Goal: Contribute content: Contribute content

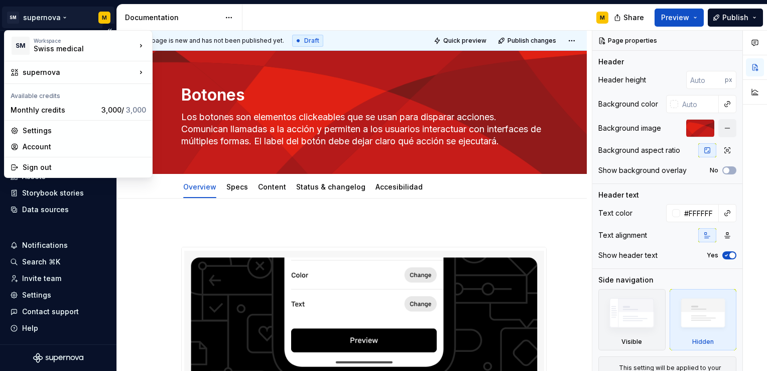
click at [64, 16] on html "SM supernova M Home Documentation Analytics Code automation Design system data …" at bounding box center [383, 185] width 767 height 371
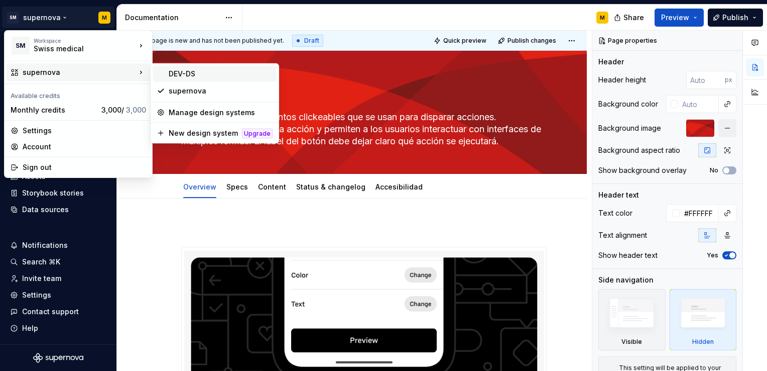
click at [187, 73] on div "DEV-DS" at bounding box center [221, 74] width 104 height 10
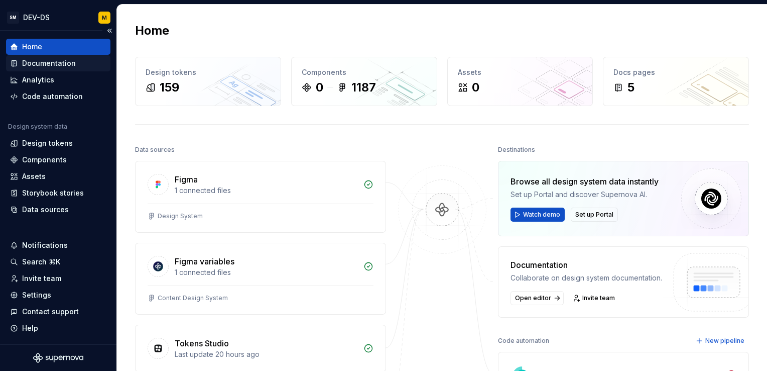
click at [68, 62] on div "Documentation" at bounding box center [49, 63] width 54 height 10
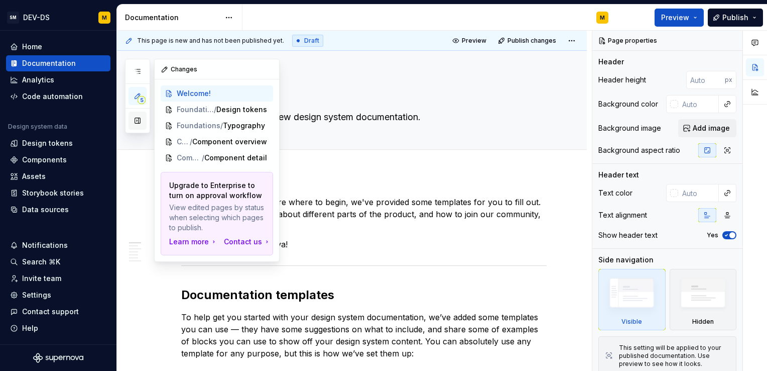
click at [139, 122] on button "button" at bounding box center [138, 120] width 18 height 18
type textarea "*"
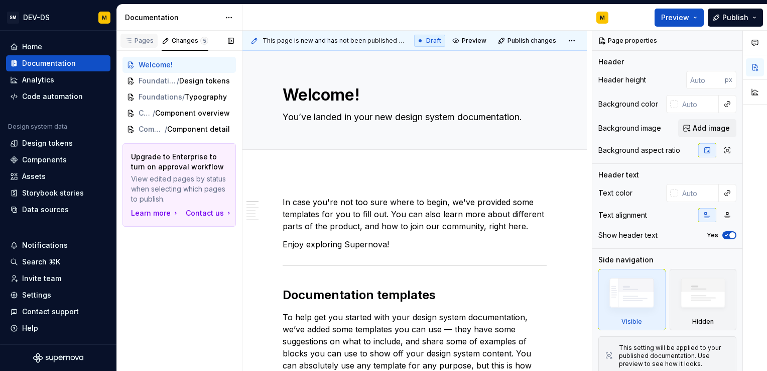
click at [149, 47] on div "Pages" at bounding box center [139, 41] width 37 height 14
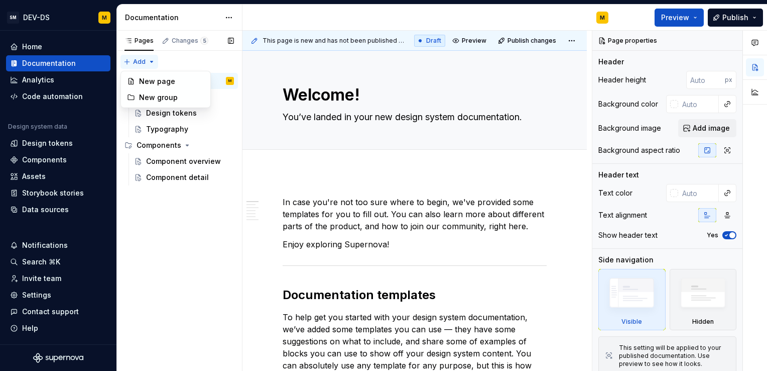
click at [136, 62] on div "Pages Changes 5 Add Accessibility guide for tree Page tree. Navigate the tree w…" at bounding box center [179, 201] width 126 height 340
click at [155, 95] on div "New group" at bounding box center [171, 97] width 65 height 10
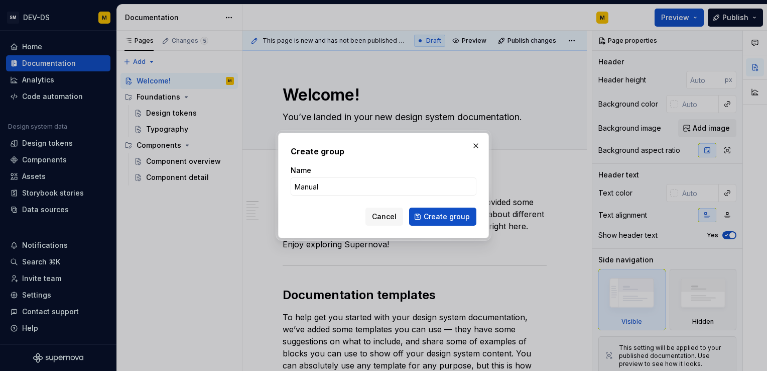
type input "Manual de Voz y Tono"
click at [449, 213] on span "Create group" at bounding box center [447, 216] width 46 height 10
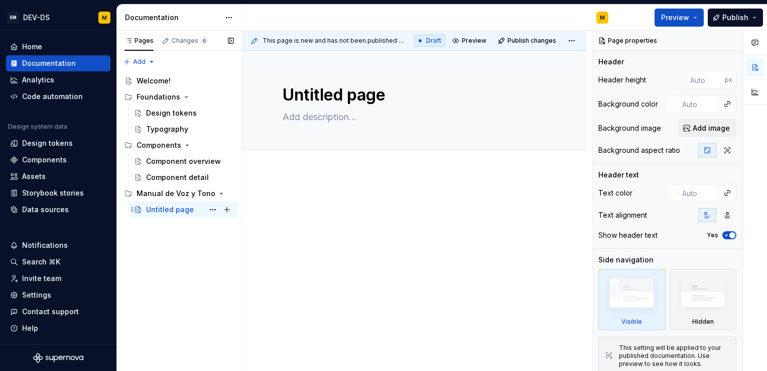
click at [178, 210] on div "Untitled page" at bounding box center [170, 209] width 48 height 10
click at [209, 208] on button "Page tree" at bounding box center [213, 209] width 14 height 14
type textarea "*"
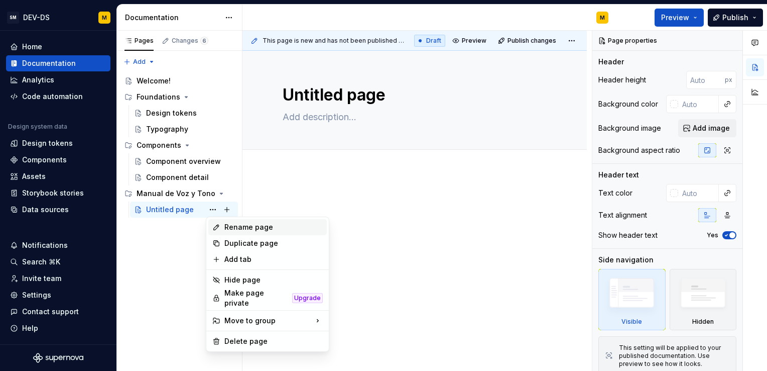
click at [241, 226] on div "Rename page" at bounding box center [273, 227] width 98 height 10
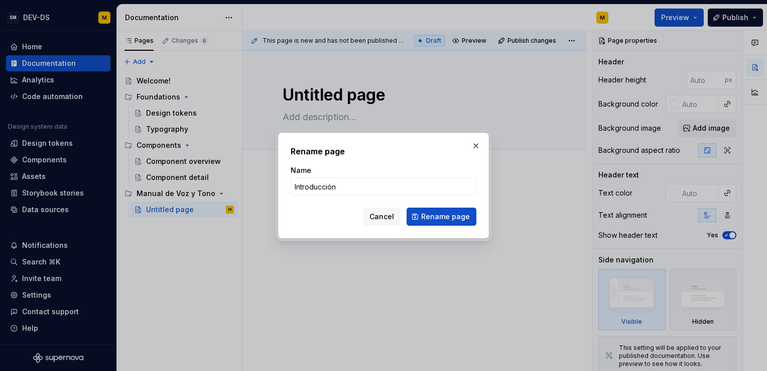
type input "Introducción"
type textarea "*"
type input "Introducción"
click at [432, 220] on span "Rename page" at bounding box center [445, 216] width 49 height 10
type textarea "*"
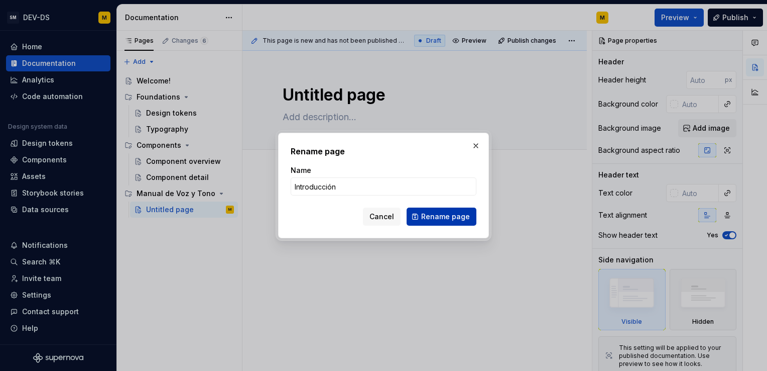
type textarea "Introducción"
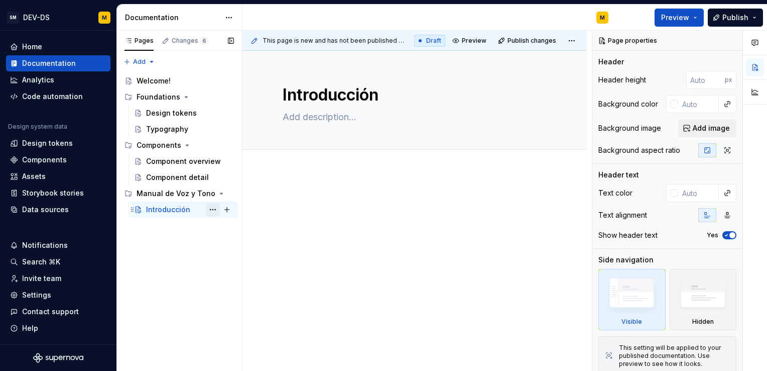
click at [210, 211] on button "Page tree" at bounding box center [213, 209] width 14 height 14
click at [179, 238] on div "Pages Changes 6 Add Accessibility guide for tree Page tree. Navigate the tree w…" at bounding box center [179, 201] width 126 height 340
click at [229, 205] on button "Page tree" at bounding box center [227, 209] width 14 height 14
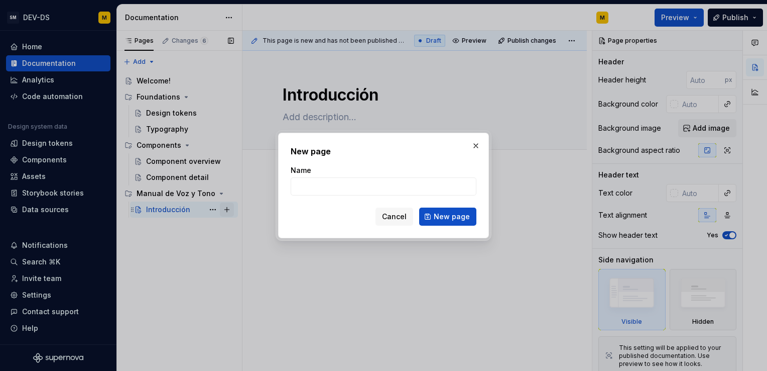
type textarea "*"
type input "La Voz y los Tonos"
click at [444, 220] on span "New page" at bounding box center [452, 216] width 36 height 10
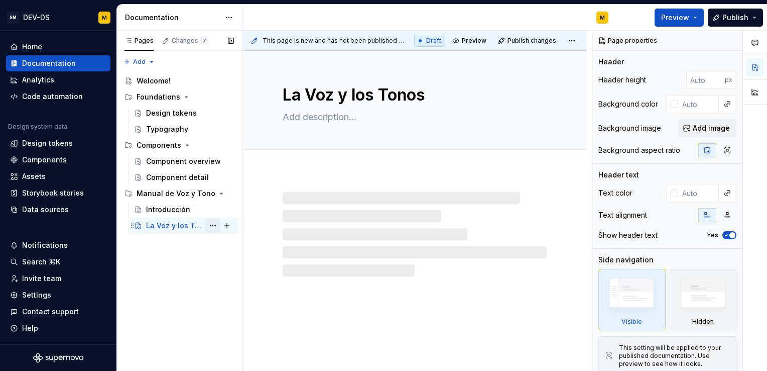
click at [214, 229] on button "Page tree" at bounding box center [213, 225] width 14 height 14
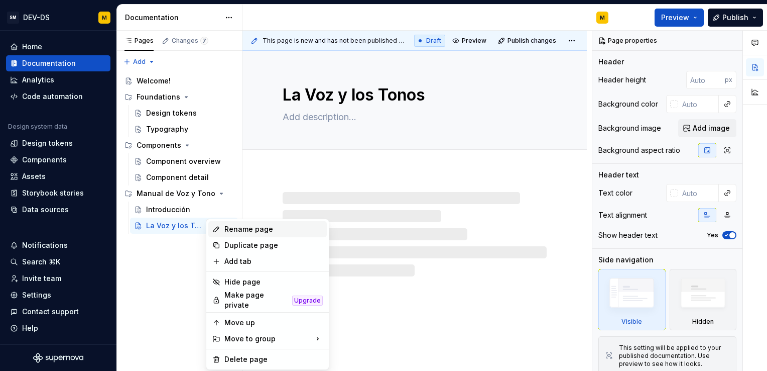
click at [249, 230] on div "Rename page" at bounding box center [273, 229] width 98 height 10
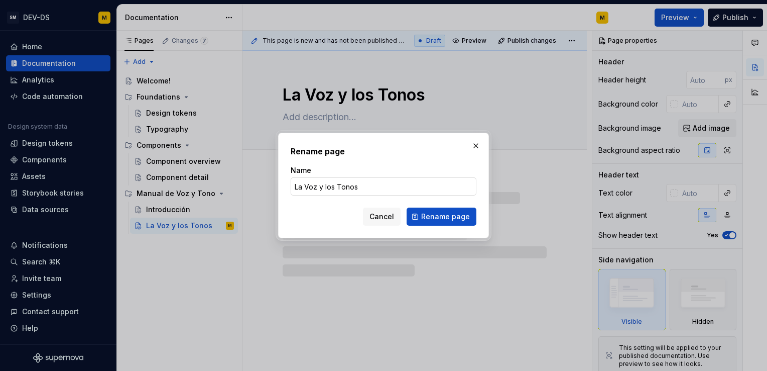
type textarea "*"
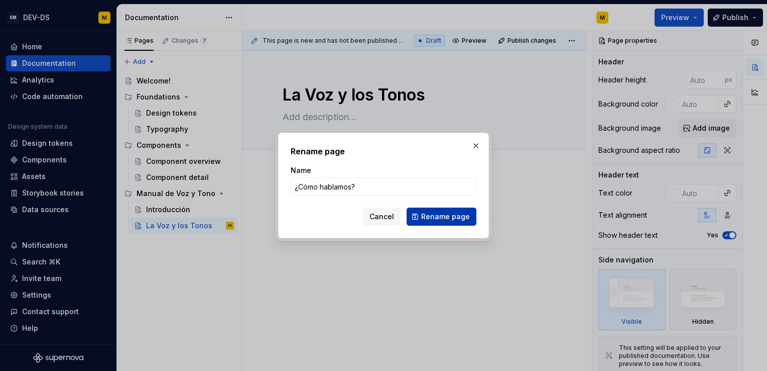
type input "¿Cómo hablamos?"
click at [445, 222] on button "Rename page" at bounding box center [442, 216] width 70 height 18
type textarea "*"
type textarea "¿Cómo hablamos?"
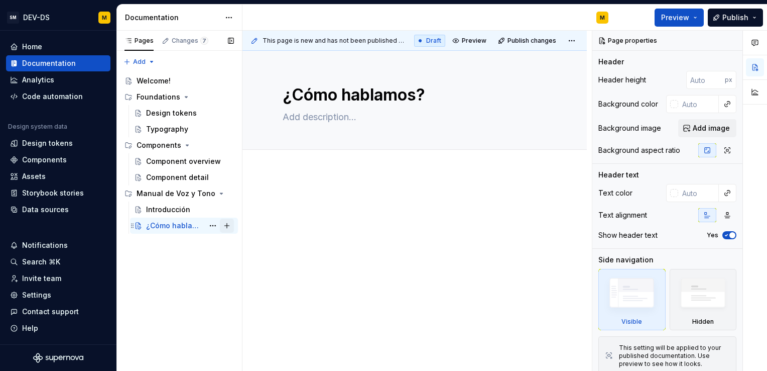
click at [228, 226] on button "Page tree" at bounding box center [227, 225] width 14 height 14
type textarea "*"
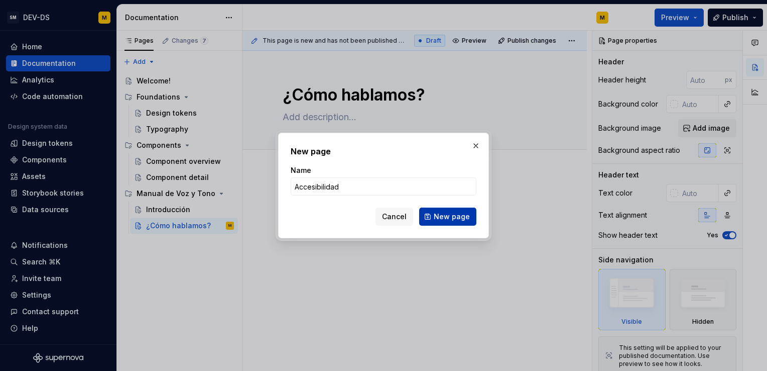
type input "Accesibilidad"
click at [451, 218] on span "New page" at bounding box center [452, 216] width 36 height 10
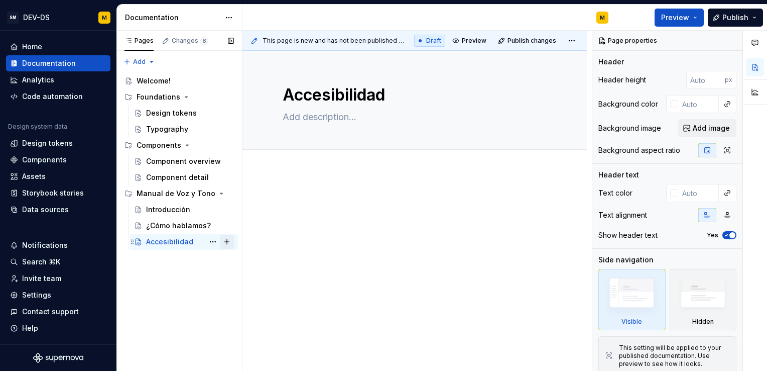
click at [228, 242] on button "Page tree" at bounding box center [227, 242] width 14 height 14
type textarea "*"
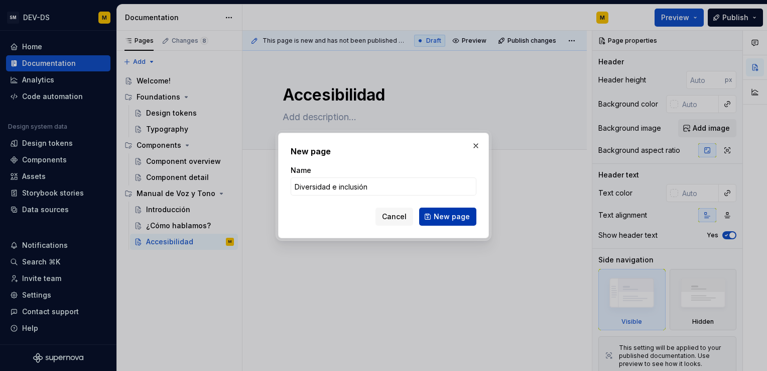
type input "Diversidad e inclusión"
click at [456, 222] on button "New page" at bounding box center [447, 216] width 57 height 18
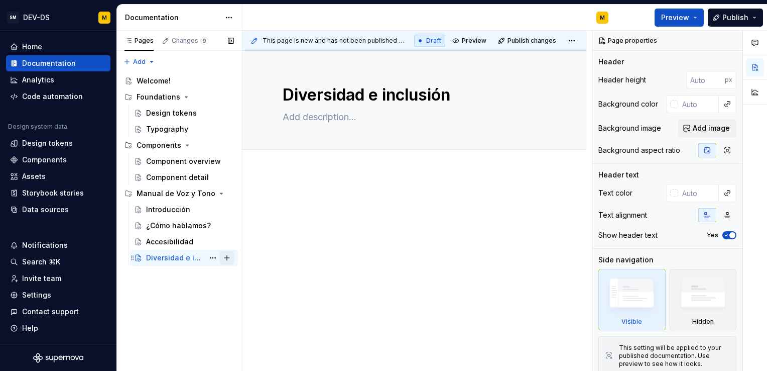
click at [229, 257] on button "Page tree" at bounding box center [227, 258] width 14 height 14
type textarea "*"
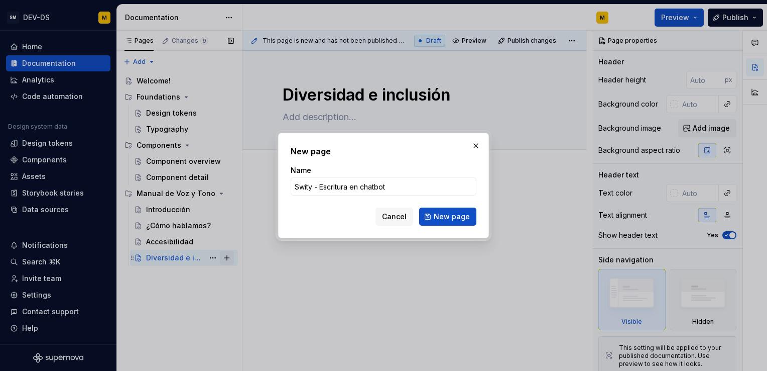
type input "Swity - Escritura en chatbots"
type textarea "*"
type input "Swity - Escritura en chatbots"
click at [436, 214] on button "New page" at bounding box center [447, 216] width 57 height 18
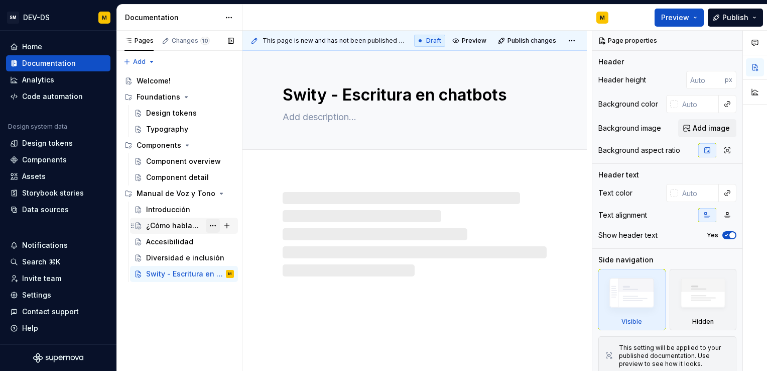
click at [215, 225] on button "Page tree" at bounding box center [213, 225] width 14 height 14
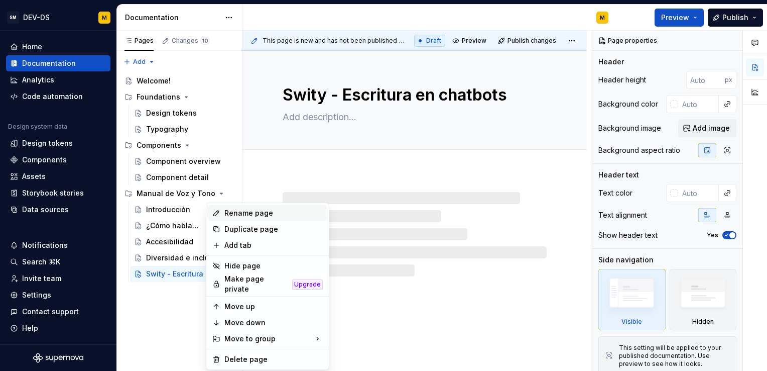
type textarea "*"
click at [250, 210] on div "Rename page" at bounding box center [273, 213] width 98 height 10
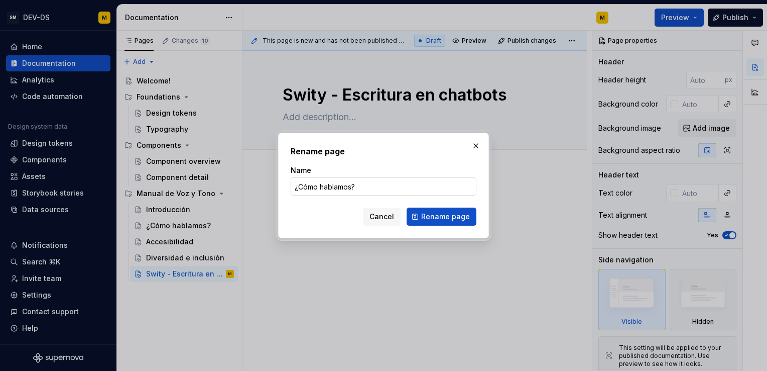
click at [353, 184] on input "¿Cómo hablamos?" at bounding box center [384, 186] width 186 height 18
type input "¿Cómo hablamos en Swiss Medical?"
click at [433, 214] on span "Rename page" at bounding box center [445, 216] width 49 height 10
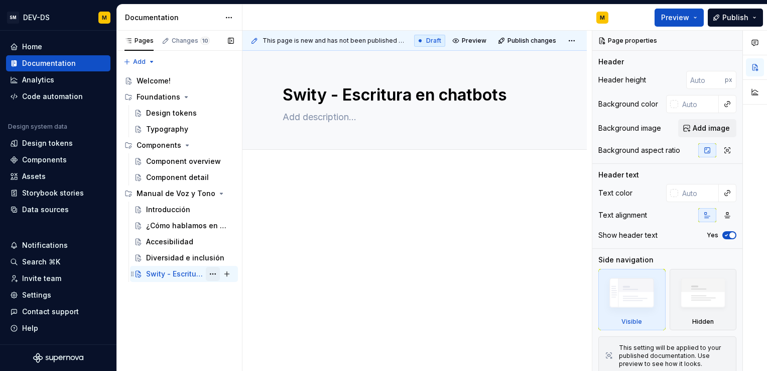
click at [212, 275] on button "Page tree" at bounding box center [213, 274] width 14 height 14
type textarea "*"
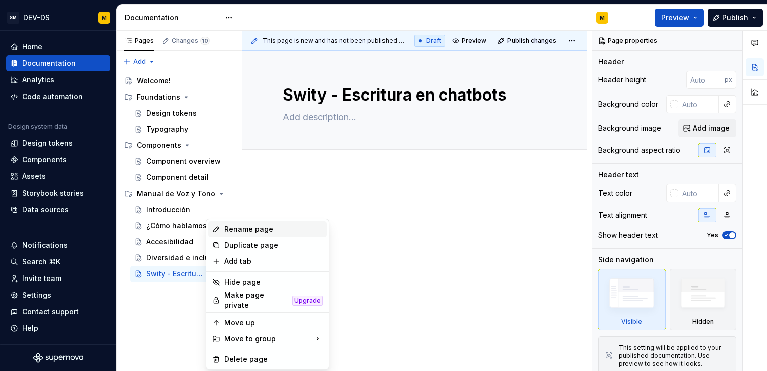
click at [255, 228] on div "Rename page" at bounding box center [273, 229] width 98 height 10
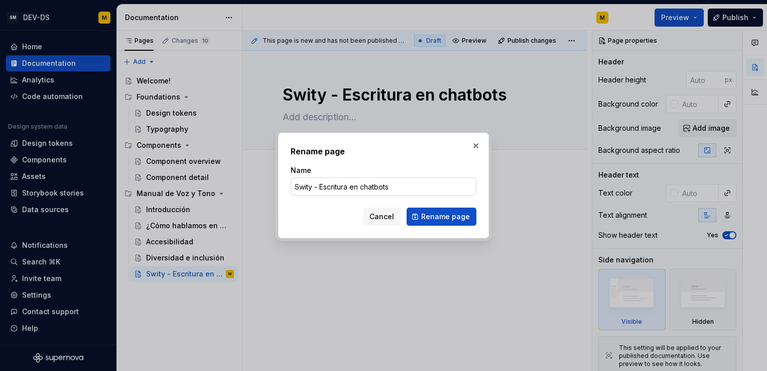
click at [318, 188] on input "Swity - Escritura en chatbots" at bounding box center [384, 186] width 186 height 18
type input "Swity | Escritura en chatbots"
click at [444, 217] on span "Rename page" at bounding box center [445, 216] width 49 height 10
type textarea "*"
type textarea "Swity | Escritura en chatbots"
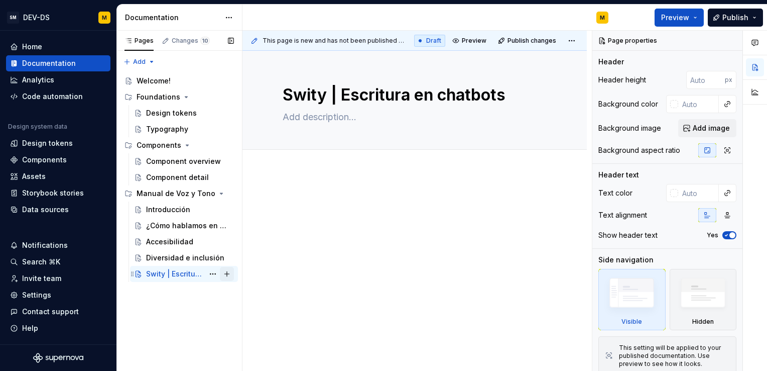
click at [226, 273] on button "Page tree" at bounding box center [227, 274] width 14 height 14
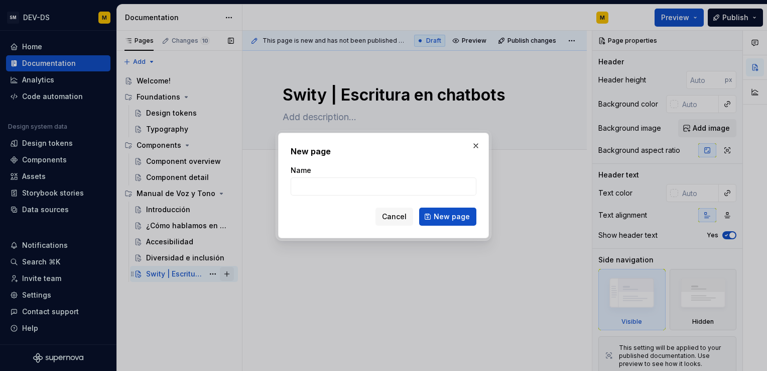
type textarea "*"
type input "Lineamientos de Gramática"
type textarea "*"
click at [363, 187] on input "Lineamientos de Gramática" at bounding box center [384, 186] width 186 height 18
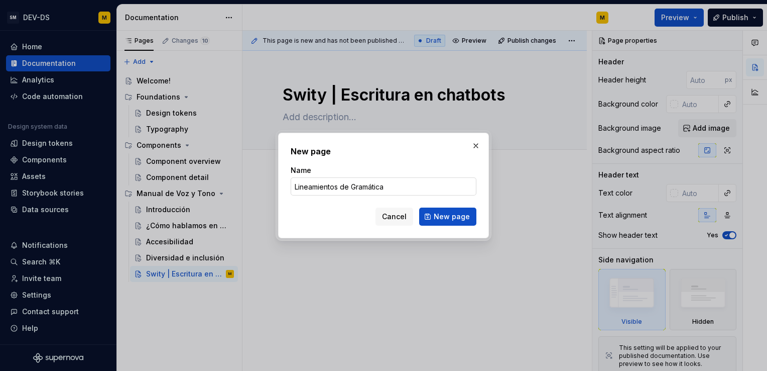
click at [418, 187] on input "Lineamientos de Gramática" at bounding box center [384, 186] width 186 height 18
type input "Lineamientos de Gramática"
click at [450, 220] on span "New page" at bounding box center [452, 216] width 36 height 10
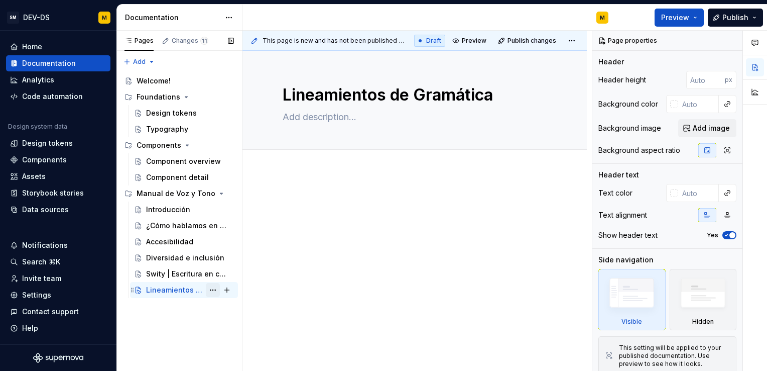
click at [218, 289] on button "Page tree" at bounding box center [213, 290] width 14 height 14
type textarea "*"
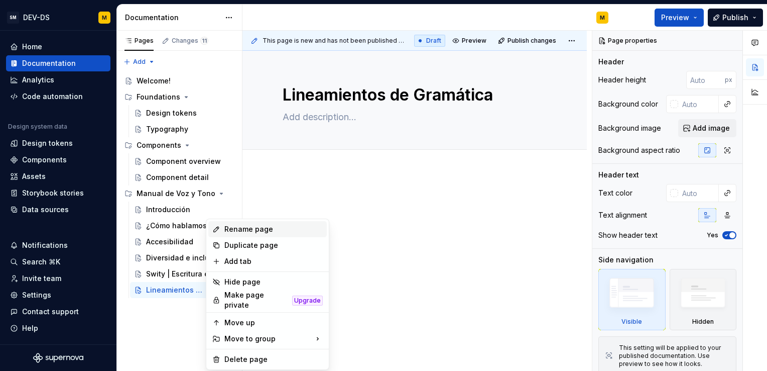
click at [273, 225] on div "Rename page" at bounding box center [273, 229] width 98 height 10
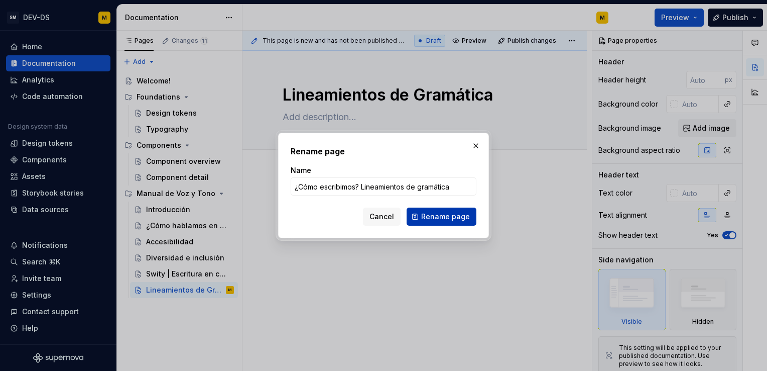
type input "¿Cómo escribimos? Lineamientos de gramática"
click at [433, 215] on span "Rename page" at bounding box center [445, 216] width 49 height 10
type textarea "*"
type textarea "¿Cómo escribimos? Lineamientos de gramática"
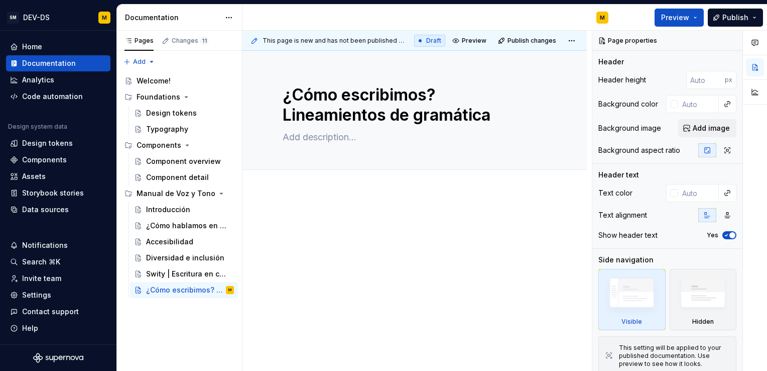
click at [297, 275] on div at bounding box center [415, 284] width 344 height 185
click at [216, 291] on button "Page tree" at bounding box center [213, 290] width 14 height 14
type textarea "*"
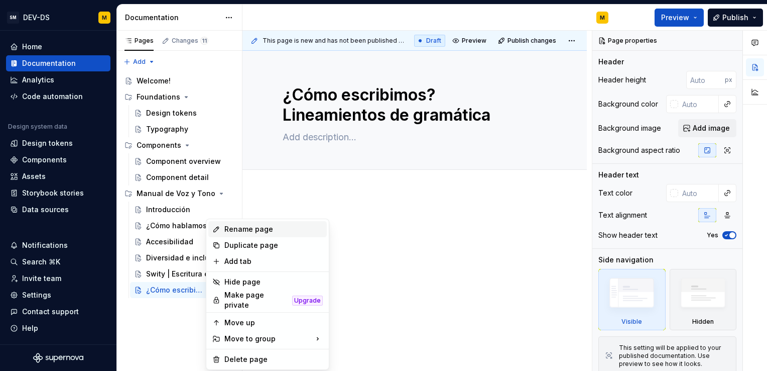
click at [253, 226] on div "Rename page" at bounding box center [273, 229] width 98 height 10
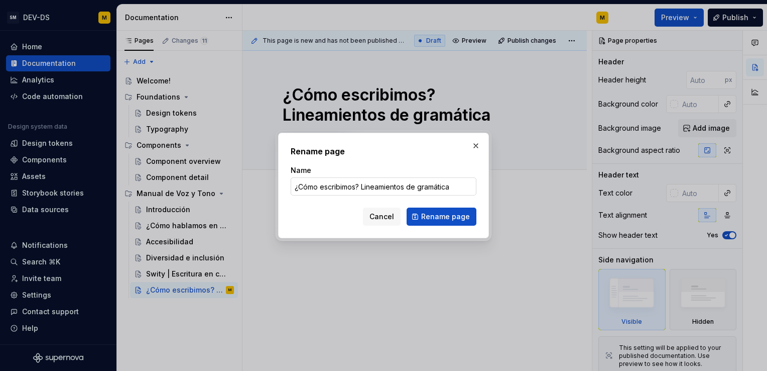
click at [454, 188] on input "¿Cómo escribimos? Lineamientos de gramática" at bounding box center [384, 186] width 186 height 18
type input "¿"
type input "Lineamientos de escritura"
click at [452, 216] on span "Rename page" at bounding box center [445, 216] width 49 height 10
type textarea "*"
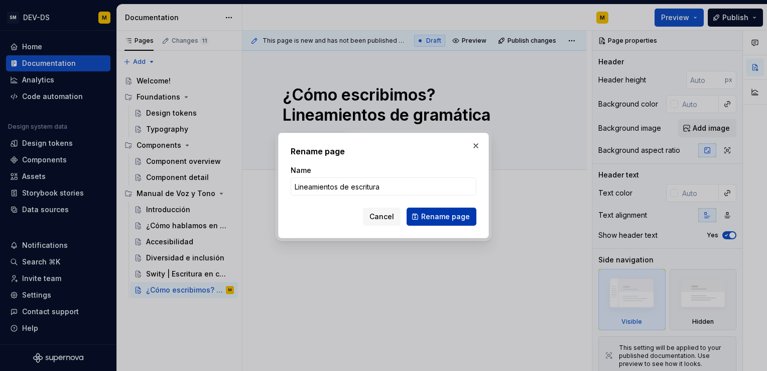
type textarea "Lineamientos de escritura"
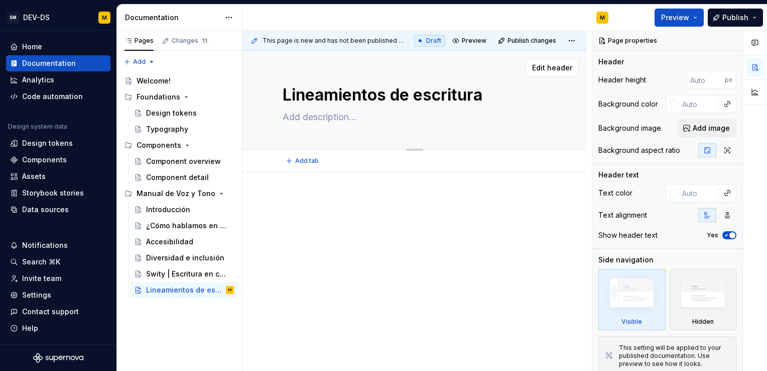
click at [309, 120] on textarea at bounding box center [413, 117] width 264 height 16
type textarea "*"
type textarea "G"
type textarea "*"
type textarea "Gr"
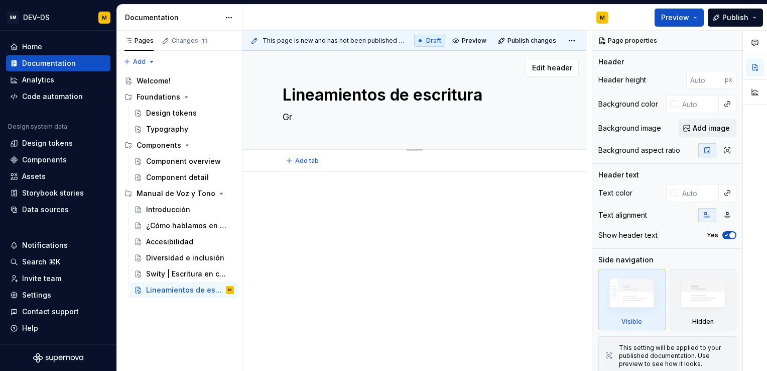
type textarea "*"
type textarea "Gra"
type textarea "*"
type textarea "Gram"
type textarea "*"
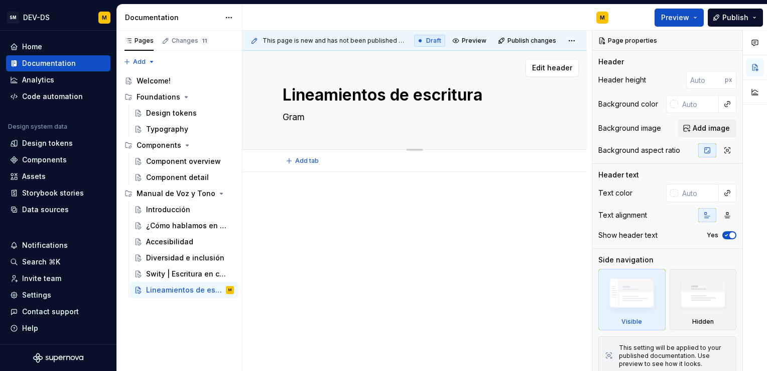
type textarea "Gramá"
type textarea "*"
type textarea "Gramát"
type textarea "*"
type textarea "Gramáti"
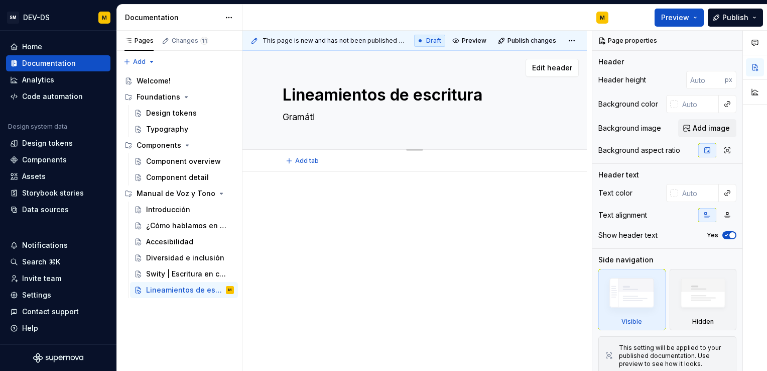
type textarea "*"
type textarea "Gramátic"
type textarea "*"
type textarea "Gramática"
type textarea "*"
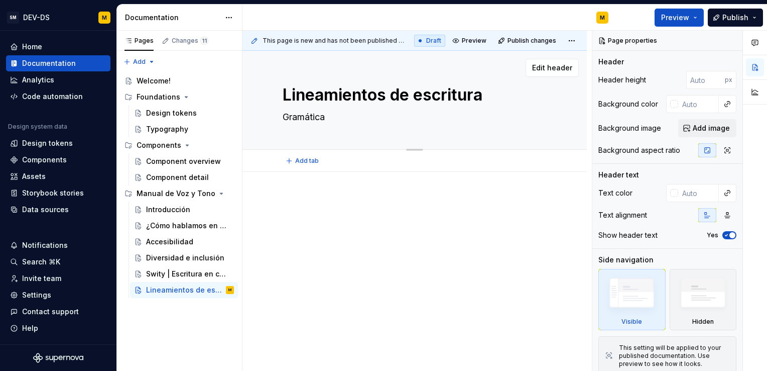
type textarea "Gramática"
type textarea "*"
type textarea "Gramática y"
type textarea "*"
type textarea "Gramática y"
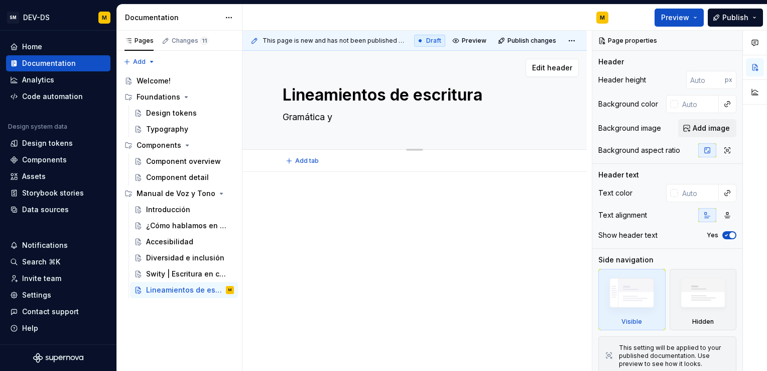
type textarea "*"
type textarea "Gramática y"
type textarea "*"
type textarea "Gramática"
type textarea "*"
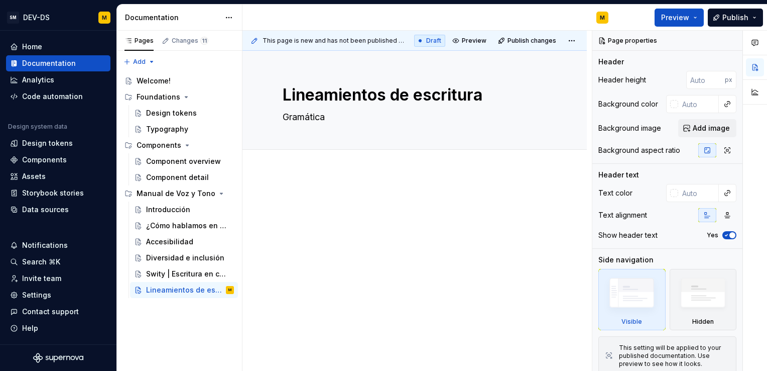
type textarea "Gramática a"
type textarea "*"
type textarea "Gramática ap"
type textarea "*"
type textarea "Gramática apl"
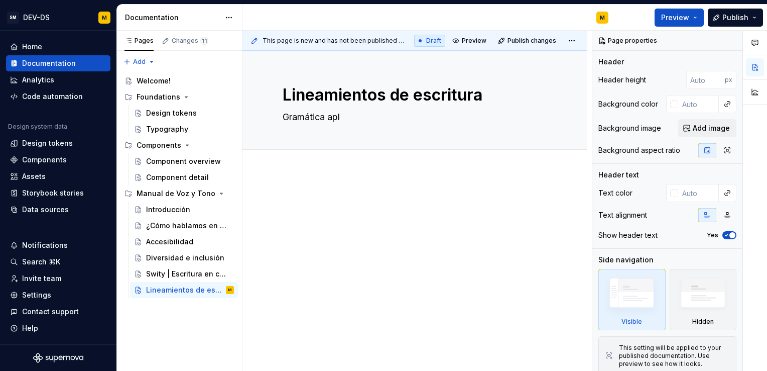
type textarea "*"
type textarea "Gramática apli"
type textarea "*"
type textarea "Gramática aplic"
type textarea "*"
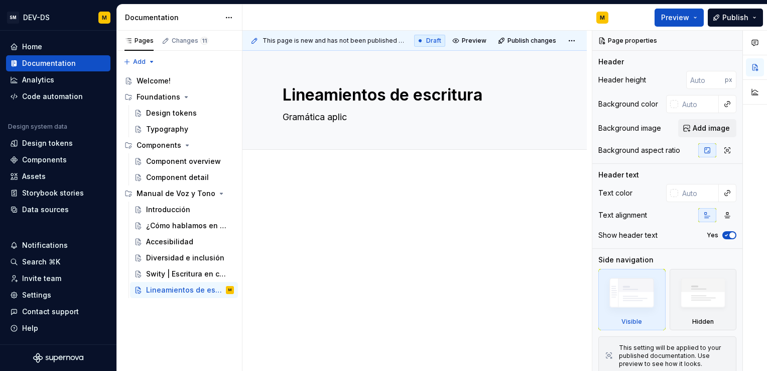
type textarea "Gramática aplica"
type textarea "*"
type textarea "Gramática aplicad"
type textarea "*"
type textarea "Gramática aplicada"
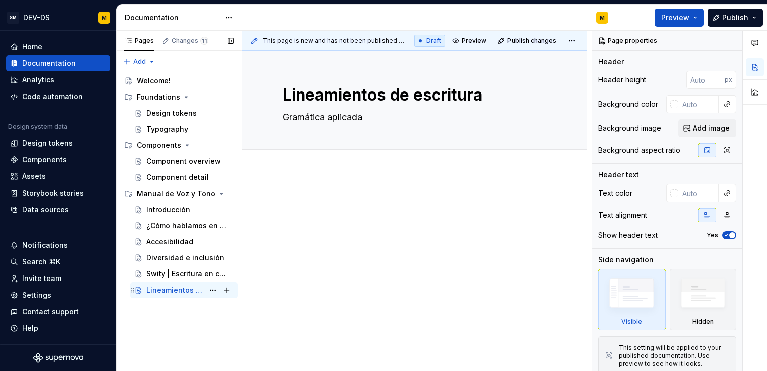
type textarea "*"
type textarea "Gramática aplicada"
click at [178, 267] on div "Swity | Escritura en chatbots" at bounding box center [190, 274] width 88 height 14
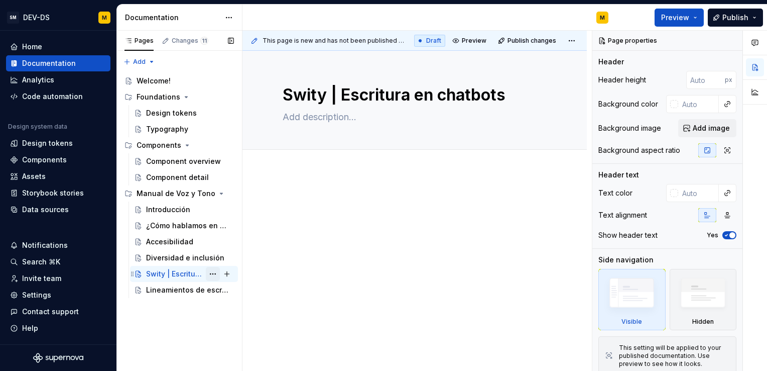
click at [215, 273] on button "Page tree" at bounding box center [213, 274] width 14 height 14
type textarea "*"
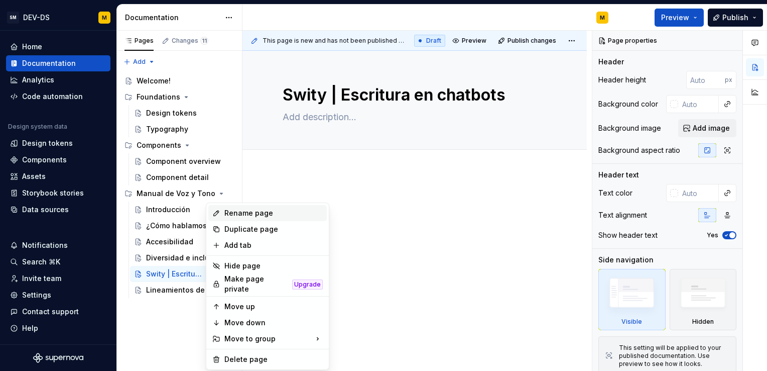
click at [260, 210] on div "Rename page" at bounding box center [273, 213] width 98 height 10
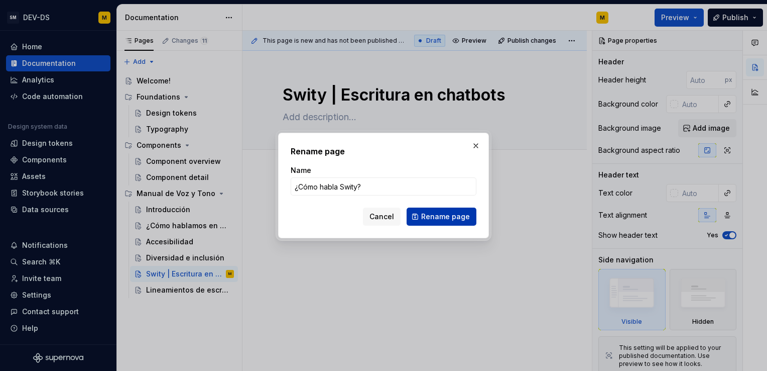
type input "¿Cómo habla Swity?"
click at [436, 213] on span "Rename page" at bounding box center [445, 216] width 49 height 10
type textarea "*"
type textarea "¿Cómo habla Swity?"
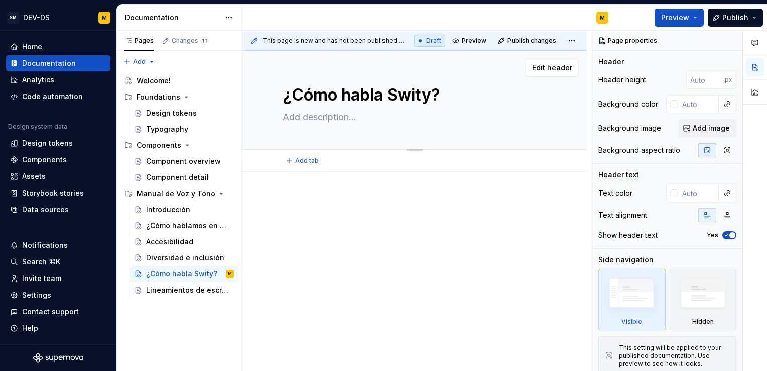
click at [304, 113] on textarea at bounding box center [413, 117] width 264 height 16
type textarea "*"
type textarea "E"
type textarea "*"
type textarea "Es"
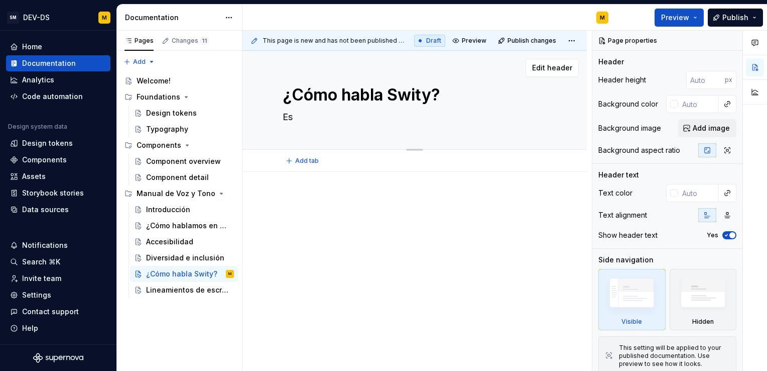
type textarea "*"
type textarea "Esc"
type textarea "*"
type textarea "Escr"
type textarea "*"
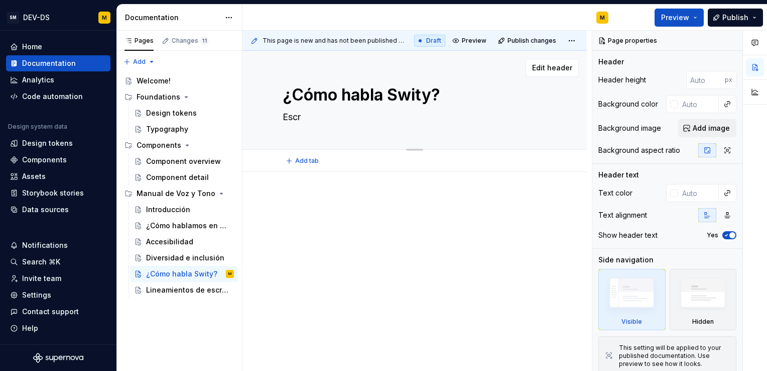
type textarea "Escri"
type textarea "*"
type textarea "Escrit"
type textarea "*"
type textarea "Escritu"
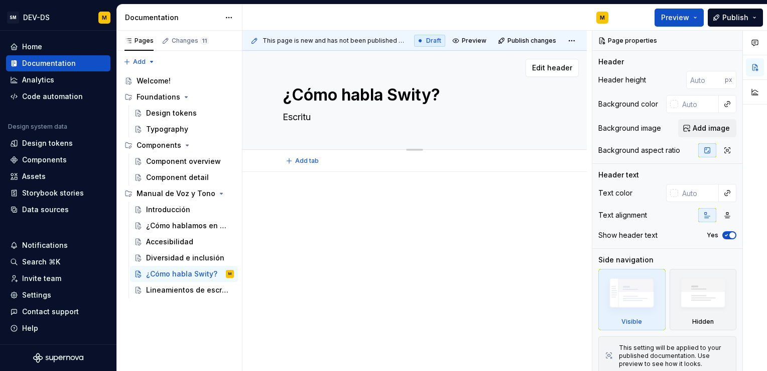
type textarea "*"
type textarea "Escritur"
type textarea "*"
type textarea "Escritura"
type textarea "*"
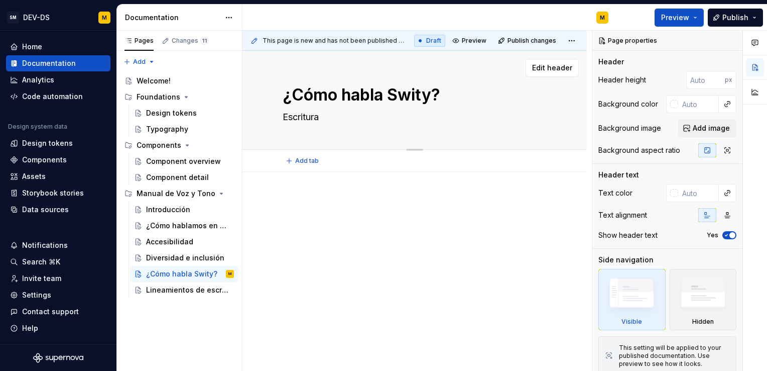
type textarea "Escritura"
type textarea "*"
type textarea "[DEMOGRAPHIC_DATA] e"
type textarea "*"
type textarea "Escritura en"
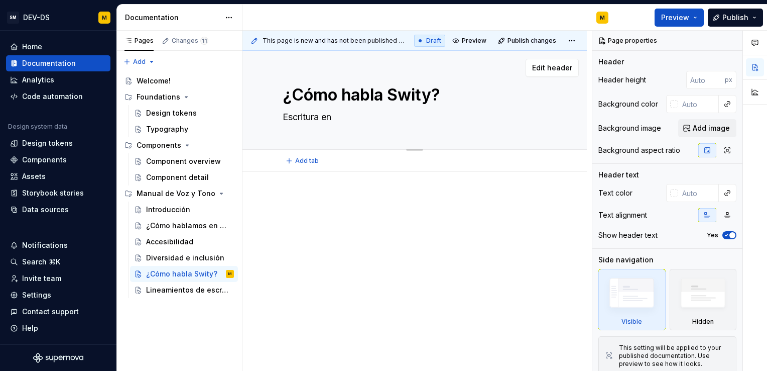
type textarea "*"
type textarea "Escritura en"
type textarea "*"
type textarea "Escritura en"
type textarea "*"
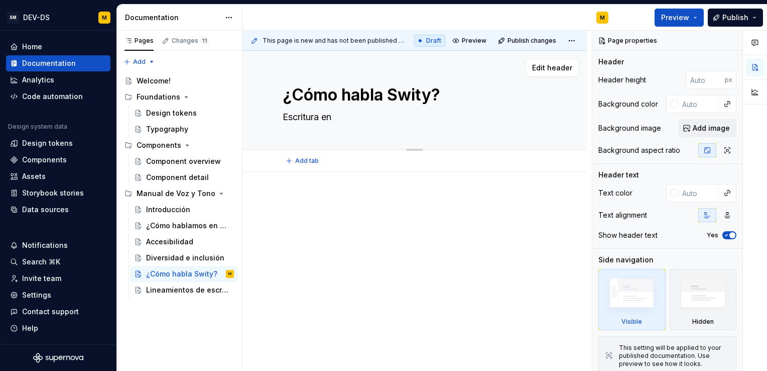
type textarea "[DEMOGRAPHIC_DATA] e"
type textarea "*"
type textarea "Escritura"
type textarea "*"
type textarea "Escritura p"
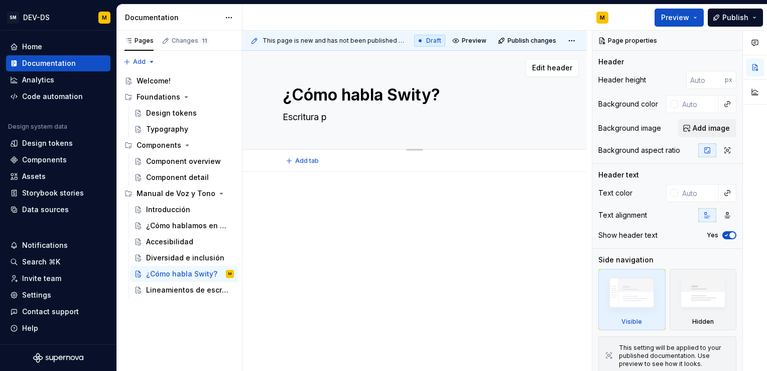
type textarea "*"
type textarea "Escritura pa"
type textarea "*"
type textarea "Escritura par"
type textarea "*"
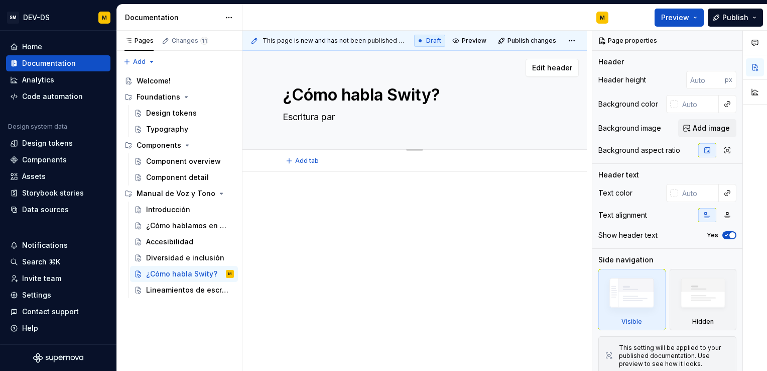
type textarea "Escritura para"
type textarea "*"
type textarea "Escritura para"
type textarea "*"
type textarea "Escritura para c"
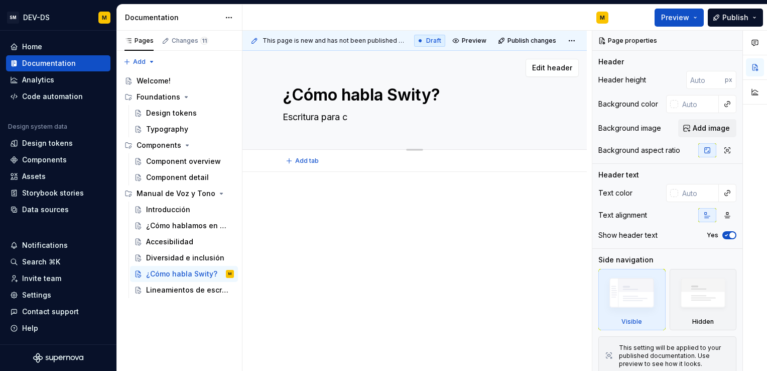
type textarea "*"
type textarea "Escritura para ch"
type textarea "*"
type textarea "Escritura para cha"
type textarea "*"
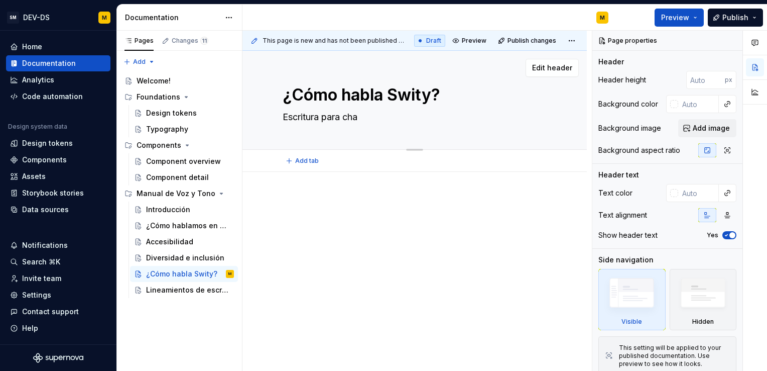
type textarea "Escritura para chat"
type textarea "*"
type textarea "Escritura para chatb"
type textarea "*"
type textarea "Escritura para chatbo"
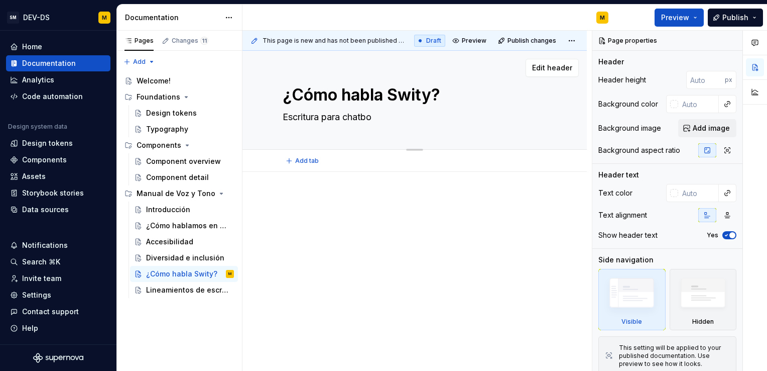
type textarea "*"
type textarea "Escritura para chatbot"
type textarea "*"
type textarea "Escritura para chatbots"
type textarea "*"
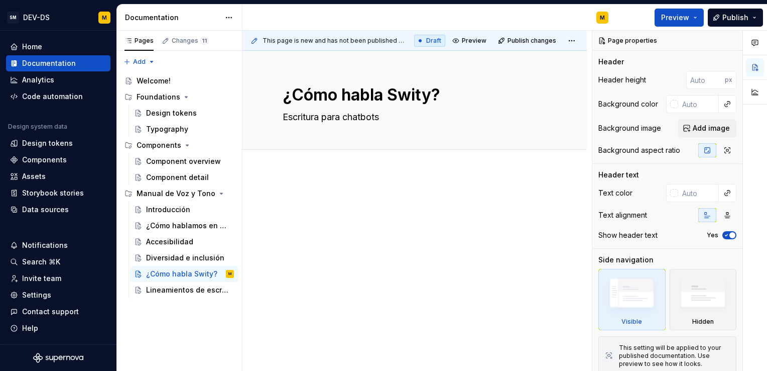
type textarea "Escritura para chatbots"
click at [274, 220] on div at bounding box center [415, 264] width 344 height 185
click at [177, 257] on div "Diversidad e inclusión" at bounding box center [175, 258] width 58 height 10
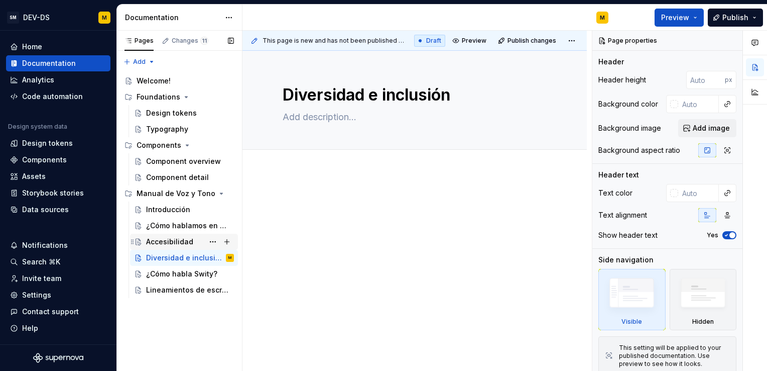
click at [177, 238] on div "Accesibilidad" at bounding box center [169, 242] width 47 height 10
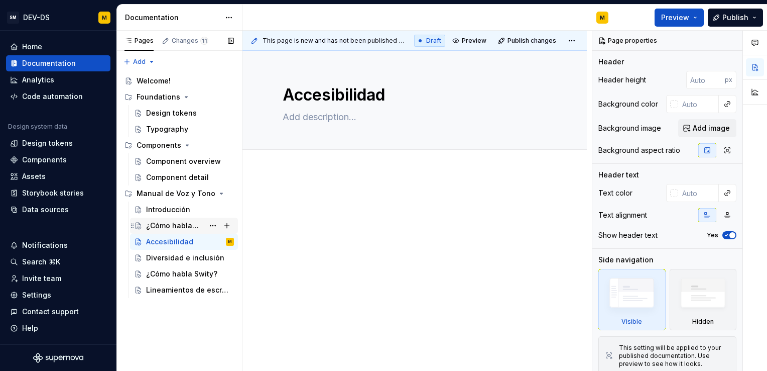
click at [163, 223] on div "¿Cómo hablamos en Swiss Medical?" at bounding box center [175, 225] width 58 height 10
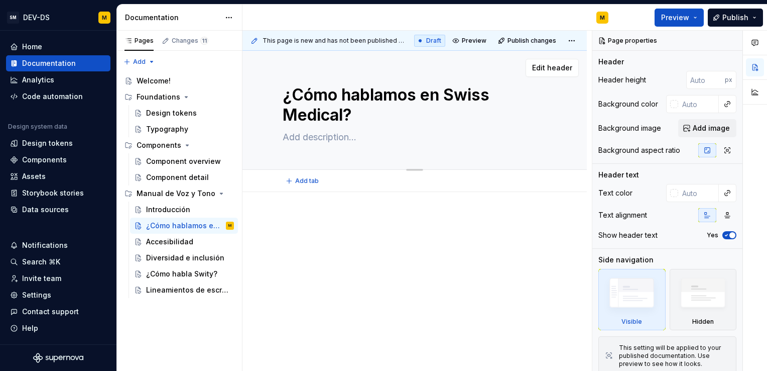
type textarea "*"
click at [420, 95] on textarea "¿Cómo hablamos en Swiss Medical?" at bounding box center [413, 105] width 264 height 44
type textarea "¿Cómo hablamos en Swiss Medical?"
click at [314, 136] on textarea at bounding box center [413, 137] width 264 height 16
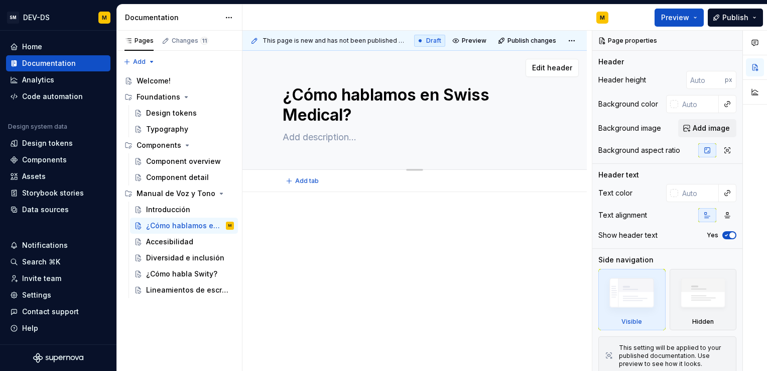
type textarea "*"
type textarea "V"
type textarea "*"
type textarea "Vo"
type textarea "*"
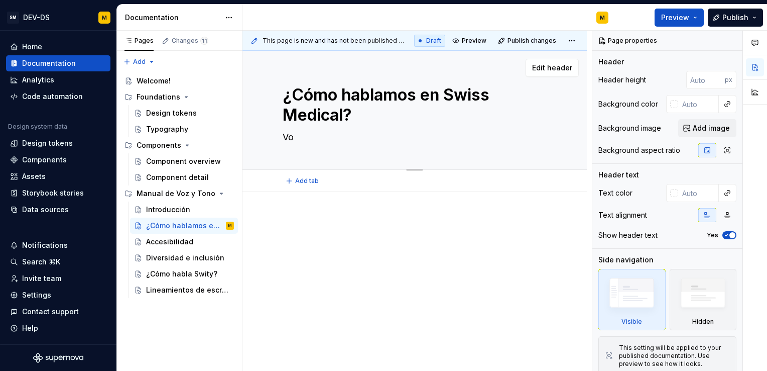
type textarea "Voz"
type textarea "*"
type textarea "Voz"
type textarea "*"
type textarea "Voz y"
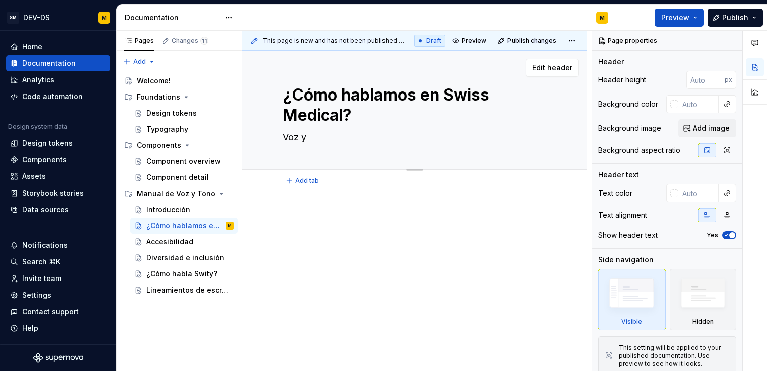
type textarea "*"
type textarea "Voz y"
type textarea "*"
type textarea "Voz y T"
type textarea "*"
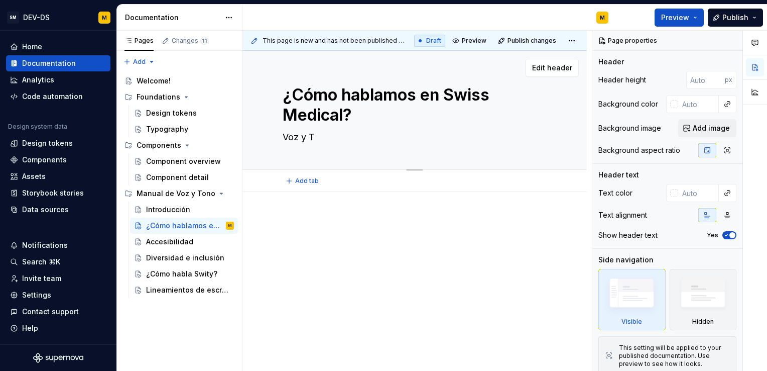
type textarea "Voz y To"
type textarea "*"
type textarea "Voz y Ton"
type textarea "*"
type textarea "Voz y Tono"
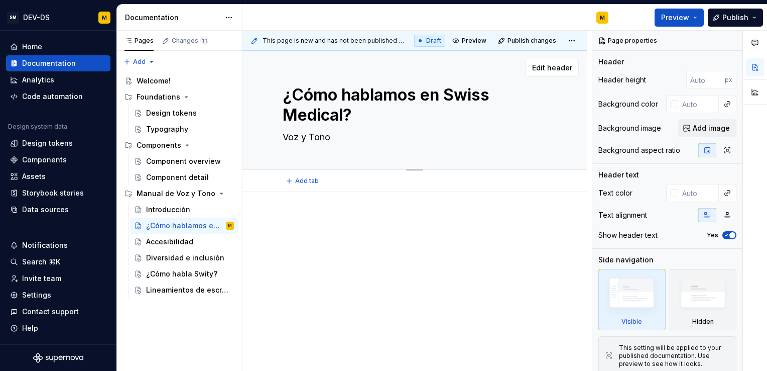
type textarea "*"
type textarea "Voz y Tono"
type textarea "*"
type textarea "Voz y Tono e"
type textarea "*"
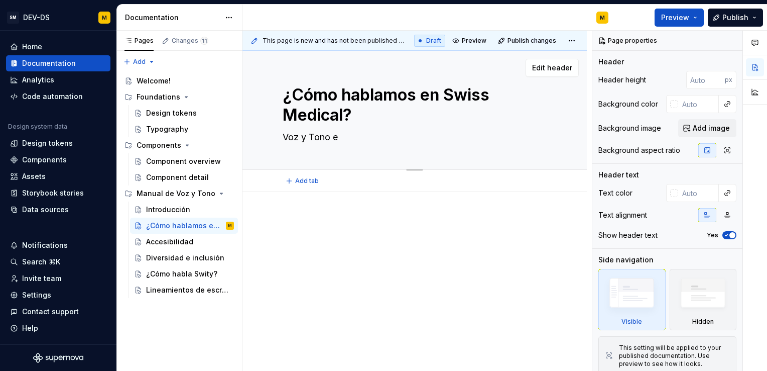
type textarea "Voz y Tono em"
type textarea "*"
type textarea "Voz y Tono e"
type textarea "*"
type textarea "Voz y Tono"
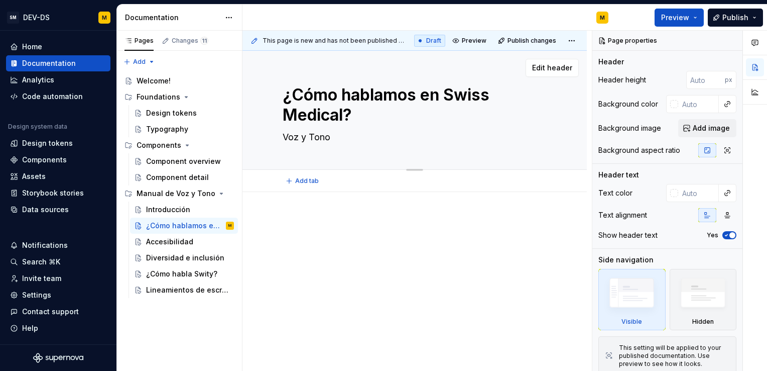
type textarea "*"
type textarea "Voz y Tono d"
type textarea "*"
type textarea "Voz y Tono de"
type textarea "*"
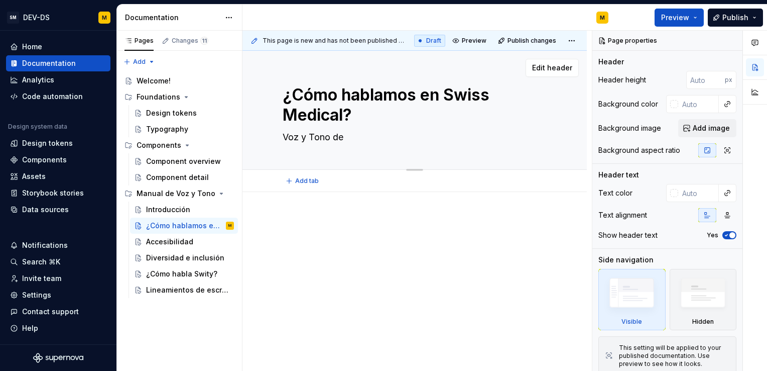
type textarea "Voz y Tono de"
type textarea "*"
type textarea "Voz y Tono de l"
type textarea "*"
type textarea "Voz y Tono de la"
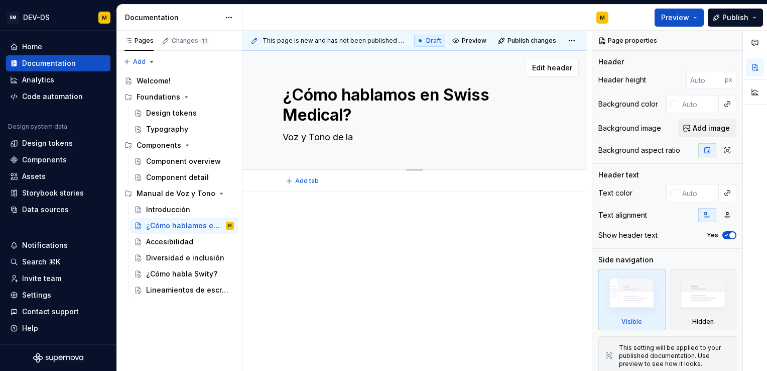
type textarea "*"
type textarea "Voz y Tono de la"
type textarea "*"
type textarea "Voz y Tono de la e"
type textarea "*"
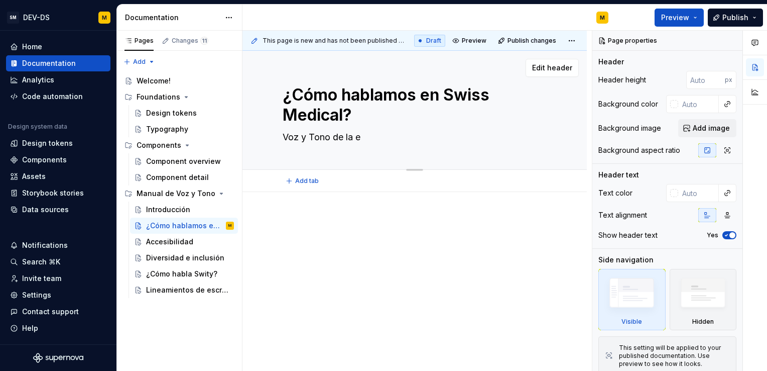
type textarea "Voz y Tono de la em"
type textarea "*"
click at [285, 136] on textarea "Voz y Tono de la empresa" at bounding box center [413, 137] width 264 height 16
click at [335, 138] on textarea "Conocé la Voz y Tono de la empresa" at bounding box center [413, 137] width 264 height 16
click at [354, 139] on textarea "Conocé la voz y Tono de la empresa" at bounding box center [413, 137] width 264 height 16
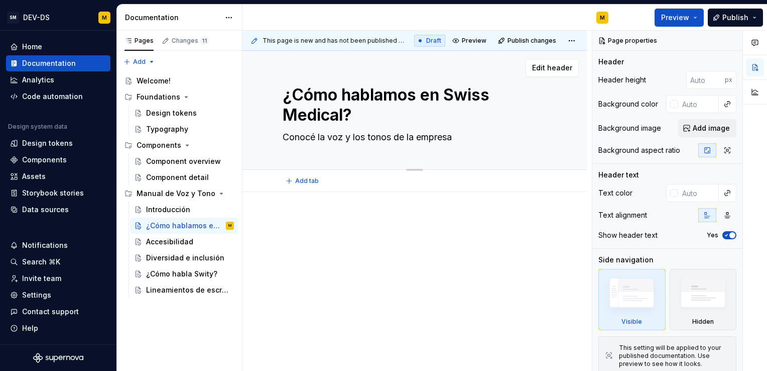
click at [463, 136] on textarea "Conocé la voz y los tonos de la empresa" at bounding box center [413, 137] width 264 height 16
drag, startPoint x: 462, startPoint y: 138, endPoint x: 280, endPoint y: 140, distance: 181.8
click at [281, 140] on textarea "Conocé la voz y los tonos de la empresa" at bounding box center [413, 137] width 264 height 16
click at [194, 290] on div "Lineamientos de escritura" at bounding box center [175, 290] width 58 height 10
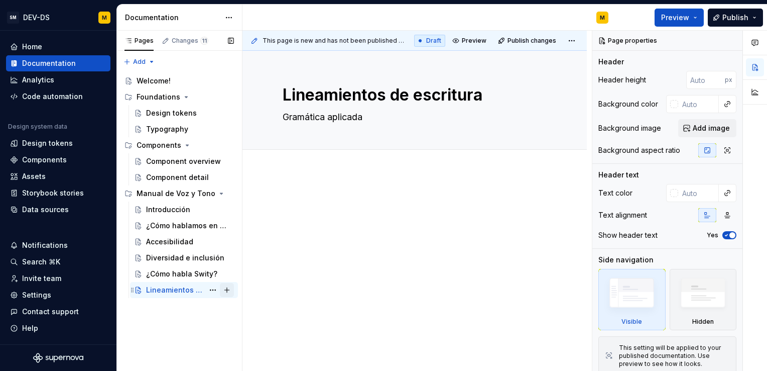
click at [227, 288] on button "Page tree" at bounding box center [227, 290] width 14 height 14
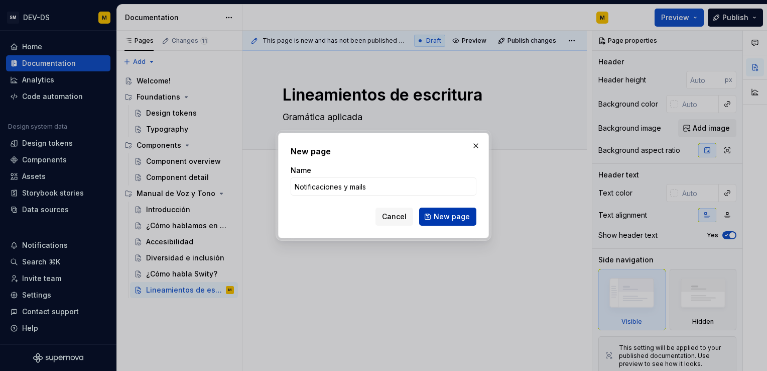
click at [450, 215] on span "New page" at bounding box center [452, 216] width 36 height 10
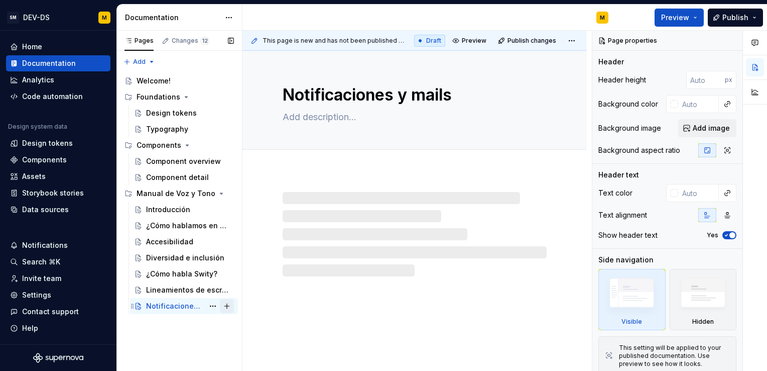
click at [229, 304] on button "Page tree" at bounding box center [227, 306] width 14 height 14
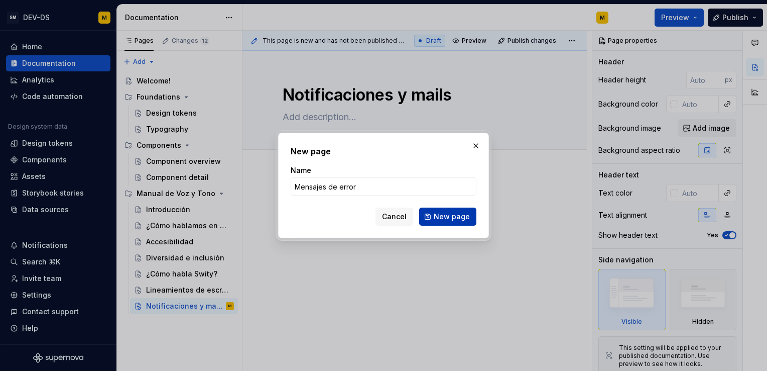
click at [461, 214] on span "New page" at bounding box center [452, 216] width 36 height 10
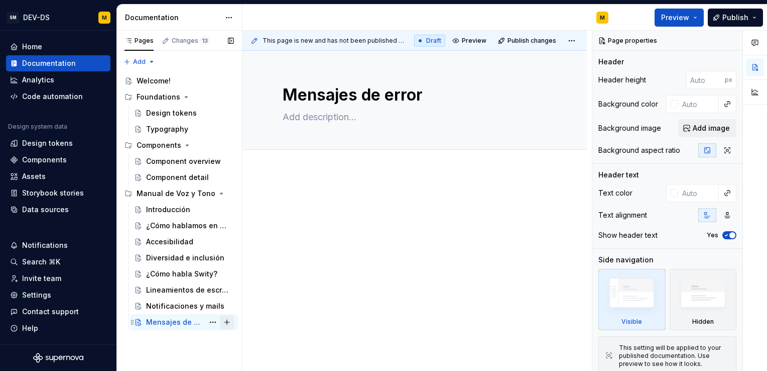
click at [230, 323] on button "Page tree" at bounding box center [227, 322] width 14 height 14
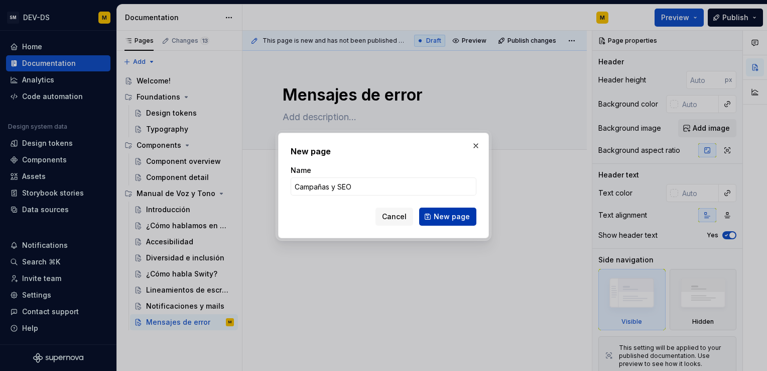
click at [454, 220] on span "New page" at bounding box center [452, 216] width 36 height 10
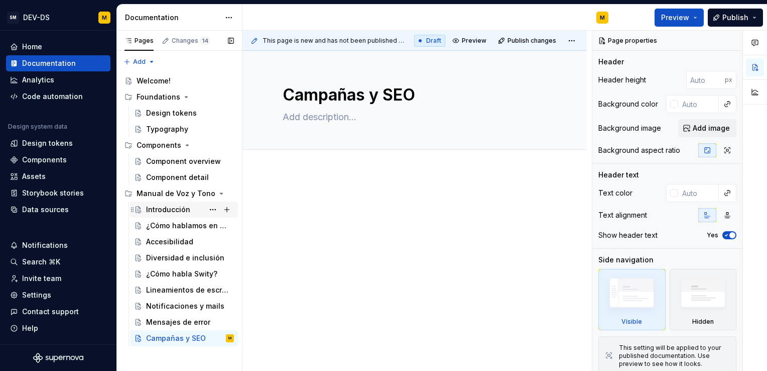
click at [168, 210] on div "Introducción" at bounding box center [168, 209] width 44 height 10
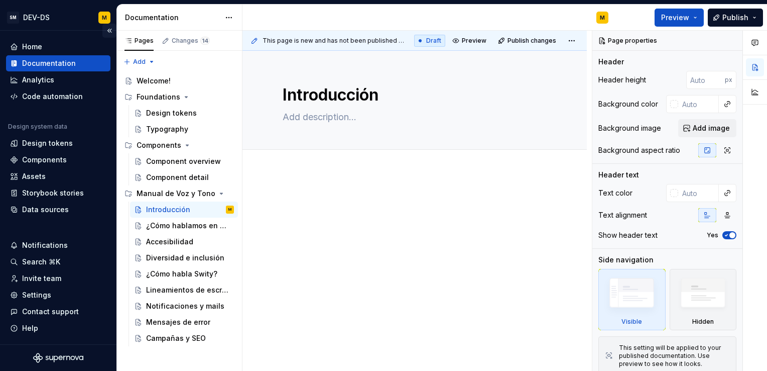
click at [106, 29] on button "Collapse sidebar" at bounding box center [109, 31] width 14 height 14
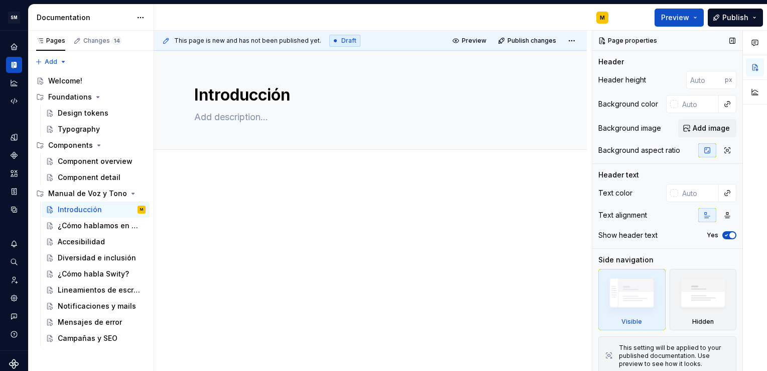
click at [723, 236] on icon "button" at bounding box center [727, 235] width 8 height 6
click at [724, 236] on span "button" at bounding box center [727, 235] width 6 height 6
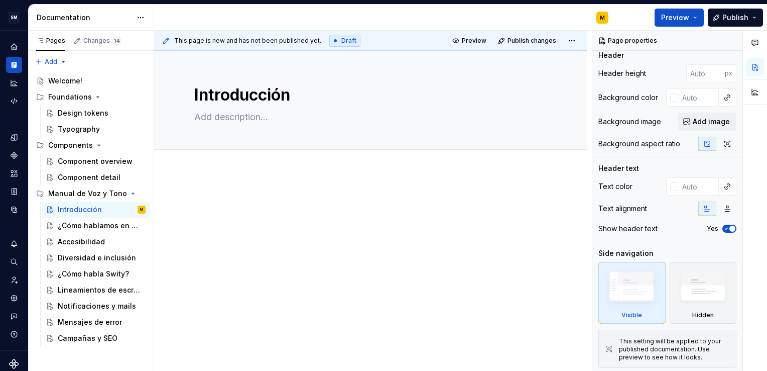
click at [249, 178] on div at bounding box center [370, 264] width 433 height 185
click at [94, 226] on div "¿Cómo hablamos en Swiss Medical?" at bounding box center [87, 225] width 58 height 10
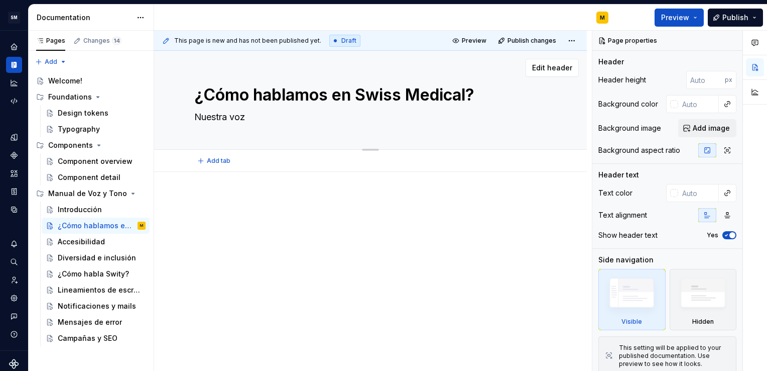
click at [215, 118] on textarea "Nuestra voz" at bounding box center [368, 117] width 353 height 16
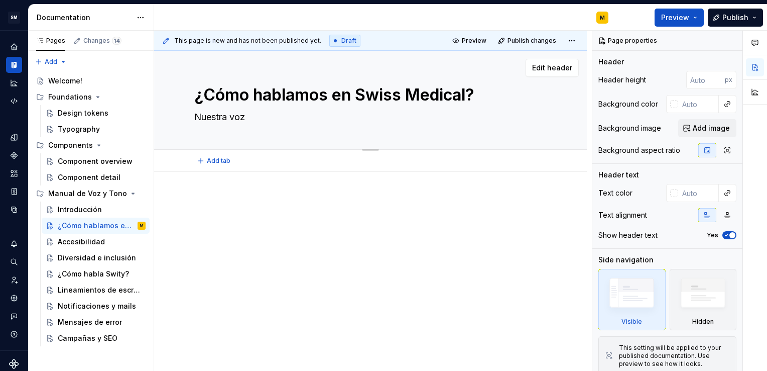
click at [215, 118] on textarea "Nuestra voz" at bounding box center [368, 117] width 353 height 16
click at [214, 158] on span "Add tab" at bounding box center [219, 161] width 24 height 8
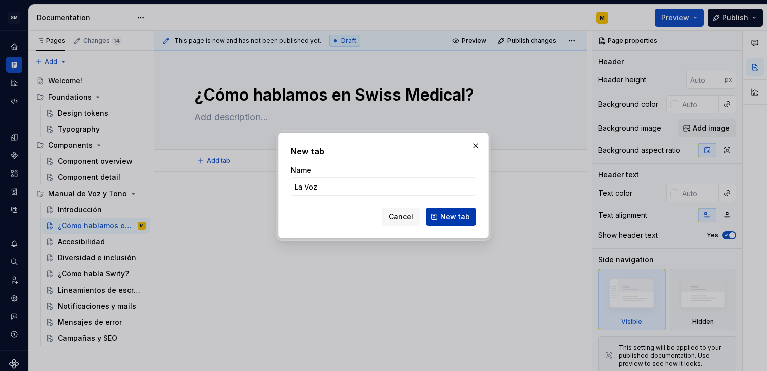
click at [451, 222] on button "New tab" at bounding box center [451, 216] width 51 height 18
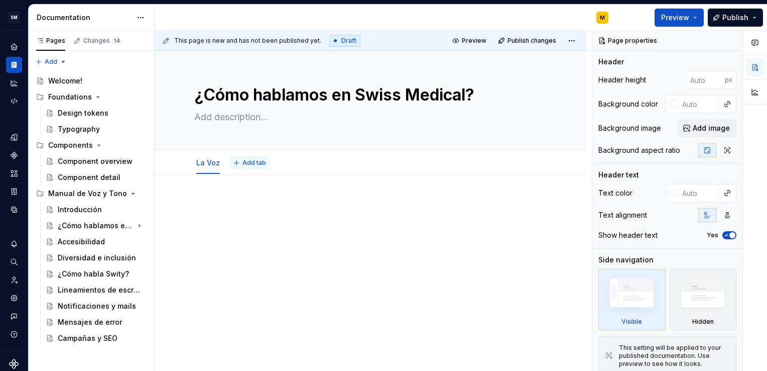
click at [251, 162] on span "Add tab" at bounding box center [255, 163] width 24 height 8
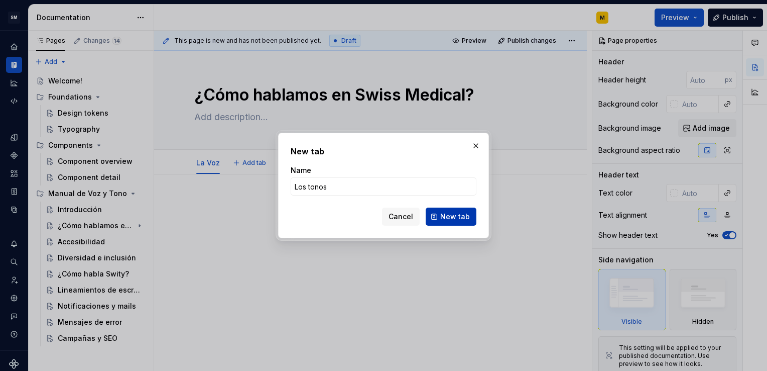
click at [456, 218] on span "New tab" at bounding box center [455, 216] width 30 height 10
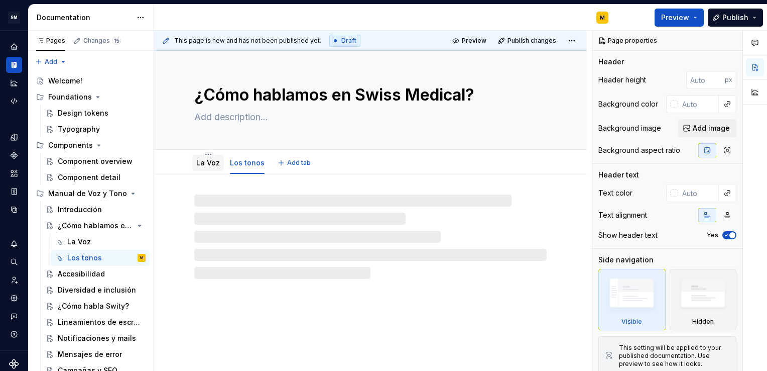
click at [201, 164] on link "La Voz" at bounding box center [208, 162] width 24 height 9
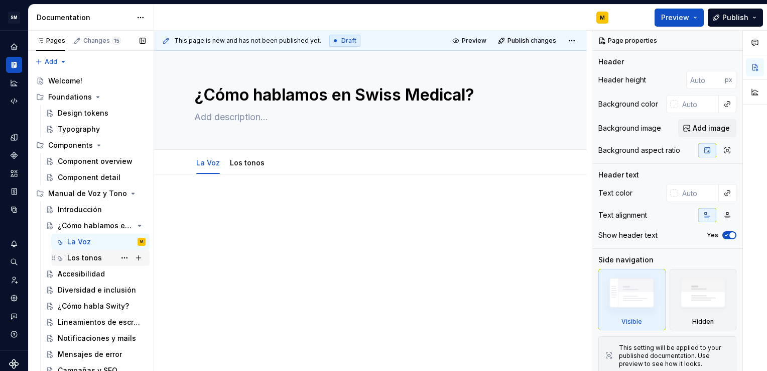
scroll to position [5, 0]
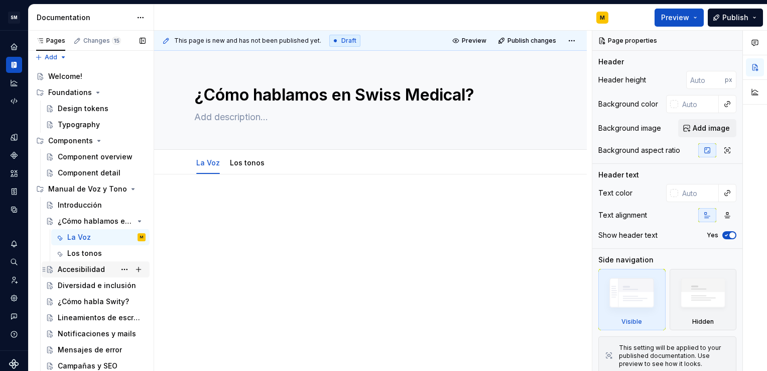
click at [86, 270] on div "Accesibilidad" at bounding box center [81, 269] width 47 height 10
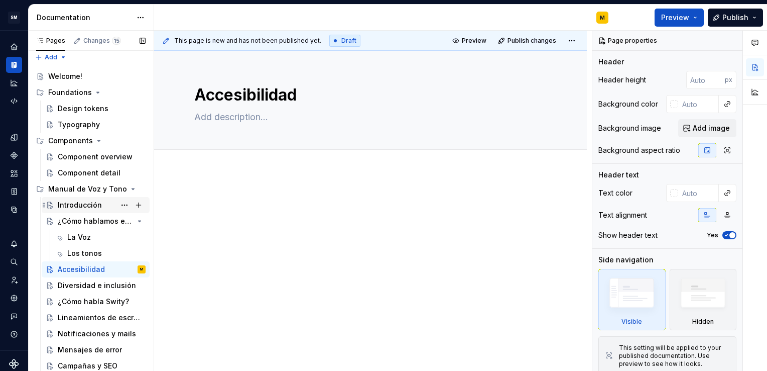
click at [78, 202] on div "Introducción" at bounding box center [80, 205] width 44 height 10
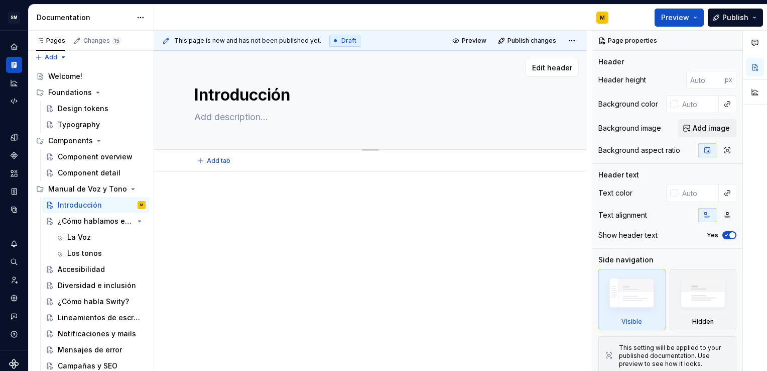
click at [230, 118] on textarea at bounding box center [368, 117] width 353 height 16
click at [297, 91] on textarea "Introducción" at bounding box center [368, 95] width 353 height 24
drag, startPoint x: 299, startPoint y: 95, endPoint x: 376, endPoint y: 101, distance: 76.6
click at [376, 101] on textarea "Introducción al manual" at bounding box center [368, 95] width 353 height 24
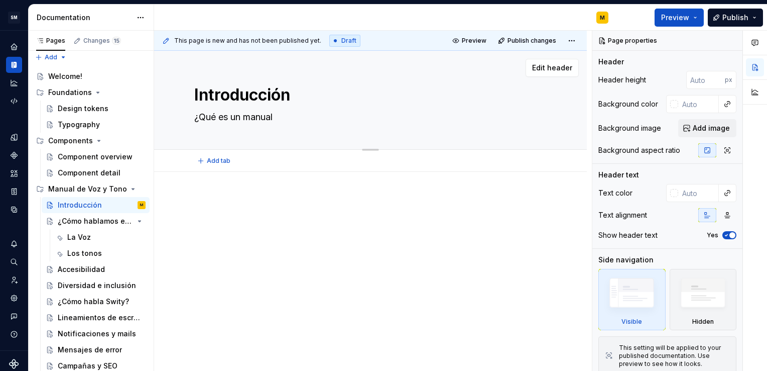
click at [298, 120] on textarea "¿Qué es un manual" at bounding box center [368, 117] width 353 height 16
click at [209, 200] on p at bounding box center [370, 202] width 353 height 12
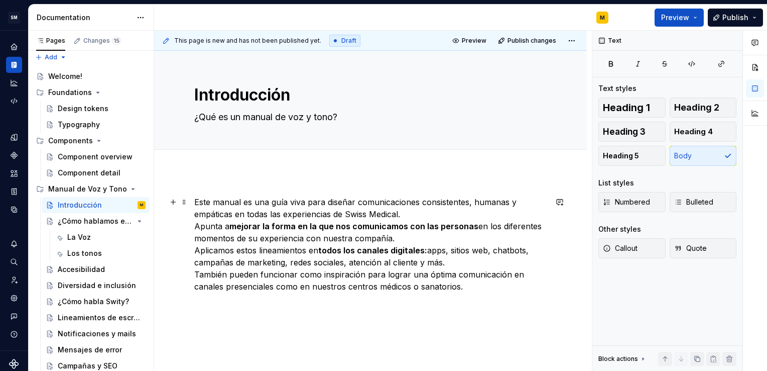
click at [428, 208] on p "Este manual es una guía viva para diseñar comunicaciones consistentes, humanas …" at bounding box center [370, 244] width 353 height 96
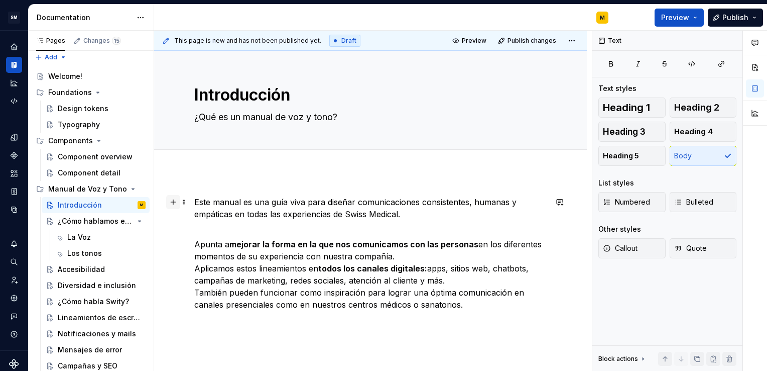
click at [169, 202] on button "button" at bounding box center [173, 202] width 14 height 14
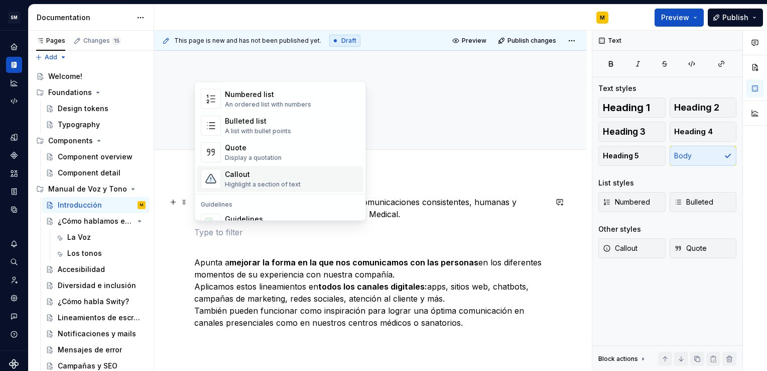
scroll to position [171, 0]
click at [241, 175] on div "Callout" at bounding box center [263, 175] width 76 height 10
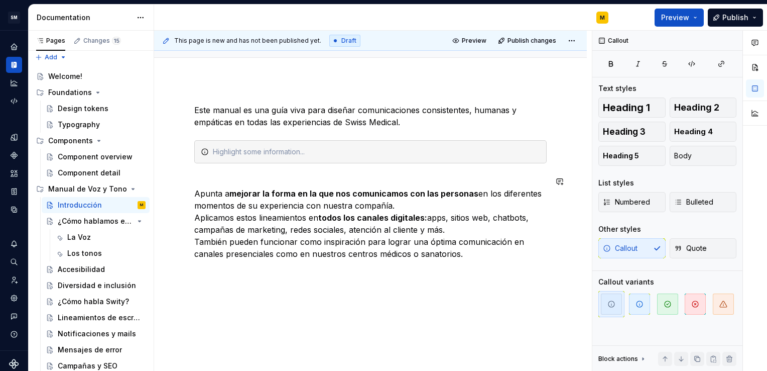
scroll to position [98, 0]
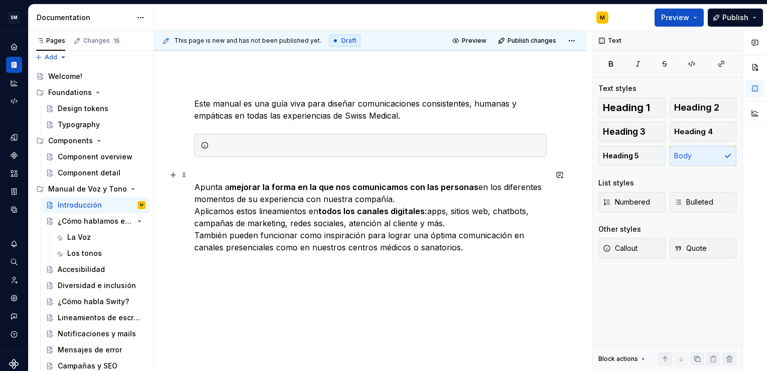
click at [398, 202] on p "Apunta a mejorar la forma en la que nos comunicamos con las personas en los dif…" at bounding box center [370, 211] width 353 height 84
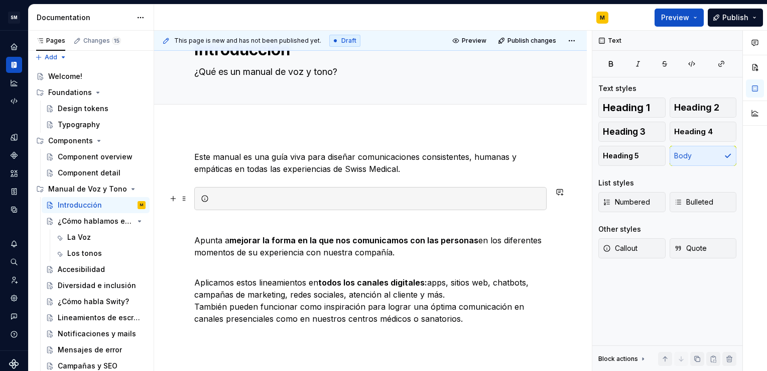
scroll to position [38, 0]
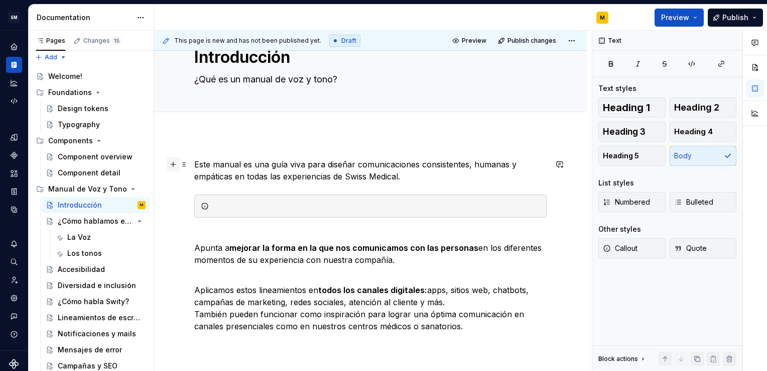
click at [172, 162] on button "button" at bounding box center [173, 164] width 14 height 14
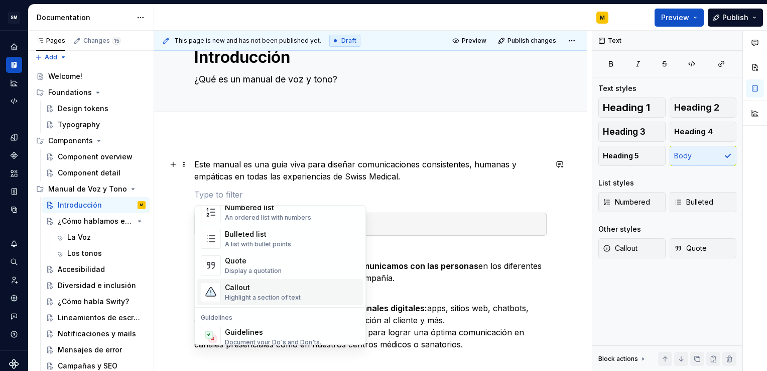
scroll to position [175, 0]
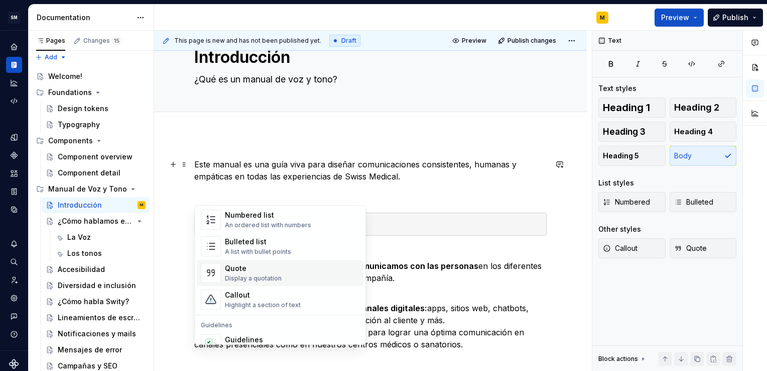
click at [268, 272] on div "Quote" at bounding box center [253, 268] width 57 height 10
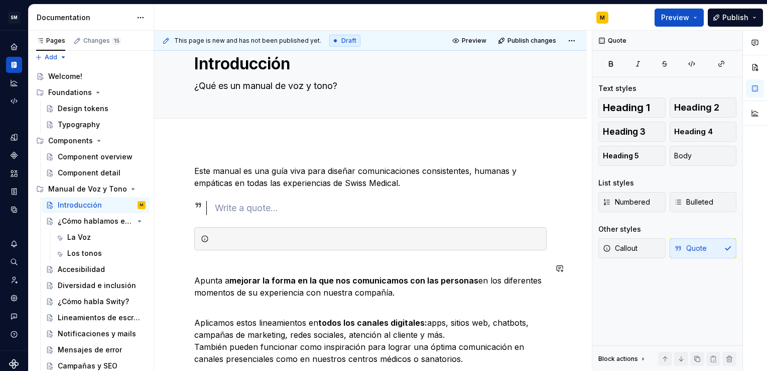
scroll to position [30, 0]
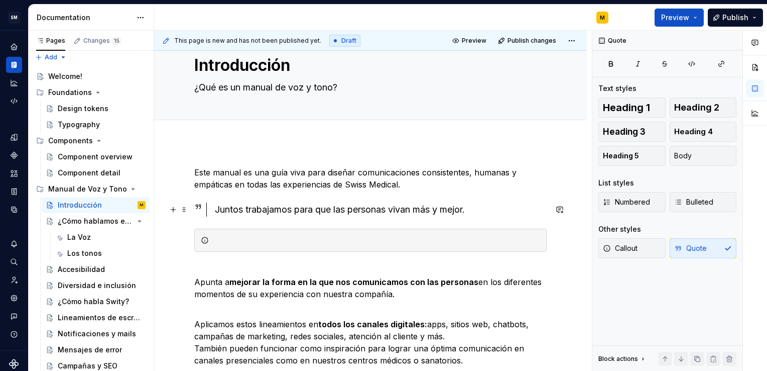
click at [196, 206] on icon at bounding box center [198, 206] width 8 height 8
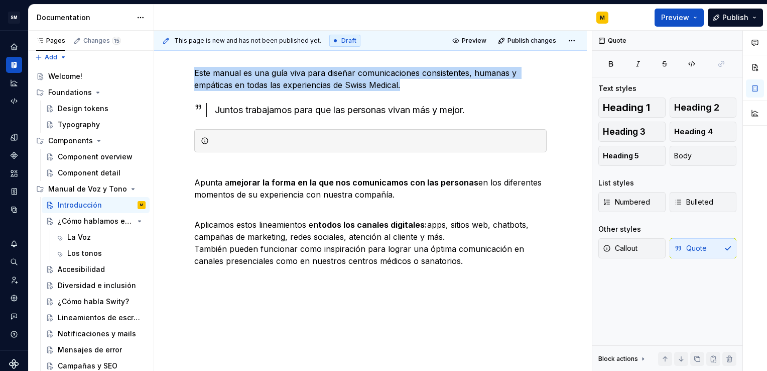
scroll to position [137, 0]
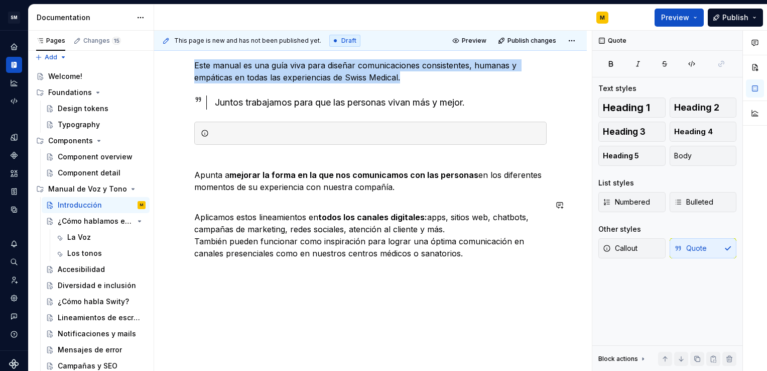
drag, startPoint x: 182, startPoint y: 103, endPoint x: 198, endPoint y: 262, distance: 160.0
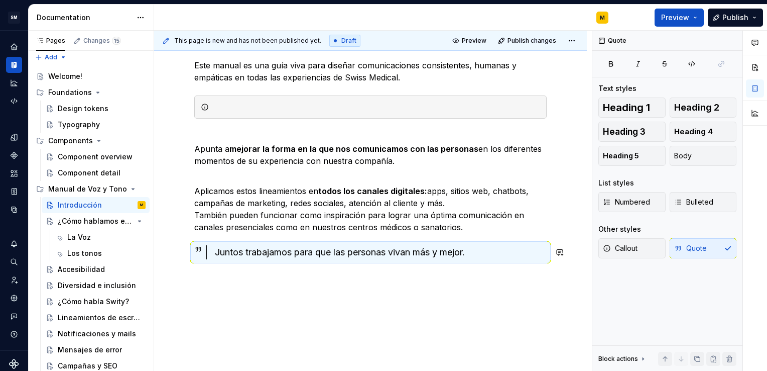
click at [392, 294] on div "Este manual es una guía viva para diseñar comunicaciones consistentes, humanas …" at bounding box center [370, 208] width 433 height 347
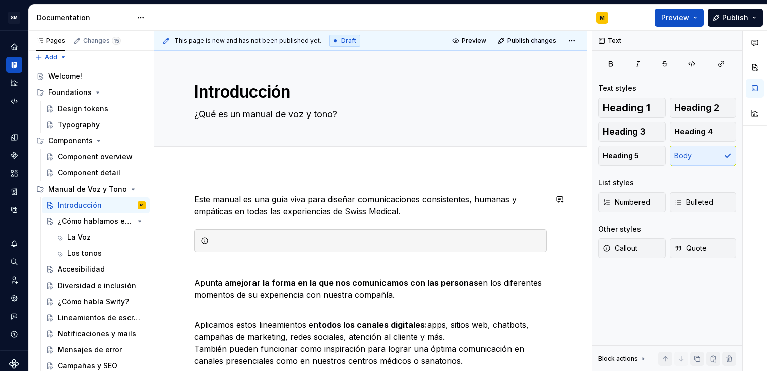
scroll to position [2, 0]
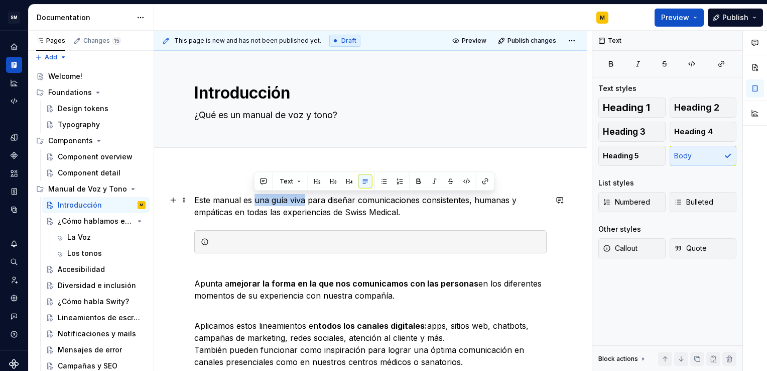
drag, startPoint x: 253, startPoint y: 200, endPoint x: 304, endPoint y: 200, distance: 51.2
click at [304, 200] on p "Este manual es una guía viva para diseñar comunicaciones consistentes, humanas …" at bounding box center [370, 206] width 353 height 24
click at [417, 184] on button "button" at bounding box center [419, 181] width 14 height 14
click at [299, 180] on button "Text" at bounding box center [290, 181] width 31 height 14
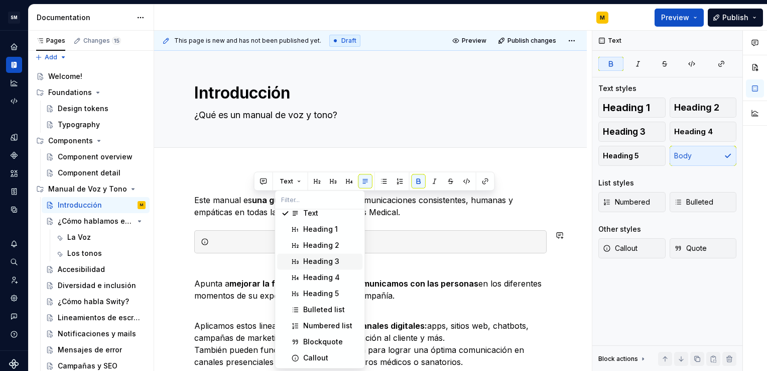
scroll to position [0, 0]
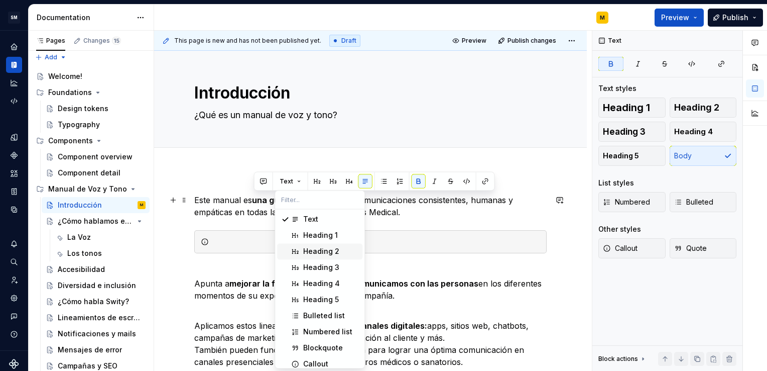
click at [408, 214] on p "Este manual es una guía viva para diseñar comunicaciones consistentes, humanas …" at bounding box center [370, 206] width 353 height 24
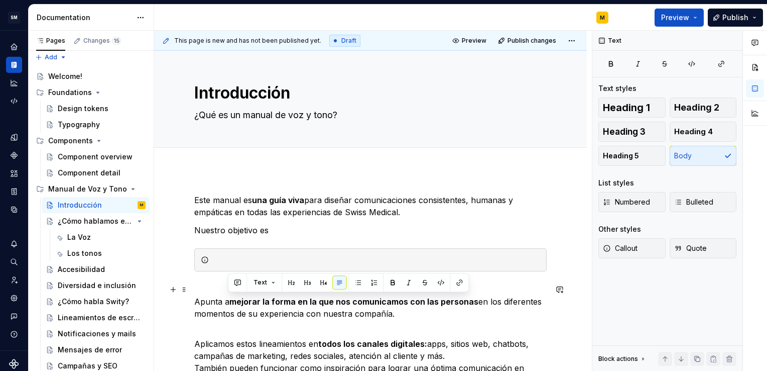
drag, startPoint x: 229, startPoint y: 300, endPoint x: 417, endPoint y: 311, distance: 188.1
click at [417, 311] on p "Apunta a mejorar la forma en la que nos comunicamos con las personas en los dif…" at bounding box center [370, 301] width 353 height 36
copy p "mejorar la forma en la que nos comunicamos con las personas en los diferentes m…"
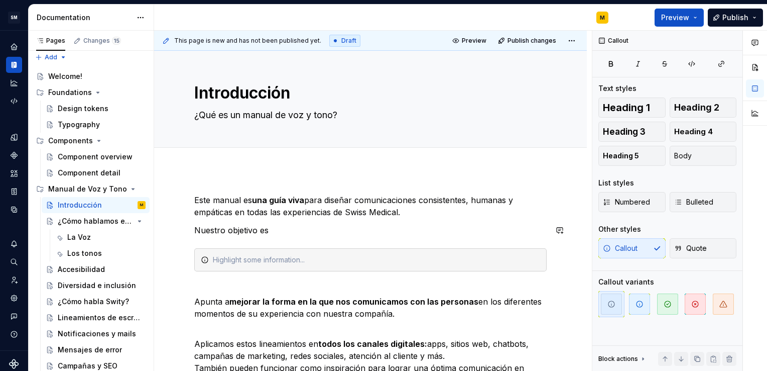
click at [303, 236] on div "Este manual es una guía viva para diseñar comunicaciones consistentes, humanas …" at bounding box center [370, 315] width 353 height 242
click at [293, 230] on p "Nuestro objetivo es" at bounding box center [370, 230] width 353 height 12
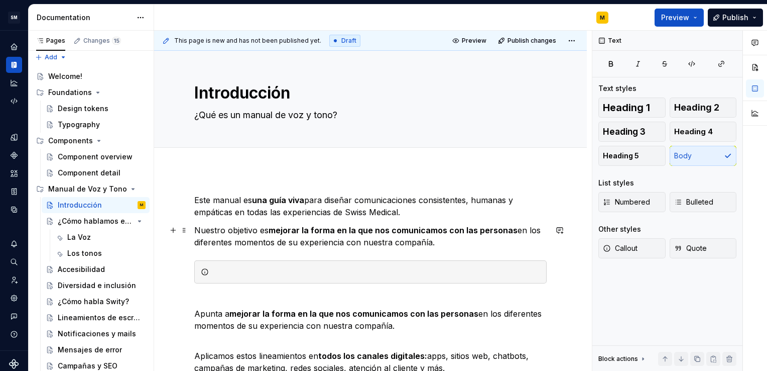
click at [460, 240] on p "Nuestro objetivo es mejorar la forma en la que nos comunicamos con las personas…" at bounding box center [370, 236] width 353 height 24
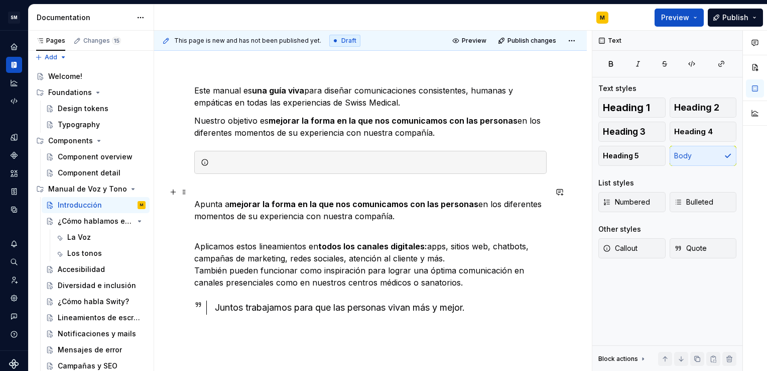
scroll to position [114, 0]
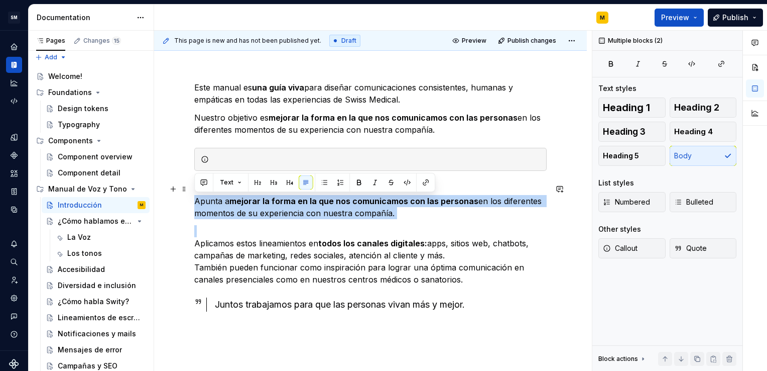
drag, startPoint x: 401, startPoint y: 218, endPoint x: 195, endPoint y: 200, distance: 206.7
click at [195, 200] on div "Este manual es una guía viva para diseñar comunicaciones consistentes, humanas …" at bounding box center [370, 208] width 353 height 254
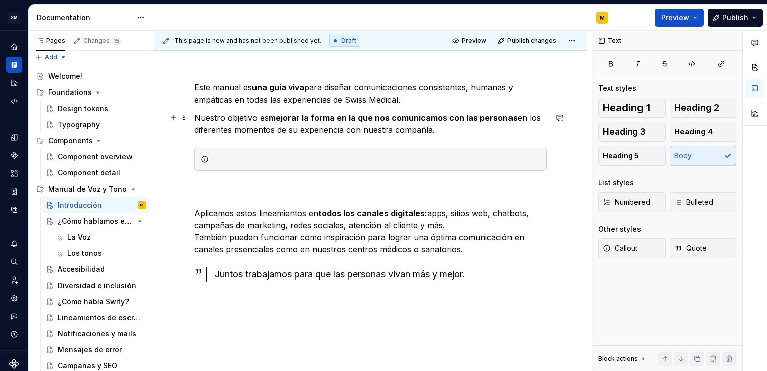
click at [453, 132] on p "Nuestro objetivo es mejorar la forma en la que nos comunicamos con las personas…" at bounding box center [370, 123] width 353 height 24
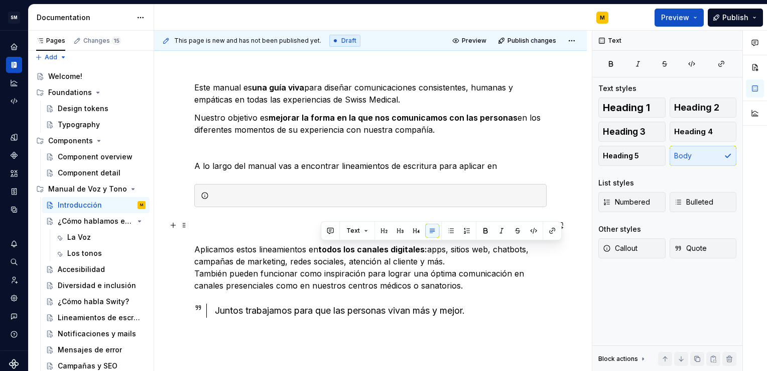
drag, startPoint x: 320, startPoint y: 250, endPoint x: 448, endPoint y: 263, distance: 128.7
click at [448, 263] on p "Aplicamos estos lineamientos en todos los canales digitales: apps, sitios web, …" at bounding box center [370, 255] width 353 height 72
copy p "todos los canales digitales: apps, sitios web, chatbots, campañas de marketing,…"
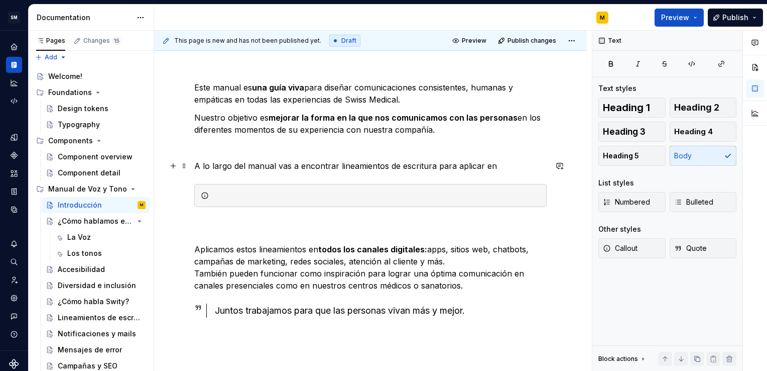
click at [493, 162] on p "A lo largo del manual vas a encontrar lineamientos de escritura para aplicar en" at bounding box center [370, 166] width 353 height 12
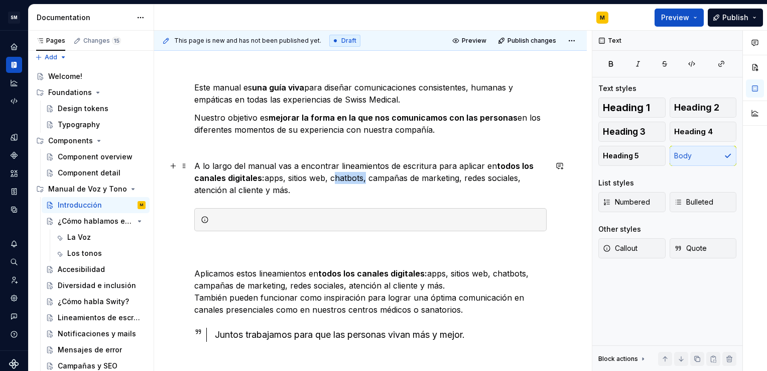
click at [340, 178] on p "A lo largo del manual vas a encontrar lineamientos de escritura para aplicar en…" at bounding box center [370, 178] width 353 height 36
click at [265, 191] on p "A lo largo del manual vas a encontrar lineamientos de escritura para aplicar en…" at bounding box center [370, 178] width 353 height 36
click at [236, 151] on p at bounding box center [370, 148] width 353 height 12
click at [174, 150] on button "button" at bounding box center [173, 148] width 14 height 14
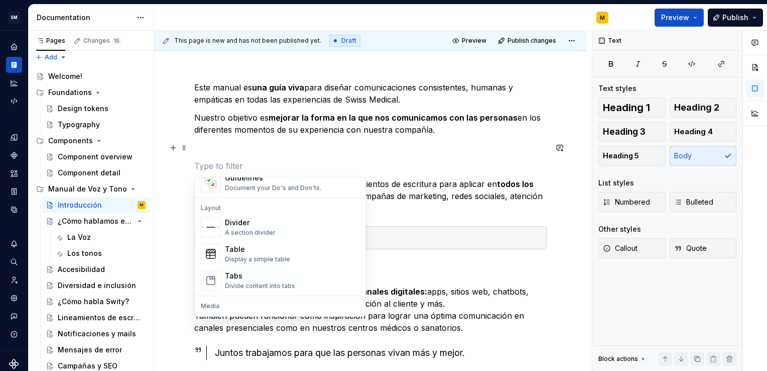
scroll to position [301, 0]
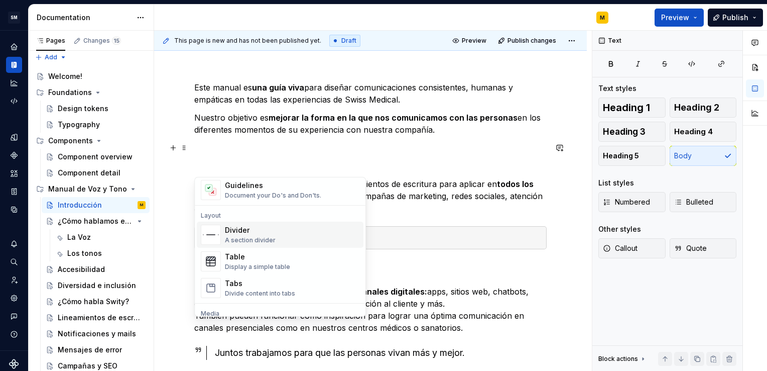
click at [260, 240] on div "A section divider" at bounding box center [250, 240] width 51 height 8
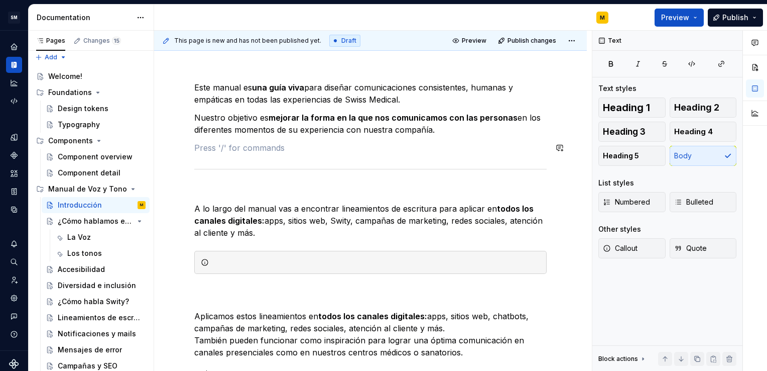
click at [288, 154] on div "Este manual es una guía viva para diseñar comunicaciones consistentes, humanas …" at bounding box center [370, 244] width 353 height 327
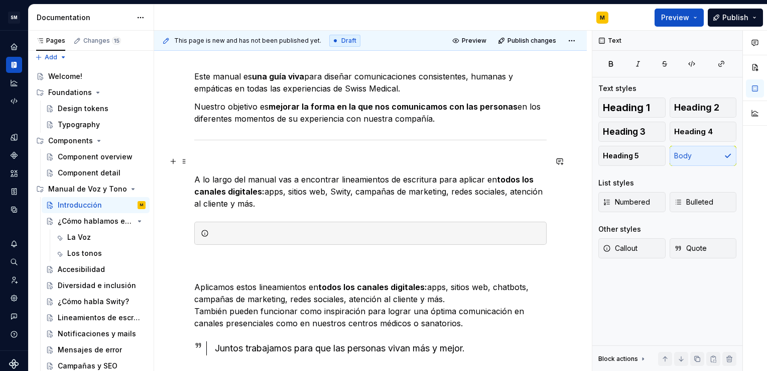
scroll to position [127, 0]
click at [287, 154] on p at bounding box center [370, 160] width 353 height 12
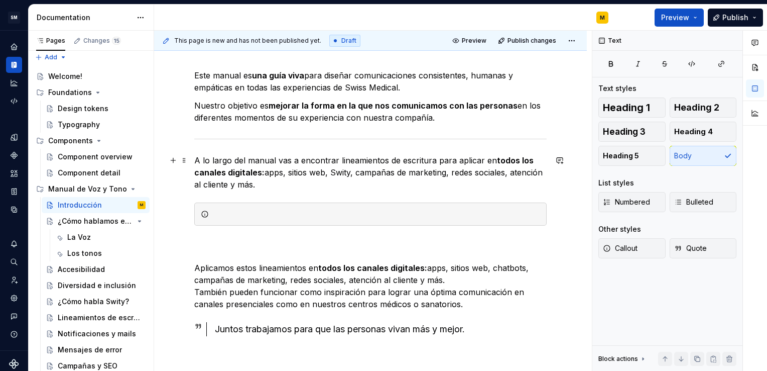
click at [379, 183] on p "A lo largo del manual vas a encontrar lineamientos de escritura para aplicar en…" at bounding box center [370, 172] width 353 height 36
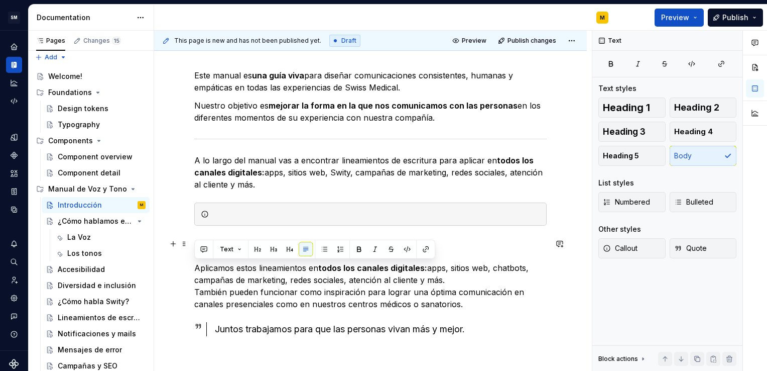
drag, startPoint x: 454, startPoint y: 277, endPoint x: 190, endPoint y: 270, distance: 263.7
click at [190, 270] on div "Este manual es una guía viva para diseñar comunicaciones consistentes, humanas …" at bounding box center [370, 264] width 433 height 438
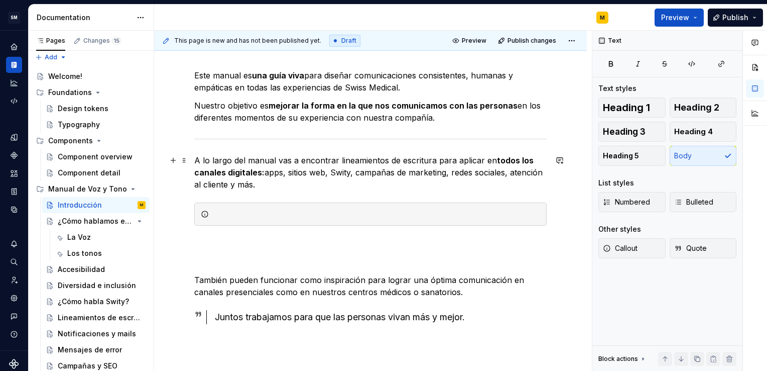
click at [277, 183] on p "A lo largo del manual vas a encontrar lineamientos de escritura para aplicar en…" at bounding box center [370, 172] width 353 height 36
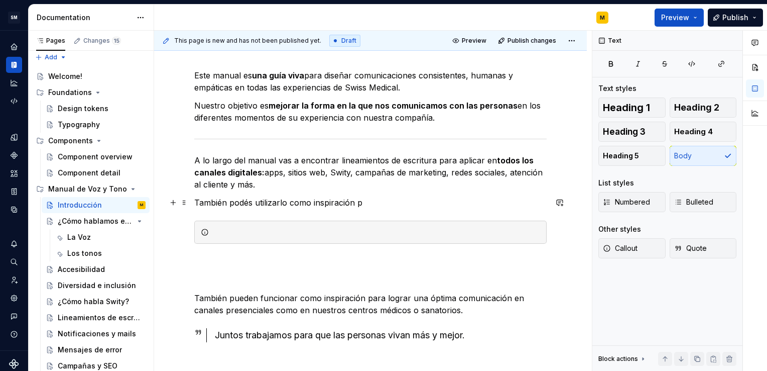
click at [364, 203] on p "También podés utilizarlo como inspiración p" at bounding box center [370, 202] width 353 height 12
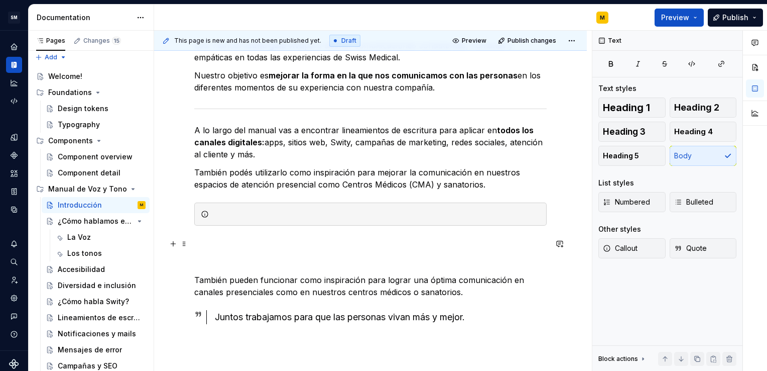
scroll to position [160, 0]
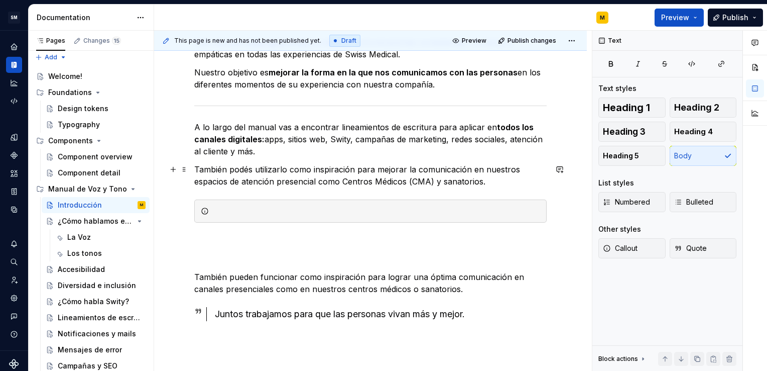
click at [446, 182] on p "También podés utilizarlo como inspiración para mejorar la comunicación en nuest…" at bounding box center [370, 175] width 353 height 24
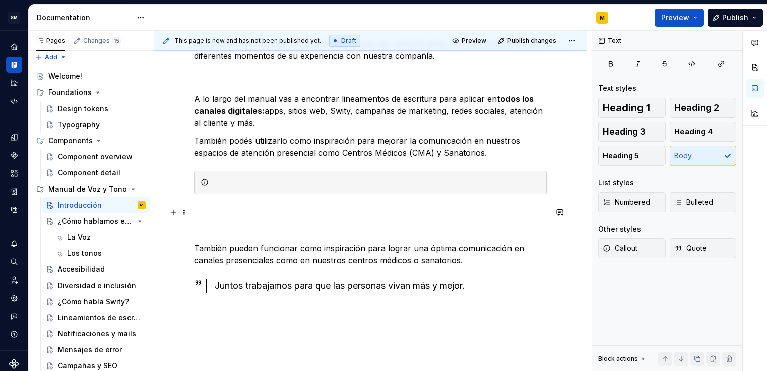
scroll to position [190, 0]
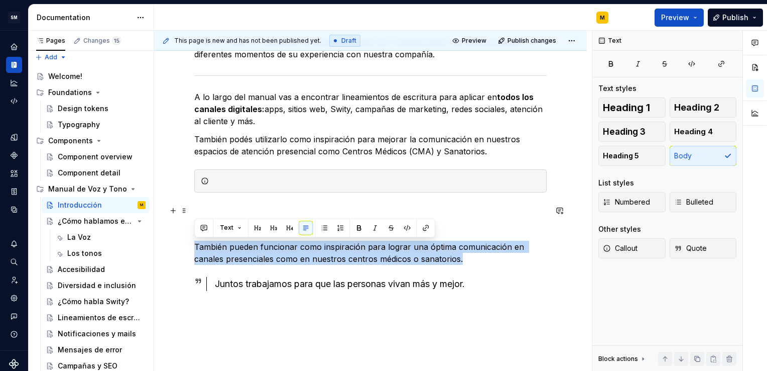
drag, startPoint x: 470, startPoint y: 262, endPoint x: 192, endPoint y: 243, distance: 277.8
click at [192, 243] on div "Este manual es una guía viva para diseñar comunicaciones consistentes, humanas …" at bounding box center [370, 210] width 433 height 456
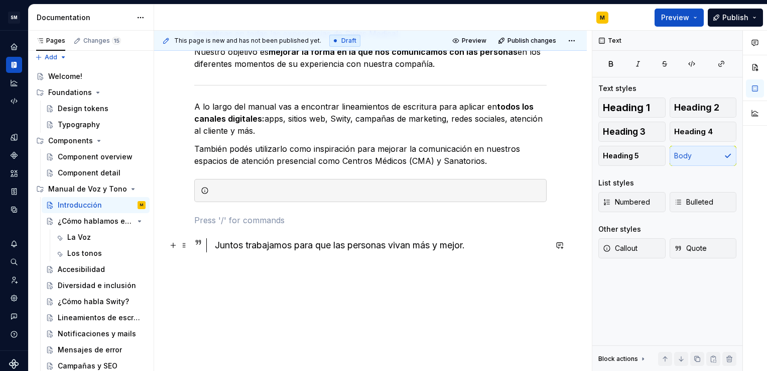
scroll to position [181, 0]
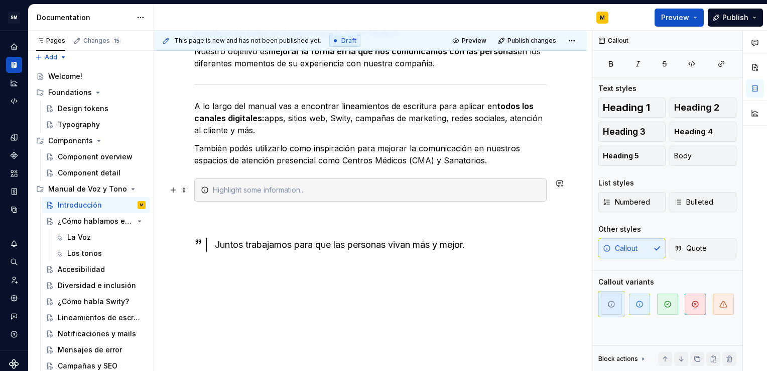
click at [216, 188] on div at bounding box center [376, 190] width 327 height 10
click at [645, 309] on span "button" at bounding box center [639, 303] width 21 height 21
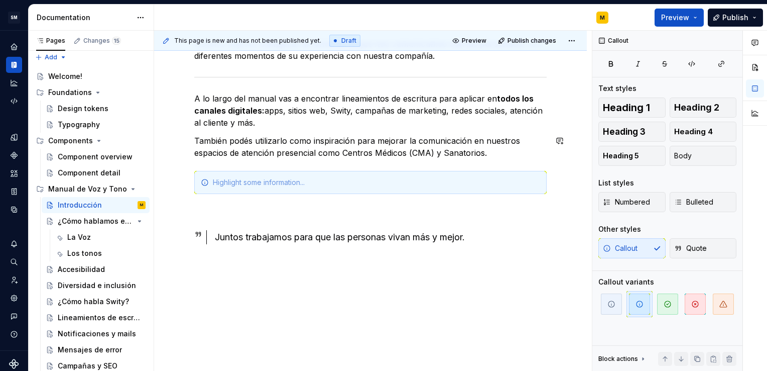
scroll to position [189, 0]
click at [510, 218] on div "Este manual es una guía viva para diseñar comunicaciones consistentes, humanas …" at bounding box center [370, 137] width 353 height 261
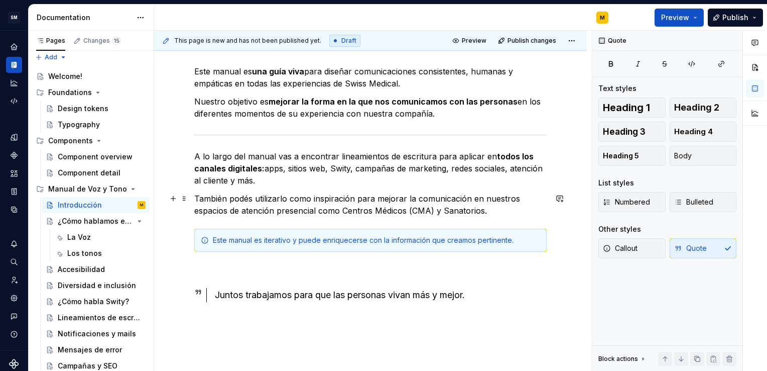
scroll to position [127, 0]
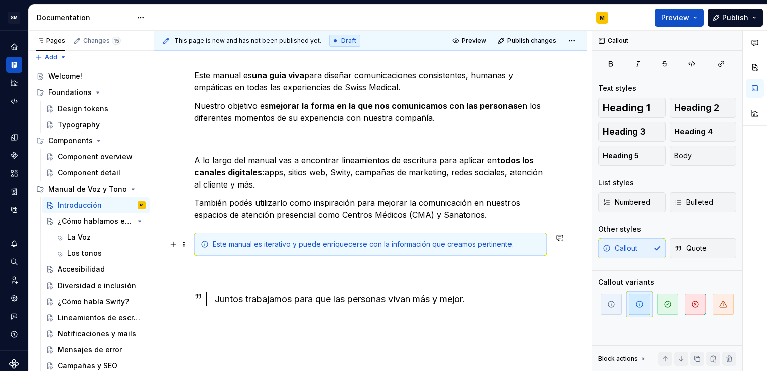
click at [497, 243] on div "Este manual es iterativo y puede enriquecerse con la información que creamos pe…" at bounding box center [376, 244] width 327 height 10
click at [454, 244] on div "Este manual es iterativo y puede enriquecerse con la información que creamos va…" at bounding box center [376, 244] width 327 height 10
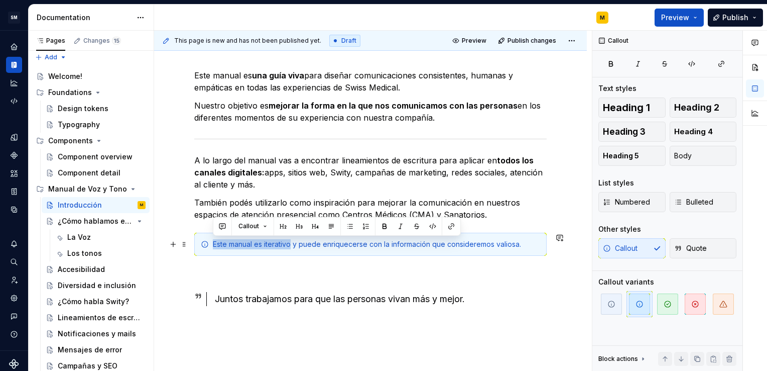
drag, startPoint x: 212, startPoint y: 242, endPoint x: 291, endPoint y: 245, distance: 78.4
click at [291, 245] on div "Este manual es iterativo y puede enriquecerse con la información que considerem…" at bounding box center [376, 244] width 327 height 10
click at [379, 220] on button "button" at bounding box center [385, 226] width 14 height 14
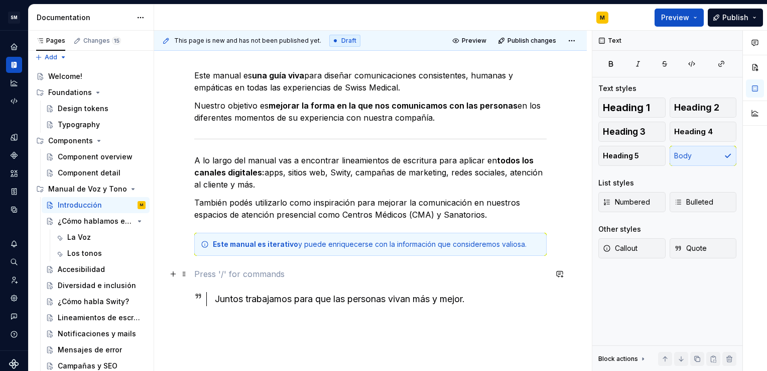
click at [345, 278] on p at bounding box center [370, 274] width 353 height 12
click at [370, 264] on div "Este manual es una guía viva para diseñar comunicaciones consistentes, humanas …" at bounding box center [370, 199] width 353 height 261
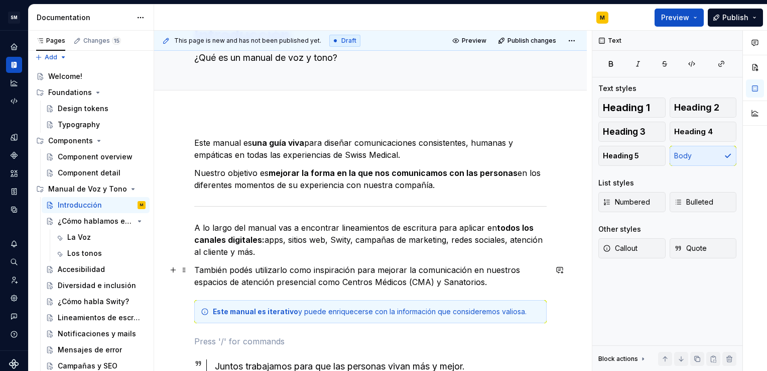
scroll to position [59, 0]
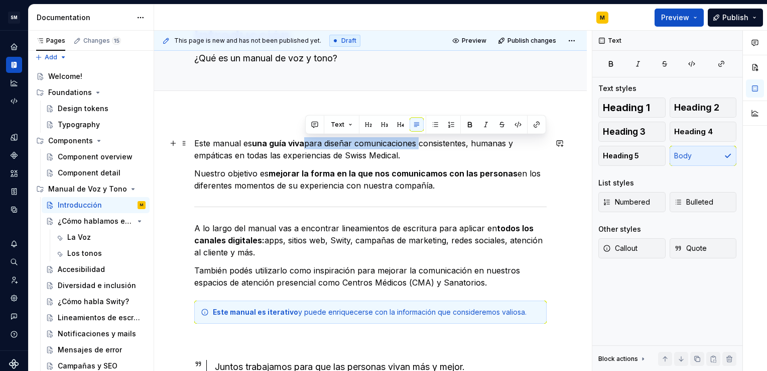
drag, startPoint x: 418, startPoint y: 142, endPoint x: 305, endPoint y: 146, distance: 113.1
click at [305, 146] on p "Este manual es una guía viva para diseñar comunicaciones consistentes, humanas …" at bounding box center [370, 149] width 353 height 24
click at [465, 124] on button "button" at bounding box center [470, 125] width 14 height 14
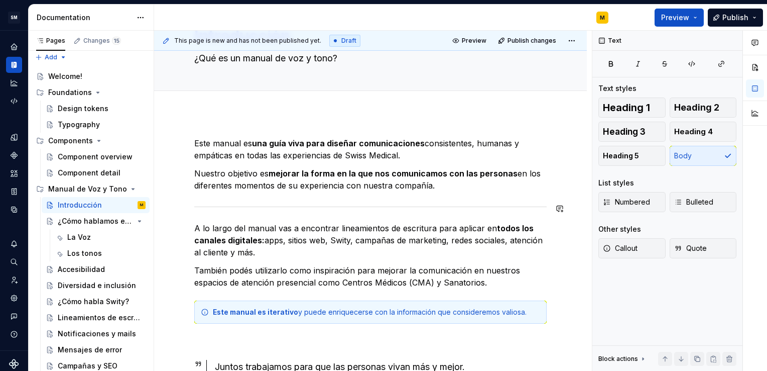
click at [262, 216] on div "Este manual es una guía viva para diseñar comunicaciones consistentes, humanas …" at bounding box center [370, 267] width 353 height 261
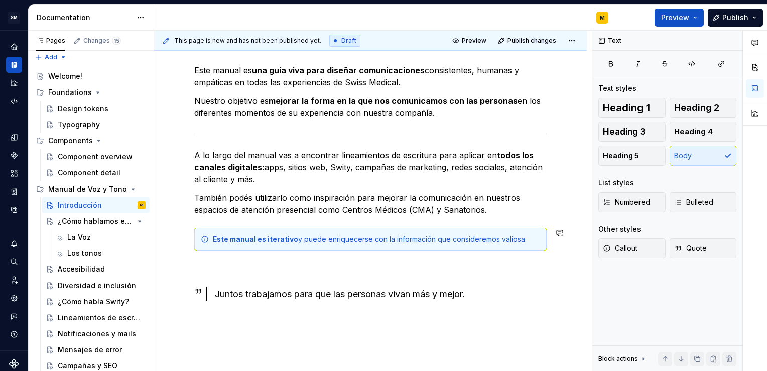
scroll to position [131, 0]
click at [270, 178] on p "A lo largo del manual vas a encontrar lineamientos de escritura para aplicar en…" at bounding box center [370, 168] width 353 height 36
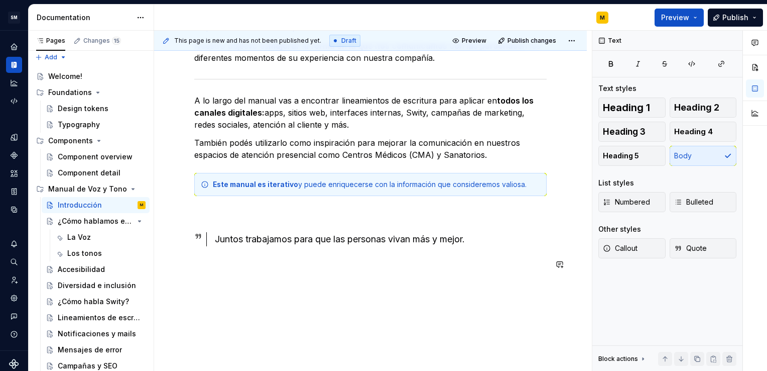
scroll to position [186, 0]
click at [349, 218] on p at bounding box center [370, 214] width 353 height 12
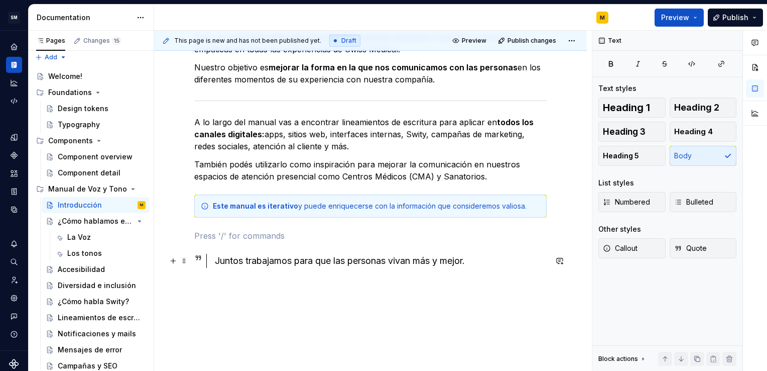
scroll to position [165, 0]
click at [221, 259] on div "Juntos trabajamos para que las personas vivan más y mejor." at bounding box center [381, 260] width 332 height 14
click at [227, 232] on p at bounding box center [370, 235] width 353 height 12
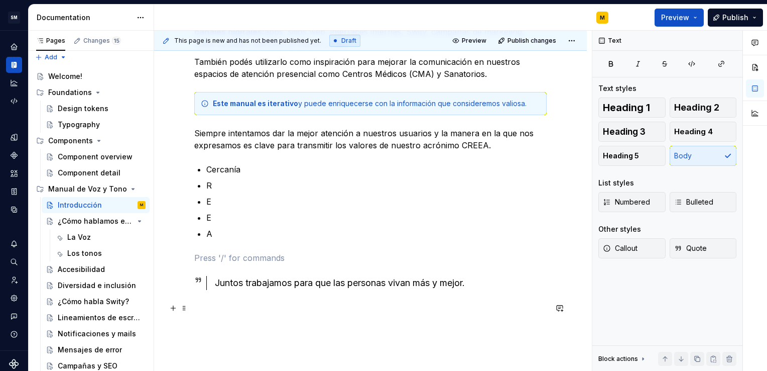
scroll to position [267, 0]
click at [482, 144] on p "Siempre intentamos dar la mejor atención a nuestros usuarios y la manera en la …" at bounding box center [370, 139] width 353 height 24
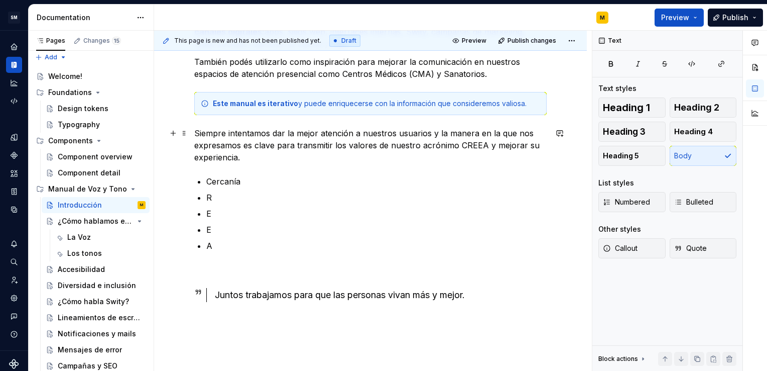
click at [225, 144] on p "Siempre intentamos dar la mejor atención a nuestros usuarios y la manera en la …" at bounding box center [370, 145] width 353 height 36
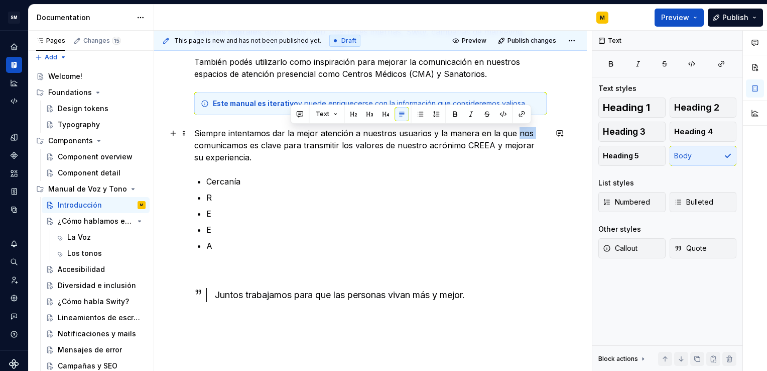
drag, startPoint x: 530, startPoint y: 132, endPoint x: 513, endPoint y: 133, distance: 16.6
click at [513, 133] on p "Siempre intentamos dar la mejor atención a nuestros usuarios y la manera en la …" at bounding box center [370, 145] width 353 height 36
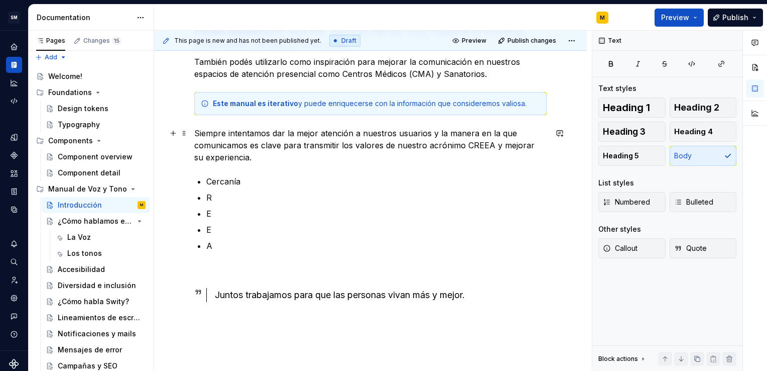
click at [458, 131] on p "Siempre intentamos dar la mejor atención a nuestros usuarios y la manera en la …" at bounding box center [370, 145] width 353 height 36
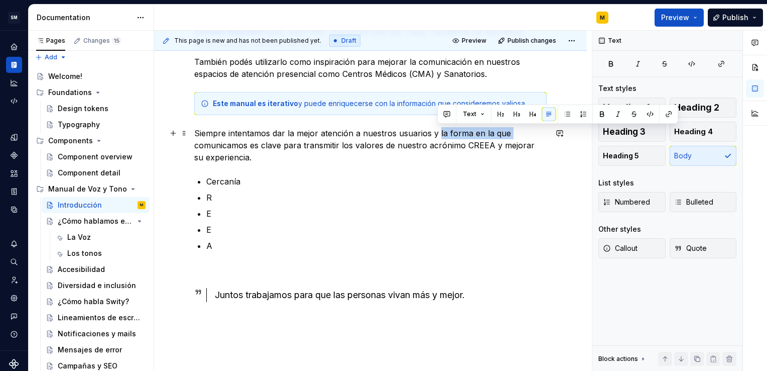
drag, startPoint x: 438, startPoint y: 133, endPoint x: 514, endPoint y: 131, distance: 76.3
click at [514, 131] on p "Siempre intentamos dar la mejor atención a nuestros usuarios y la forma en la q…" at bounding box center [370, 145] width 353 height 36
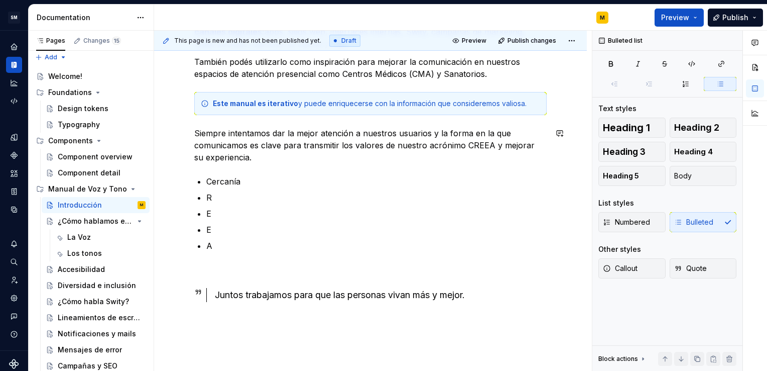
click at [406, 171] on div "Este manual es una guía viva para diseñar comunicaciones consistentes, humanas …" at bounding box center [370, 127] width 353 height 397
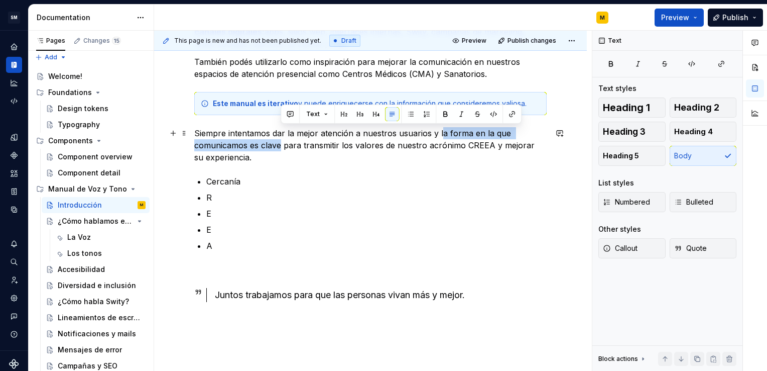
drag, startPoint x: 439, startPoint y: 131, endPoint x: 281, endPoint y: 149, distance: 159.2
click at [281, 149] on p "Siempre intentamos dar la mejor atención a nuestros usuarios y la forma en la q…" at bounding box center [370, 145] width 353 height 36
drag, startPoint x: 436, startPoint y: 130, endPoint x: 281, endPoint y: 147, distance: 156.2
click at [281, 147] on p "Siempre intentamos dar la mejor atención a nuestros usuarios y la forma en la q…" at bounding box center [370, 145] width 353 height 36
click at [609, 64] on icon "button" at bounding box center [611, 64] width 8 height 8
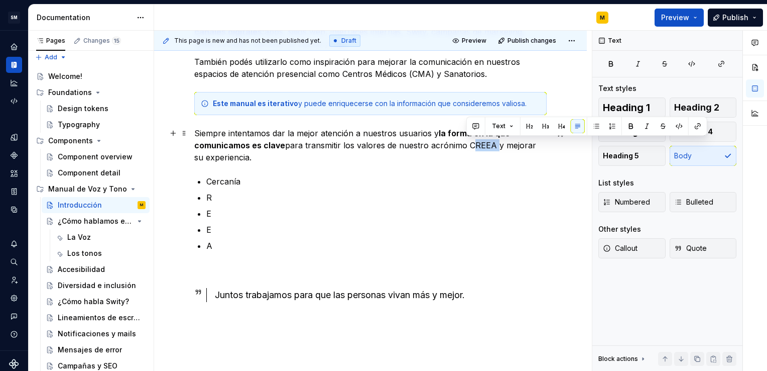
drag, startPoint x: 467, startPoint y: 143, endPoint x: 490, endPoint y: 146, distance: 22.3
click at [490, 146] on p "Siempre intentamos dar la mejor atención a nuestros usuarios y la forma en la q…" at bounding box center [370, 145] width 353 height 36
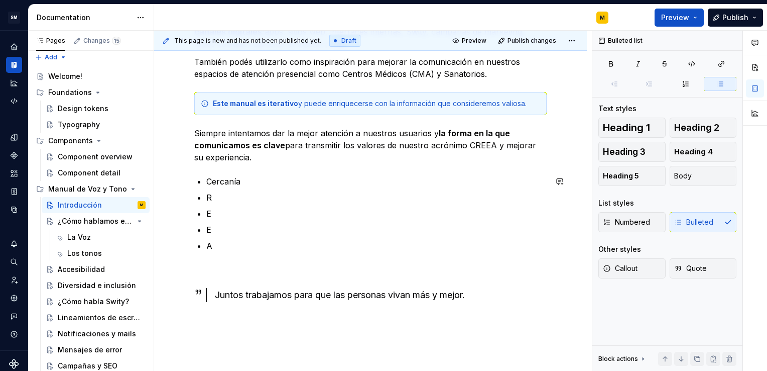
click at [477, 166] on div "Este manual es una guía viva para diseñar comunicaciones consistentes, humanas …" at bounding box center [370, 127] width 353 height 397
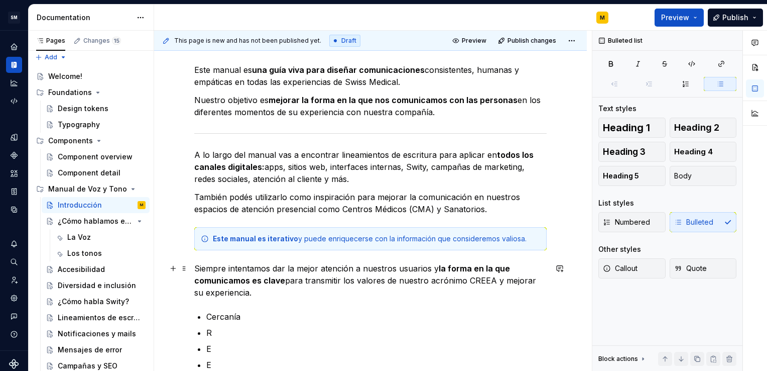
scroll to position [132, 0]
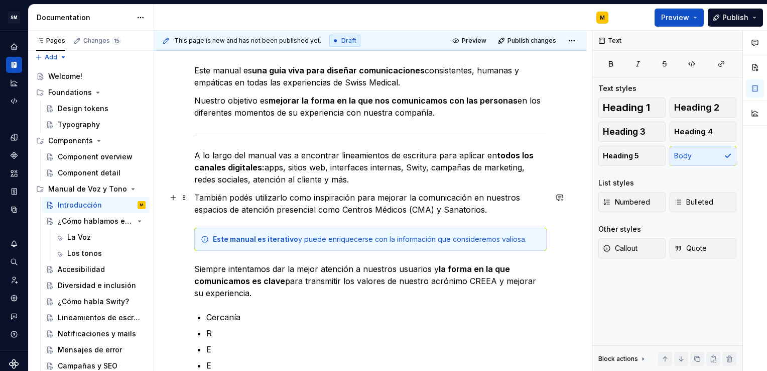
click at [512, 209] on p "También podés utilizarlo como inspiración para mejorar la comunicación en nuest…" at bounding box center [370, 203] width 353 height 24
click at [482, 155] on p "A lo largo del manual vas a encontrar lineamientos de escritura para aplicar en…" at bounding box center [370, 167] width 353 height 36
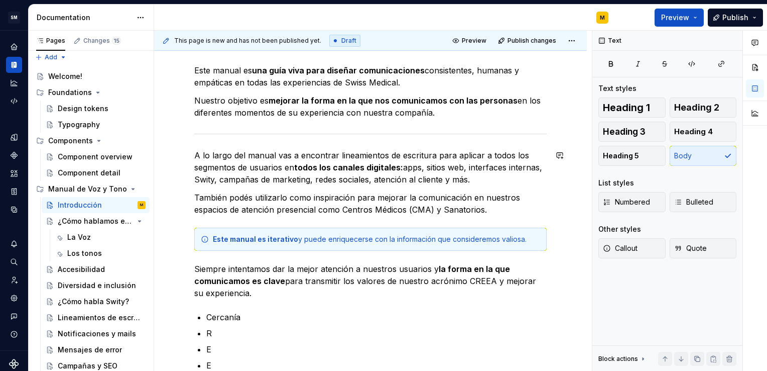
click at [205, 146] on div "Este manual es una guía viva para diseñar comunicaciones consistentes, humanas …" at bounding box center [370, 262] width 353 height 397
click at [195, 154] on p "A lo largo del manual vas a encontrar lineamientos de escritura para aplicar a …" at bounding box center [370, 167] width 353 height 36
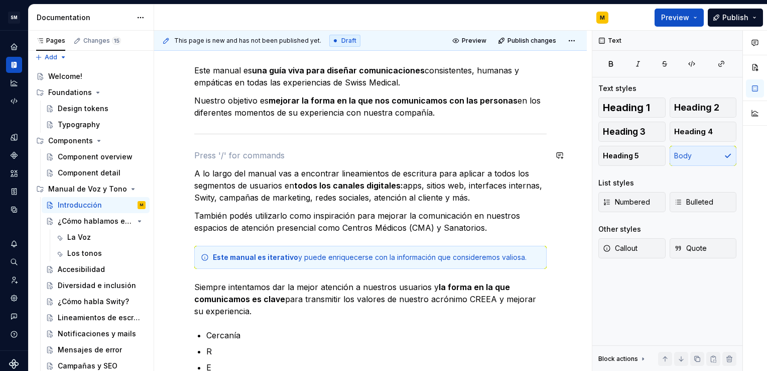
click at [199, 148] on div "Este manual es una guía viva para diseñar comunicaciones consistentes, humanas …" at bounding box center [370, 271] width 353 height 415
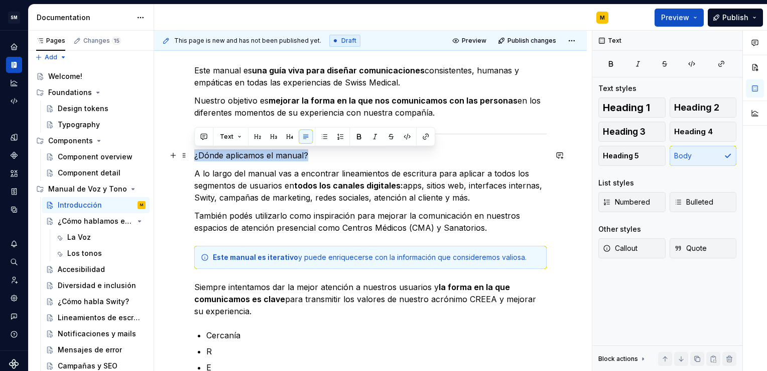
drag, startPoint x: 317, startPoint y: 152, endPoint x: 193, endPoint y: 158, distance: 123.7
click at [193, 158] on div "Este manual es una guía viva para diseñar comunicaciones consistentes, humanas …" at bounding box center [370, 321] width 433 height 562
click at [648, 134] on button "Heading 3" at bounding box center [632, 132] width 67 height 20
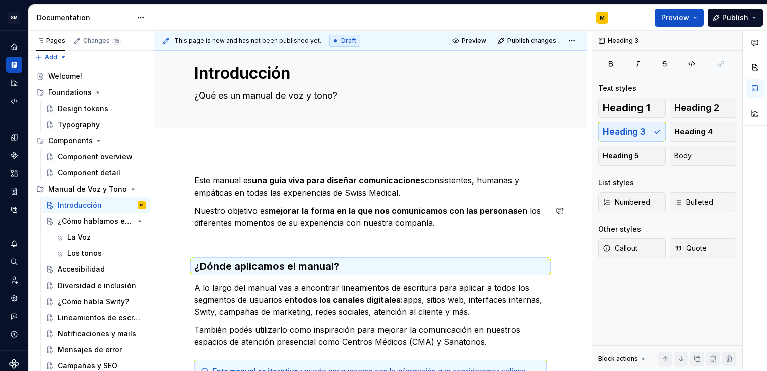
scroll to position [7, 0]
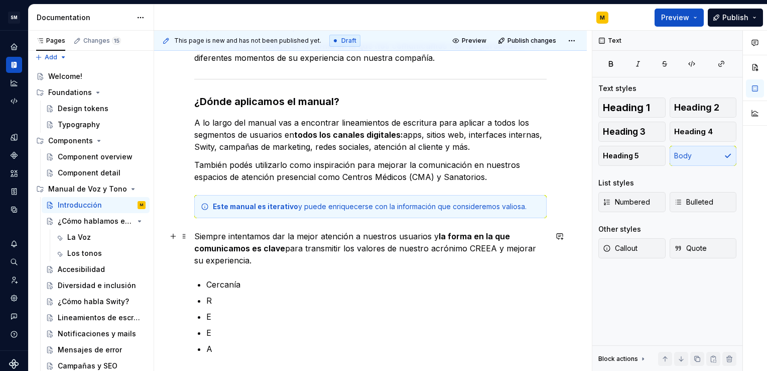
scroll to position [204, 0]
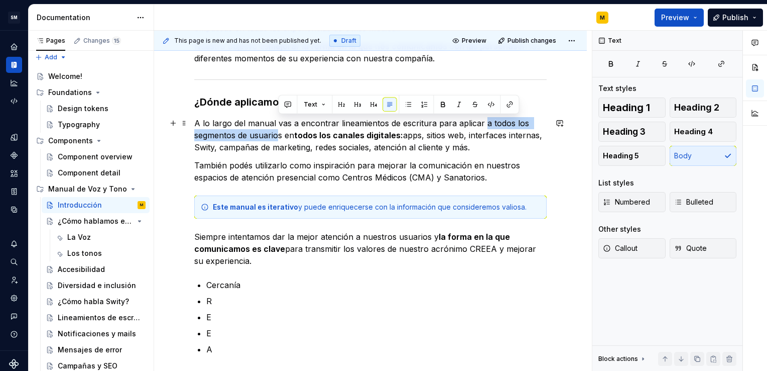
drag, startPoint x: 481, startPoint y: 122, endPoint x: 280, endPoint y: 134, distance: 201.2
click at [280, 134] on p "A lo largo del manual vas a encontrar lineamientos de escritura para aplicar a …" at bounding box center [370, 135] width 353 height 36
copy p "a todos los segmentos de usuario"
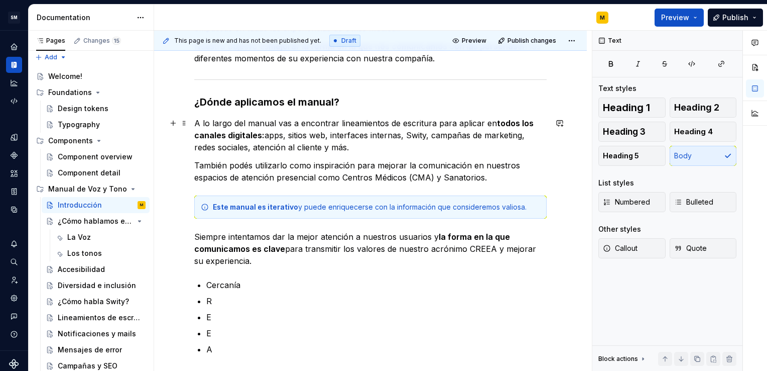
click at [195, 124] on p "A lo largo del manual vas a encontrar lineamientos de escritura para aplicar en…" at bounding box center [370, 135] width 353 height 36
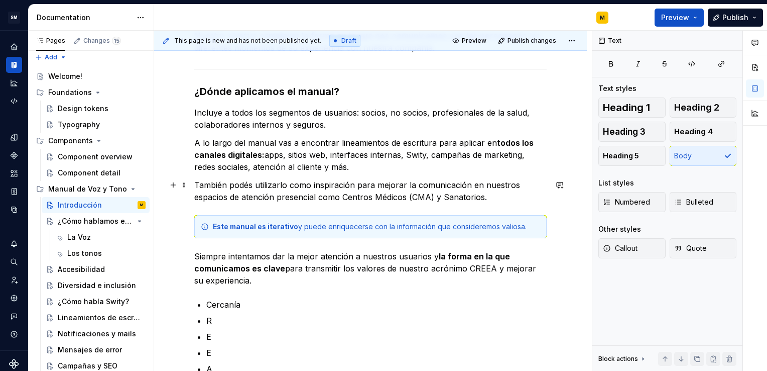
scroll to position [207, 0]
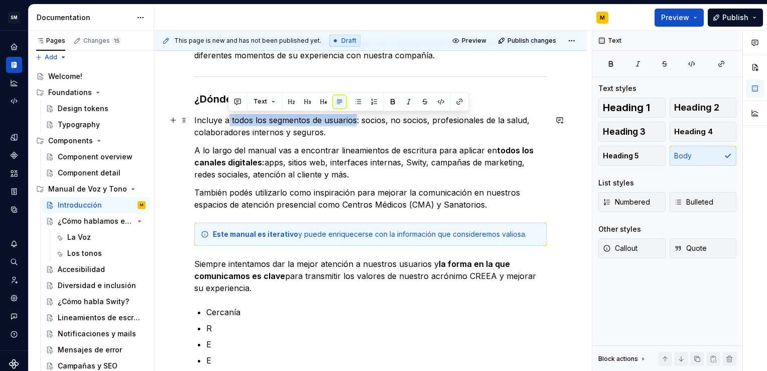
drag, startPoint x: 229, startPoint y: 121, endPoint x: 354, endPoint y: 122, distance: 124.5
click at [354, 122] on p "Incluye a todos los segmentos de usuarios: socios, no socios, profesionales de …" at bounding box center [370, 126] width 353 height 24
click at [395, 100] on button "button" at bounding box center [393, 101] width 14 height 14
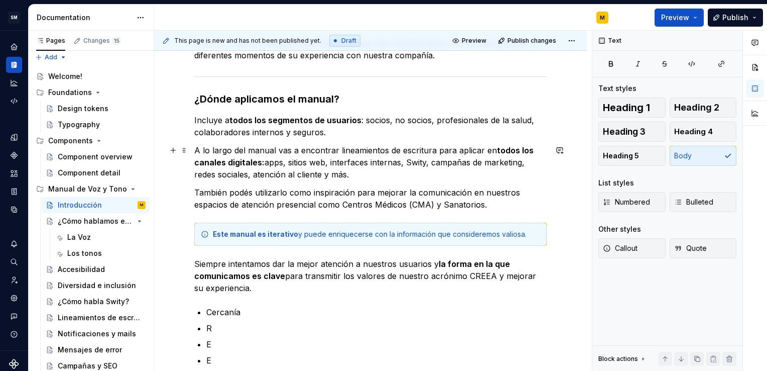
click at [369, 160] on p "A lo largo del manual vas a encontrar lineamientos de escritura para aplicar en…" at bounding box center [370, 162] width 353 height 36
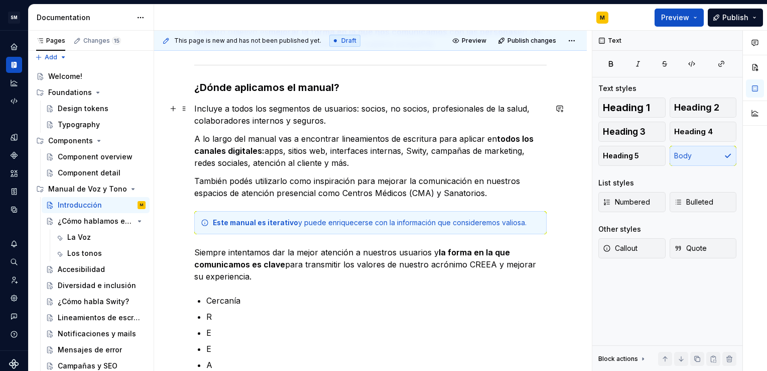
scroll to position [218, 0]
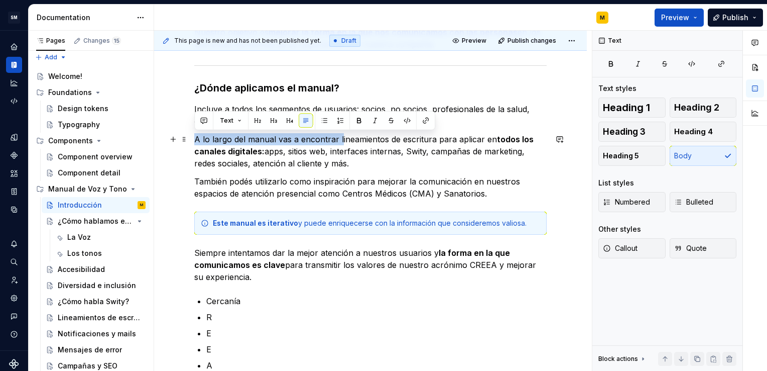
drag, startPoint x: 339, startPoint y: 138, endPoint x: 196, endPoint y: 140, distance: 143.1
click at [196, 140] on p "A lo largo del manual vas a encontrar lineamientos de escritura para aplicar en…" at bounding box center [370, 151] width 353 height 36
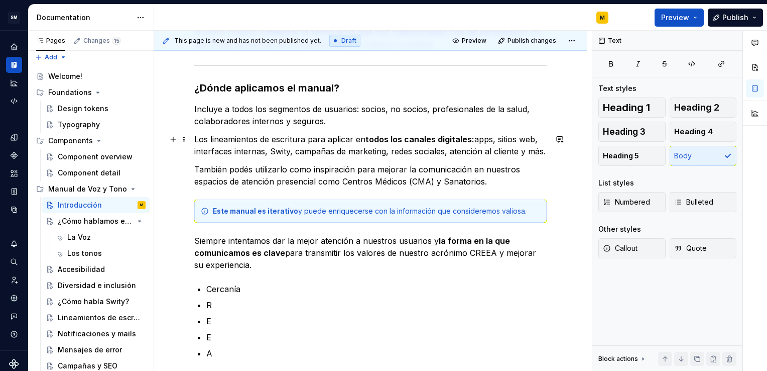
click at [309, 138] on p "Los lineamientos de escritura para aplicar en todos los canales digitales: apps…" at bounding box center [370, 145] width 353 height 24
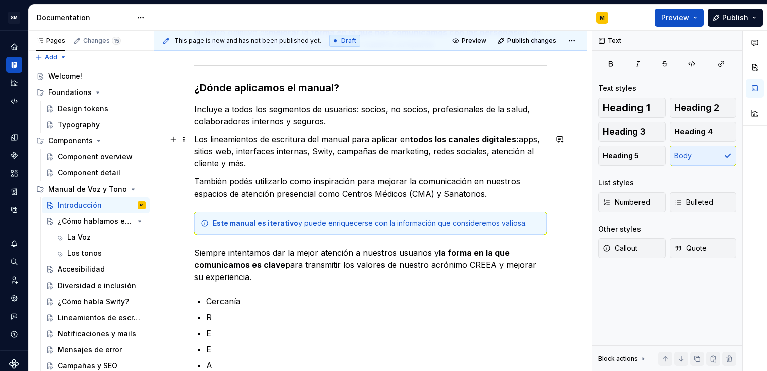
click at [397, 139] on p "Los lineamientos de escritura del manual para aplicar en todos los canales digi…" at bounding box center [370, 151] width 353 height 36
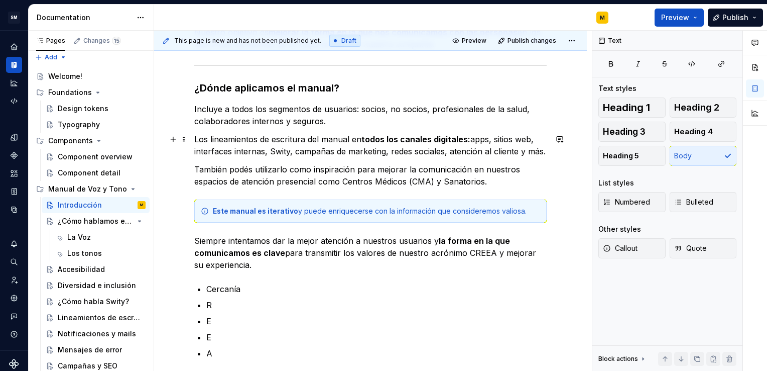
click at [198, 140] on p "Los lineamientos de escritura del manual en todos los canales digitales: apps, …" at bounding box center [370, 145] width 353 height 24
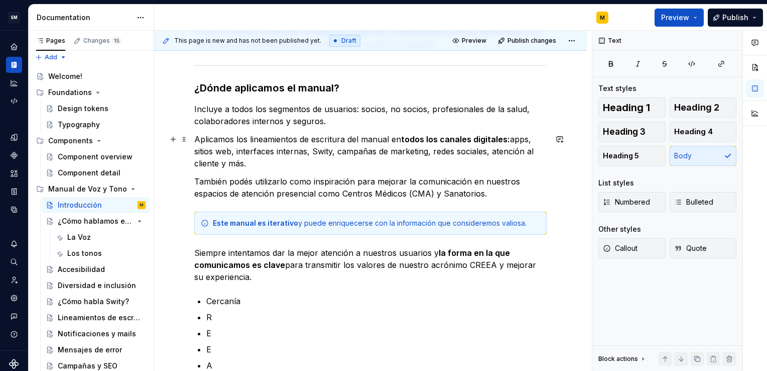
click at [245, 163] on p "Aplicamos los lineamientos de escritura del manual en todos los canales digital…" at bounding box center [370, 151] width 353 height 36
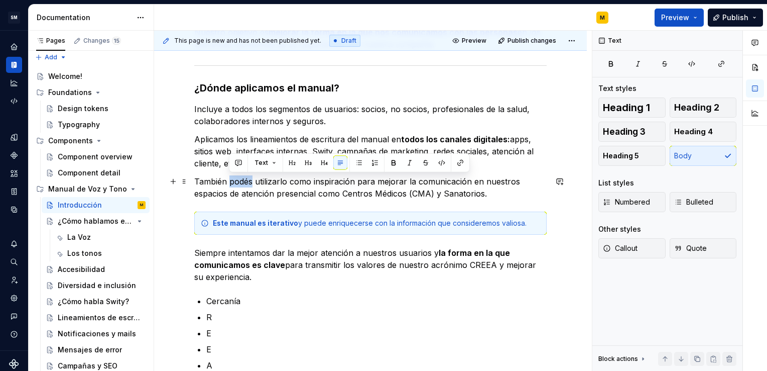
click at [243, 181] on p "También podés utilizarlo como inspiración para mejorar la comunicación en nuest…" at bounding box center [370, 187] width 353 height 24
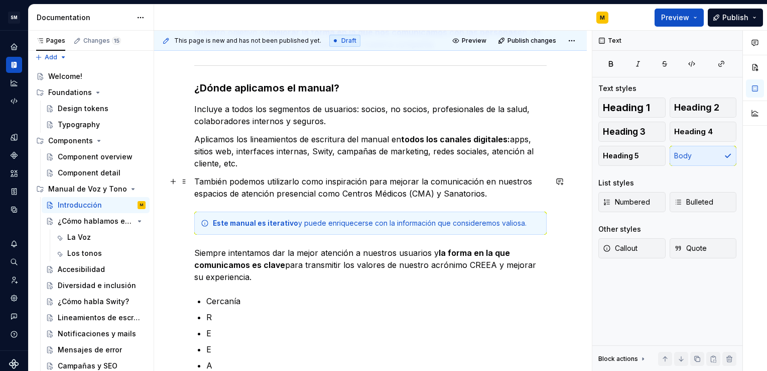
click at [510, 196] on p "También podemos utilizarlo como inspiración para mejorar la comunicación en nue…" at bounding box center [370, 187] width 353 height 24
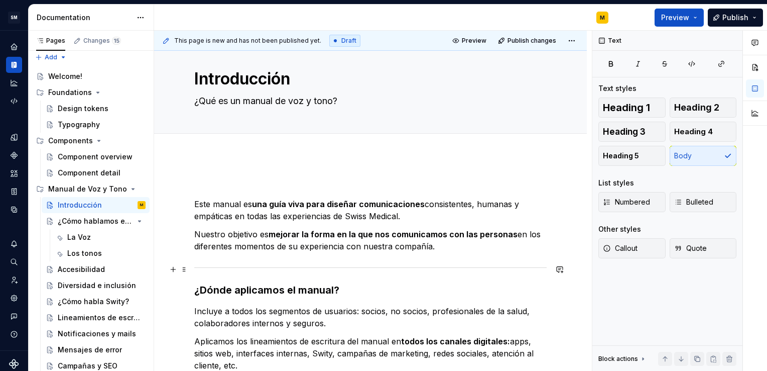
scroll to position [12, 0]
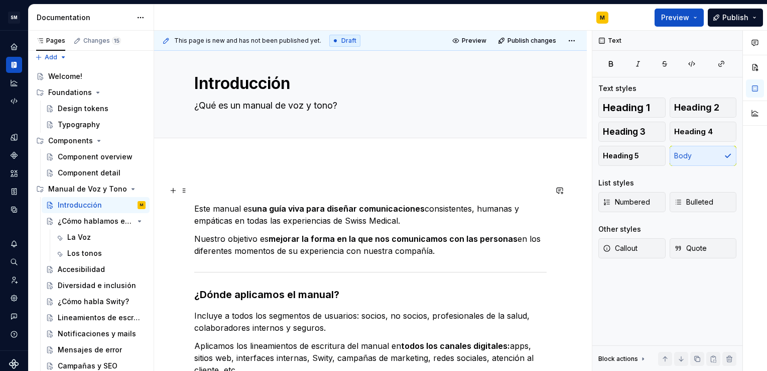
click at [222, 193] on p at bounding box center [370, 190] width 353 height 12
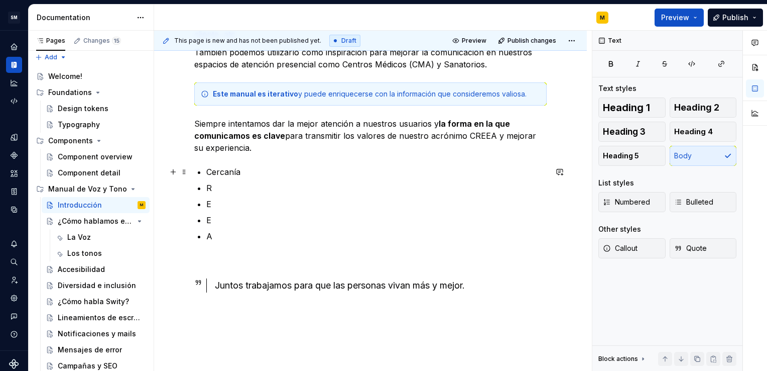
scroll to position [328, 0]
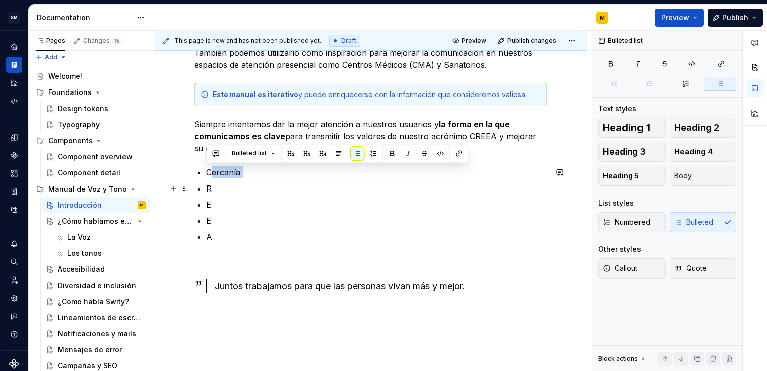
drag, startPoint x: 211, startPoint y: 172, endPoint x: 239, endPoint y: 178, distance: 28.8
click at [239, 178] on ul "Cercanía R E E A" at bounding box center [376, 204] width 340 height 76
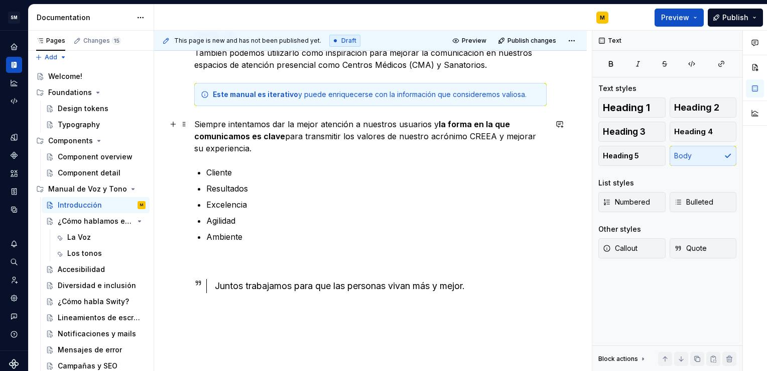
click at [487, 135] on p "Siempre intentamos dar la mejor atención a nuestros usuarios y la forma en la q…" at bounding box center [370, 136] width 353 height 36
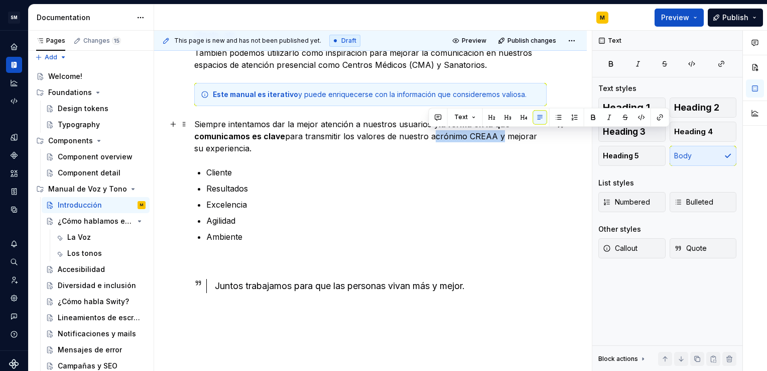
drag, startPoint x: 429, startPoint y: 135, endPoint x: 494, endPoint y: 136, distance: 65.3
click at [494, 136] on p "Siempre intentamos dar la mejor atención a nuestros usuarios y la forma en la q…" at bounding box center [370, 136] width 353 height 36
click at [642, 117] on button "button" at bounding box center [642, 117] width 14 height 14
click at [641, 117] on button "button" at bounding box center [643, 118] width 14 height 14
click at [661, 116] on button "button" at bounding box center [660, 117] width 14 height 14
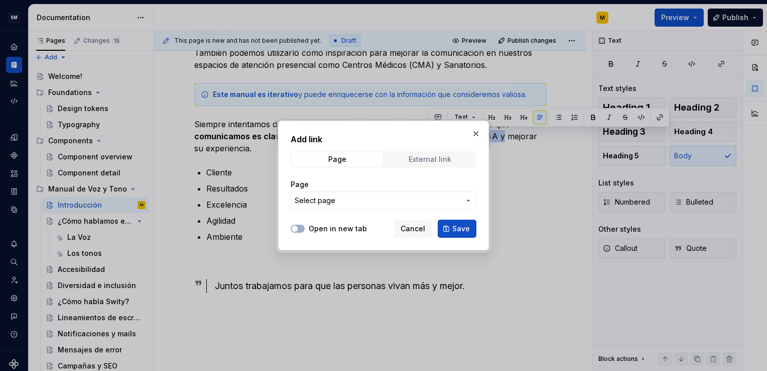
click at [435, 156] on div "External link" at bounding box center [430, 159] width 43 height 8
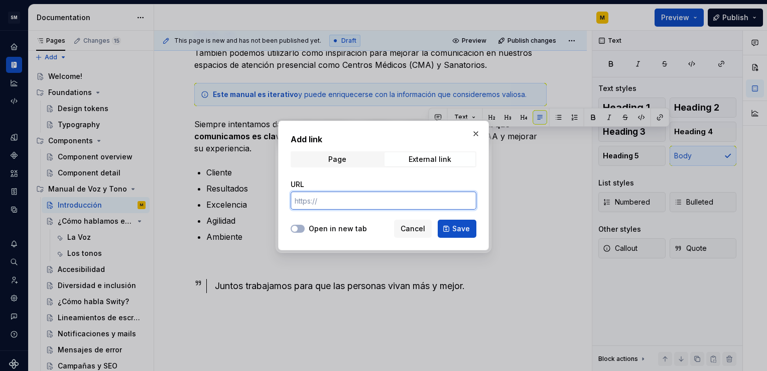
click at [361, 204] on input "URL" at bounding box center [384, 200] width 186 height 18
paste input "[URL][DOMAIN_NAME]"
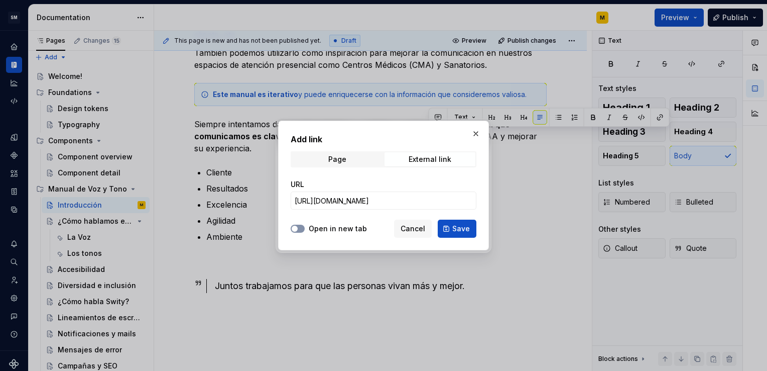
click at [295, 227] on span "button" at bounding box center [295, 228] width 6 height 6
click at [460, 226] on span "Save" at bounding box center [461, 228] width 18 height 10
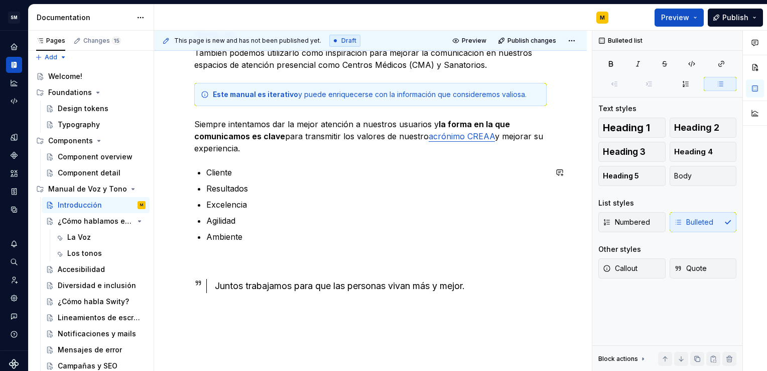
click at [489, 156] on div "Este manual es una guía viva para diseñar comunicaciones consistentes, humanas …" at bounding box center [370, 91] width 353 height 449
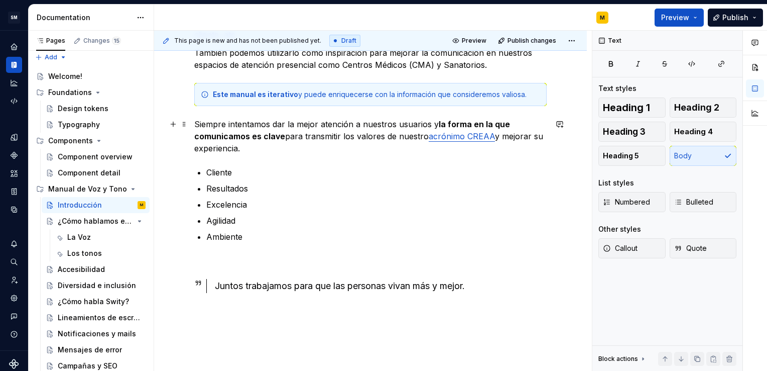
click at [496, 136] on p "Siempre intentamos dar la mejor atención a nuestros usuarios y la forma en la q…" at bounding box center [370, 136] width 353 height 36
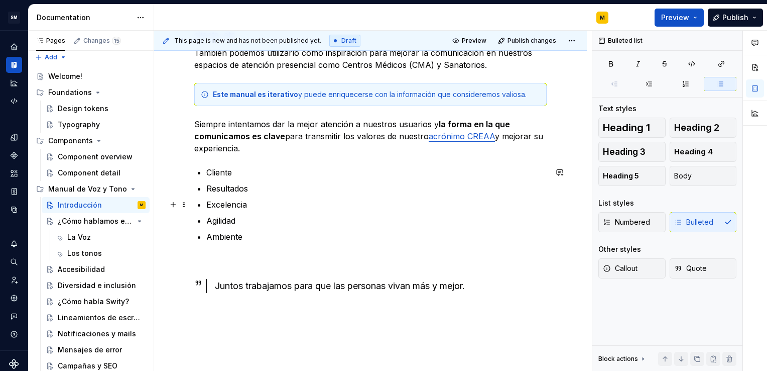
click at [469, 206] on p "Excelencia" at bounding box center [376, 204] width 340 height 12
click at [454, 174] on p "Cliente" at bounding box center [376, 172] width 340 height 12
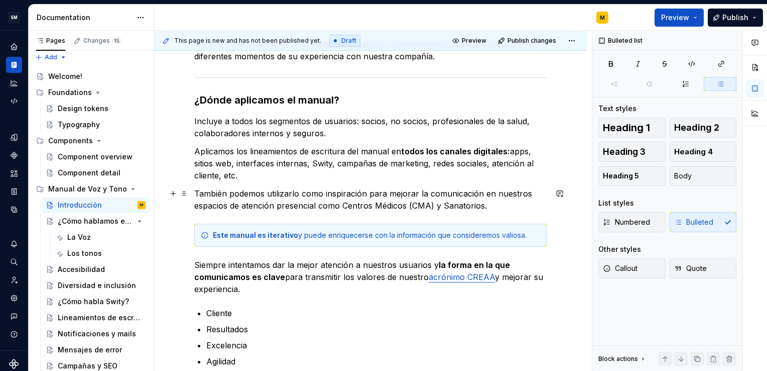
scroll to position [188, 0]
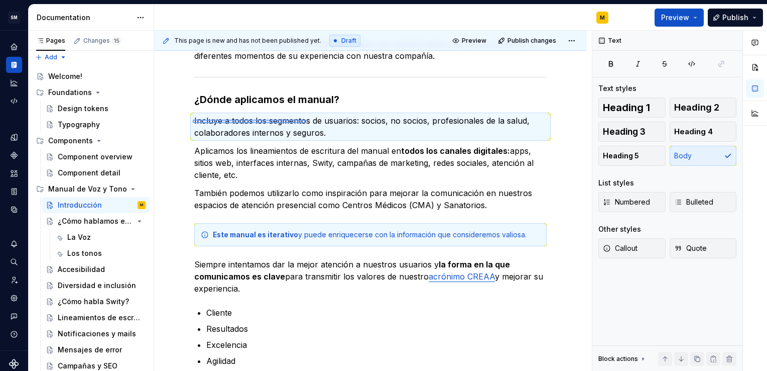
drag, startPoint x: 193, startPoint y: 120, endPoint x: 306, endPoint y: 123, distance: 113.5
click at [306, 123] on div "This page is new and has not been published yet. Draft Preview Publish changes …" at bounding box center [373, 201] width 438 height 340
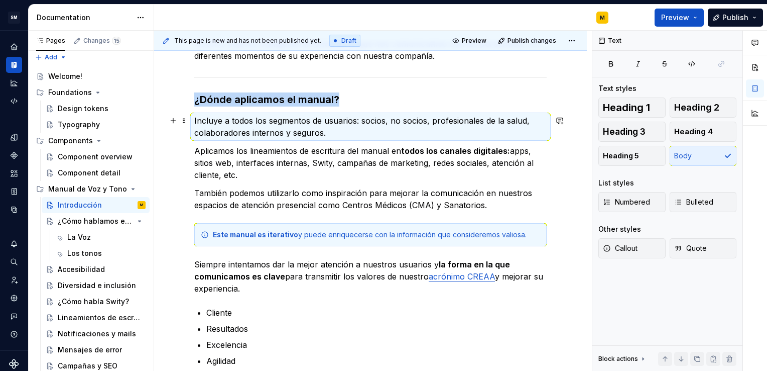
click at [306, 123] on p "Incluye a todos los segmentos de usuarios: socios, no socios, profesionales de …" at bounding box center [370, 126] width 353 height 24
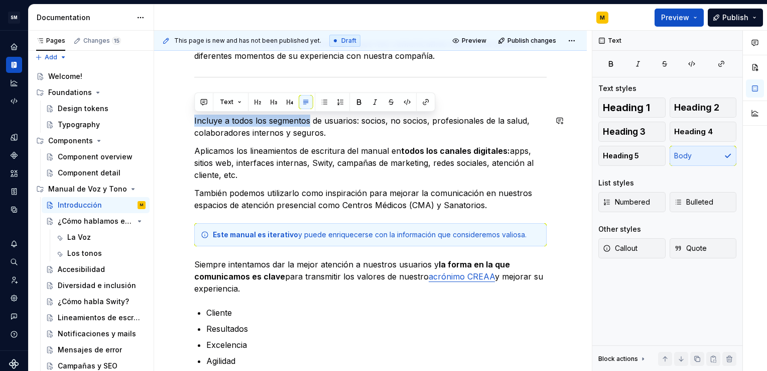
drag, startPoint x: 308, startPoint y: 121, endPoint x: 193, endPoint y: 113, distance: 115.7
click at [193, 113] on div "Este manual es una guía viva para diseñar comunicaciones consistentes, humanas …" at bounding box center [370, 281] width 433 height 597
click at [361, 97] on button "button" at bounding box center [359, 102] width 14 height 14
click at [401, 150] on p "Aplicamos los lineamientos de escritura del manual en todos los canales digital…" at bounding box center [370, 163] width 353 height 36
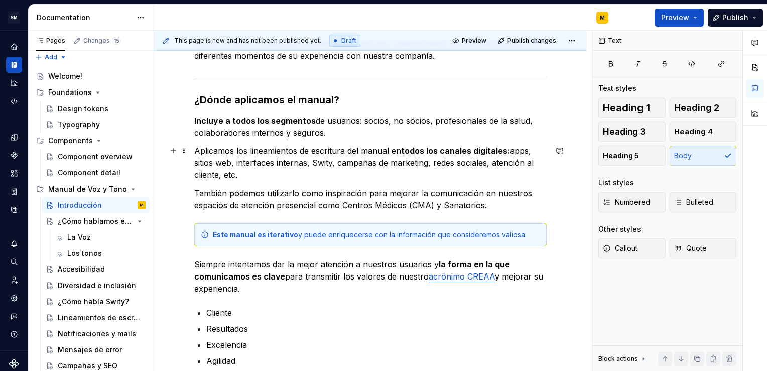
click at [389, 151] on p "Aplicamos los lineamientos de escritura del manual en todos los canales digital…" at bounding box center [370, 163] width 353 height 36
click at [354, 181] on div "Este manual es una guía viva para diseñar comunicaciones consistentes, humanas …" at bounding box center [370, 232] width 353 height 449
click at [362, 178] on p "Aplicamos los lineamientos de escritura del manual en todos los canales digital…" at bounding box center [370, 163] width 353 height 36
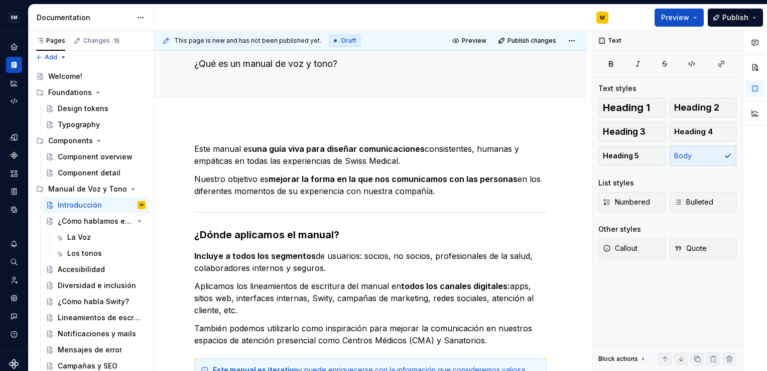
scroll to position [0, 0]
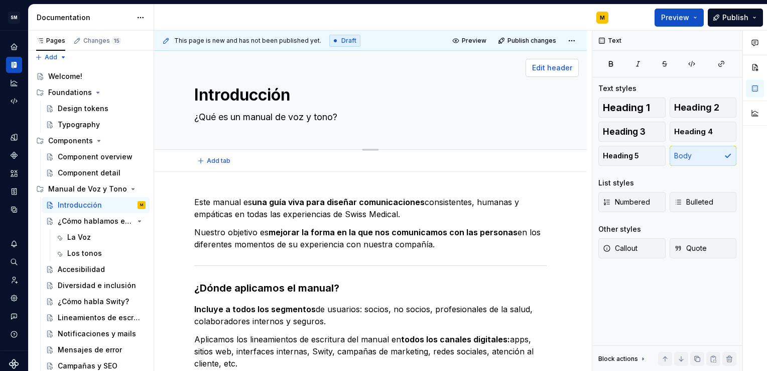
click at [554, 69] on span "Edit header" at bounding box center [552, 68] width 40 height 10
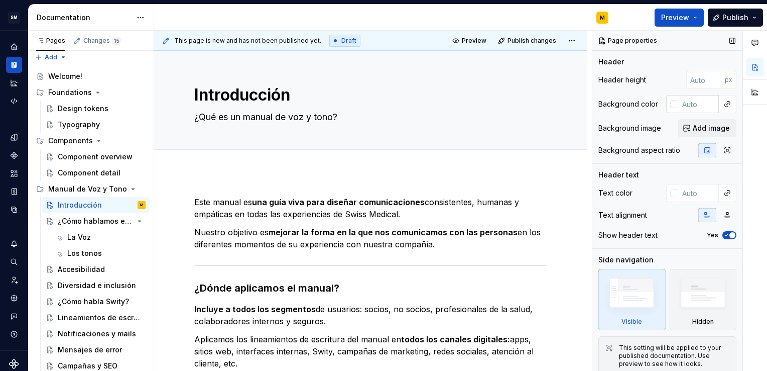
click at [670, 103] on div at bounding box center [674, 104] width 8 height 8
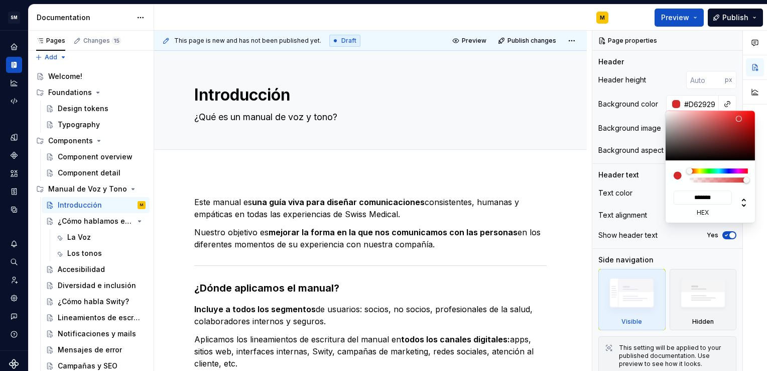
click at [739, 119] on div at bounding box center [711, 135] width 90 height 50
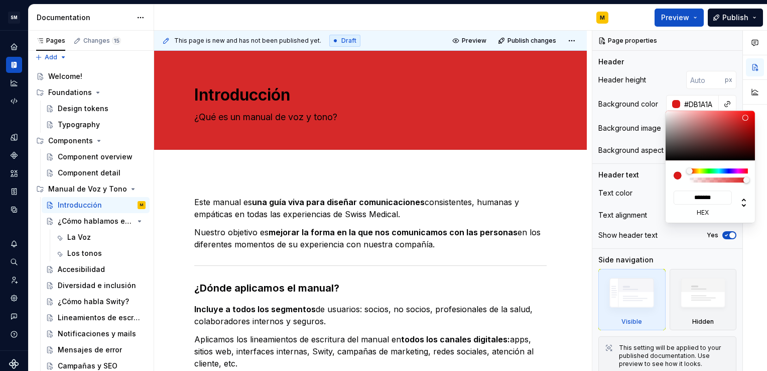
click at [745, 118] on div at bounding box center [711, 135] width 90 height 50
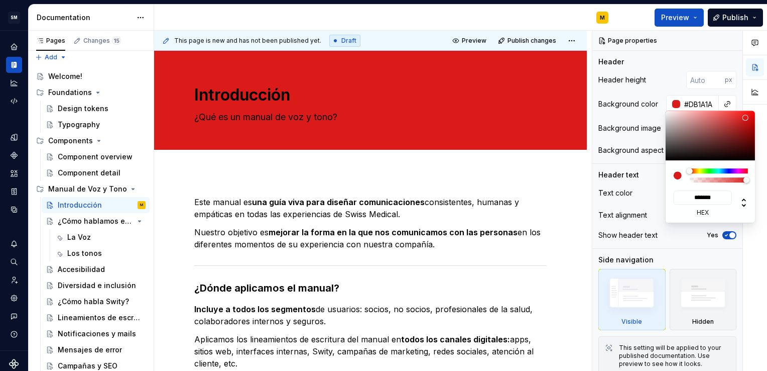
click at [696, 101] on div "Comments Open comments No comments yet Select ‘Comment’ from the block context …" at bounding box center [680, 201] width 175 height 340
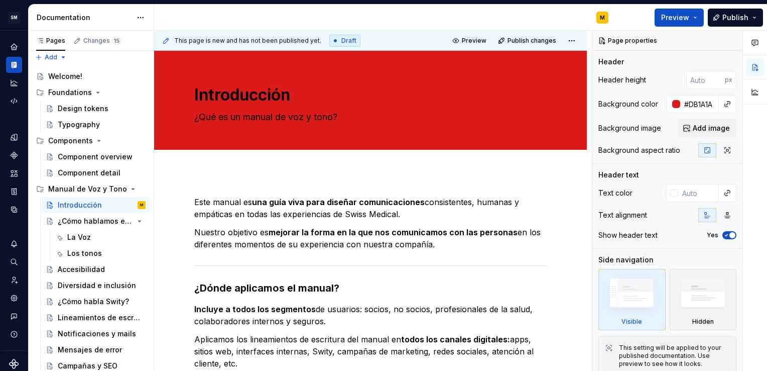
click at [696, 101] on div "Comments Open comments No comments yet Select ‘Comment’ from the block context …" at bounding box center [680, 201] width 175 height 340
click at [696, 101] on input "#DB1A1A" at bounding box center [699, 104] width 39 height 18
click at [724, 106] on button "button" at bounding box center [728, 104] width 14 height 14
click at [680, 105] on div "Comments Open comments No comments yet Select ‘Comment’ from the block context …" at bounding box center [680, 201] width 175 height 340
click at [227, 93] on textarea "Introducción" at bounding box center [368, 95] width 353 height 24
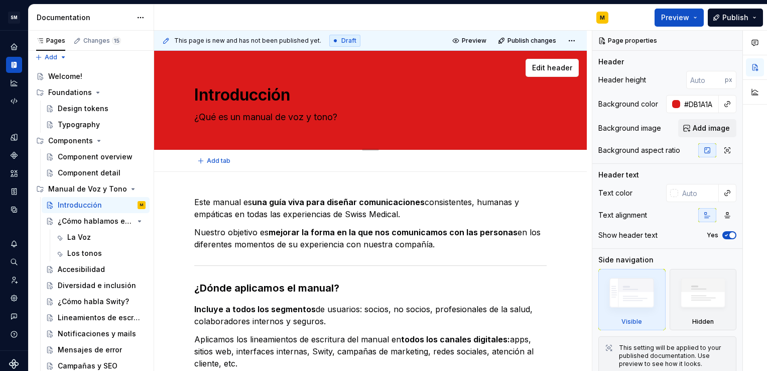
click at [227, 93] on textarea "Introducción" at bounding box center [368, 95] width 353 height 24
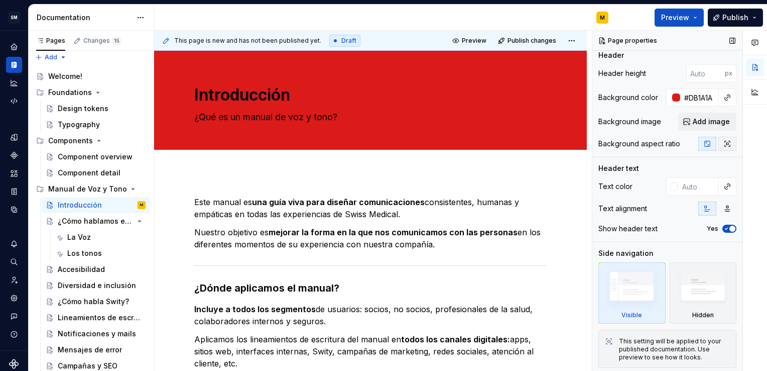
click at [724, 141] on icon "button" at bounding box center [728, 144] width 8 height 8
click at [708, 141] on button "button" at bounding box center [707, 144] width 18 height 14
click at [255, 101] on textarea "Introducción" at bounding box center [368, 95] width 353 height 24
click at [672, 180] on div at bounding box center [672, 186] width 12 height 18
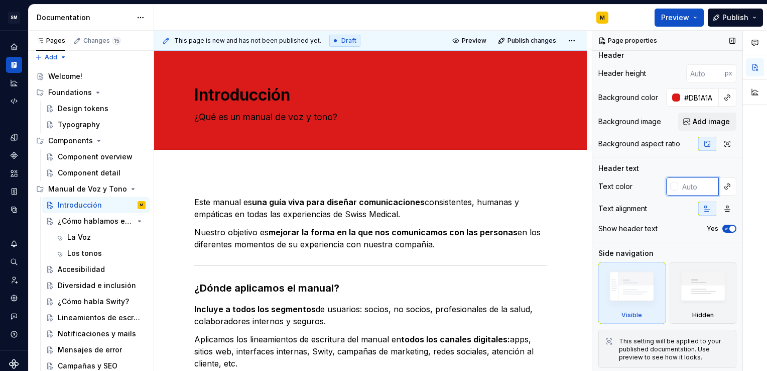
click at [683, 187] on input "text" at bounding box center [698, 186] width 41 height 18
click at [673, 187] on div at bounding box center [674, 186] width 8 height 8
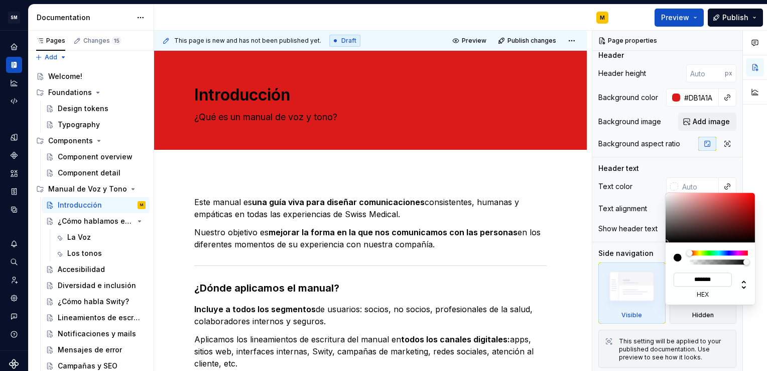
click at [678, 280] on input "*******" at bounding box center [703, 279] width 58 height 14
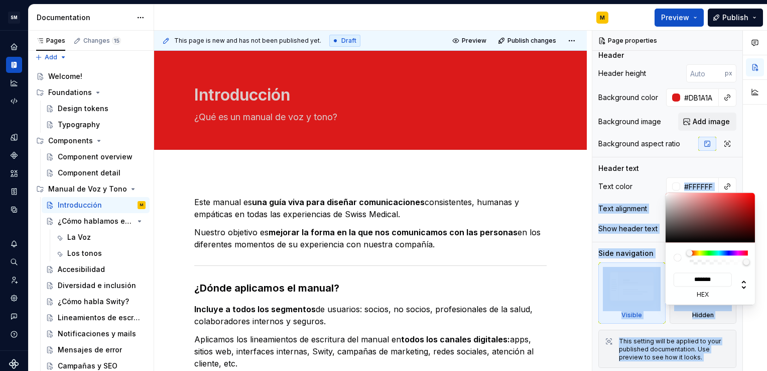
drag, startPoint x: 672, startPoint y: 199, endPoint x: 658, endPoint y: 175, distance: 28.1
click at [658, 175] on body "SM DEV-DS M Design system data Documentation M Preview Publish Pages Changes 15…" at bounding box center [383, 185] width 767 height 371
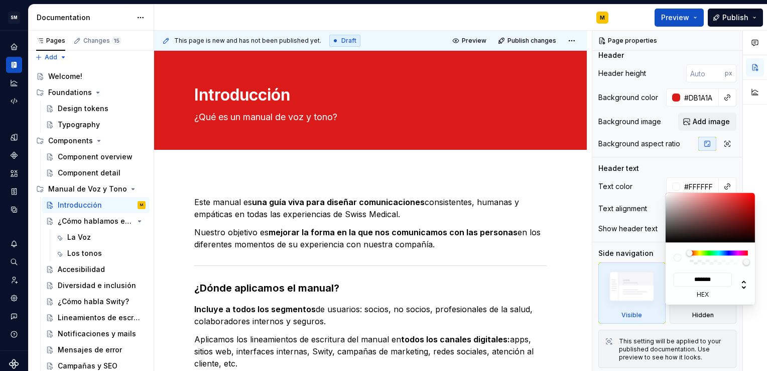
drag, startPoint x: 658, startPoint y: 175, endPoint x: 705, endPoint y: 170, distance: 47.0
click at [705, 170] on div "Comments Open comments No comments yet Select ‘Comment’ from the block context …" at bounding box center [680, 201] width 175 height 340
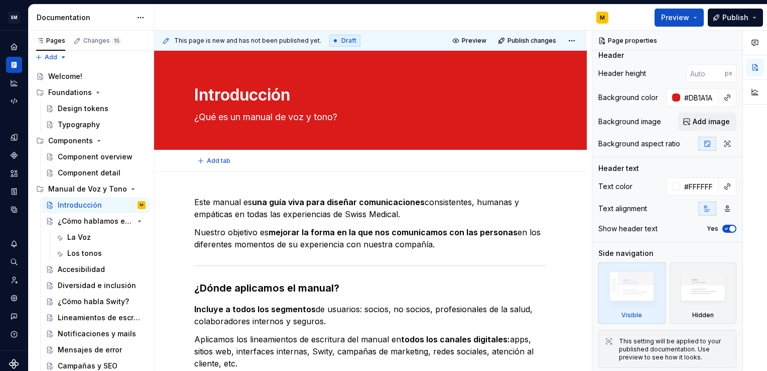
click at [474, 159] on html "SM DEV-DS M Design system data Documentation M Preview Publish Pages Changes 15…" at bounding box center [383, 185] width 767 height 371
click at [672, 97] on div at bounding box center [676, 97] width 8 height 8
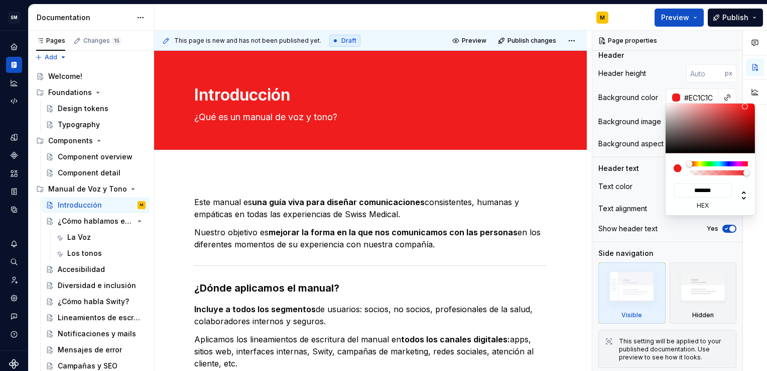
click at [745, 107] on div at bounding box center [745, 106] width 6 height 6
click at [559, 170] on html "SM DEV-DS M Design system data Documentation M Preview Publish Pages Changes 15…" at bounding box center [383, 185] width 767 height 371
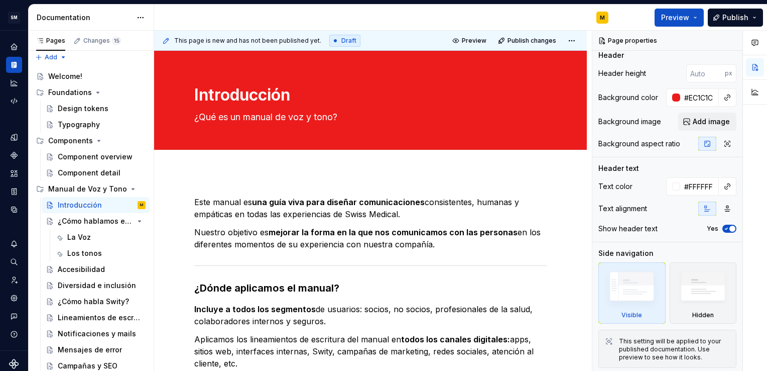
click at [765, 241] on div at bounding box center [755, 201] width 24 height 340
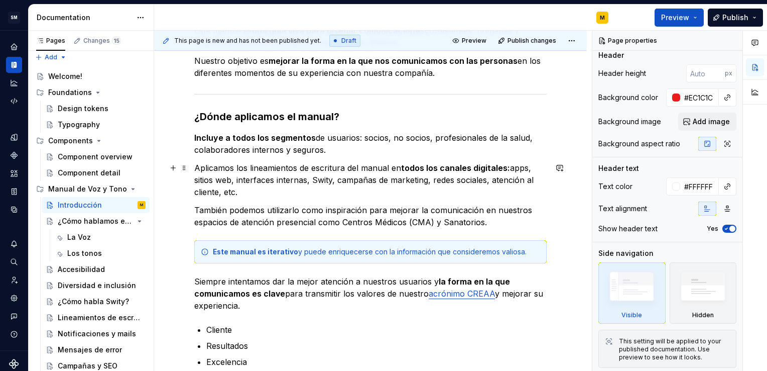
scroll to position [169, 0]
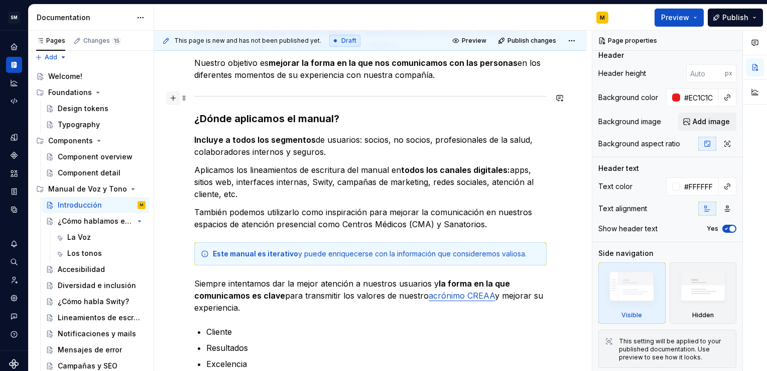
click at [173, 96] on button "button" at bounding box center [173, 98] width 14 height 14
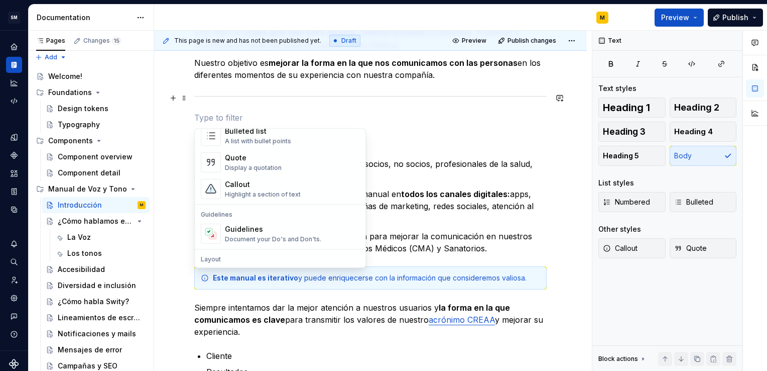
scroll to position [219, 0]
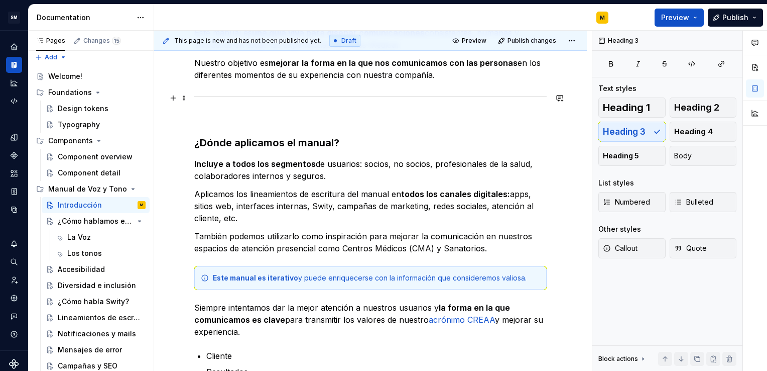
click at [421, 125] on div "Este manual es una guía viva para diseñar comunicaciones consistentes, humanas …" at bounding box center [370, 264] width 353 height 474
click at [419, 118] on p at bounding box center [370, 117] width 353 height 12
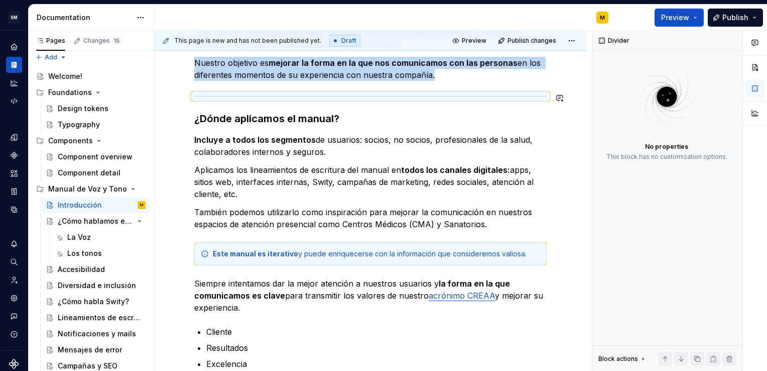
copy p "Nuestro objetivo es mejorar la forma en la que nos comunicamos con las personas…"
click at [370, 96] on hr at bounding box center [370, 96] width 353 height 1
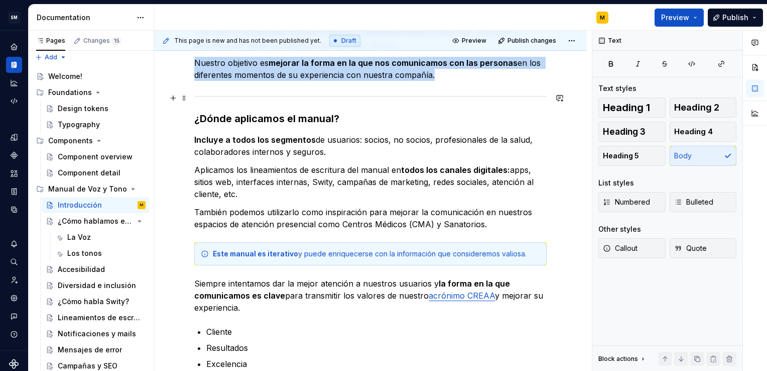
click at [370, 96] on hr at bounding box center [370, 96] width 353 height 1
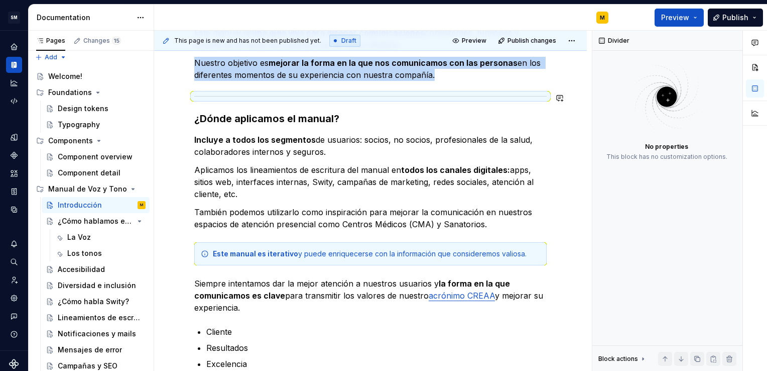
copy p "Nuestro objetivo es mejorar la forma en la que nos comunicamos con las personas…"
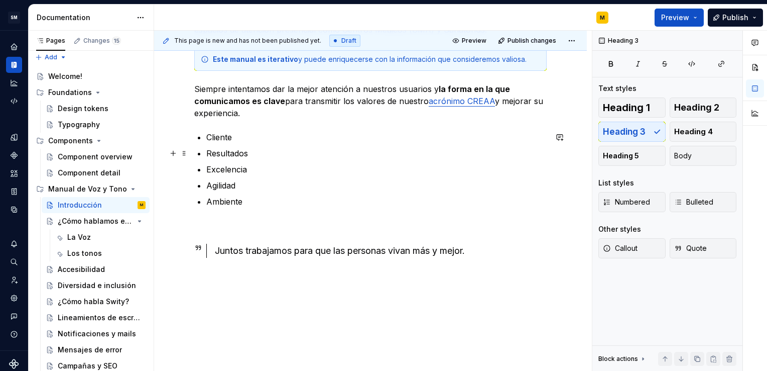
scroll to position [315, 0]
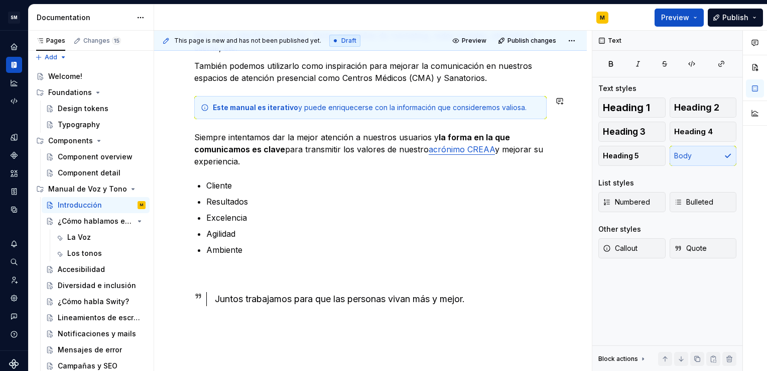
click at [195, 126] on div "Este manual es una guía viva para diseñar comunicaciones consistentes, humanas …" at bounding box center [370, 104] width 353 height 449
click at [173, 138] on button "button" at bounding box center [173, 137] width 14 height 14
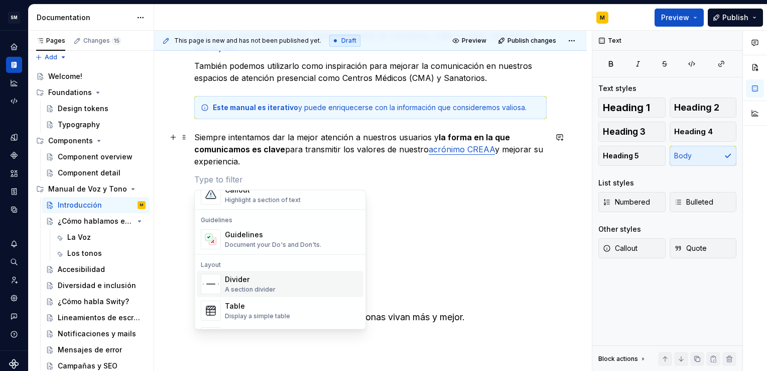
scroll to position [265, 0]
click at [238, 284] on div "Divider A section divider" at bounding box center [250, 283] width 51 height 19
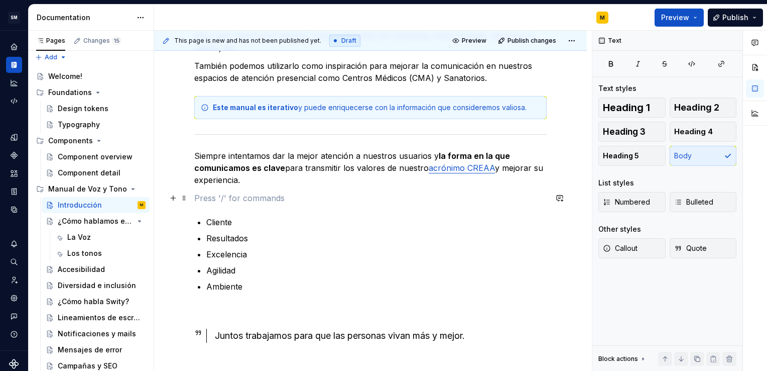
click at [222, 202] on p at bounding box center [370, 198] width 353 height 12
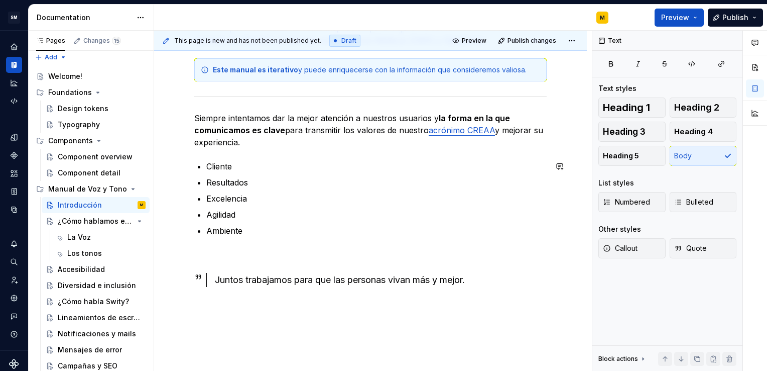
scroll to position [372, 0]
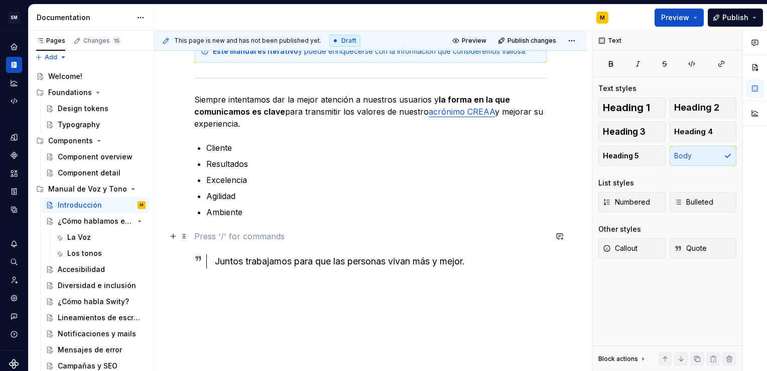
click at [237, 231] on p at bounding box center [370, 236] width 353 height 12
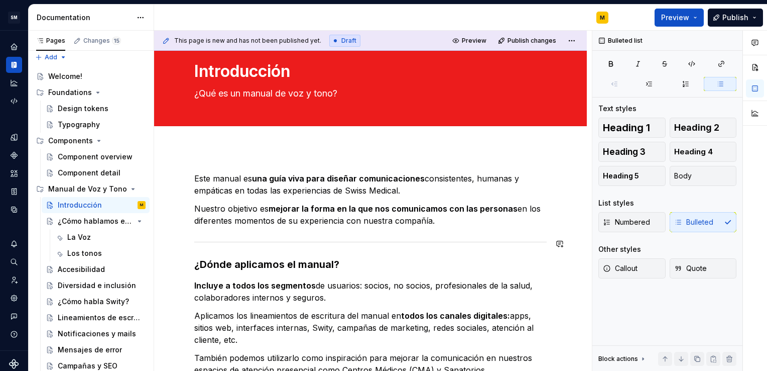
scroll to position [0, 0]
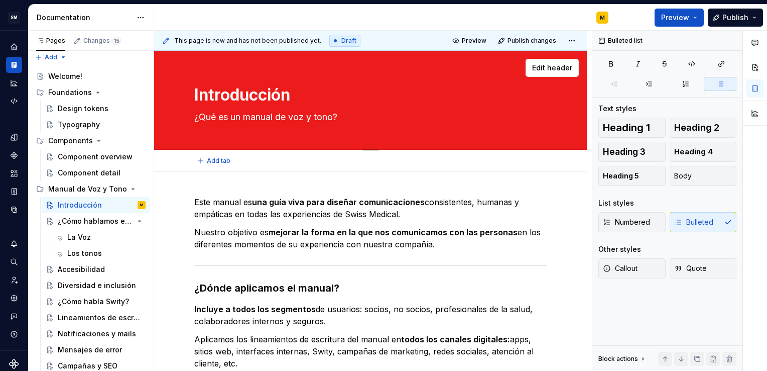
click at [314, 114] on textarea "¿Qué es un manual de voz y tono?" at bounding box center [368, 117] width 353 height 16
click at [98, 218] on div "¿Cómo hablamos en Swiss Medical?" at bounding box center [82, 221] width 48 height 10
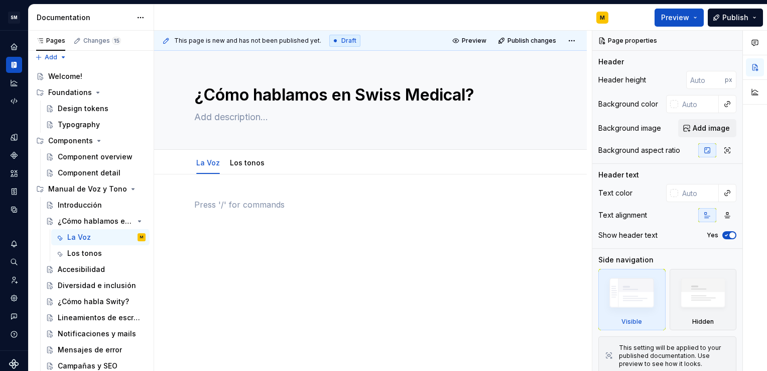
click at [204, 198] on p at bounding box center [370, 204] width 353 height 12
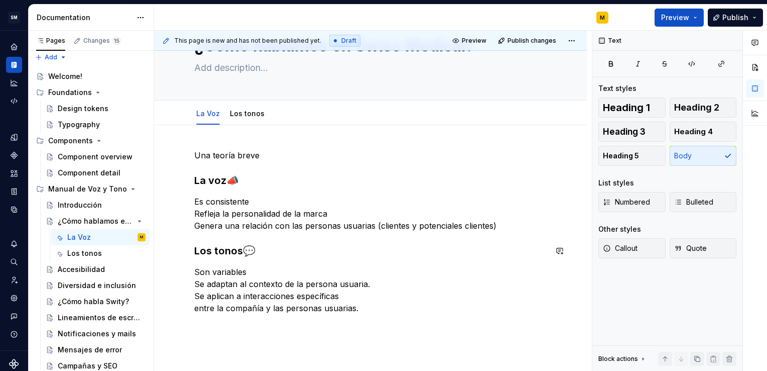
scroll to position [50, 0]
click at [195, 180] on strong "La voz" at bounding box center [210, 180] width 32 height 12
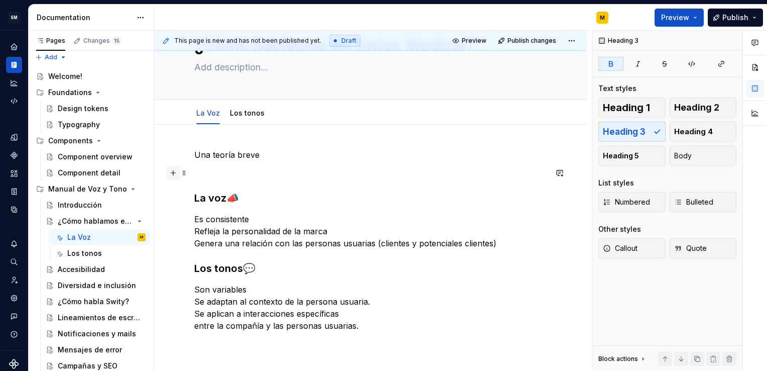
click at [176, 172] on button "button" at bounding box center [173, 173] width 14 height 14
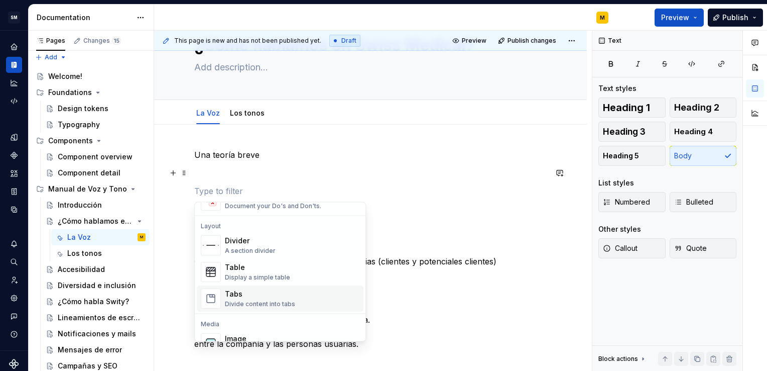
scroll to position [311, 0]
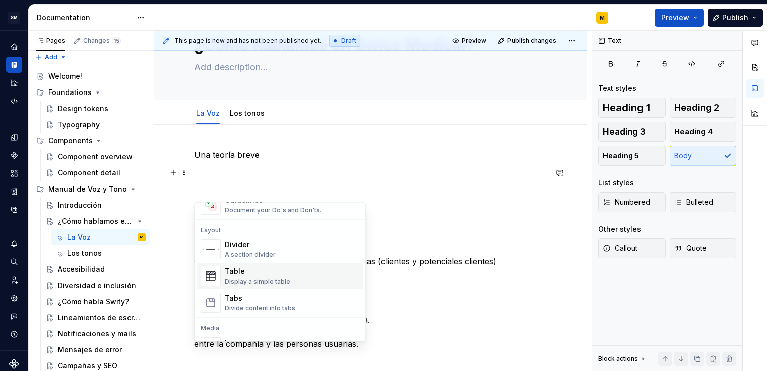
click at [299, 275] on div "Table Display a simple table" at bounding box center [292, 276] width 135 height 20
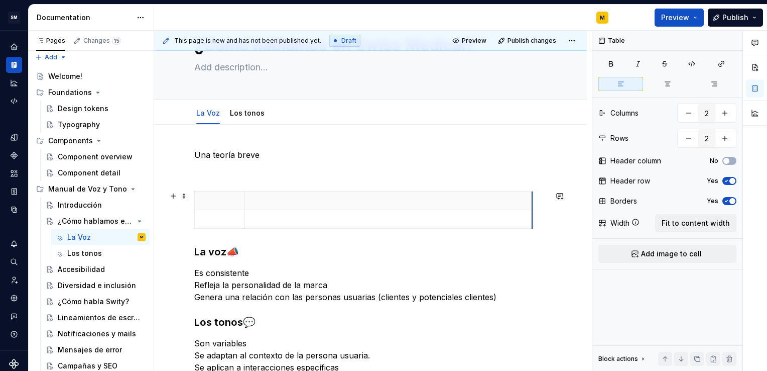
drag, startPoint x: 293, startPoint y: 202, endPoint x: 531, endPoint y: 211, distance: 238.2
drag, startPoint x: 245, startPoint y: 205, endPoint x: 363, endPoint y: 196, distance: 118.9
click at [363, 196] on th at bounding box center [507, 200] width 288 height 19
click at [199, 258] on strong "La voz" at bounding box center [210, 252] width 32 height 12
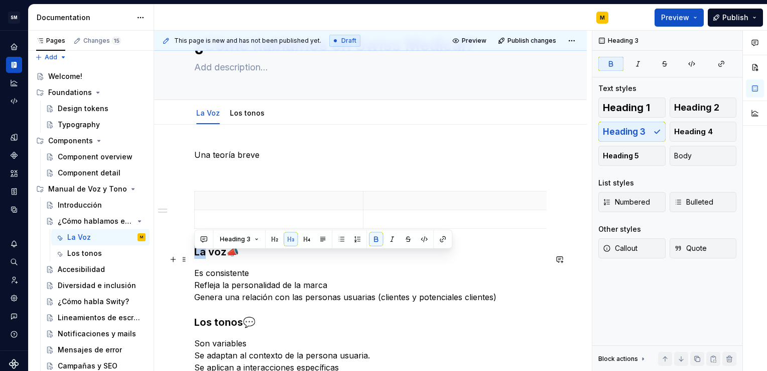
click at [199, 258] on strong "La voz" at bounding box center [210, 252] width 32 height 12
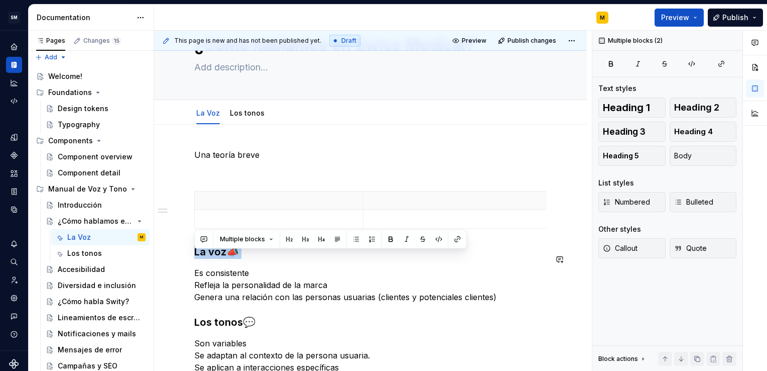
copy h3 "La voz 📣"
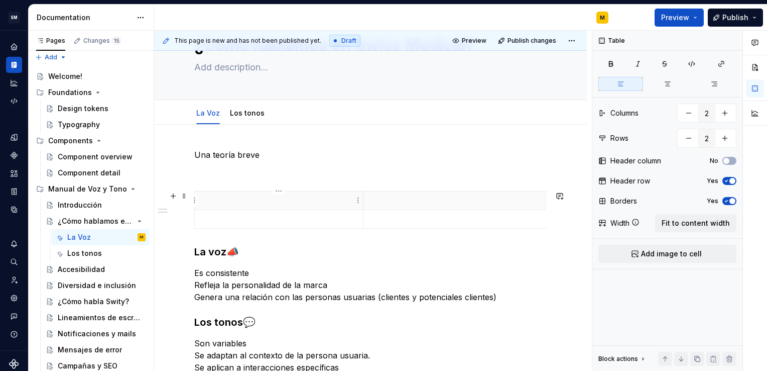
click at [211, 200] on p at bounding box center [279, 200] width 156 height 10
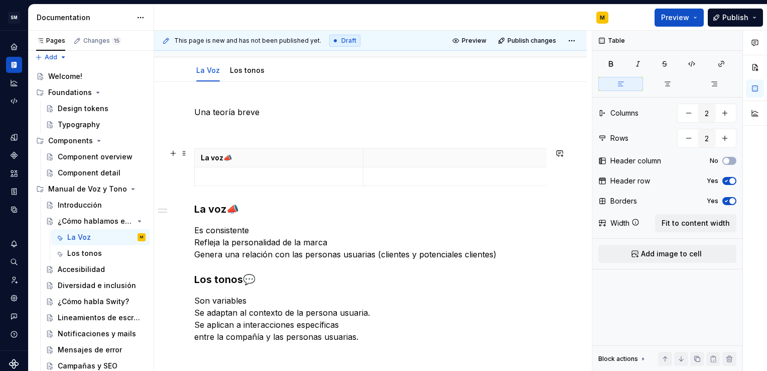
scroll to position [93, 0]
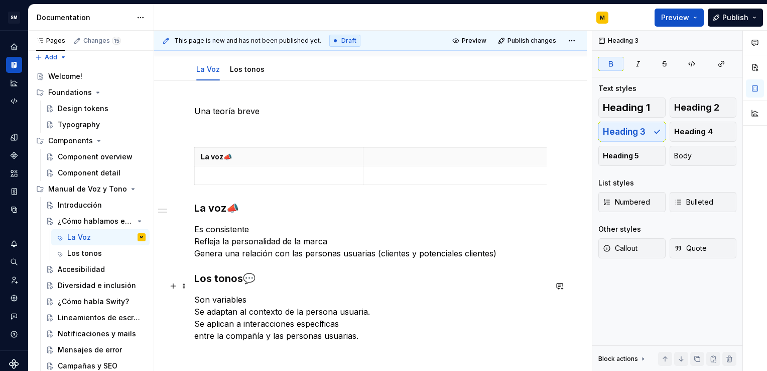
click at [197, 284] on strong "Los tonos" at bounding box center [218, 278] width 49 height 12
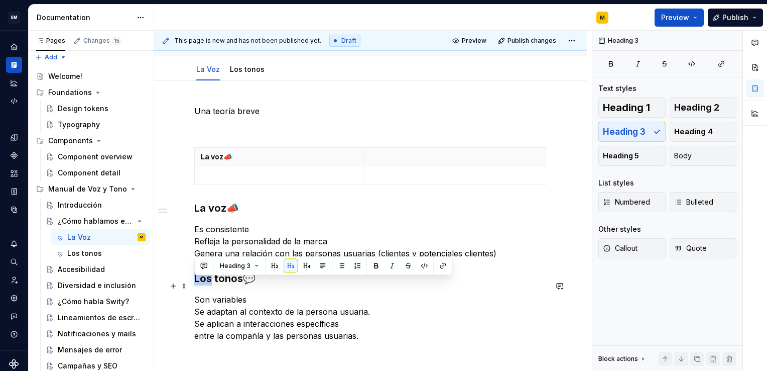
click at [197, 284] on strong "Los tonos" at bounding box center [218, 278] width 49 height 12
copy h3 "Los tonos 💬"
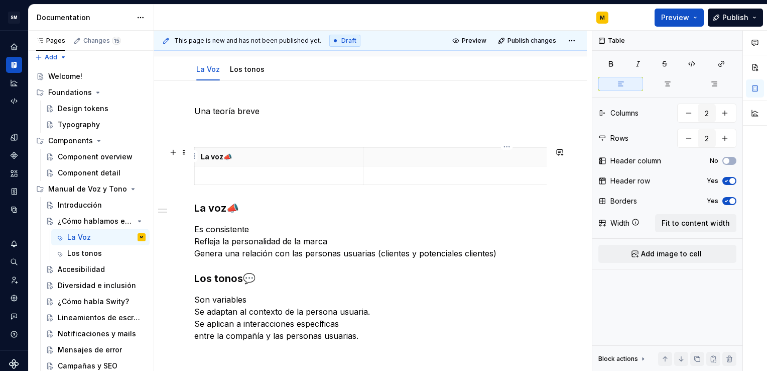
click at [396, 158] on p at bounding box center [507, 157] width 275 height 10
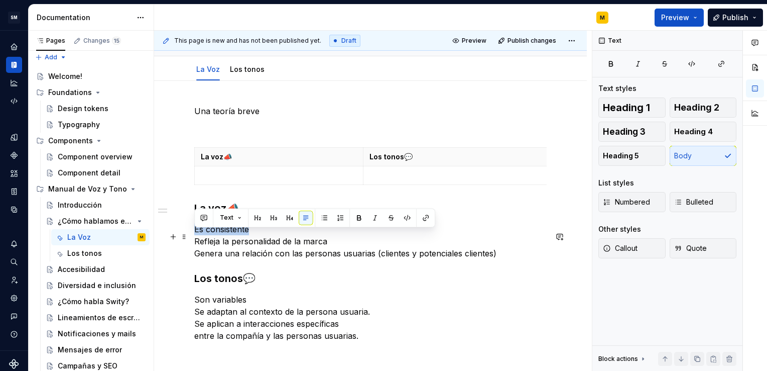
drag, startPoint x: 195, startPoint y: 236, endPoint x: 267, endPoint y: 234, distance: 72.3
click at [267, 234] on p "Es consistente Refleja la personalidad de la marca Genera una relación con las …" at bounding box center [370, 241] width 353 height 36
copy p "Es consistente"
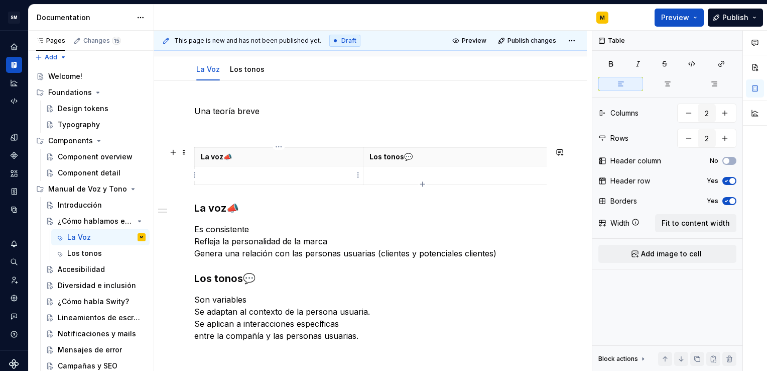
click at [221, 179] on p at bounding box center [279, 175] width 156 height 10
drag, startPoint x: 263, startPoint y: 174, endPoint x: 198, endPoint y: 173, distance: 64.3
click at [198, 173] on td "- Es consistente" at bounding box center [279, 175] width 169 height 19
click at [672, 83] on button "button" at bounding box center [667, 84] width 45 height 14
click at [623, 85] on icon "button" at bounding box center [621, 84] width 8 height 8
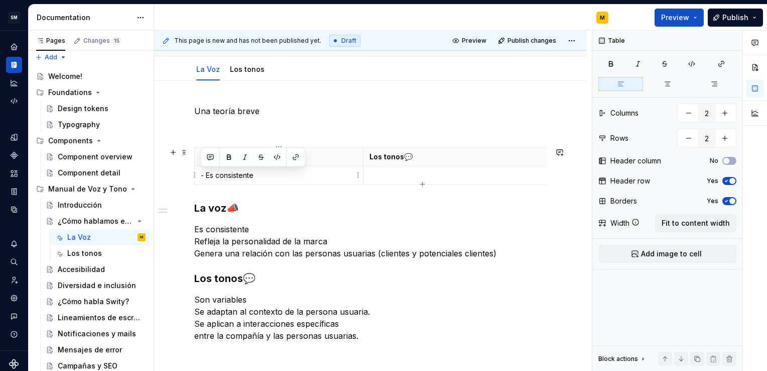
click at [277, 177] on p "- Es consistente" at bounding box center [279, 175] width 156 height 10
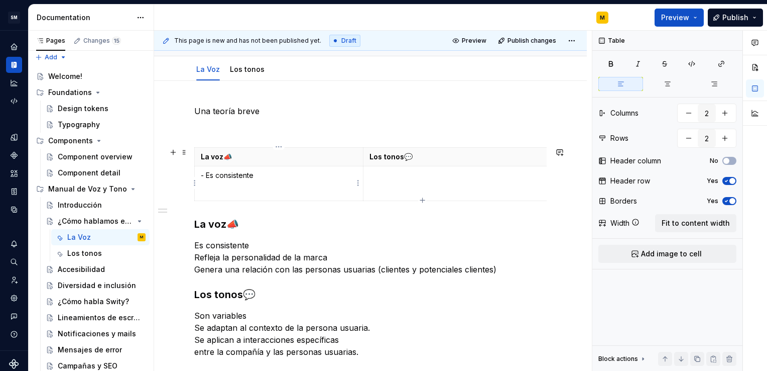
click at [206, 178] on p "- Es consistente" at bounding box center [279, 175] width 156 height 10
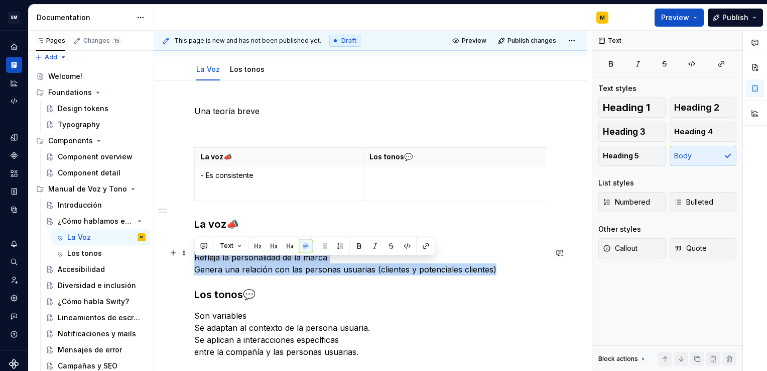
drag, startPoint x: 503, startPoint y: 278, endPoint x: 196, endPoint y: 266, distance: 306.6
click at [196, 266] on p "Es consistente Refleja la personalidad de la marca Genera una relación con las …" at bounding box center [370, 257] width 353 height 36
copy p "Refleja la personalidad de la marca Genera una relación con las personas usuari…"
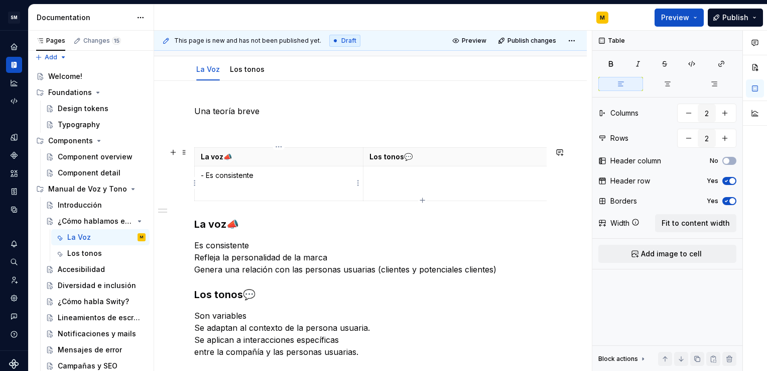
click at [231, 194] on p at bounding box center [279, 191] width 156 height 10
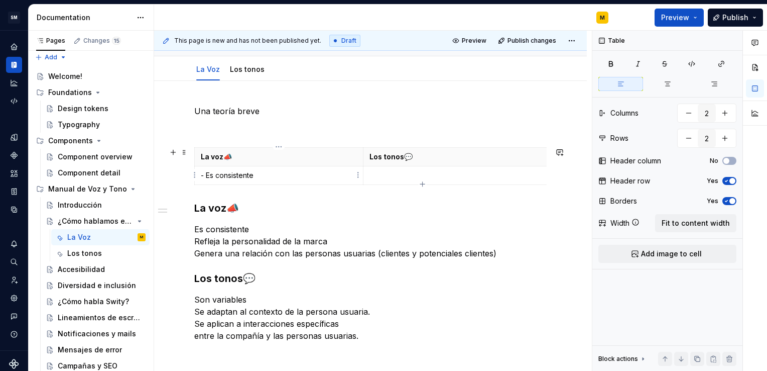
click at [204, 173] on p "- Es consistente" at bounding box center [279, 175] width 156 height 10
click at [463, 174] on p at bounding box center [507, 175] width 275 height 10
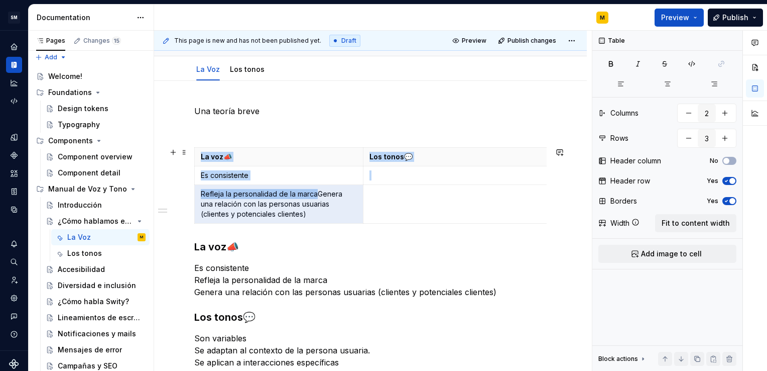
drag, startPoint x: 317, startPoint y: 192, endPoint x: 322, endPoint y: 224, distance: 32.1
click at [322, 224] on div "La voz 📣 Los tonos 💬 Es consistente Refleja la personalidad de la marcaGenera u…" at bounding box center [370, 187] width 353 height 80
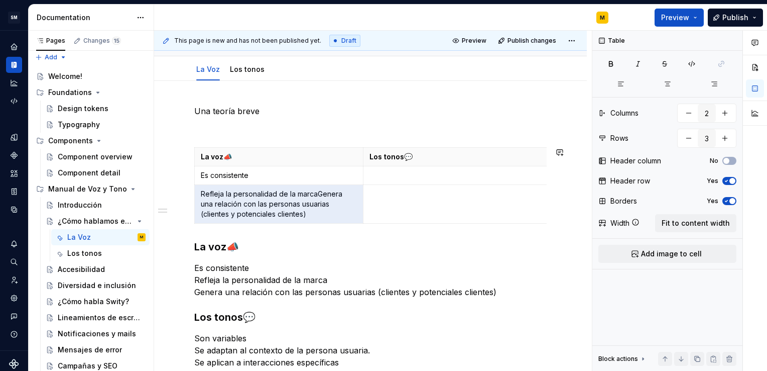
click at [329, 204] on p "Refleja la personalidad de la marcaGenera una relación con las personas usuaria…" at bounding box center [279, 204] width 156 height 30
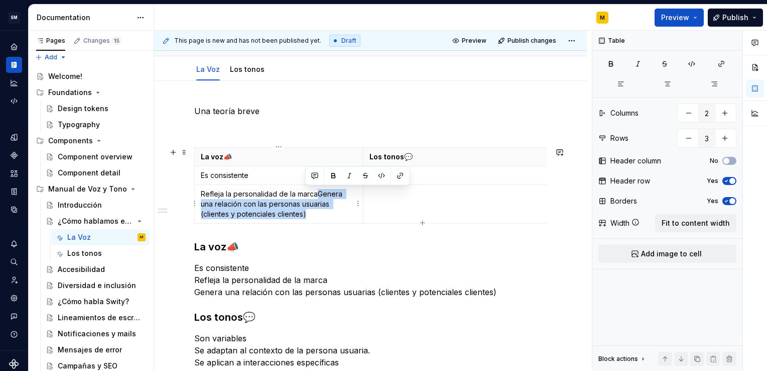
drag, startPoint x: 316, startPoint y: 194, endPoint x: 324, endPoint y: 210, distance: 18.2
click at [324, 210] on p "Refleja la personalidad de la marcaGenera una relación con las personas usuaria…" at bounding box center [279, 204] width 156 height 30
copy p "Genera una relación con las personas usuarias (clientes y potenciales clientes)"
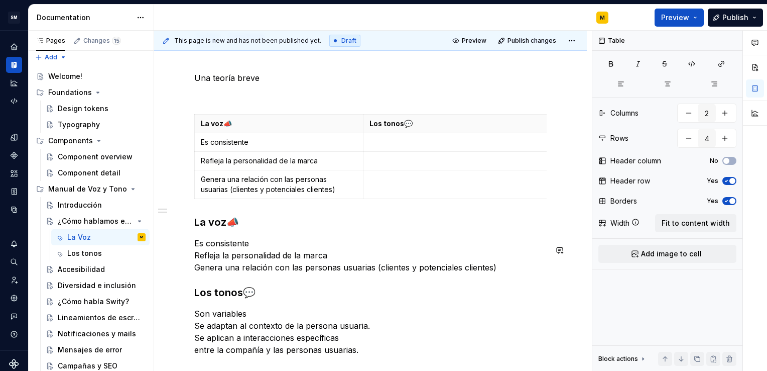
scroll to position [142, 0]
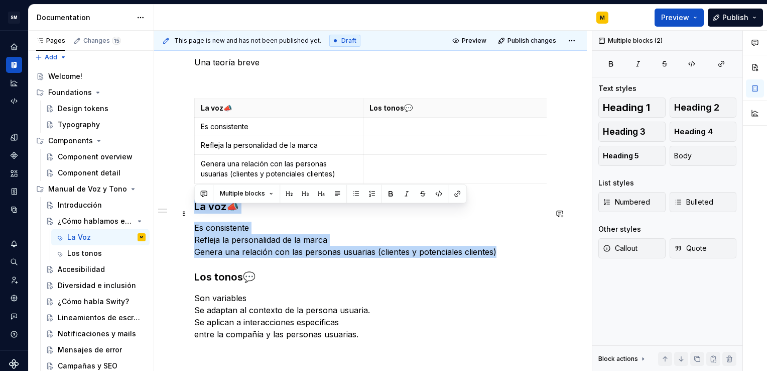
drag, startPoint x: 514, startPoint y: 257, endPoint x: 191, endPoint y: 212, distance: 326.5
click at [191, 212] on div "Una teoría breve La voz 📣 Los tonos 💬 Es consistente Refleja la personalidad de…" at bounding box center [370, 247] width 433 height 431
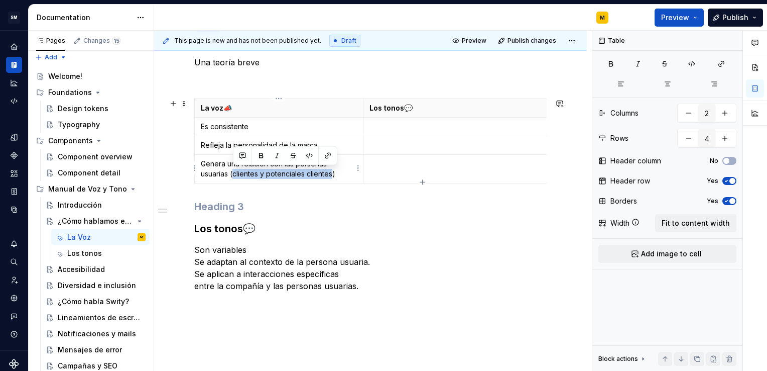
drag, startPoint x: 232, startPoint y: 172, endPoint x: 333, endPoint y: 178, distance: 101.1
click at [333, 178] on td "Genera una relación con las personas usuarias (clientes y potenciales clientes)" at bounding box center [279, 169] width 169 height 29
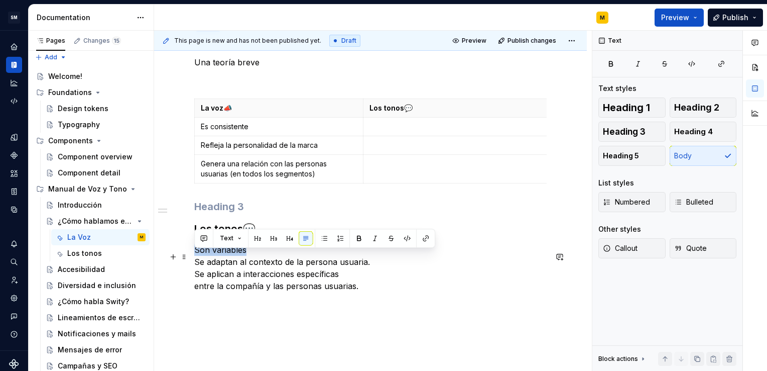
drag, startPoint x: 195, startPoint y: 254, endPoint x: 244, endPoint y: 259, distance: 48.9
click at [244, 259] on p "Son variables Se adaptan al contexto de la persona usuaria. Se aplican a intera…" at bounding box center [370, 268] width 353 height 48
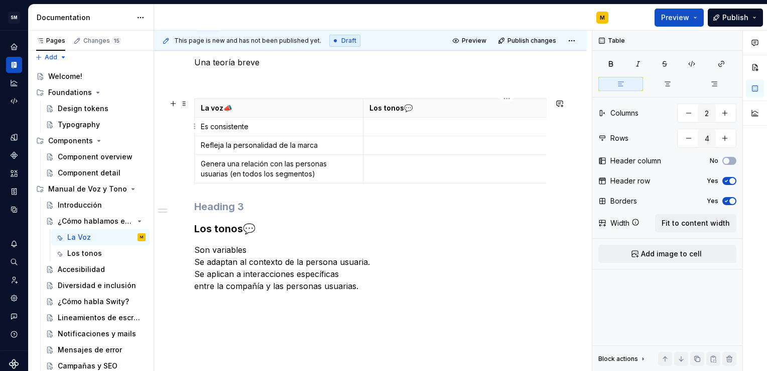
click at [376, 126] on p at bounding box center [507, 127] width 275 height 10
click at [201, 127] on p "Es consistente" at bounding box center [279, 127] width 156 height 10
click at [272, 126] on p "Es consistente" at bounding box center [279, 127] width 156 height 10
click at [377, 123] on p at bounding box center [507, 127] width 275 height 10
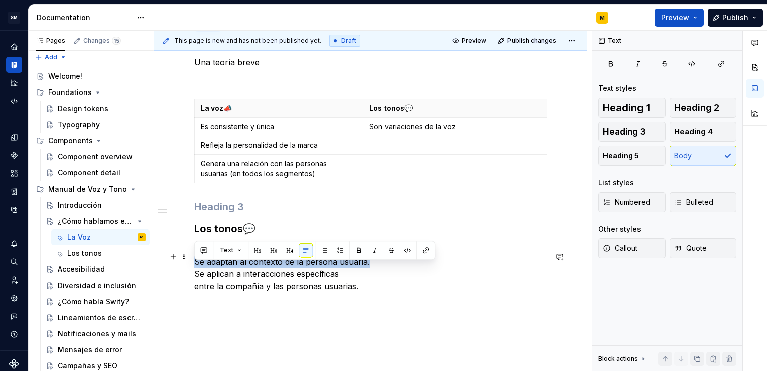
drag, startPoint x: 194, startPoint y: 268, endPoint x: 366, endPoint y: 271, distance: 171.8
click at [366, 271] on p "Son variables Se adaptan al contexto de la persona usuaria. Se aplican a intera…" at bounding box center [370, 268] width 353 height 48
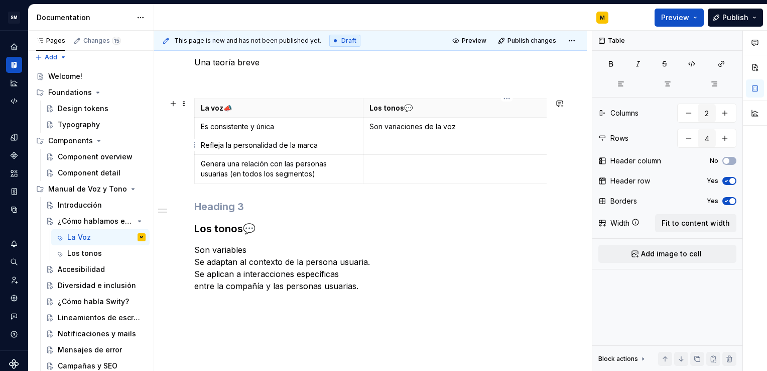
click at [373, 143] on p at bounding box center [507, 145] width 275 height 10
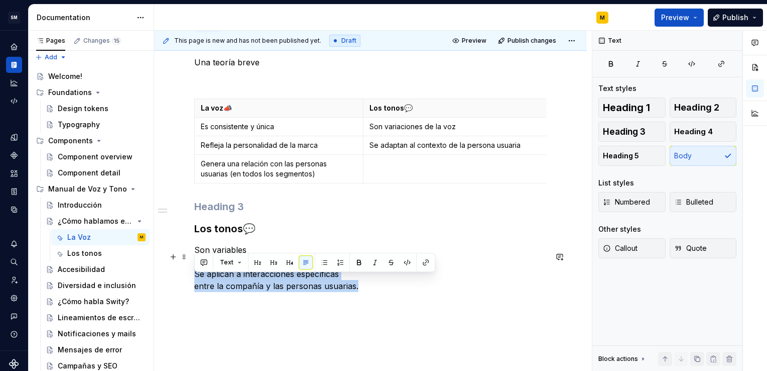
drag, startPoint x: 195, startPoint y: 280, endPoint x: 358, endPoint y: 293, distance: 163.3
click at [358, 292] on p "Son variables Se adaptan al contexto de la persona usuaria. Se aplican a intera…" at bounding box center [370, 268] width 353 height 48
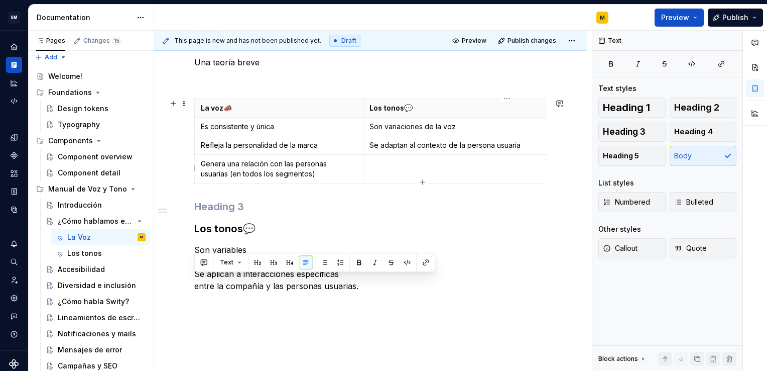
click at [376, 164] on p at bounding box center [507, 164] width 275 height 10
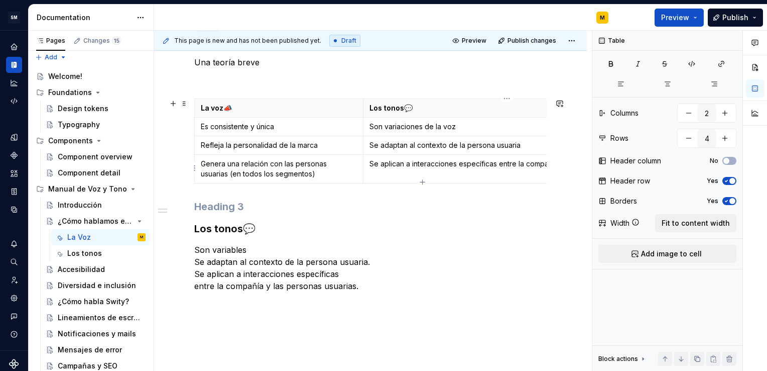
click at [516, 163] on p "Se aplican a interacciones específicas entre la compañía y las personas usuaria…" at bounding box center [507, 164] width 275 height 10
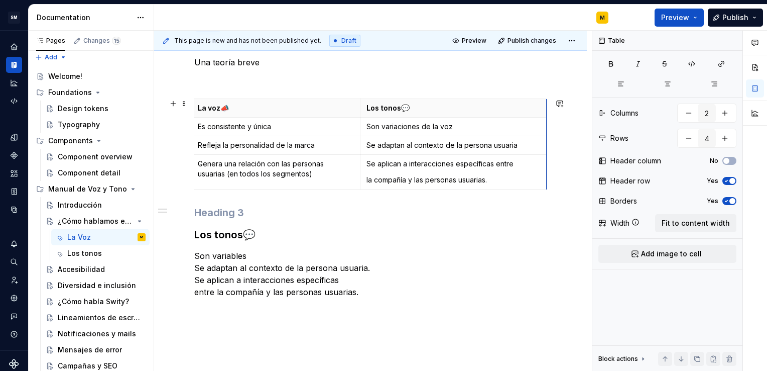
scroll to position [0, 0]
drag, startPoint x: 545, startPoint y: 148, endPoint x: 429, endPoint y: 153, distance: 115.6
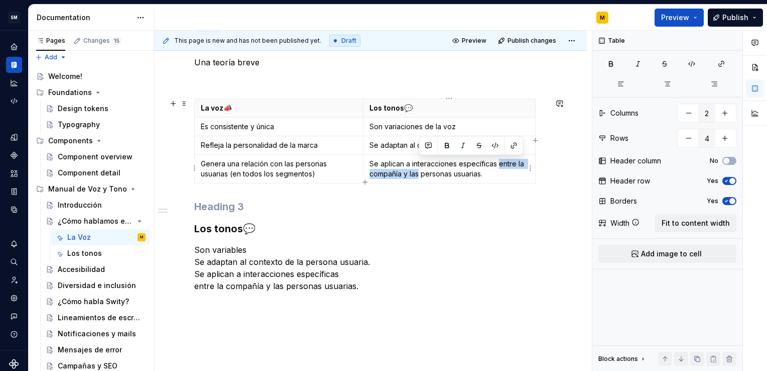
drag, startPoint x: 498, startPoint y: 164, endPoint x: 419, endPoint y: 175, distance: 80.1
click at [419, 175] on p "Se aplican a interacciones específicas entre la compañía y las personas usuaria…" at bounding box center [450, 169] width 160 height 20
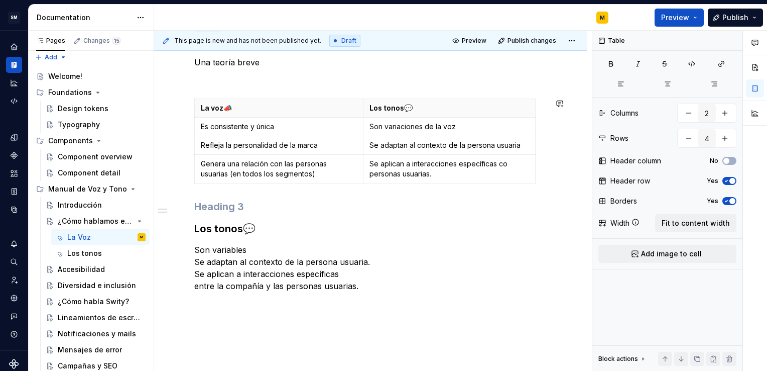
click at [419, 175] on p "Se aplican a interacciones específicas co personas usuarias." at bounding box center [450, 169] width 160 height 20
click at [446, 173] on p "Se aplican a interacciones específicas con personas usuarias." at bounding box center [450, 169] width 160 height 20
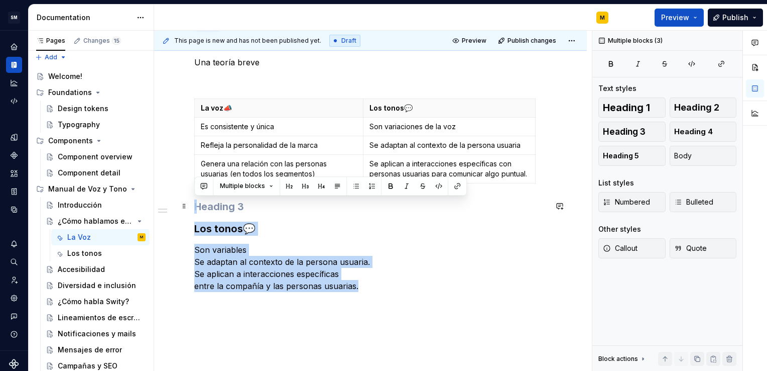
drag, startPoint x: 379, startPoint y: 284, endPoint x: 191, endPoint y: 203, distance: 204.5
click at [191, 203] on div "Una teoría breve La voz 📣 Los tonos 💬 Es consistente y única Son variaciones de…" at bounding box center [370, 223] width 433 height 383
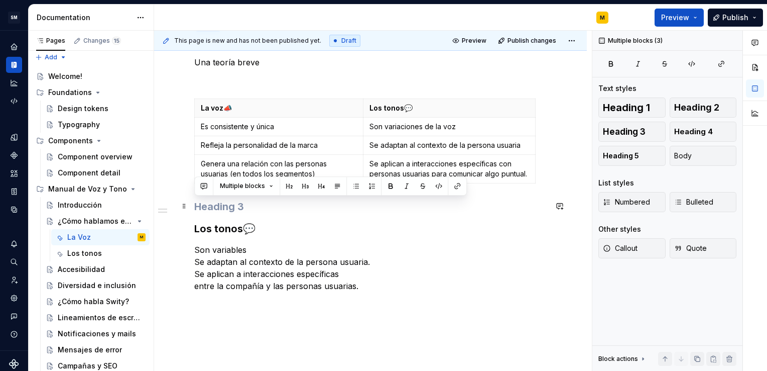
scroll to position [106, 0]
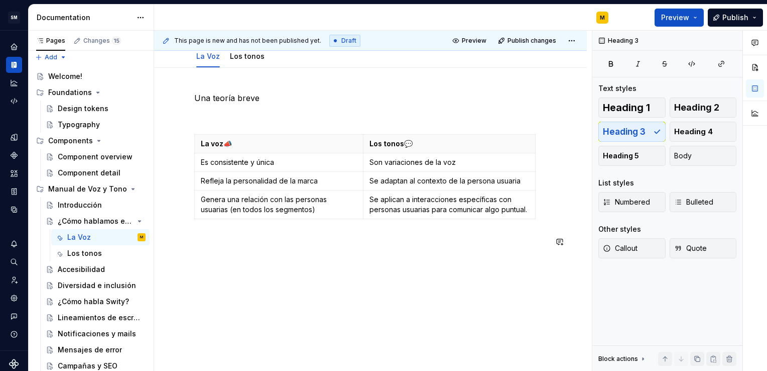
click at [191, 203] on div "Una teoría breve La voz 📣 Los tonos 💬 Es consistente y única Son variaciones de…" at bounding box center [370, 220] width 433 height 304
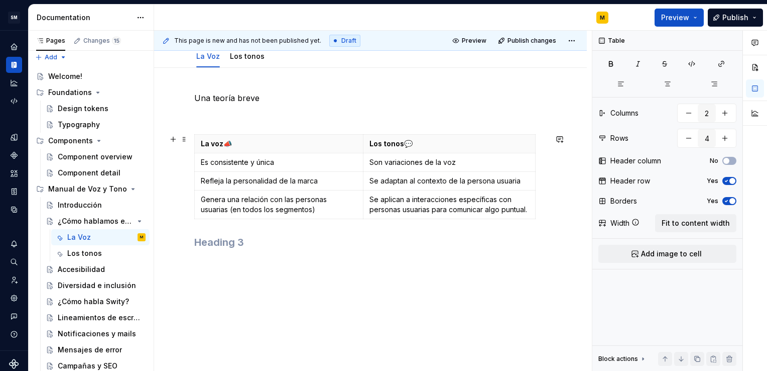
scroll to position [32, 0]
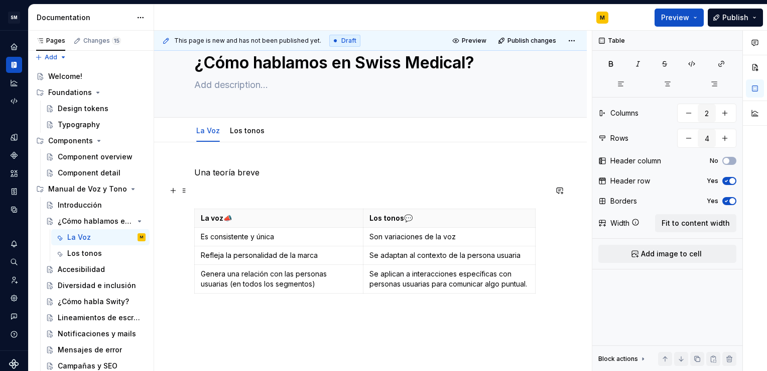
drag, startPoint x: 186, startPoint y: 319, endPoint x: 189, endPoint y: 189, distance: 130.1
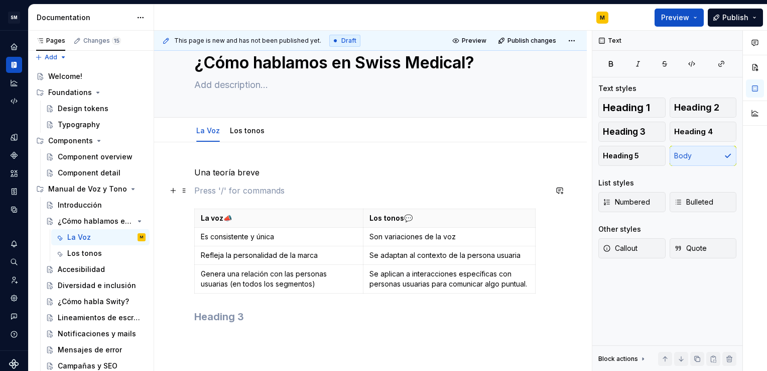
click at [236, 190] on p at bounding box center [370, 190] width 353 height 12
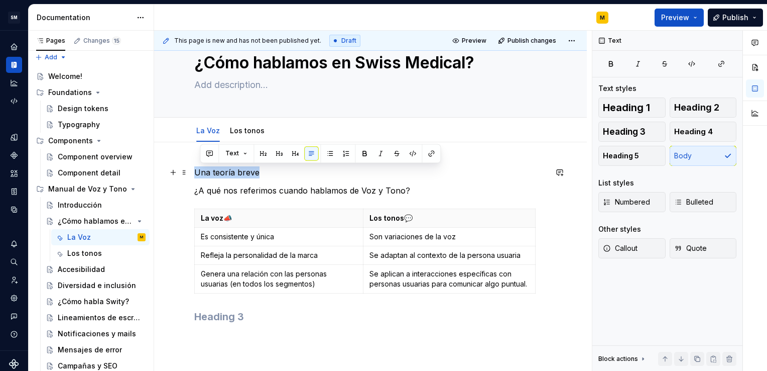
drag, startPoint x: 261, startPoint y: 171, endPoint x: 197, endPoint y: 171, distance: 64.3
click at [197, 171] on p "Una teoría breve" at bounding box center [370, 172] width 353 height 12
click at [274, 152] on button "button" at bounding box center [274, 153] width 14 height 14
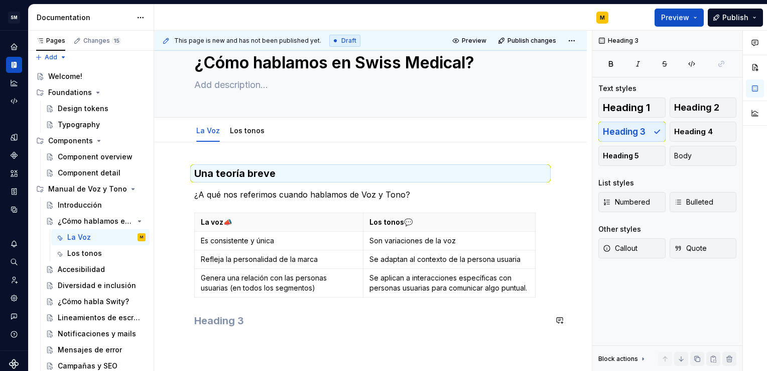
click at [290, 327] on div "Una teoría breve ¿A qué nos referimos cuando hablamos de Voz y Tono? La voz 📣 L…" at bounding box center [370, 252] width 353 height 173
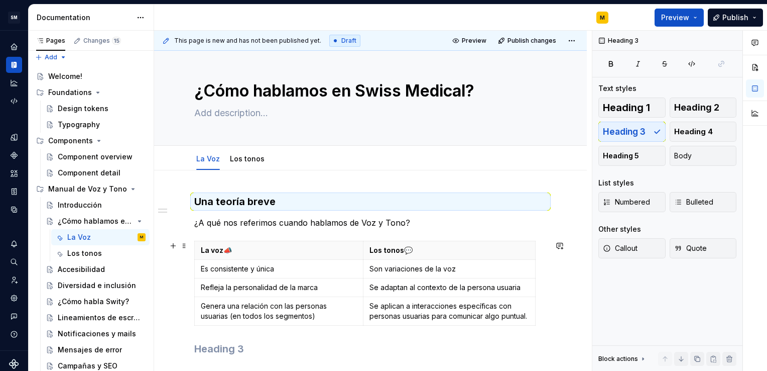
scroll to position [0, 0]
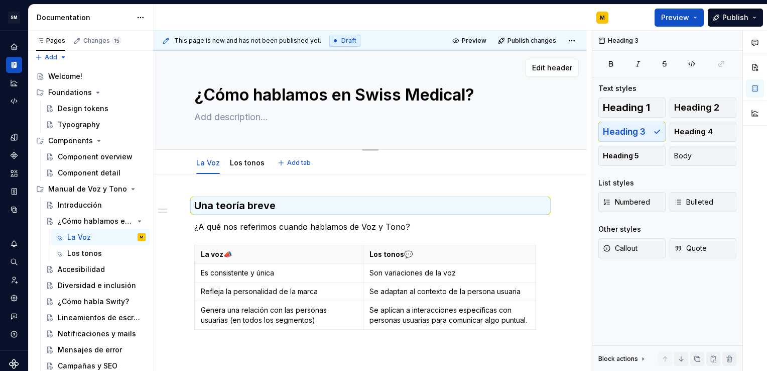
click at [205, 93] on textarea "¿Cómo hablamos en Swiss Medical?" at bounding box center [368, 95] width 353 height 24
click at [122, 301] on button "Page tree" at bounding box center [125, 301] width 14 height 14
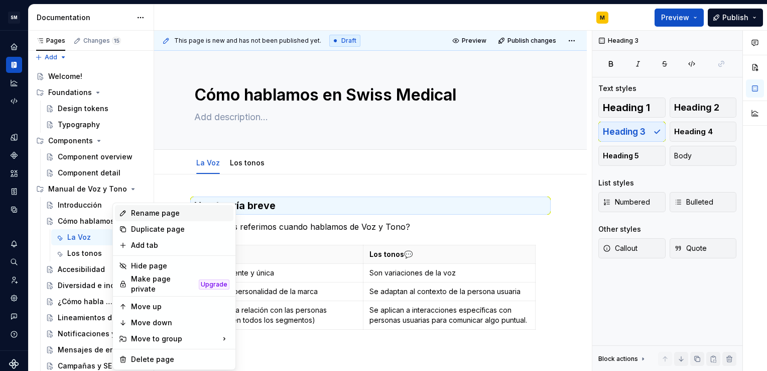
click at [155, 208] on div "Rename page" at bounding box center [180, 213] width 98 height 10
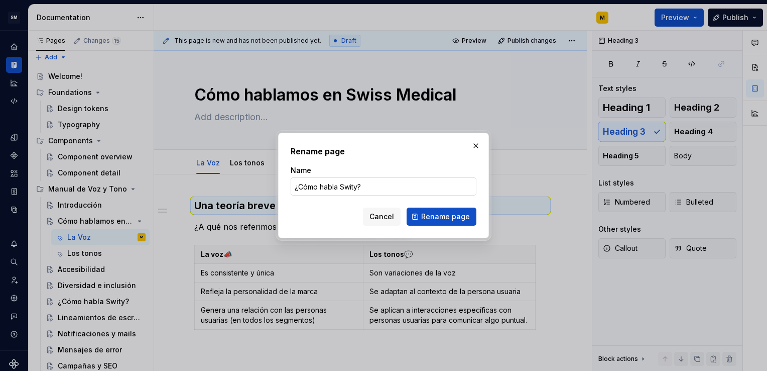
click at [299, 185] on input "¿Cómo habla Swity?" at bounding box center [384, 186] width 186 height 18
click at [369, 182] on input "Cómo habla Swity?" at bounding box center [384, 186] width 186 height 18
click at [432, 211] on button "Rename page" at bounding box center [442, 216] width 70 height 18
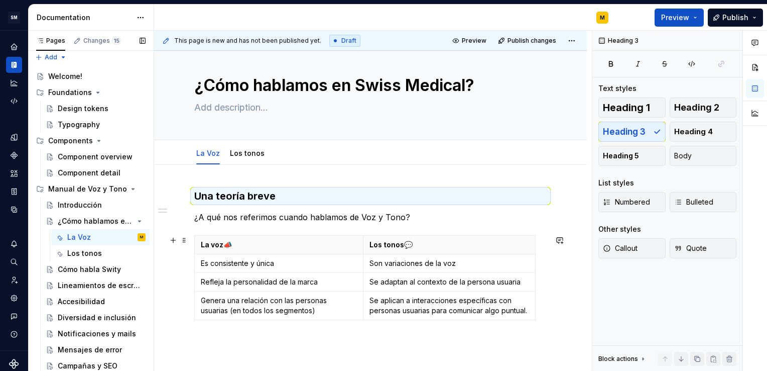
scroll to position [10, 0]
click at [204, 81] on textarea "¿Cómo hablamos en Swiss Medical?" at bounding box center [368, 85] width 353 height 24
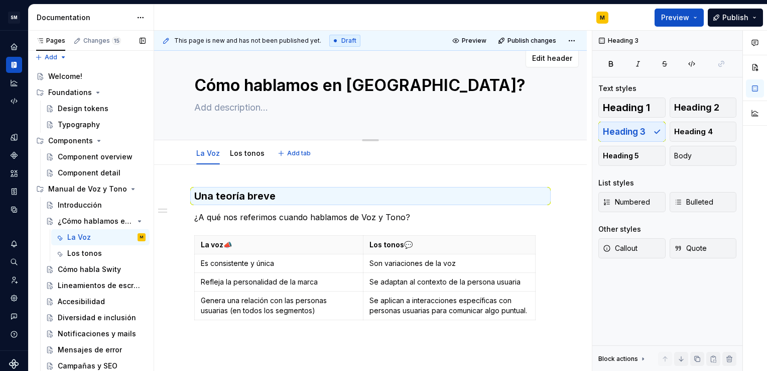
scroll to position [4, 0]
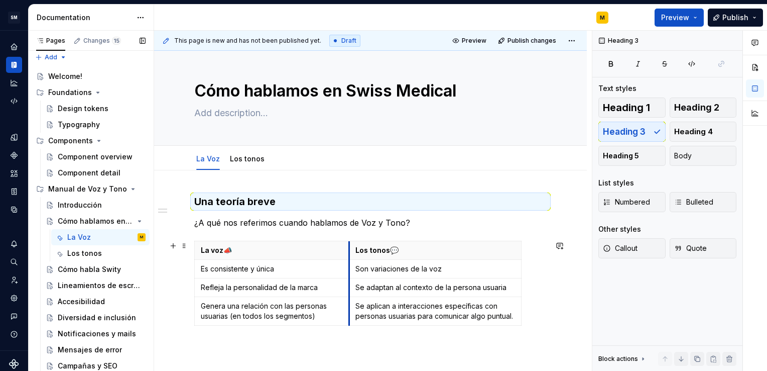
drag, startPoint x: 362, startPoint y: 300, endPoint x: 348, endPoint y: 300, distance: 14.1
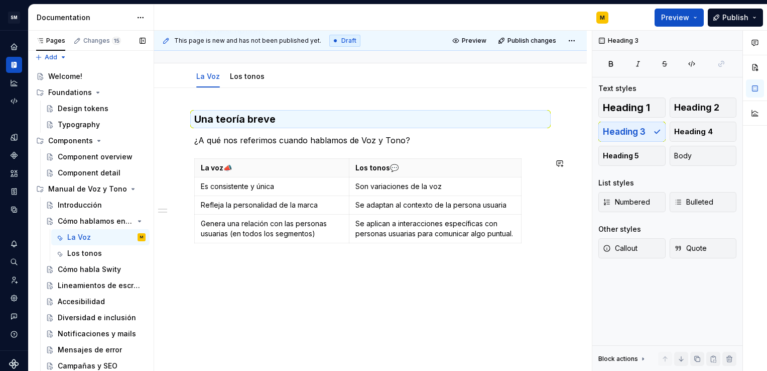
scroll to position [110, 0]
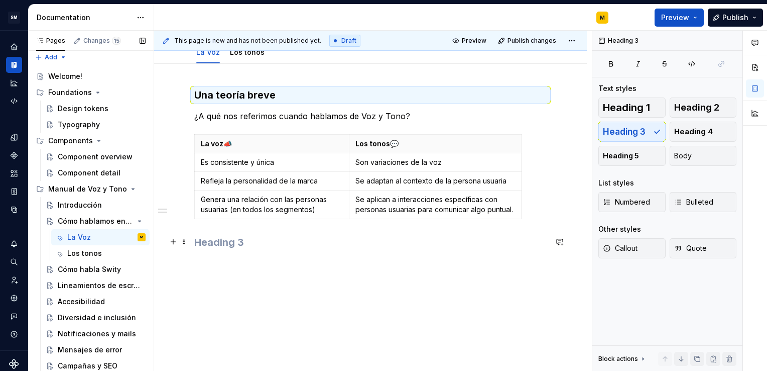
click at [239, 244] on h3 at bounding box center [370, 242] width 353 height 14
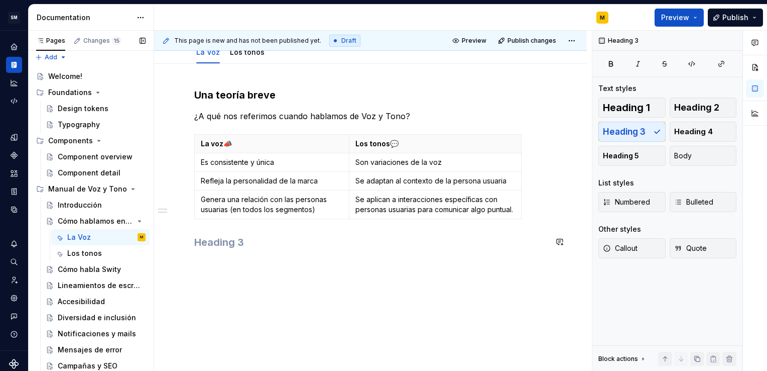
click at [207, 233] on div "Una teoría breve ¿A qué nos referimos cuando hablamos de Voz y Tono? La voz 📣 L…" at bounding box center [370, 168] width 353 height 161
click at [173, 242] on button "button" at bounding box center [173, 242] width 14 height 14
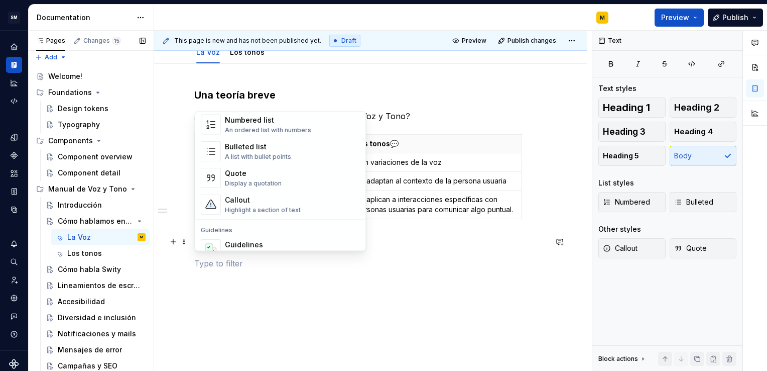
scroll to position [179, 0]
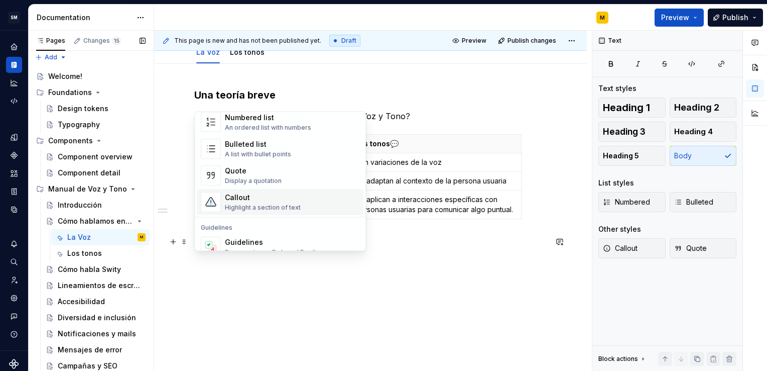
click at [245, 200] on div "Callout" at bounding box center [263, 197] width 76 height 10
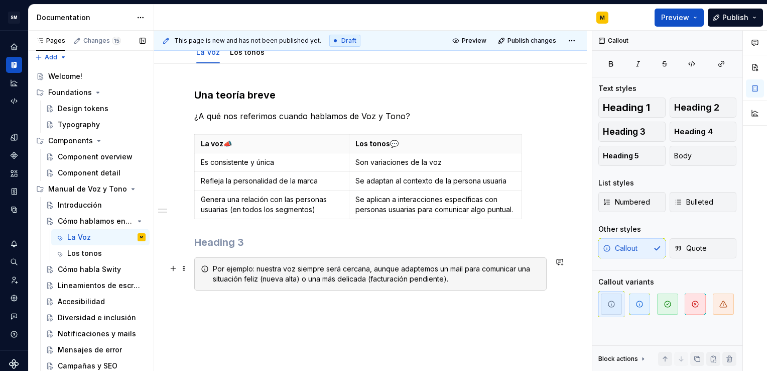
click at [297, 267] on div "Por ejemplo: nuestra voz siempre será cercana, aunque adaptemos un mail para co…" at bounding box center [376, 274] width 327 height 20
click at [419, 269] on div "Por ejemplo: nuestra voz hacia el socio siempre será cercana, aunque adaptemos …" at bounding box center [376, 274] width 327 height 20
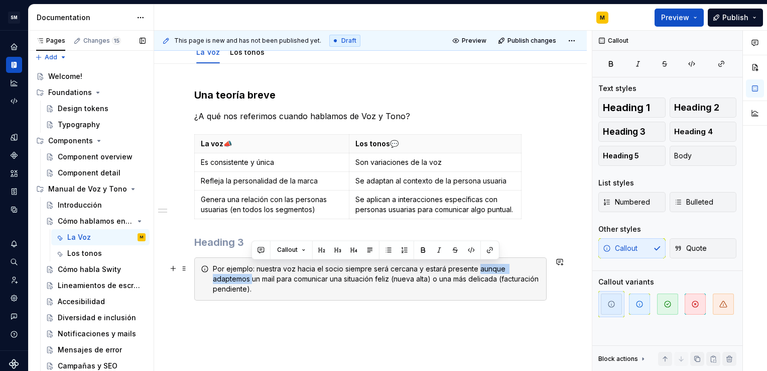
drag, startPoint x: 479, startPoint y: 268, endPoint x: 251, endPoint y: 280, distance: 227.8
click at [251, 280] on div "Por ejemplo: nuestra voz hacia el socio siempre será cercana y estará presente …" at bounding box center [376, 279] width 327 height 30
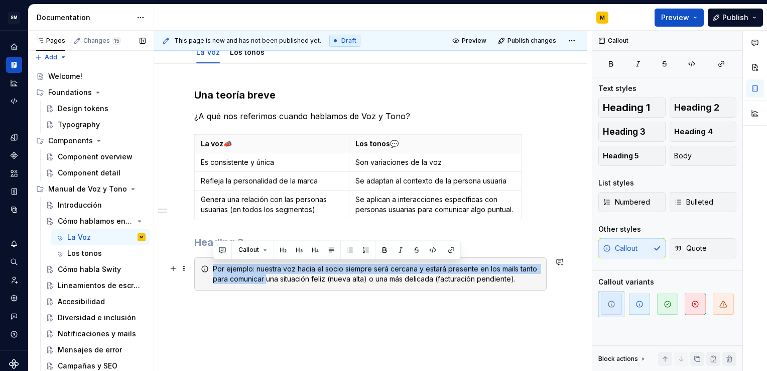
drag, startPoint x: 266, startPoint y: 278, endPoint x: 205, endPoint y: 273, distance: 60.4
click at [205, 273] on div "Por ejemplo: nuestra voz hacia el socio siempre será cercana y estará presente …" at bounding box center [370, 273] width 353 height 33
click at [263, 280] on div "Por ejemplo: nuestra voz hacia el socio siempre será cercana y estará presente …" at bounding box center [376, 274] width 327 height 20
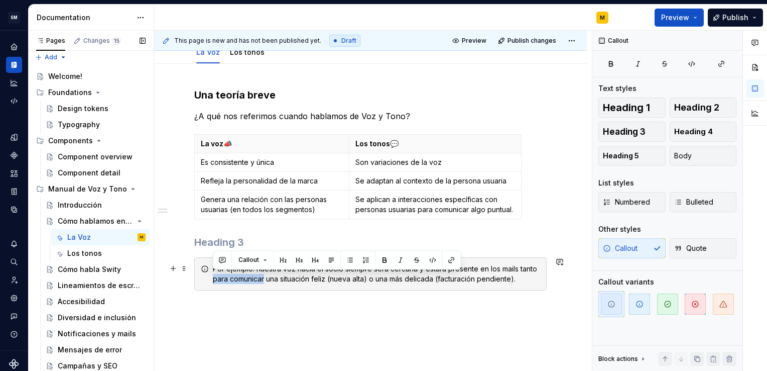
drag, startPoint x: 264, startPoint y: 278, endPoint x: 209, endPoint y: 278, distance: 54.7
click at [209, 278] on div "Por ejemplo: nuestra voz hacia el socio siempre será cercana y estará presente …" at bounding box center [370, 273] width 353 height 33
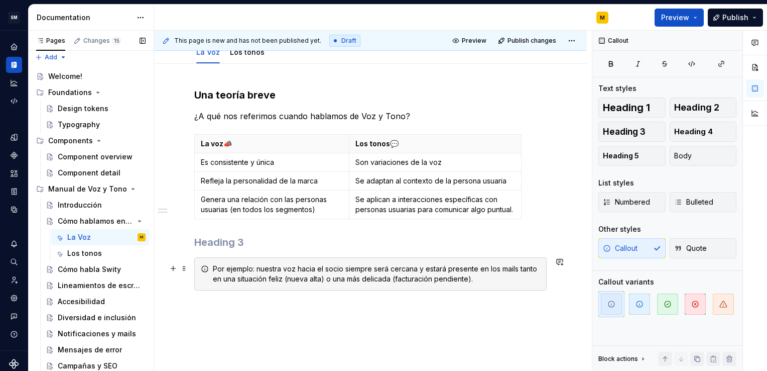
click at [230, 279] on div "Por ejemplo: nuestra voz hacia el socio siempre será cercana y estará presente …" at bounding box center [376, 274] width 327 height 20
click at [254, 276] on div "Por ejemplo: nuestra voz hacia el socio siempre será cercana y estará presente …" at bounding box center [376, 274] width 327 height 20
click at [275, 277] on div "Por ejemplo: nuestra voz hacia el socio siempre será cercana y estará presente …" at bounding box center [376, 274] width 327 height 20
click at [322, 278] on div "Por ejemplo: nuestra voz hacia el socio siempre será cercana y estará presente …" at bounding box center [376, 274] width 327 height 20
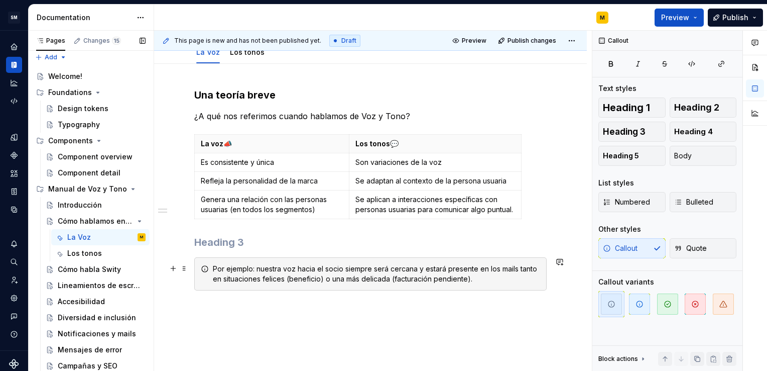
click at [287, 278] on div "Por ejemplo: nuestra voz hacia el socio siempre será cercana y estará presente …" at bounding box center [376, 274] width 327 height 20
click at [289, 278] on div "Por ejemplo: nuestra voz hacia el socio siempre será cercana y estará presente …" at bounding box center [376, 274] width 327 height 20
click at [362, 279] on div "Por ejemplo: nuestra voz hacia el socio siempre será cercana y estará presente …" at bounding box center [376, 274] width 327 height 20
click at [390, 276] on div "Por ejemplo: nuestra voz hacia el socio siempre será cercana y estará presente …" at bounding box center [376, 274] width 327 height 20
click at [395, 278] on div "Por ejemplo: nuestra voz hacia el socio siempre será cercana y estará presente …" at bounding box center [376, 274] width 327 height 20
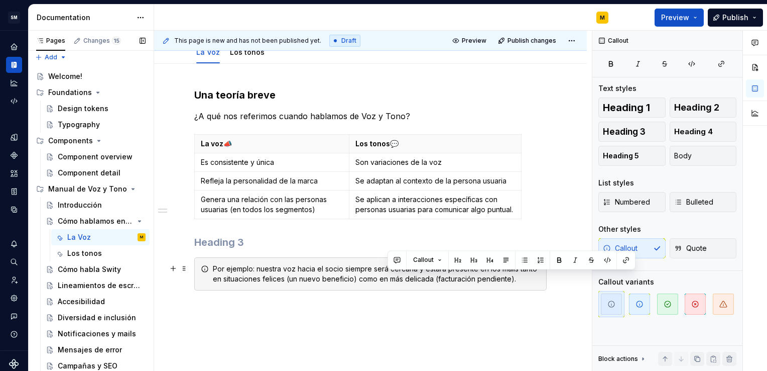
click at [395, 278] on div "Por ejemplo: nuestra voz hacia el socio siempre será cercana y estará presente …" at bounding box center [376, 274] width 327 height 20
click at [454, 275] on div "Por ejemplo: nuestra voz hacia el socio siempre será cercana y estará presente …" at bounding box center [376, 274] width 327 height 20
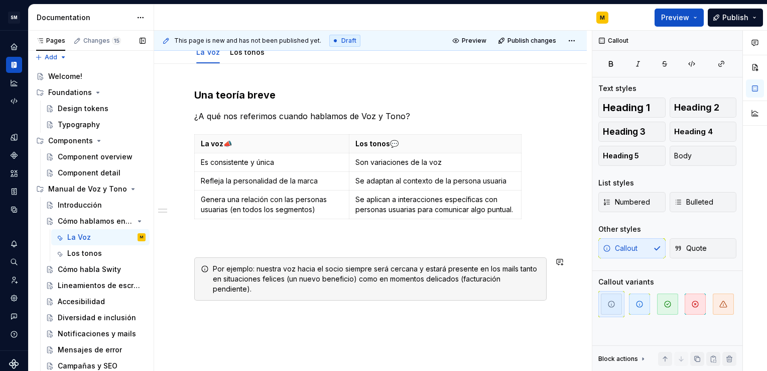
click at [489, 304] on div "Una teoría breve ¿A qué nos referimos cuando hablamos de Voz y Tono? La voz 📣 L…" at bounding box center [370, 244] width 433 height 360
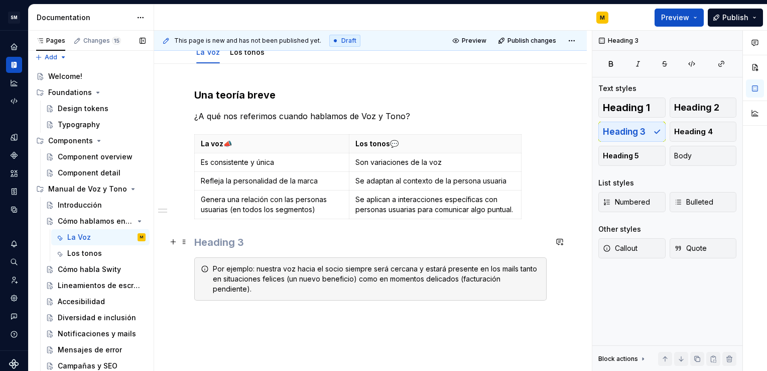
click at [304, 236] on h3 at bounding box center [370, 242] width 353 height 14
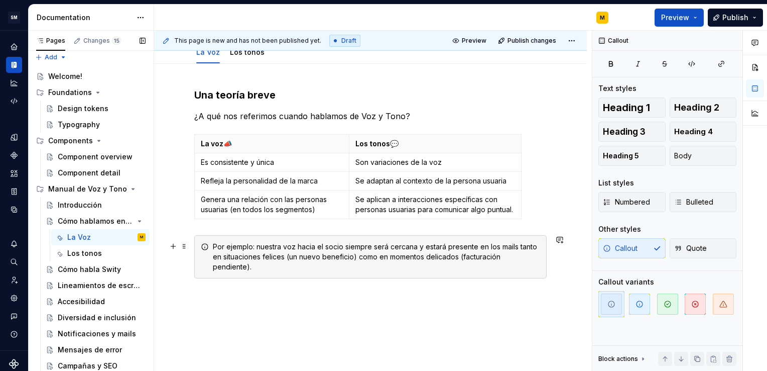
click at [327, 242] on div "Por ejemplo: nuestra voz hacia el socio siempre será cercana y estará presente …" at bounding box center [376, 257] width 327 height 30
click at [665, 304] on icon "button" at bounding box center [668, 304] width 8 height 8
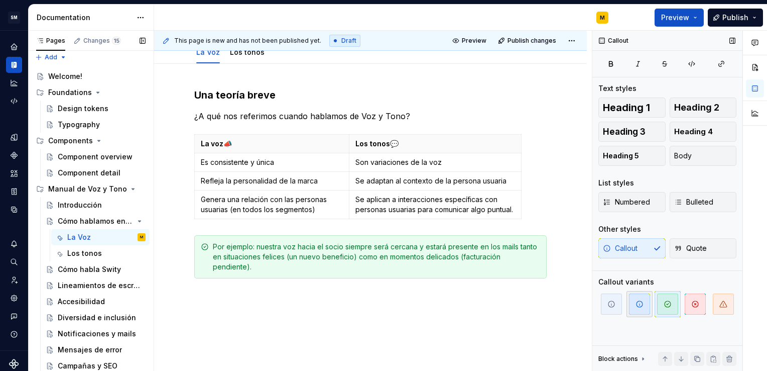
click at [637, 302] on icon "button" at bounding box center [640, 304] width 8 height 8
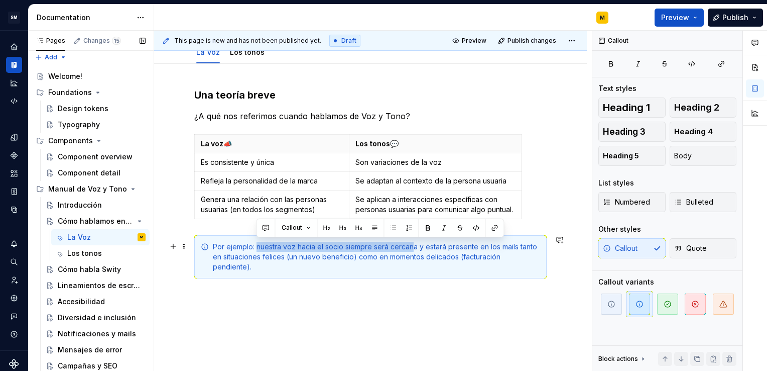
drag, startPoint x: 257, startPoint y: 246, endPoint x: 412, endPoint y: 246, distance: 155.2
click at [412, 246] on div "Por ejemplo: nuestra voz hacia el socio siempre será cercana y estará presente …" at bounding box center [376, 257] width 327 height 30
click at [303, 250] on div "Por ejemplo: nuestra voz hacia el socio siempre será cercana y estará presente …" at bounding box center [376, 257] width 327 height 30
drag, startPoint x: 341, startPoint y: 246, endPoint x: 298, endPoint y: 248, distance: 43.7
click at [298, 248] on div "Por ejemplo: nuestra voz hacia el socio siempre será cercana y estará presente …" at bounding box center [376, 257] width 327 height 30
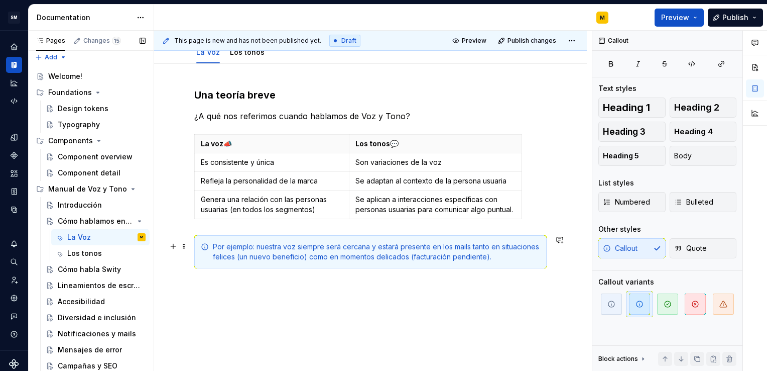
click at [471, 244] on div "Por ejemplo: nuestra voz siempre será cercana y estará presente en los mails ta…" at bounding box center [376, 252] width 327 height 20
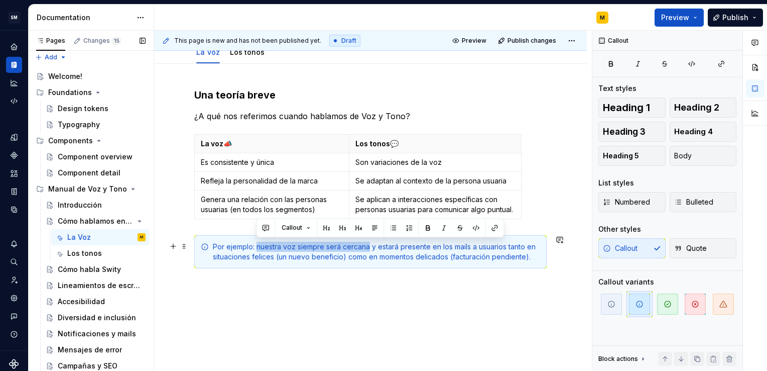
drag, startPoint x: 257, startPoint y: 246, endPoint x: 368, endPoint y: 247, distance: 111.0
click at [368, 247] on div "Por ejemplo: nuestra voz siempre será cercana y estará presente en los mails a …" at bounding box center [376, 252] width 327 height 20
click at [426, 228] on button "button" at bounding box center [428, 227] width 14 height 14
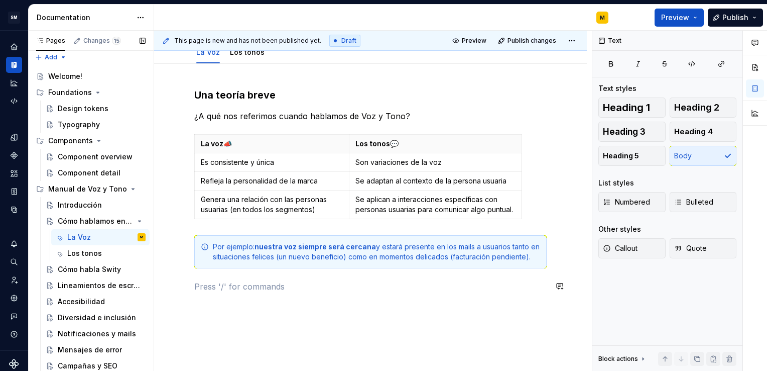
click at [298, 294] on div "Una teoría breve ¿A qué nos referimos cuando hablamos de Voz y Tono? La voz 📣 L…" at bounding box center [370, 196] width 353 height 216
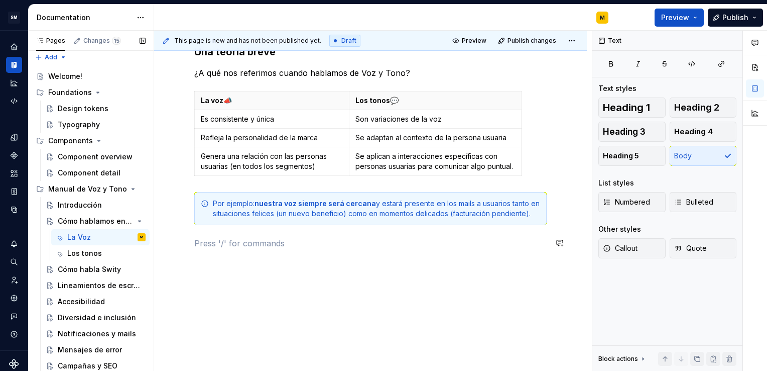
scroll to position [153, 0]
click at [175, 245] on button "button" at bounding box center [173, 243] width 14 height 14
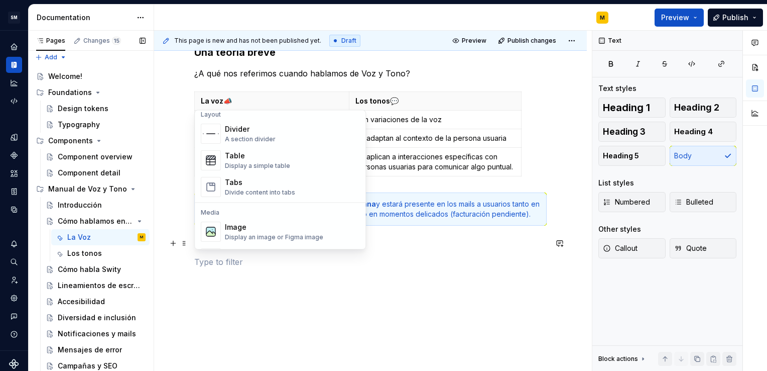
scroll to position [335, 0]
click at [245, 124] on div "Divider" at bounding box center [250, 128] width 51 height 10
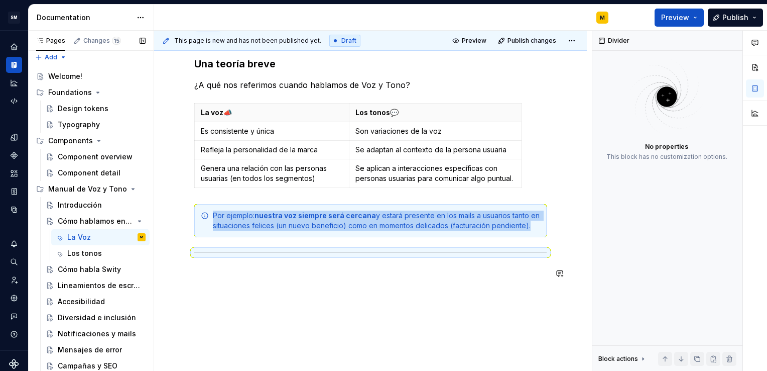
scroll to position [159, 0]
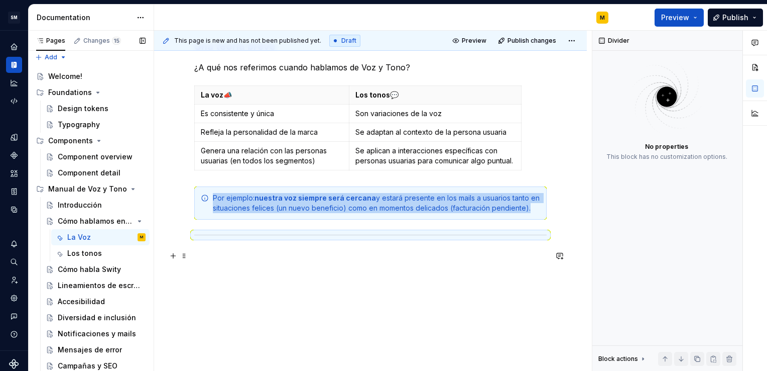
click at [217, 252] on p at bounding box center [370, 256] width 353 height 12
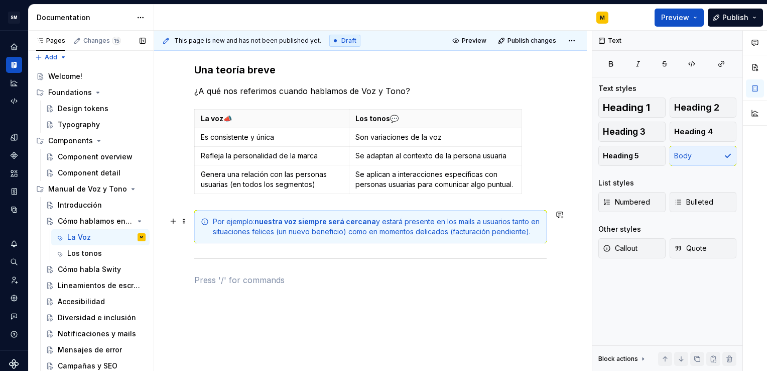
scroll to position [138, 0]
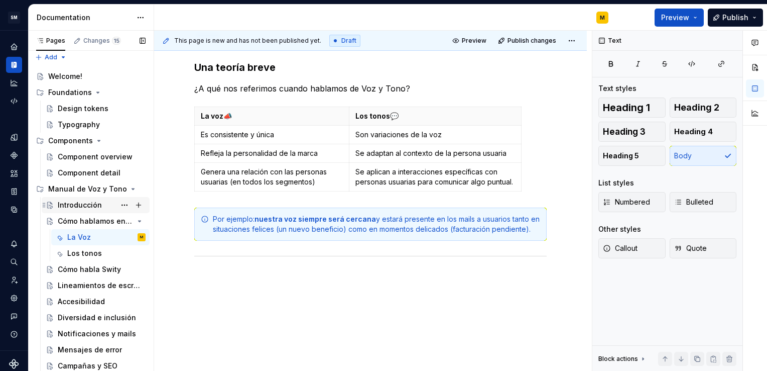
click at [83, 209] on div "Introducción" at bounding box center [80, 205] width 44 height 10
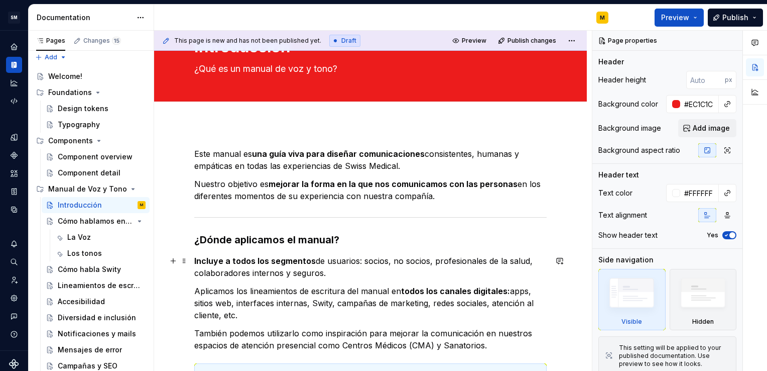
scroll to position [48, 0]
click at [77, 220] on div "Cómo hablamos en Swiss Medical" at bounding box center [82, 221] width 48 height 10
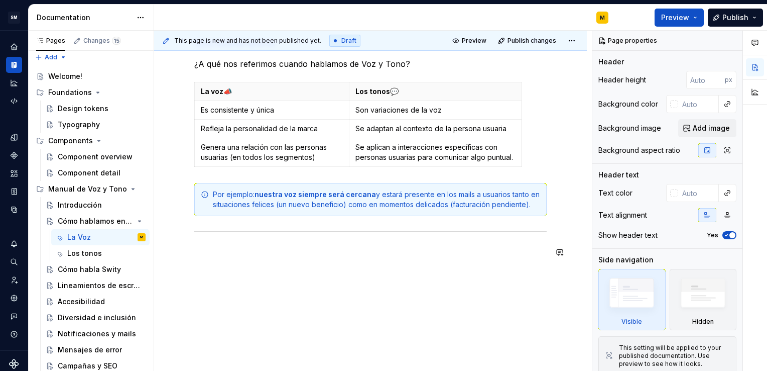
scroll to position [162, 0]
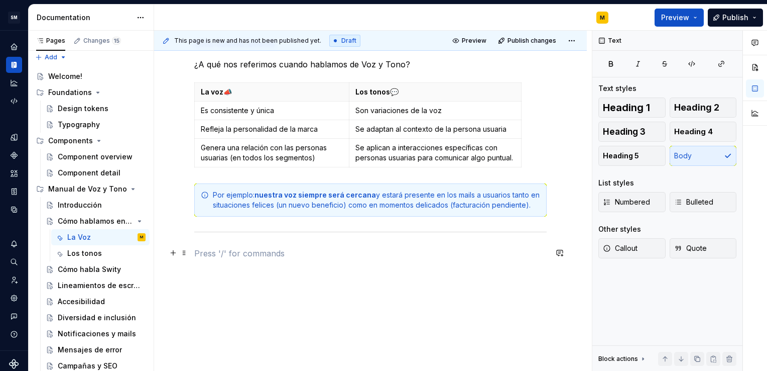
click at [263, 253] on p at bounding box center [370, 253] width 353 height 12
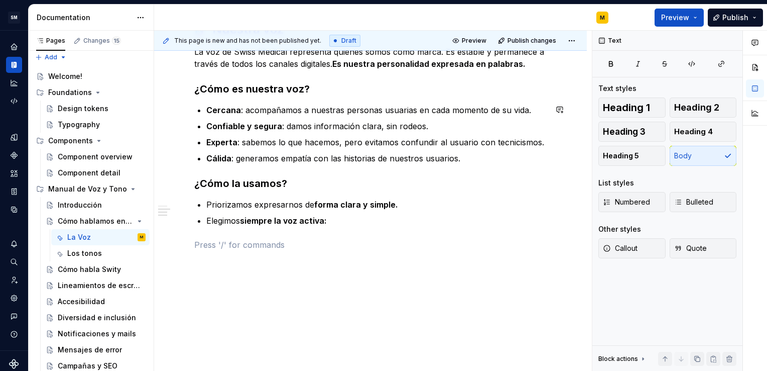
scroll to position [394, 0]
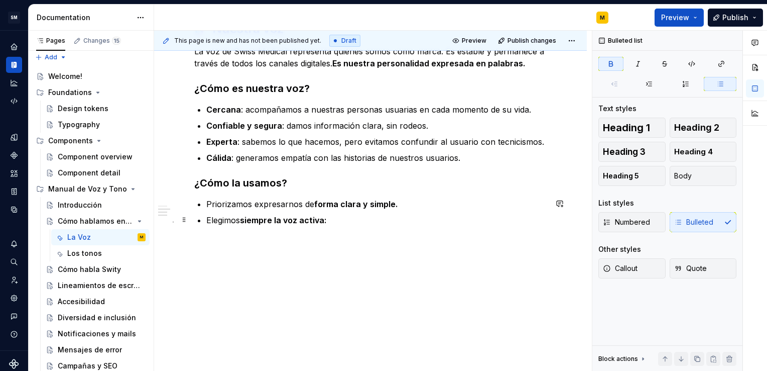
click at [329, 220] on p "Elegimos siempre la voz activa:" at bounding box center [376, 220] width 340 height 12
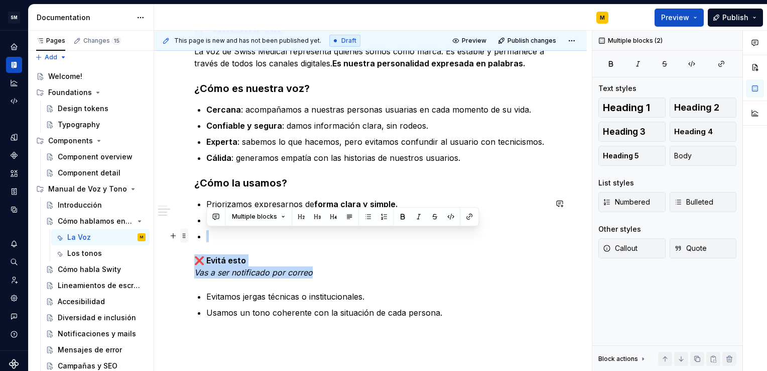
drag, startPoint x: 321, startPoint y: 273, endPoint x: 185, endPoint y: 237, distance: 140.3
click at [194, 237] on div "Una teoría breve ¿A qué nos referimos cuando hablamos de Voz y Tono? La voz 📣 L…" at bounding box center [370, 79] width 353 height 550
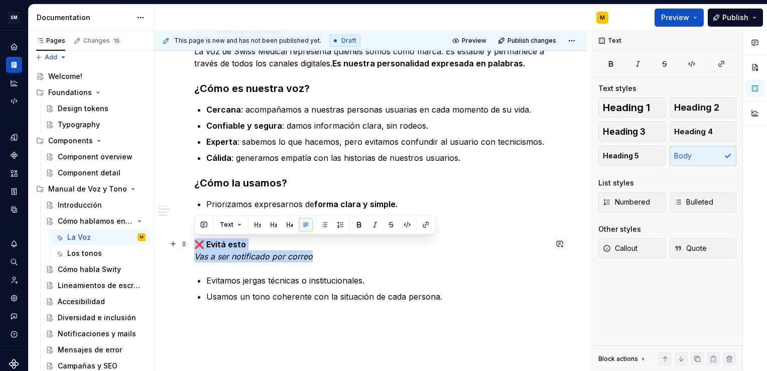
drag, startPoint x: 328, startPoint y: 255, endPoint x: 193, endPoint y: 244, distance: 136.0
click at [193, 244] on div "Una teoría breve ¿A qué nos referimos cuando hablamos de Voz y Tono? La voz 📣 L…" at bounding box center [370, 114] width 433 height 669
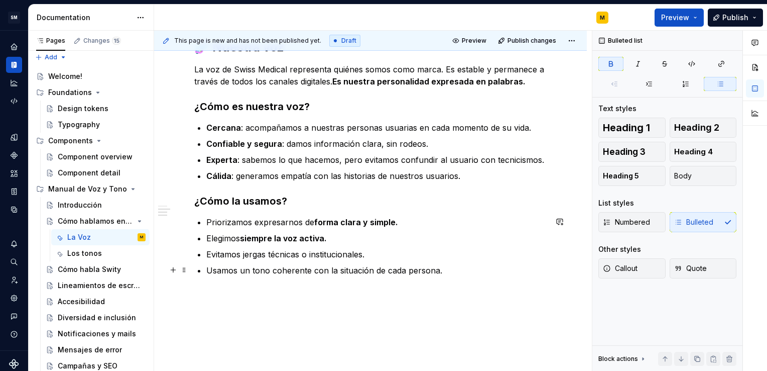
scroll to position [368, 0]
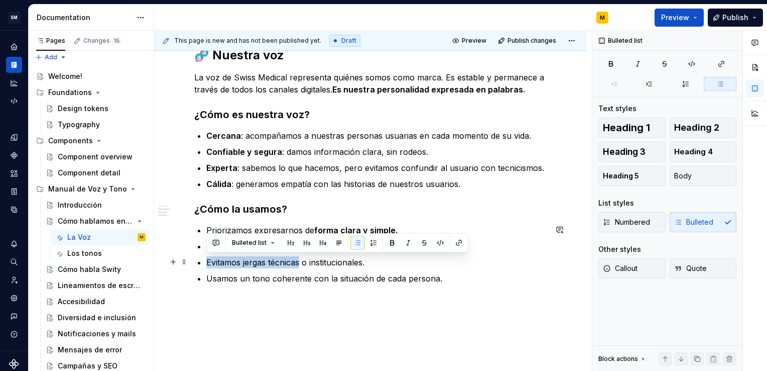
drag, startPoint x: 299, startPoint y: 262, endPoint x: 205, endPoint y: 260, distance: 94.4
click at [205, 260] on div "Una teoría breve ¿A qué nos referimos cuando hablamos de Voz y Tono? La voz 📣 L…" at bounding box center [370, 69] width 353 height 478
click at [393, 242] on button "button" at bounding box center [392, 243] width 14 height 14
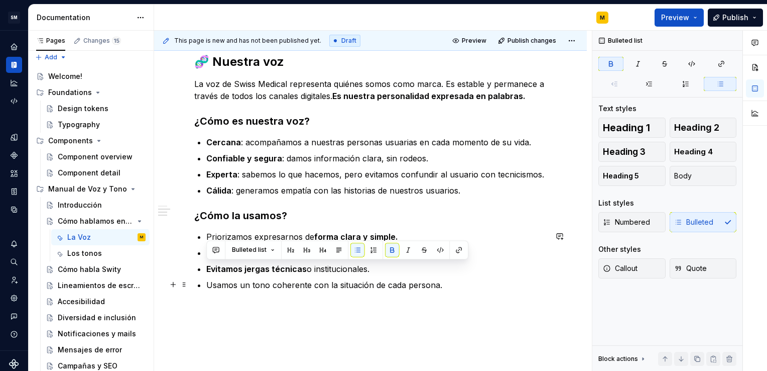
scroll to position [361, 0]
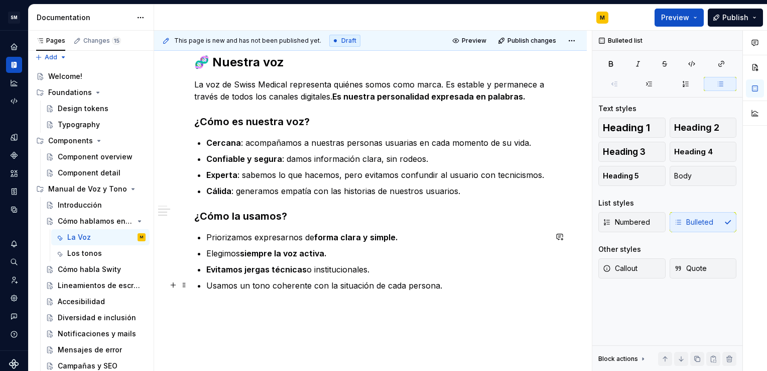
click at [242, 288] on p "Usamos un tono coherente con la situación de cada persona." at bounding box center [376, 285] width 340 height 12
click at [256, 284] on p "Usamos un tono coherente con la situación de cada persona." at bounding box center [376, 285] width 340 height 12
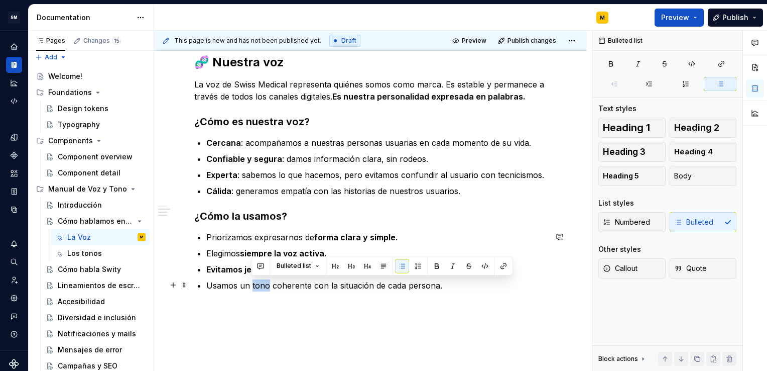
click at [256, 284] on p "Usamos un tono coherente con la situación de cada persona." at bounding box center [376, 285] width 340 height 12
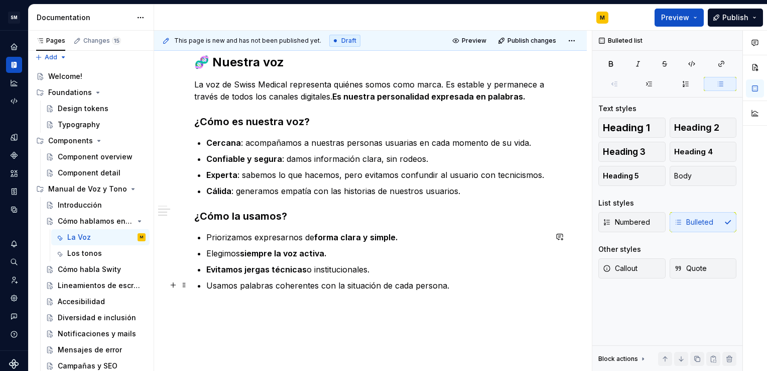
click at [447, 286] on p "Usamos palabras coherentes con la situación de cada persona." at bounding box center [376, 285] width 340 height 12
click at [230, 190] on strong "Cálida" at bounding box center [218, 191] width 25 height 10
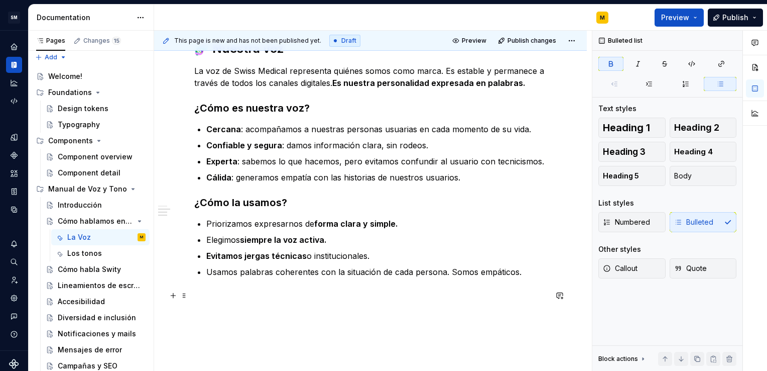
scroll to position [374, 0]
click at [265, 299] on p at bounding box center [370, 296] width 353 height 12
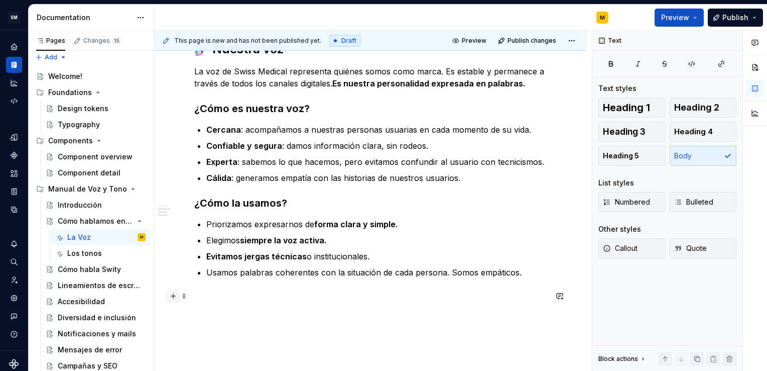
click at [173, 297] on button "button" at bounding box center [173, 296] width 14 height 14
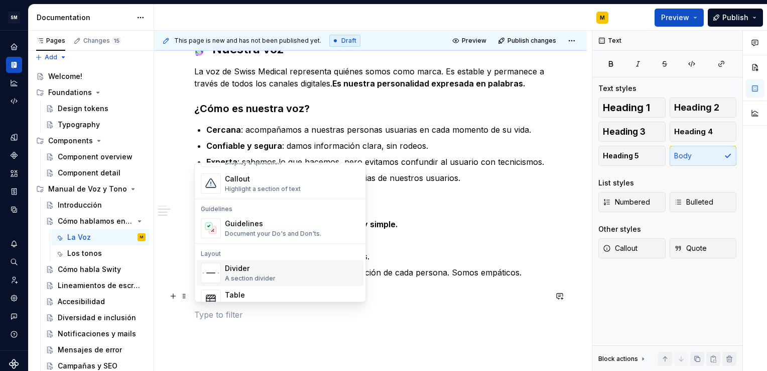
scroll to position [248, 0]
click at [252, 233] on div "Document your Do's and Don'ts." at bounding box center [273, 233] width 96 height 8
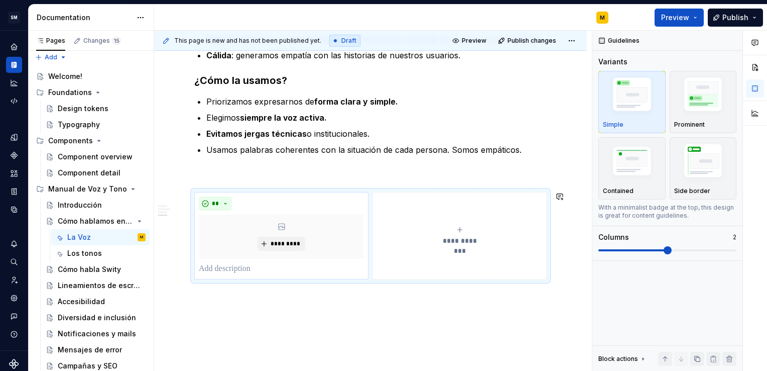
scroll to position [498, 0]
click at [401, 207] on button "**********" at bounding box center [460, 234] width 174 height 87
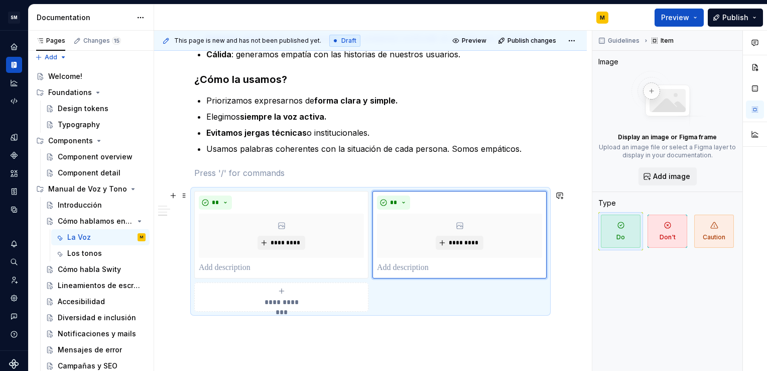
click at [275, 297] on span "**********" at bounding box center [282, 302] width 46 height 10
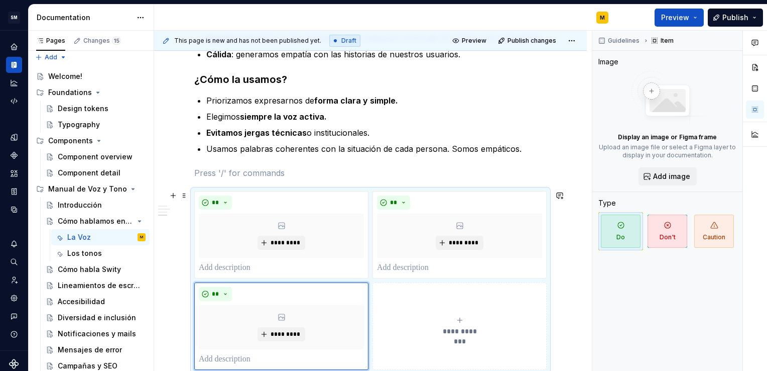
click at [443, 316] on div "**********" at bounding box center [459, 326] width 165 height 20
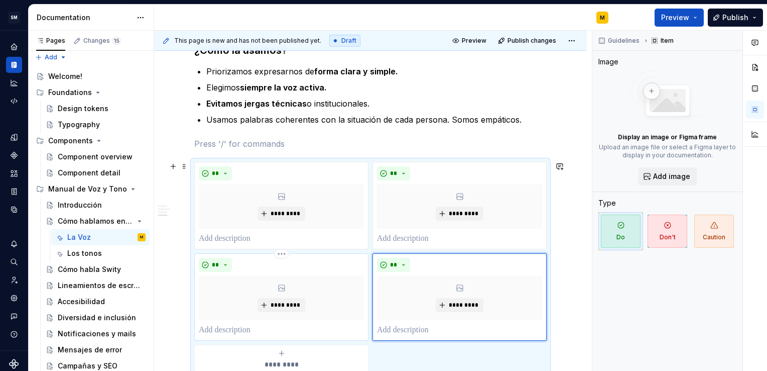
scroll to position [526, 0]
click at [213, 240] on p at bounding box center [281, 239] width 165 height 12
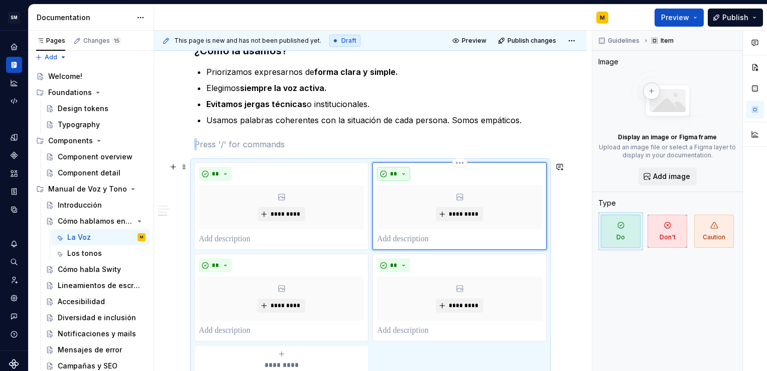
click at [400, 173] on button "**" at bounding box center [393, 174] width 33 height 14
click at [405, 210] on span "Don't" at bounding box center [421, 208] width 85 height 16
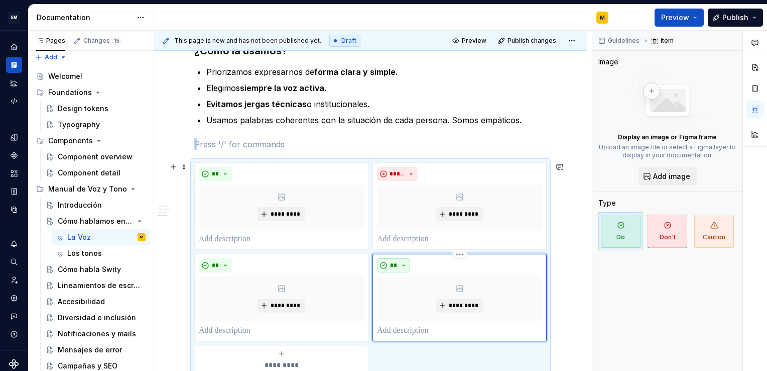
click at [396, 266] on span "**" at bounding box center [394, 265] width 8 height 8
click at [410, 302] on div "Don't" at bounding box center [416, 299] width 19 height 10
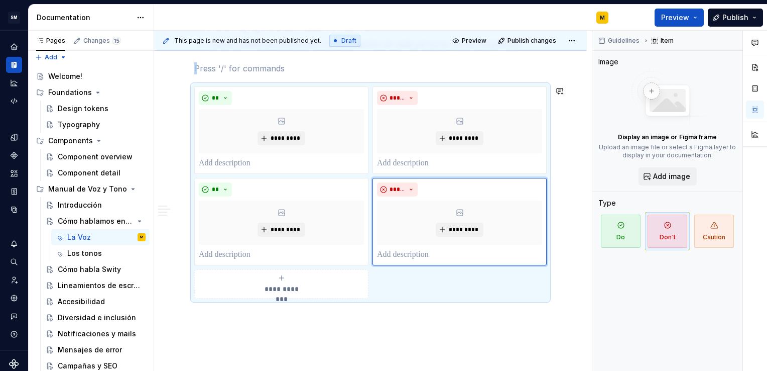
scroll to position [603, 0]
click at [287, 281] on div "**********" at bounding box center [281, 283] width 165 height 20
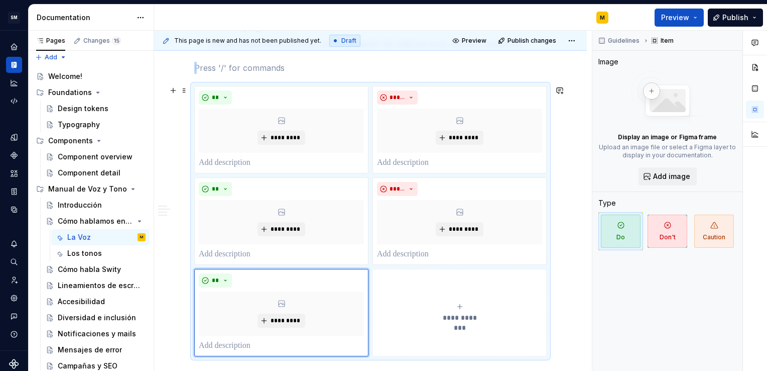
click at [445, 305] on div "**********" at bounding box center [459, 312] width 165 height 20
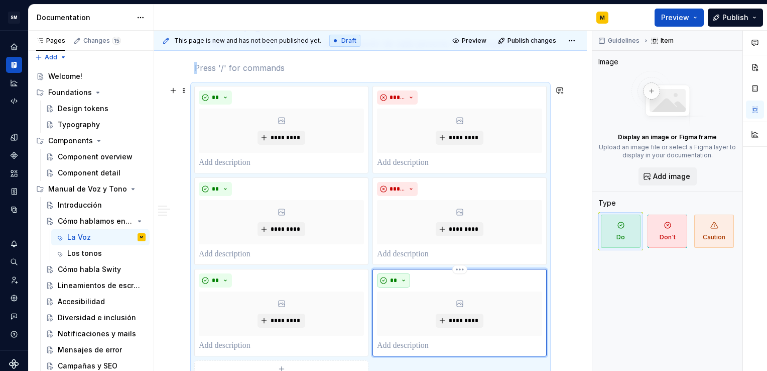
click at [384, 274] on button "**" at bounding box center [393, 280] width 33 height 14
click at [398, 314] on div "Suggestions" at bounding box center [399, 314] width 8 height 8
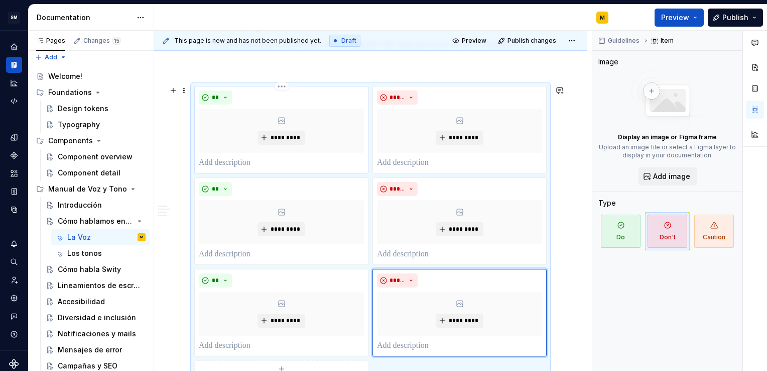
click at [215, 163] on p at bounding box center [281, 163] width 165 height 12
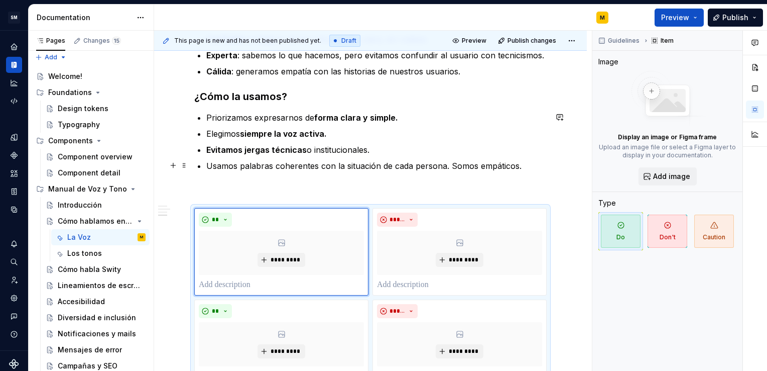
scroll to position [488, 0]
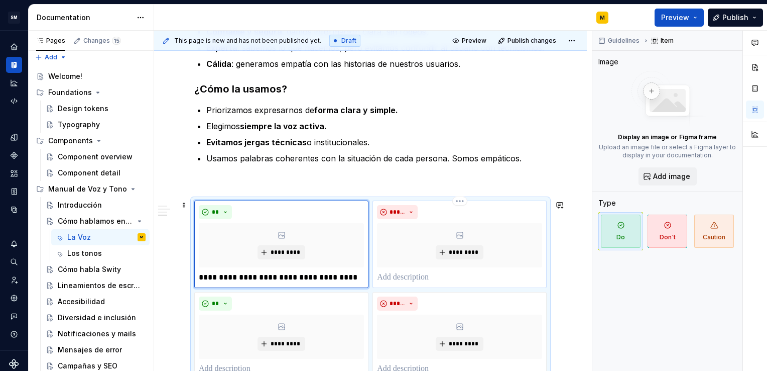
click at [395, 276] on p at bounding box center [459, 277] width 165 height 12
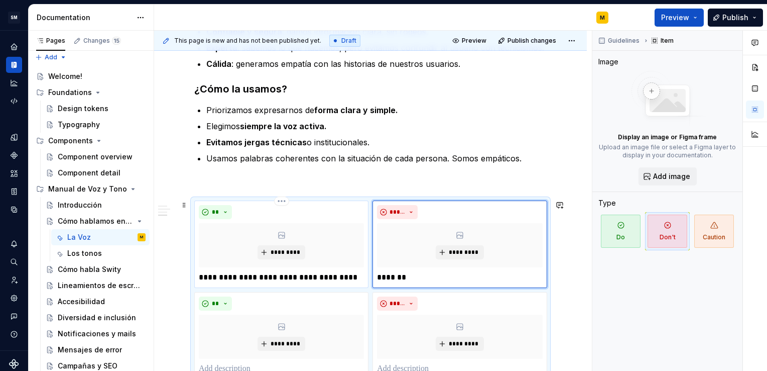
click at [294, 280] on p "**********" at bounding box center [281, 277] width 165 height 12
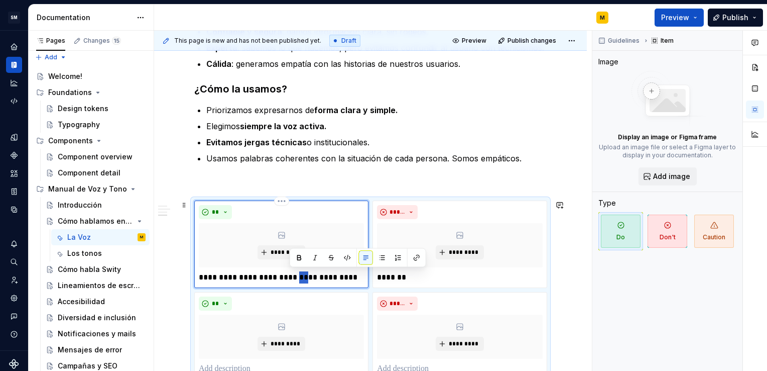
click at [294, 280] on p "**********" at bounding box center [281, 277] width 165 height 12
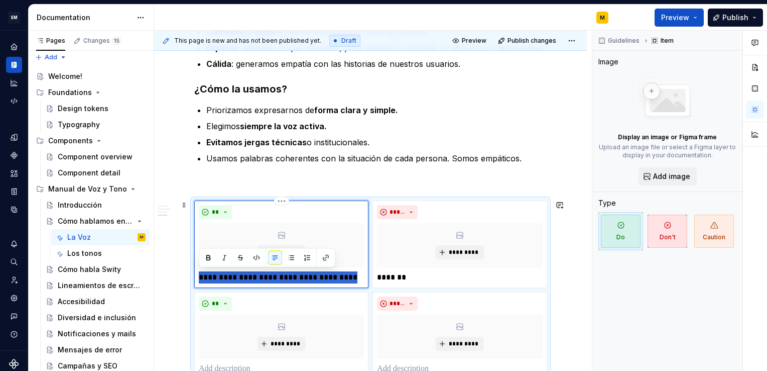
click at [294, 280] on p "**********" at bounding box center [281, 277] width 165 height 12
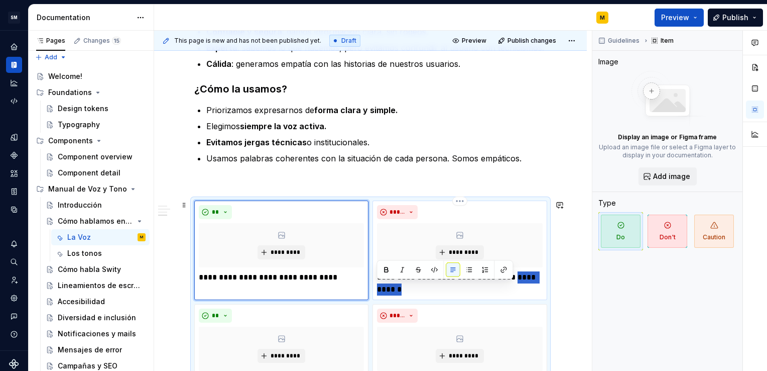
drag, startPoint x: 417, startPoint y: 288, endPoint x: 375, endPoint y: 286, distance: 42.7
click at [375, 286] on div "**********" at bounding box center [460, 249] width 174 height 99
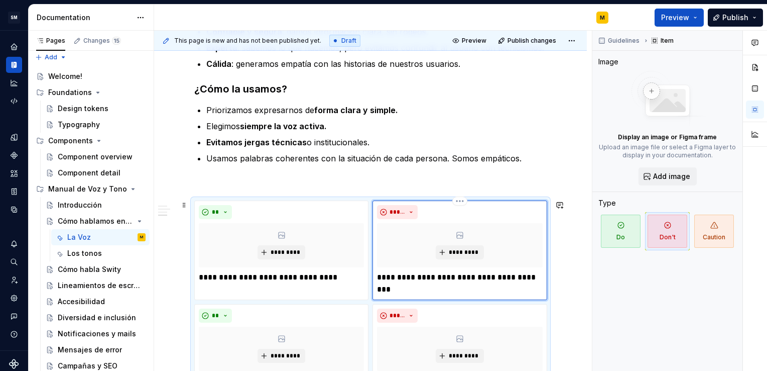
click at [491, 276] on p "**********" at bounding box center [459, 283] width 165 height 24
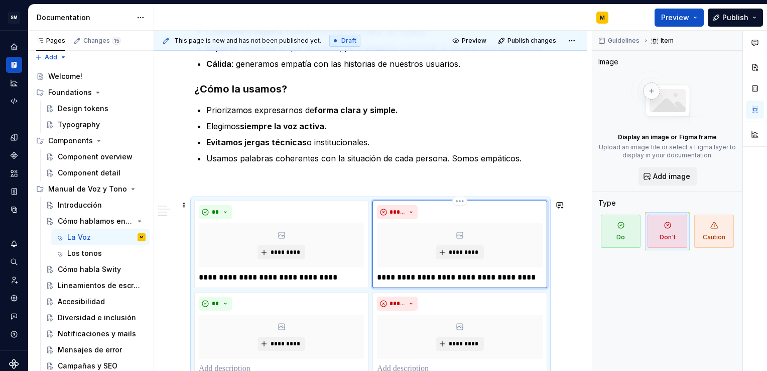
click at [428, 277] on p "**********" at bounding box center [459, 277] width 165 height 12
drag, startPoint x: 436, startPoint y: 277, endPoint x: 414, endPoint y: 277, distance: 22.1
click at [414, 277] on p "**********" at bounding box center [459, 277] width 165 height 12
click at [484, 276] on p "**********" at bounding box center [459, 277] width 165 height 12
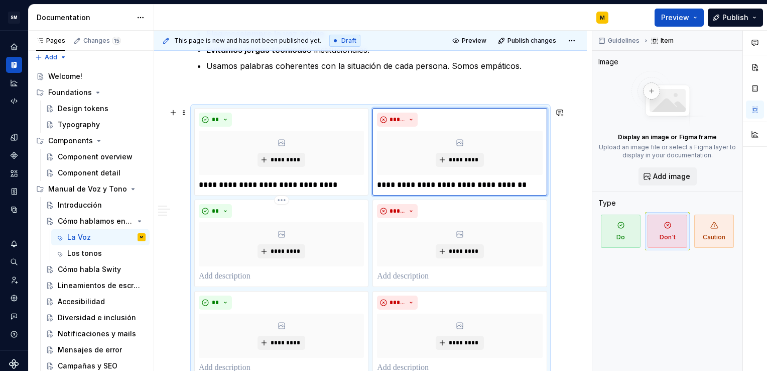
scroll to position [615, 0]
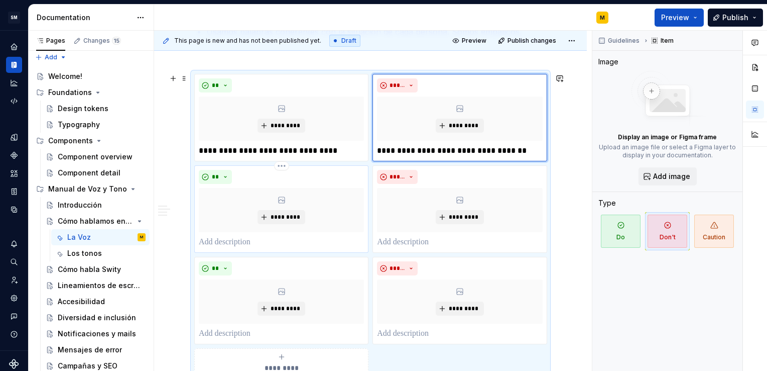
click at [254, 239] on p at bounding box center [281, 242] width 165 height 12
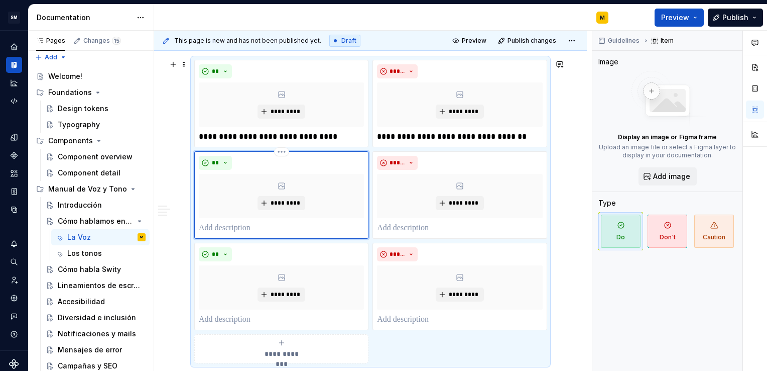
scroll to position [629, 0]
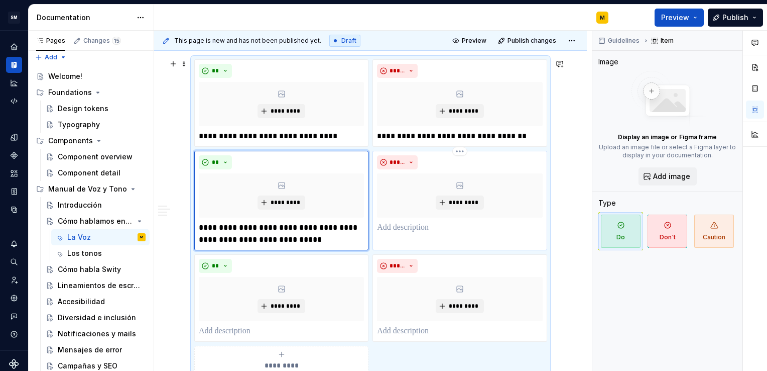
click at [394, 231] on p at bounding box center [459, 227] width 165 height 12
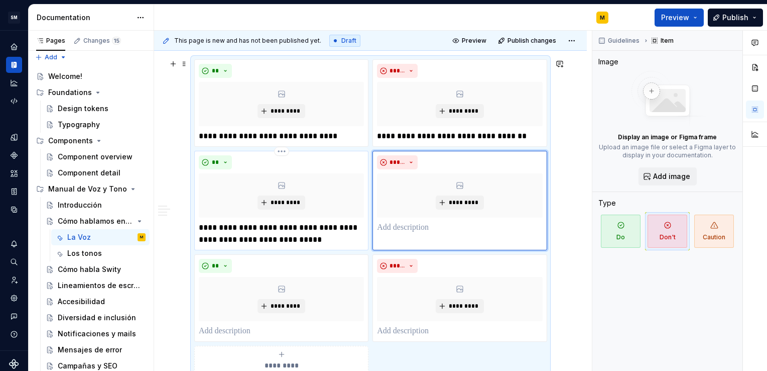
click at [354, 238] on p "**********" at bounding box center [281, 233] width 165 height 24
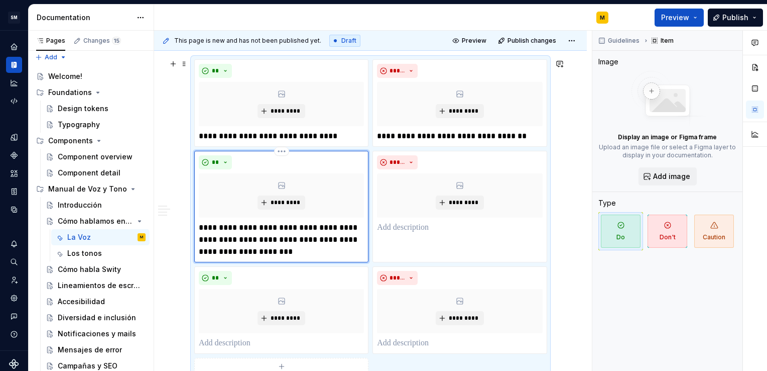
click at [347, 250] on p "**********" at bounding box center [281, 239] width 165 height 36
click at [403, 229] on p at bounding box center [459, 227] width 165 height 12
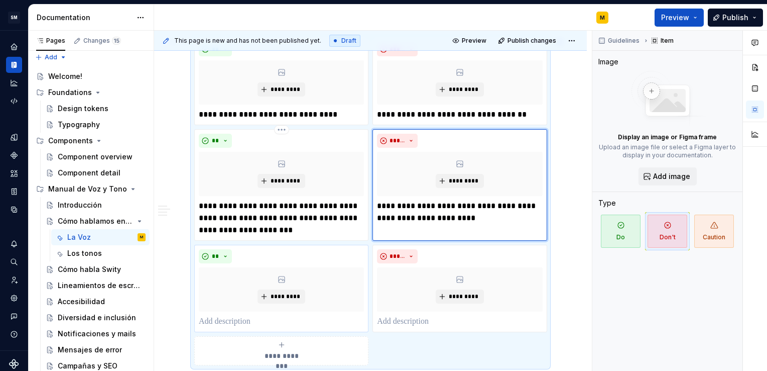
scroll to position [652, 0]
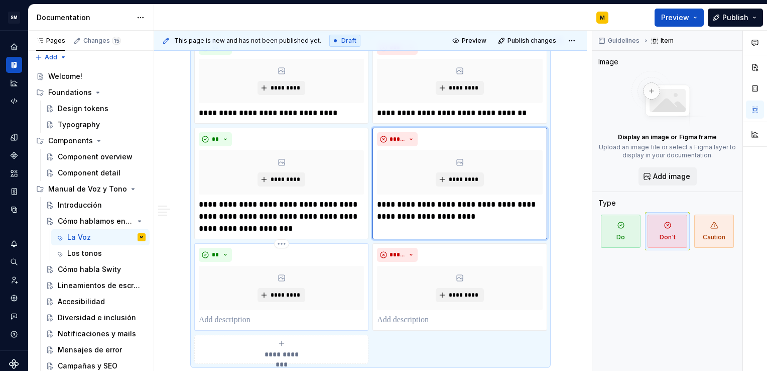
click at [293, 316] on p at bounding box center [281, 320] width 165 height 12
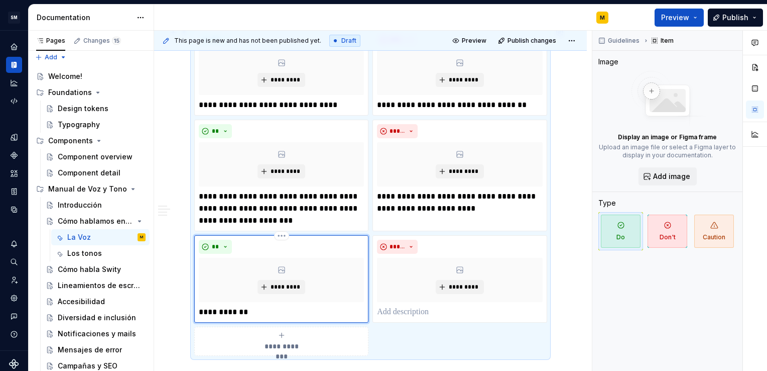
scroll to position [655, 0]
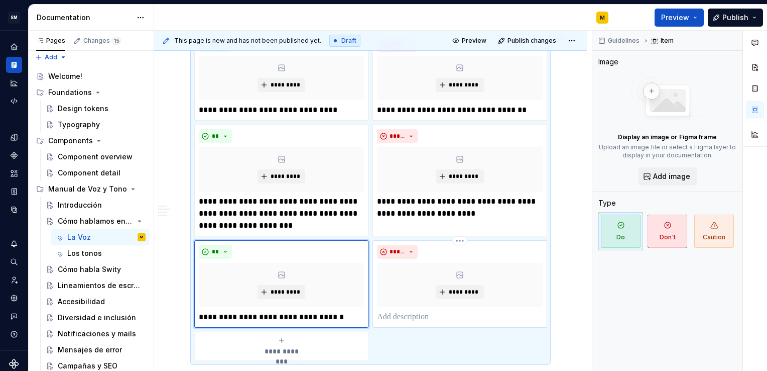
click at [396, 317] on p at bounding box center [459, 317] width 165 height 12
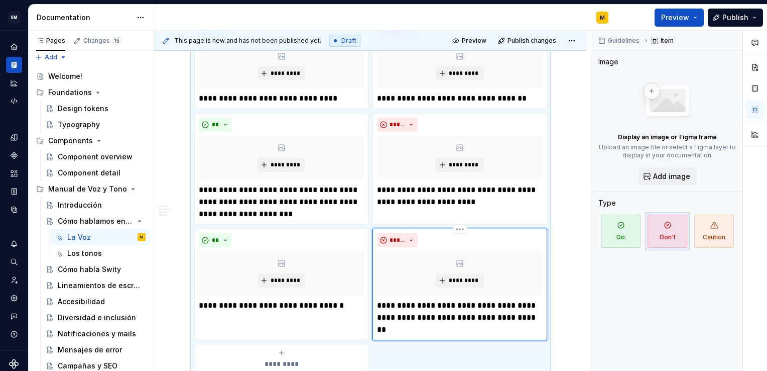
scroll to position [679, 0]
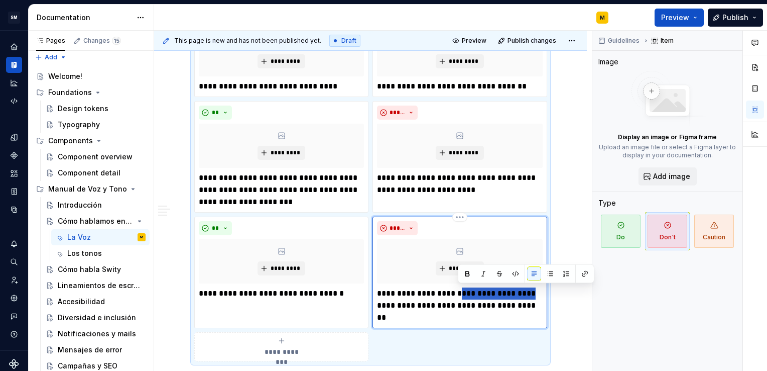
drag, startPoint x: 458, startPoint y: 292, endPoint x: 533, endPoint y: 292, distance: 74.8
click at [533, 292] on p "**********" at bounding box center [459, 305] width 165 height 36
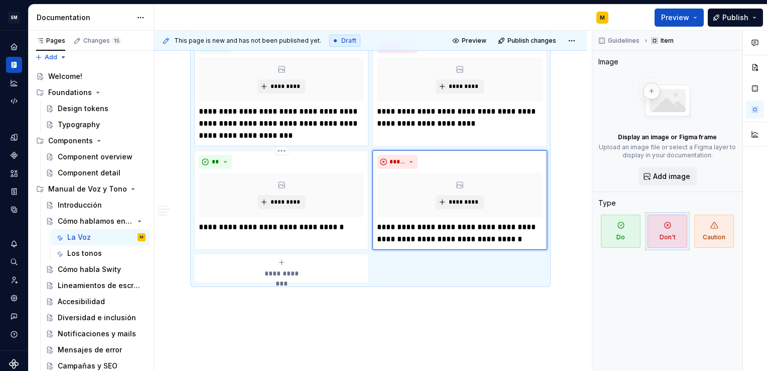
scroll to position [778, 0]
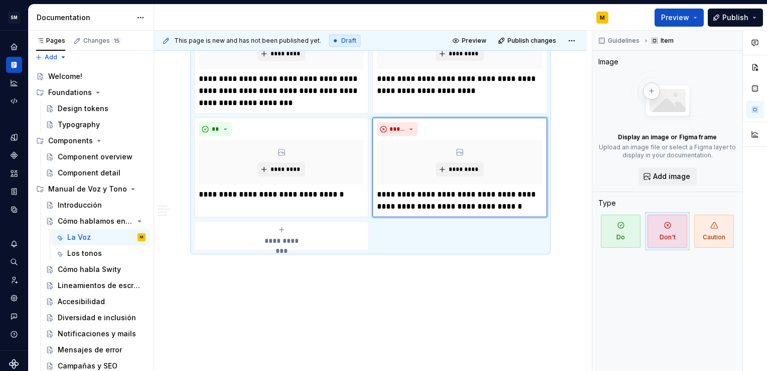
click at [279, 226] on icon "submit" at bounding box center [282, 229] width 8 height 8
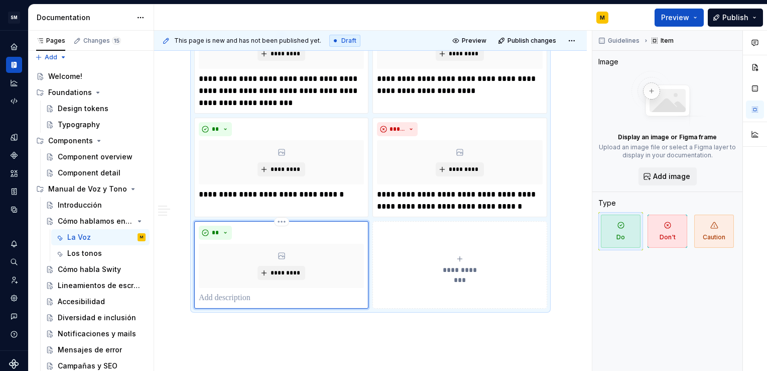
click at [268, 296] on p at bounding box center [281, 298] width 165 height 12
click at [452, 261] on div "**********" at bounding box center [459, 265] width 165 height 20
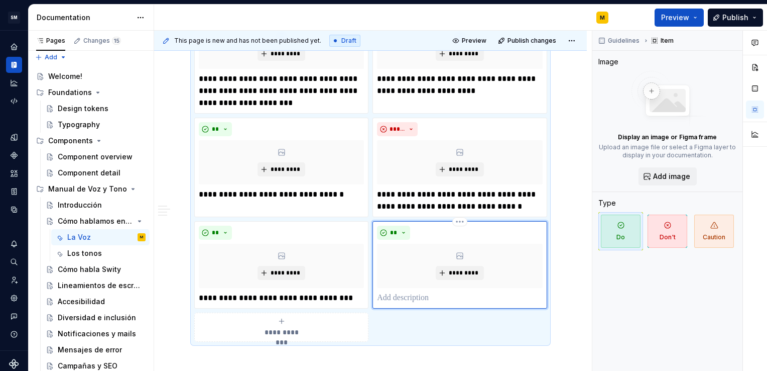
click at [408, 299] on p at bounding box center [459, 298] width 165 height 12
click at [263, 295] on p "**********" at bounding box center [281, 298] width 165 height 12
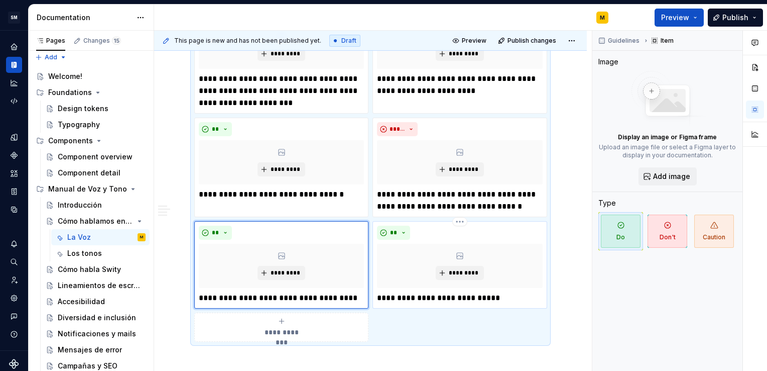
click at [498, 293] on p "**********" at bounding box center [459, 298] width 165 height 12
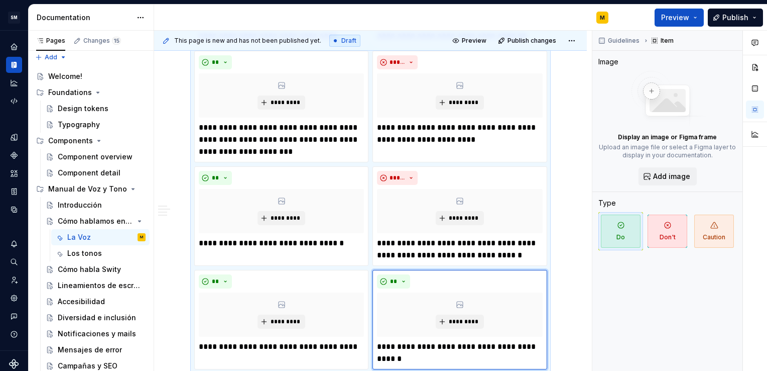
scroll to position [760, 0]
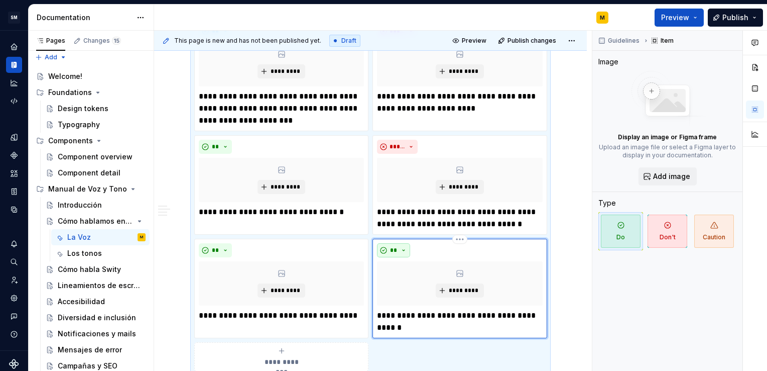
click at [399, 249] on button "**" at bounding box center [393, 250] width 33 height 14
click at [412, 284] on div "Don't" at bounding box center [416, 284] width 19 height 10
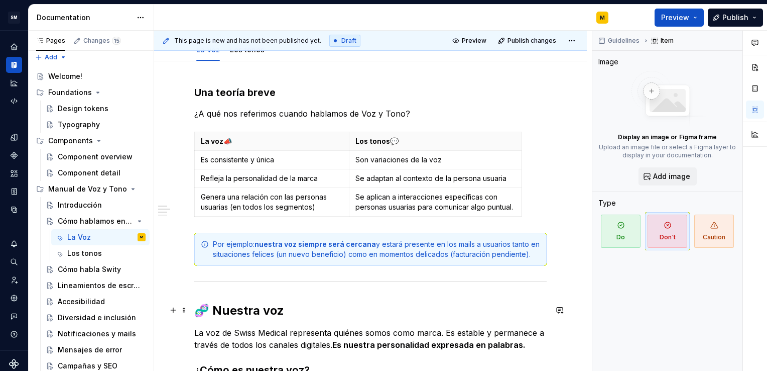
scroll to position [0, 0]
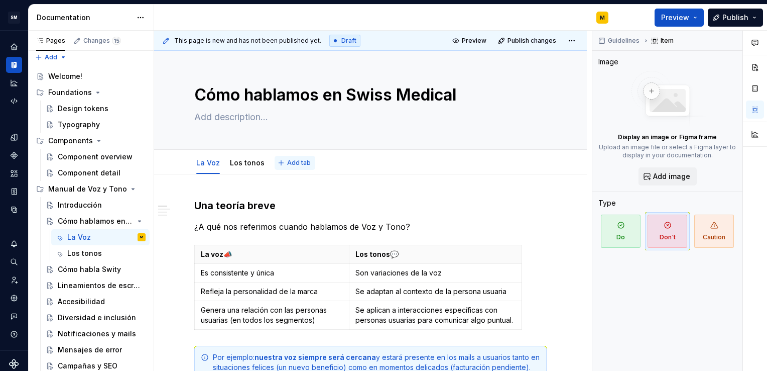
click at [287, 162] on span "Add tab" at bounding box center [299, 163] width 24 height 8
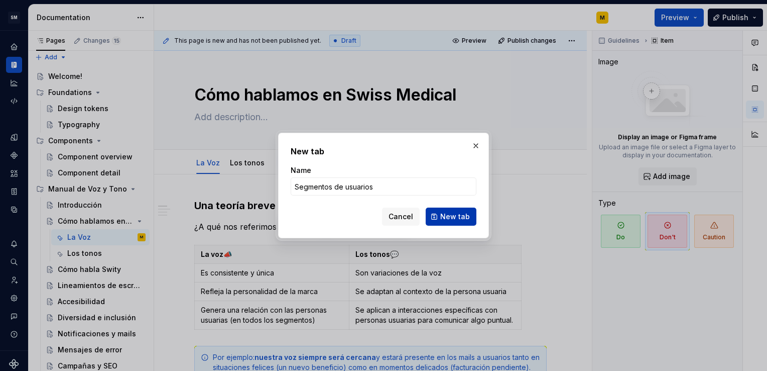
click at [450, 212] on span "New tab" at bounding box center [455, 216] width 30 height 10
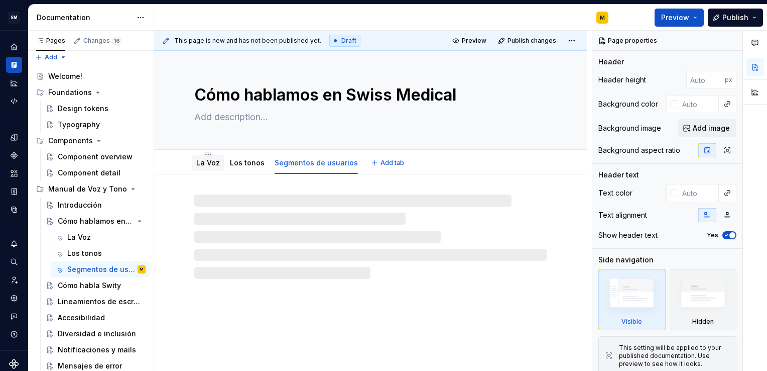
click at [207, 160] on link "La Voz" at bounding box center [208, 162] width 24 height 9
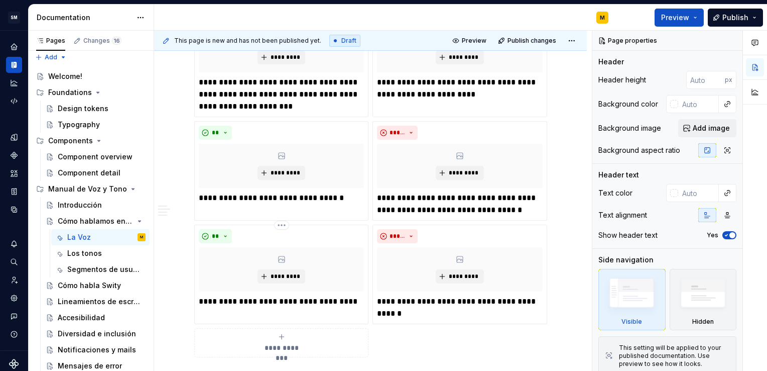
scroll to position [881, 0]
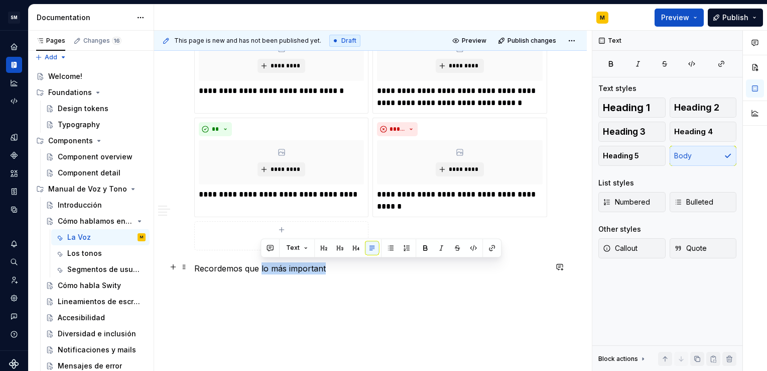
drag, startPoint x: 260, startPoint y: 266, endPoint x: 332, endPoint y: 269, distance: 72.9
click at [332, 269] on p "Recordemos que lo más important" at bounding box center [370, 268] width 353 height 12
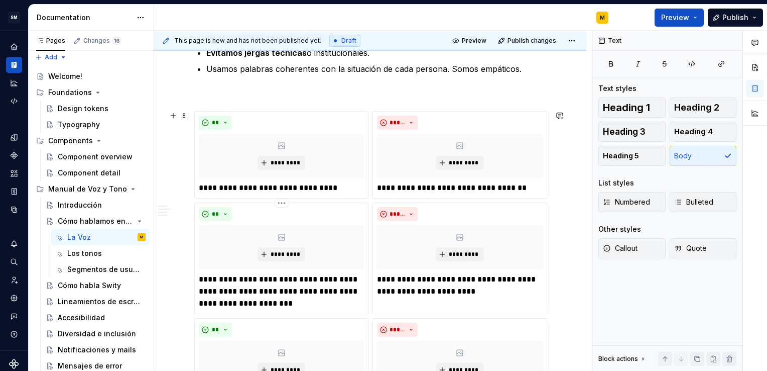
scroll to position [557, 0]
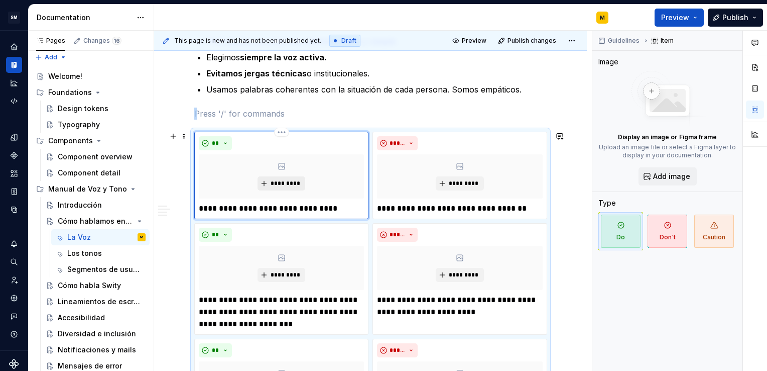
click at [272, 179] on span "*********" at bounding box center [285, 183] width 31 height 8
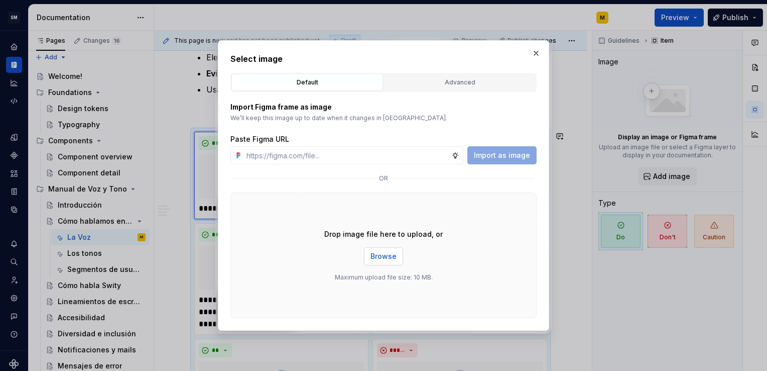
click at [383, 260] on span "Browse" at bounding box center [384, 256] width 26 height 10
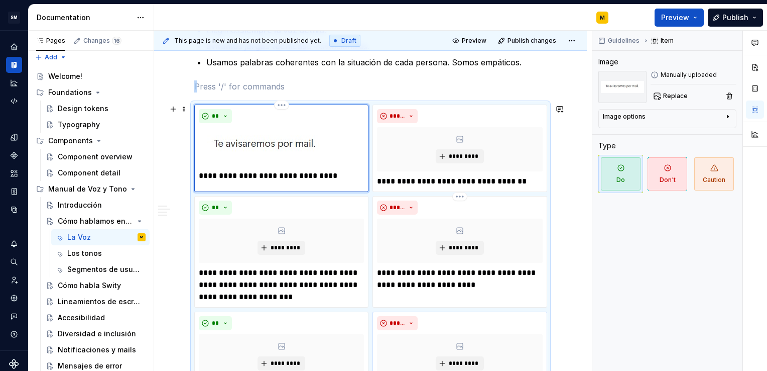
scroll to position [576, 0]
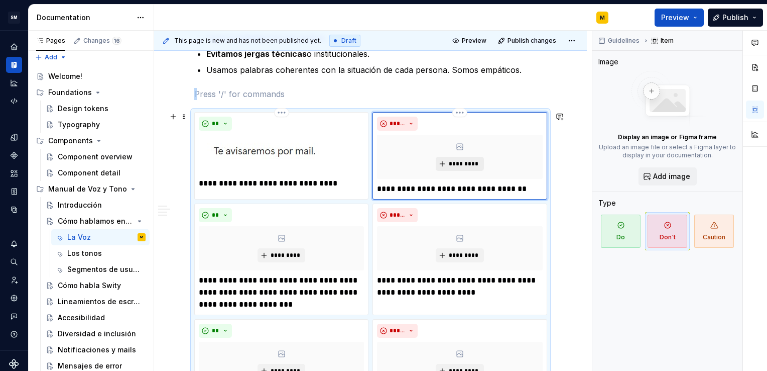
click at [453, 162] on span "*********" at bounding box center [463, 164] width 31 height 8
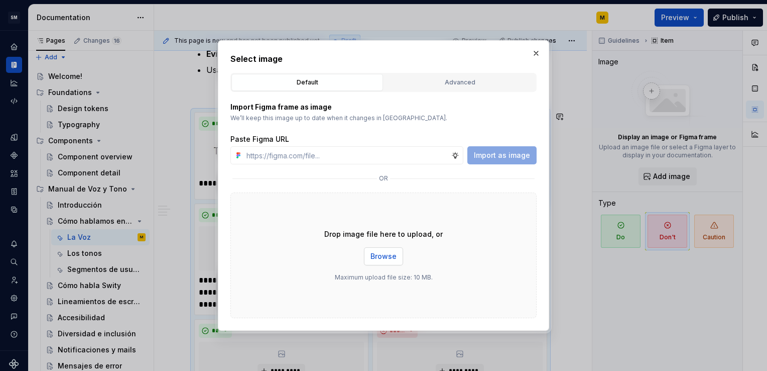
click at [387, 257] on span "Browse" at bounding box center [384, 256] width 26 height 10
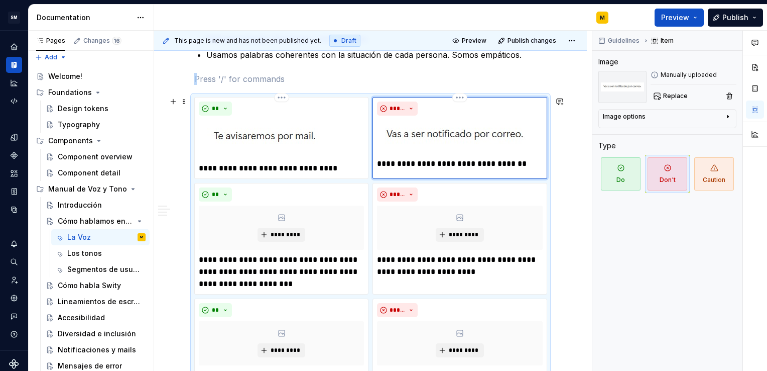
scroll to position [592, 0]
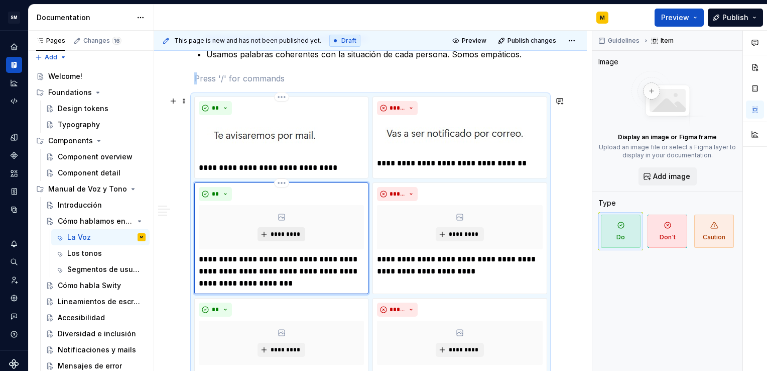
click at [264, 233] on button "*********" at bounding box center [282, 234] width 48 height 14
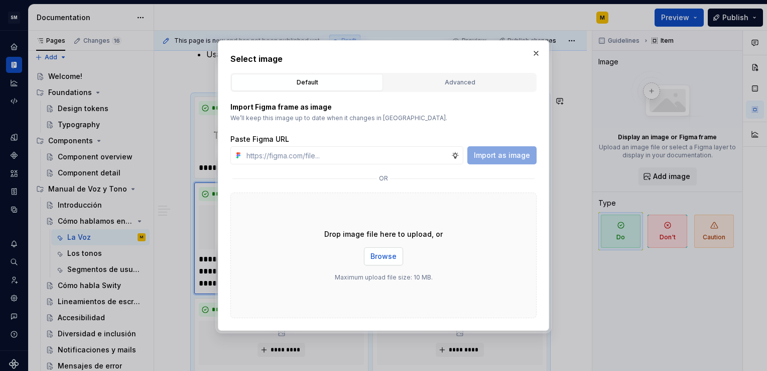
click at [389, 261] on button "Browse" at bounding box center [383, 256] width 39 height 18
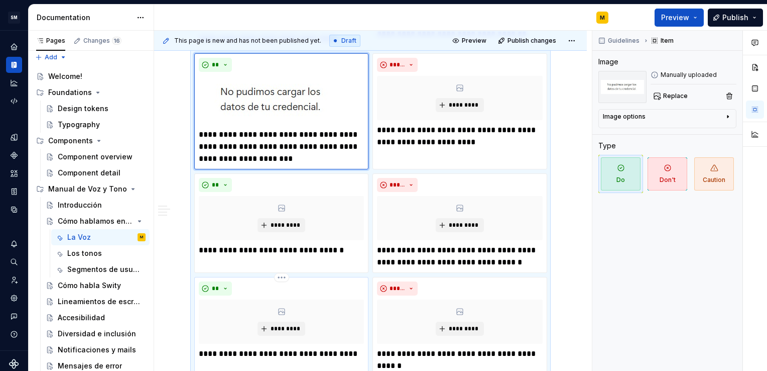
scroll to position [717, 0]
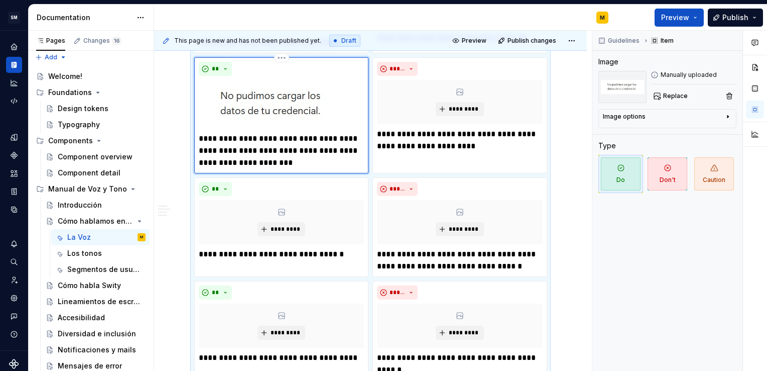
click at [287, 101] on img at bounding box center [273, 104] width 148 height 49
click at [293, 95] on img at bounding box center [273, 104] width 148 height 49
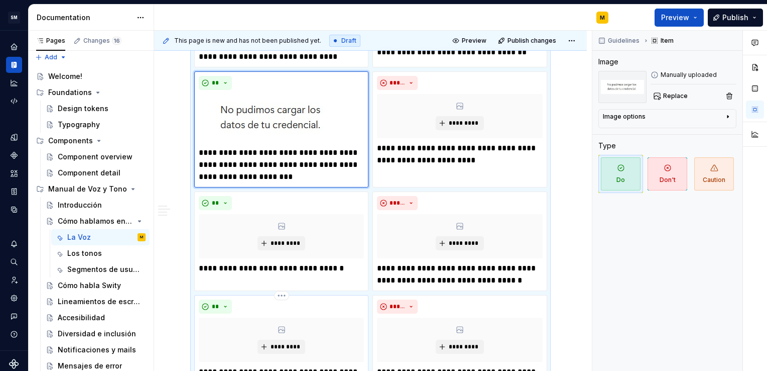
scroll to position [703, 0]
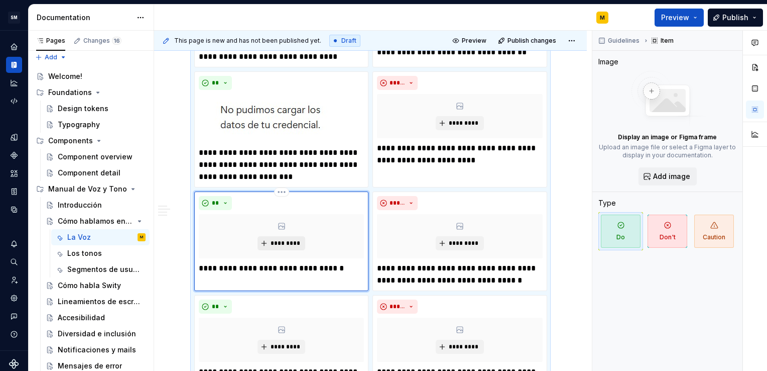
click at [277, 239] on span "*********" at bounding box center [285, 243] width 31 height 8
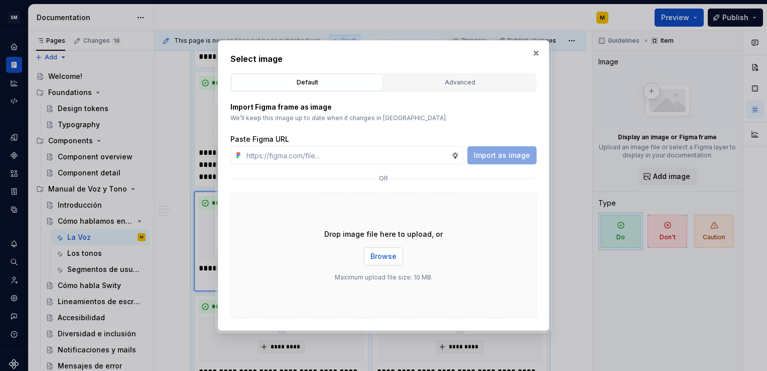
click at [387, 262] on button "Browse" at bounding box center [383, 256] width 39 height 18
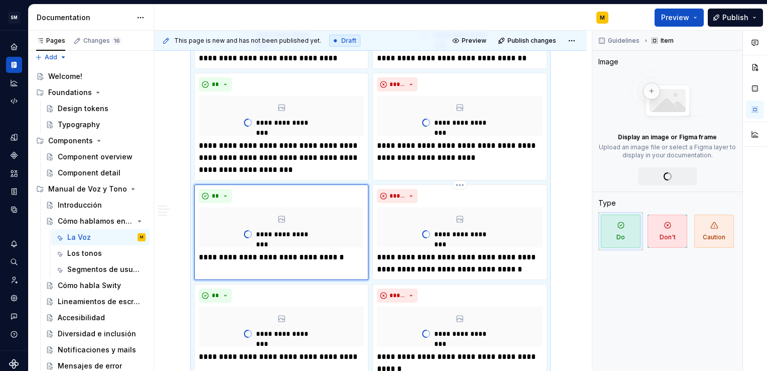
scroll to position [771, 0]
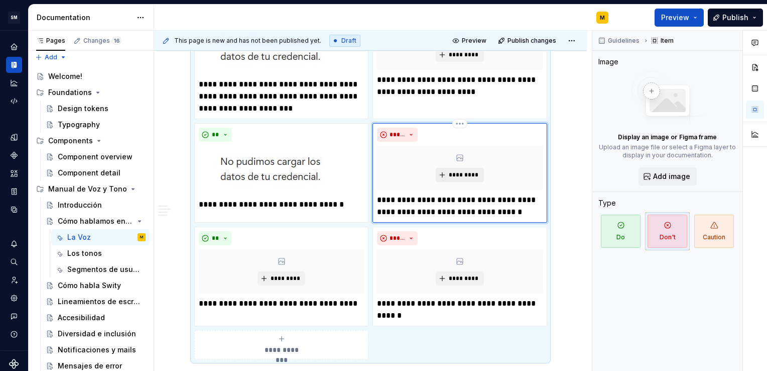
click at [461, 171] on span "*********" at bounding box center [463, 175] width 31 height 8
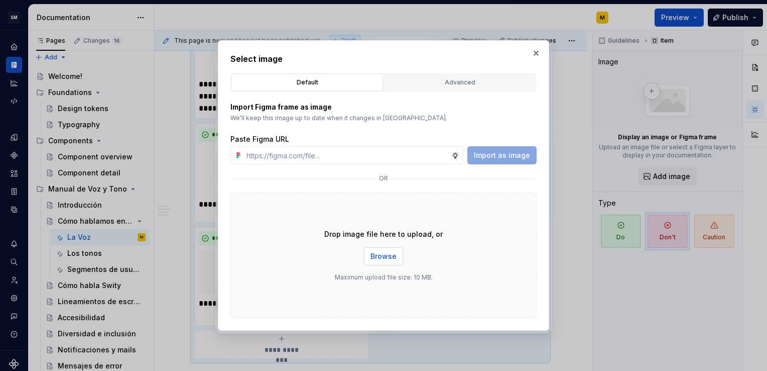
click at [390, 258] on span "Browse" at bounding box center [384, 256] width 26 height 10
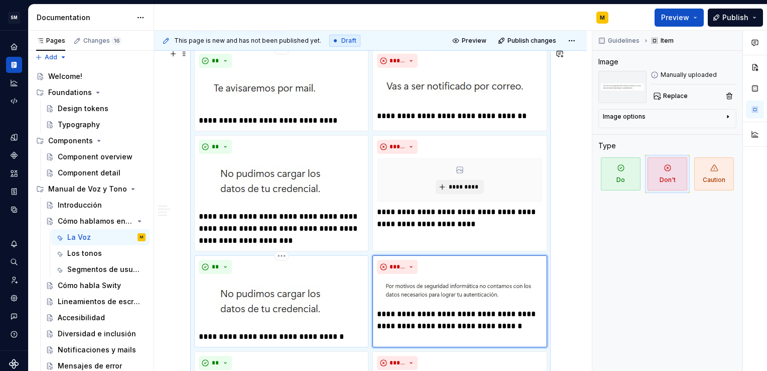
scroll to position [639, 0]
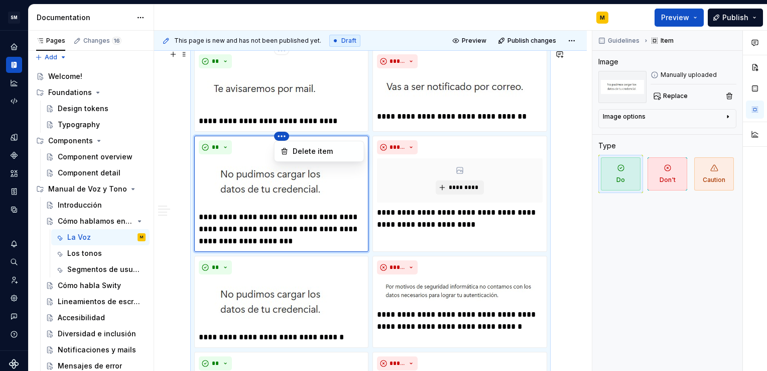
click at [289, 233] on html "SM DEV-DS M Design system data Documentation M Preview Publish Pages Changes 16…" at bounding box center [383, 185] width 767 height 371
click at [289, 176] on html "SM DEV-DS M Design system data Documentation M Preview Publish Pages Changes 16…" at bounding box center [383, 185] width 767 height 371
click at [289, 176] on img at bounding box center [273, 182] width 148 height 49
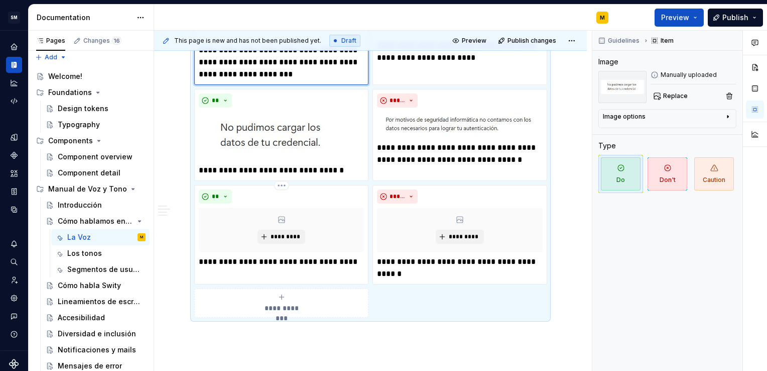
scroll to position [805, 0]
click at [283, 298] on icon "submit" at bounding box center [282, 297] width 8 height 8
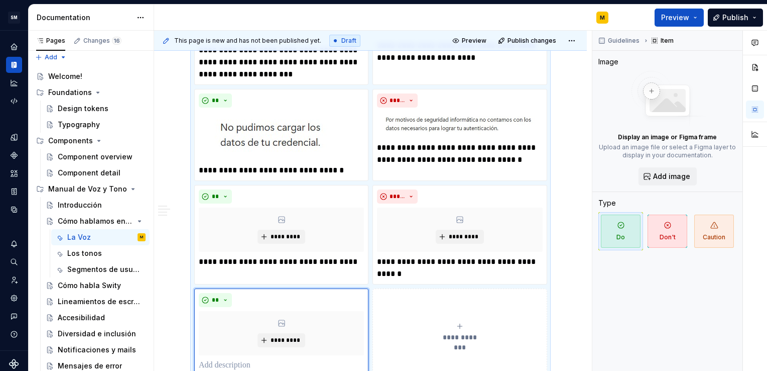
click at [454, 332] on span "**********" at bounding box center [460, 337] width 46 height 10
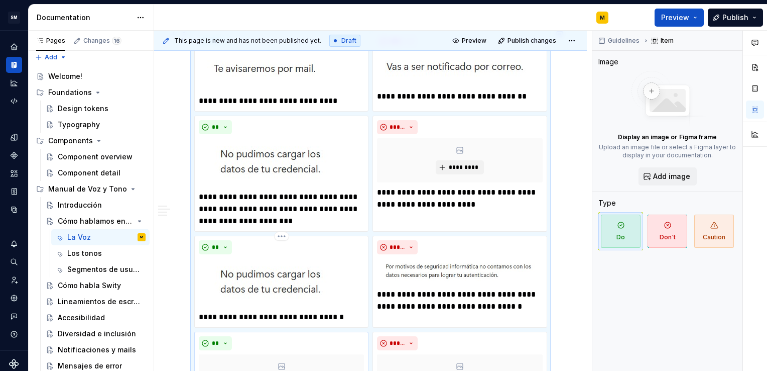
scroll to position [655, 0]
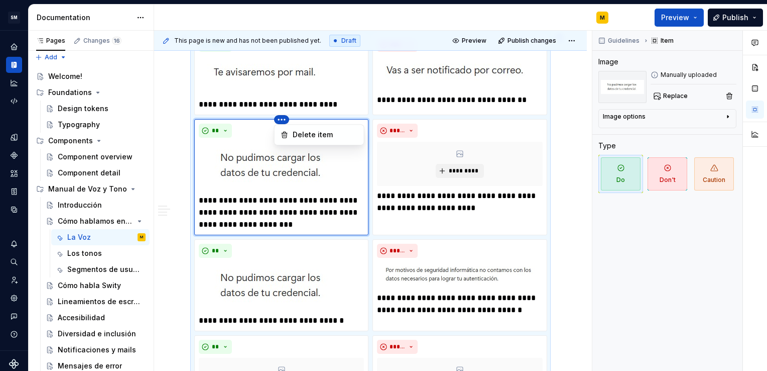
click at [277, 119] on html "SM DEV-DS M Design system data Documentation M Preview Publish Pages Changes 16…" at bounding box center [383, 185] width 767 height 371
click at [291, 130] on div "Delete item" at bounding box center [319, 135] width 85 height 16
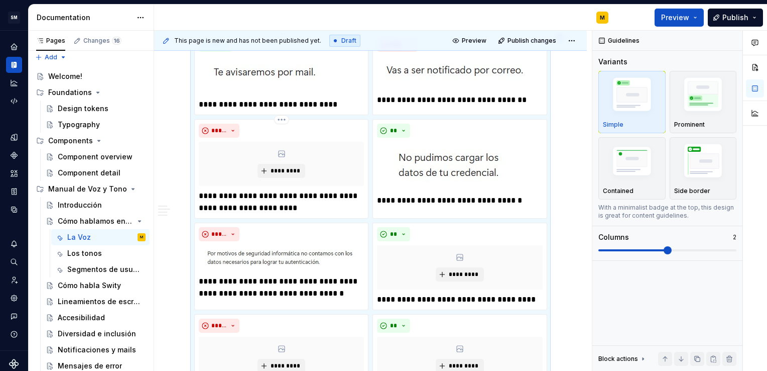
scroll to position [657, 0]
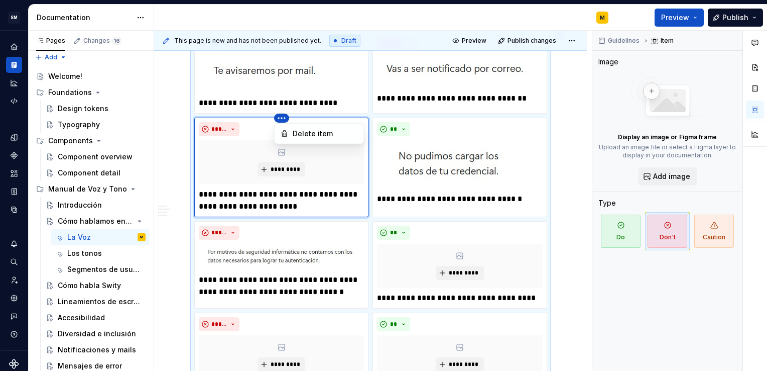
click at [282, 117] on html "SM DEV-DS M Design system data Documentation M Preview Publish Pages Changes 16…" at bounding box center [383, 185] width 767 height 371
click at [297, 133] on div "Delete item" at bounding box center [325, 134] width 65 height 10
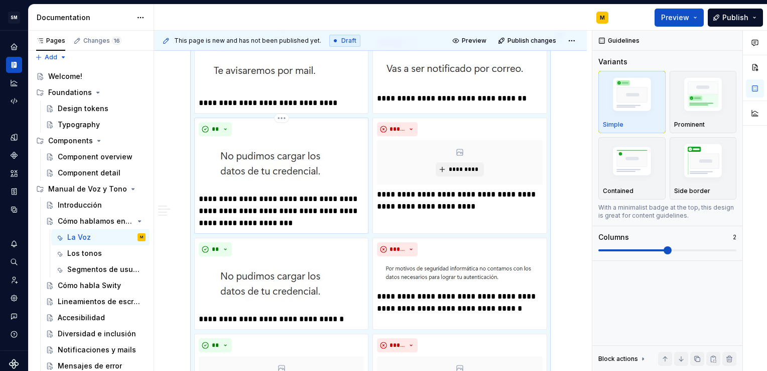
click at [200, 196] on p "**********" at bounding box center [281, 211] width 165 height 36
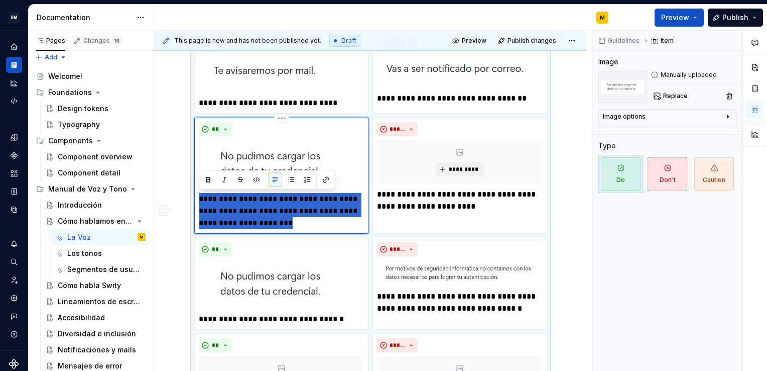
drag, startPoint x: 200, startPoint y: 196, endPoint x: 328, endPoint y: 224, distance: 131.0
click at [328, 224] on p "**********" at bounding box center [281, 211] width 165 height 36
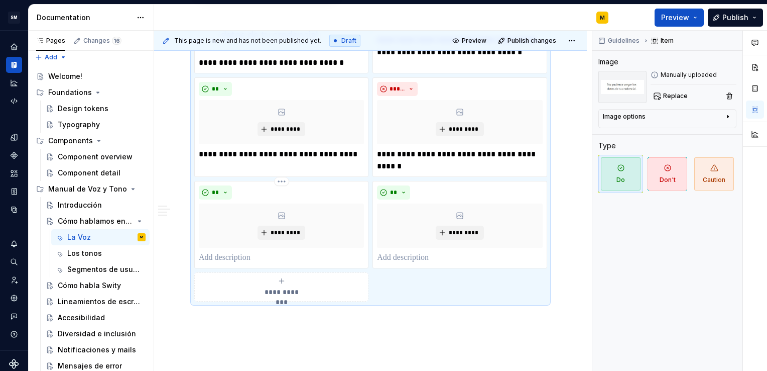
scroll to position [914, 0]
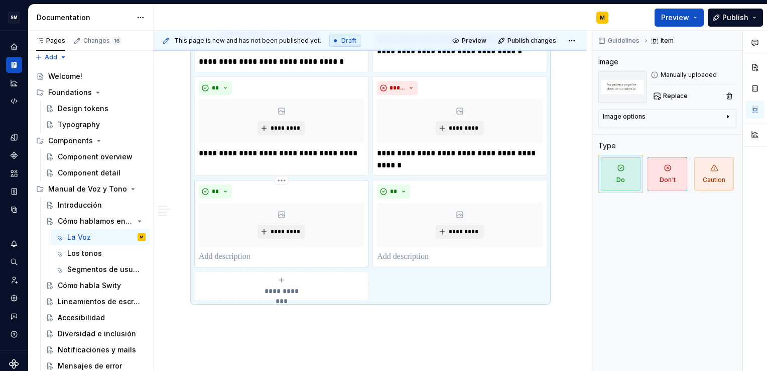
click at [227, 253] on p at bounding box center [281, 257] width 165 height 12
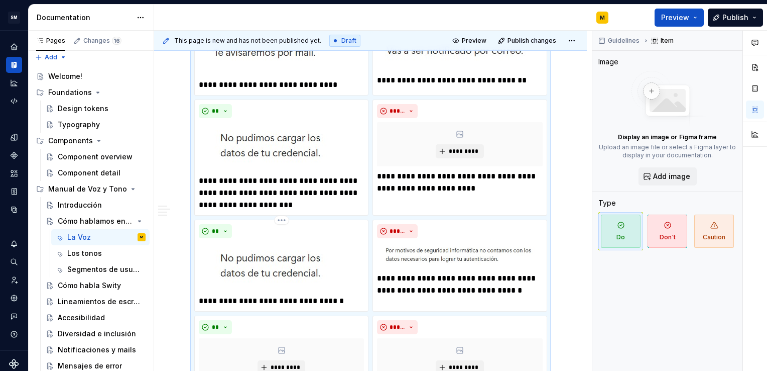
scroll to position [674, 0]
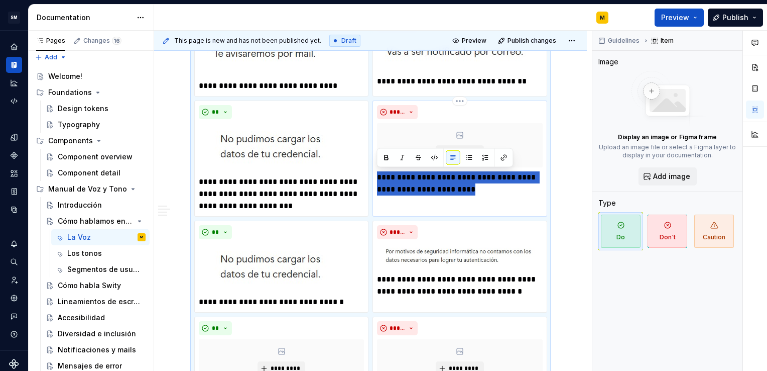
drag, startPoint x: 378, startPoint y: 176, endPoint x: 484, endPoint y: 184, distance: 106.2
click at [484, 184] on p "**********" at bounding box center [459, 183] width 165 height 24
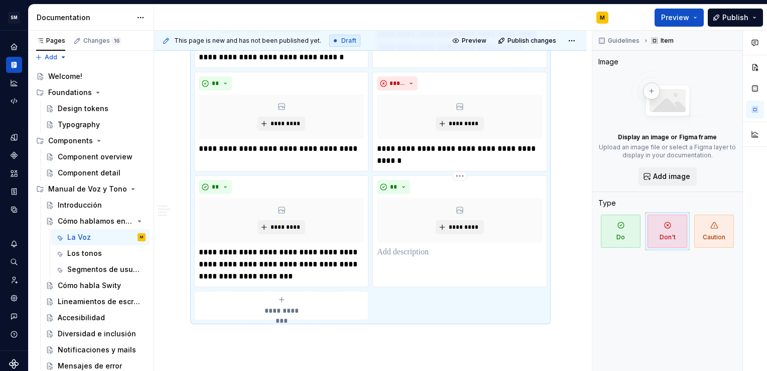
scroll to position [919, 0]
click at [405, 250] on p at bounding box center [459, 252] width 165 height 12
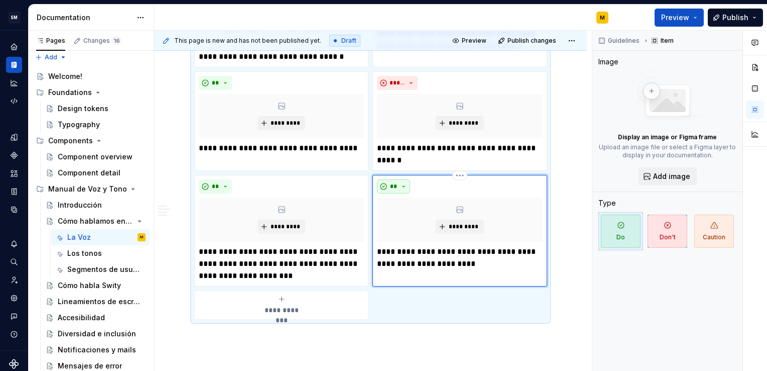
click at [398, 182] on button "**" at bounding box center [393, 186] width 33 height 14
click at [399, 214] on span "Don't" at bounding box center [421, 220] width 85 height 16
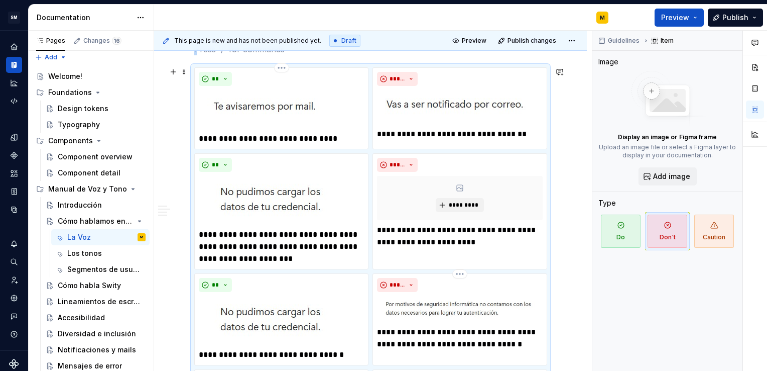
scroll to position [621, 0]
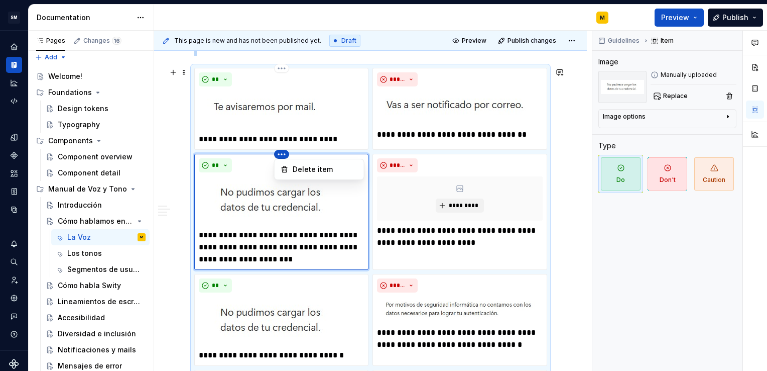
click at [285, 152] on html "SM DEV-DS M Design system data Documentation M Preview Publish Pages Changes 16…" at bounding box center [383, 185] width 767 height 371
click at [303, 167] on div "Delete item" at bounding box center [325, 169] width 65 height 10
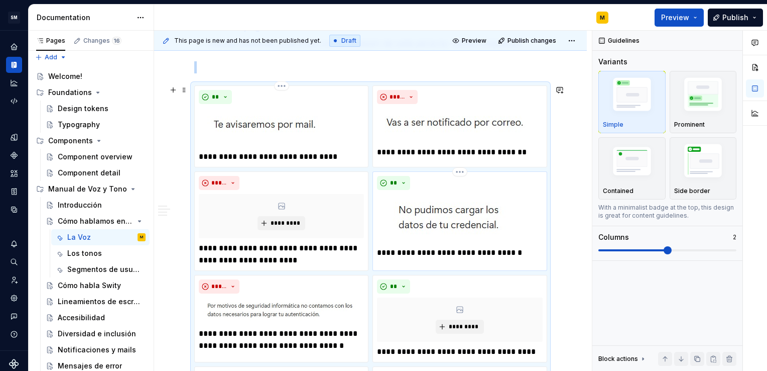
scroll to position [601, 0]
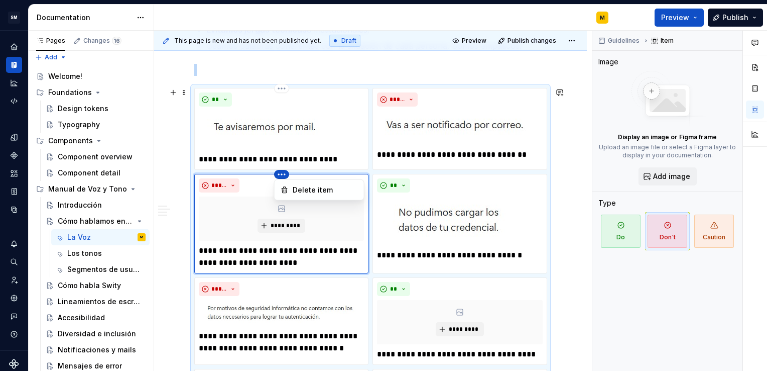
click at [279, 176] on html "SM DEV-DS M Design system data Documentation M Preview Publish Pages Changes 16…" at bounding box center [383, 185] width 767 height 371
click at [295, 187] on div "Delete item" at bounding box center [325, 190] width 65 height 10
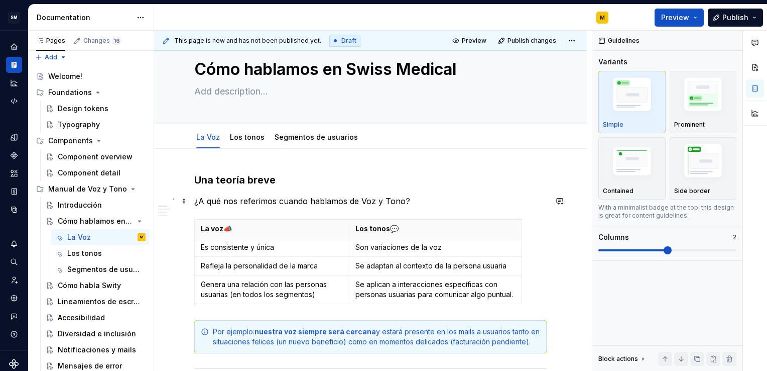
scroll to position [0, 0]
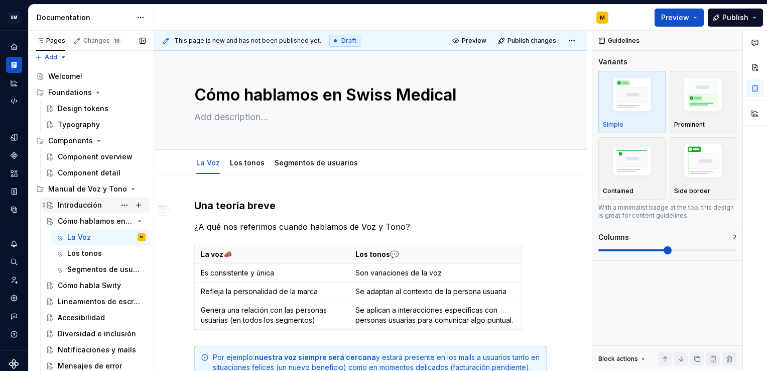
click at [75, 207] on div "Introducción" at bounding box center [80, 205] width 44 height 10
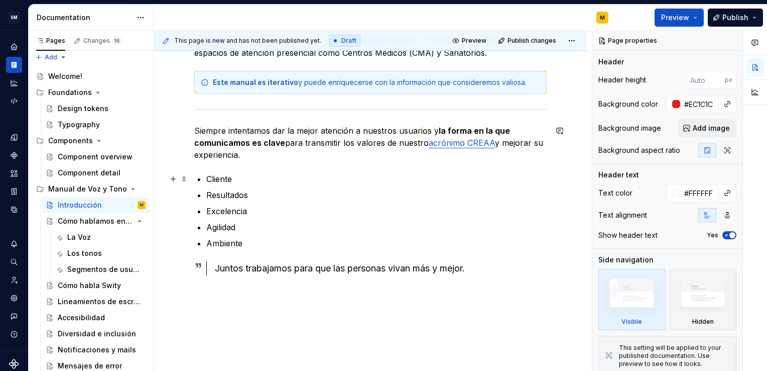
scroll to position [391, 0]
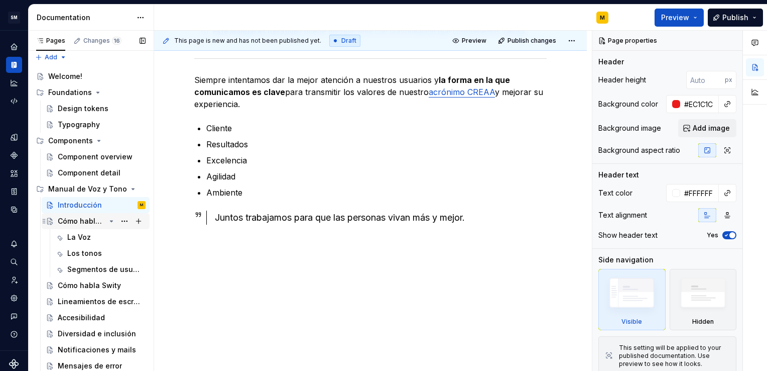
click at [78, 220] on div "Cómo hablamos en Swiss Medical" at bounding box center [82, 221] width 48 height 10
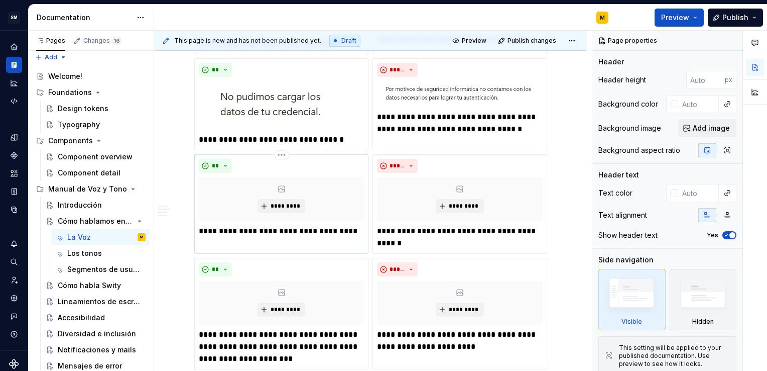
scroll to position [715, 0]
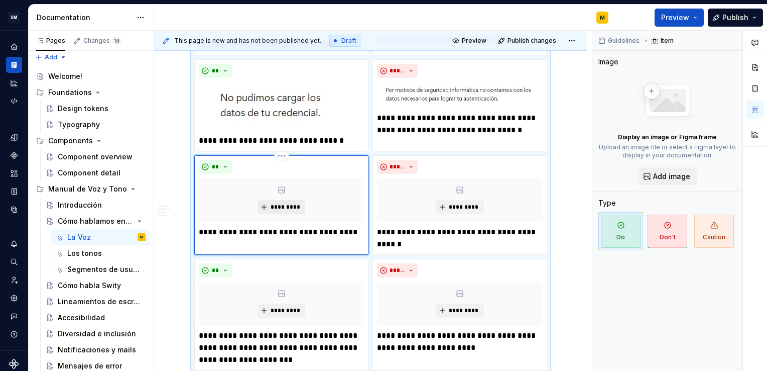
click at [279, 203] on span "*********" at bounding box center [285, 207] width 31 height 8
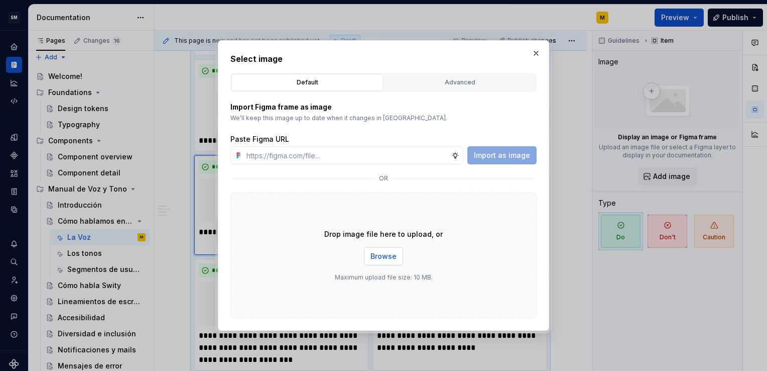
click at [384, 257] on span "Browse" at bounding box center [384, 256] width 26 height 10
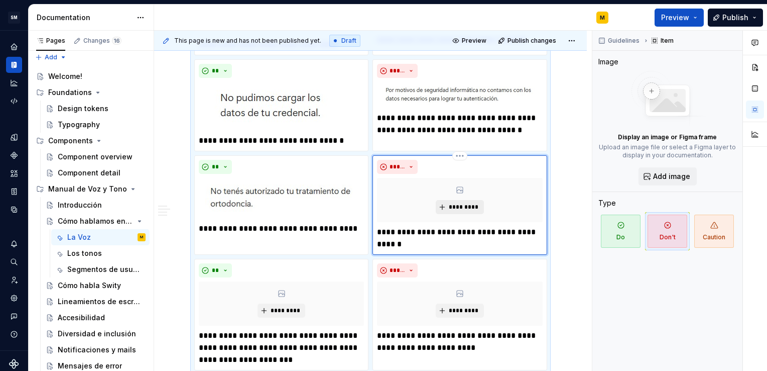
click at [449, 203] on span "*********" at bounding box center [463, 207] width 31 height 8
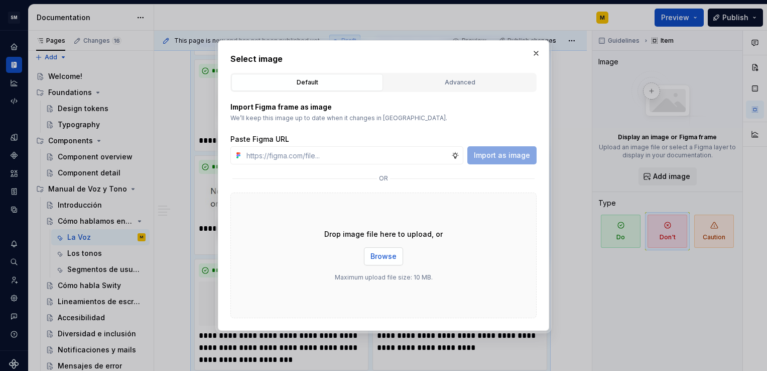
click at [391, 258] on span "Browse" at bounding box center [384, 256] width 26 height 10
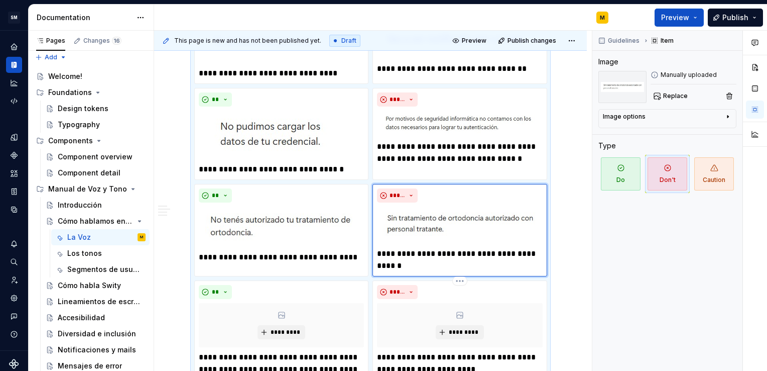
scroll to position [728, 0]
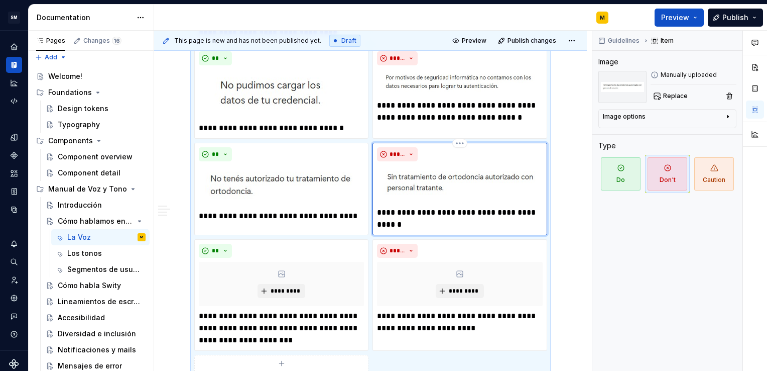
click at [409, 222] on p "**********" at bounding box center [459, 218] width 165 height 24
drag, startPoint x: 491, startPoint y: 211, endPoint x: 444, endPoint y: 212, distance: 46.7
click at [444, 212] on p "**********" at bounding box center [459, 218] width 165 height 24
click at [498, 221] on p "**********" at bounding box center [459, 218] width 165 height 24
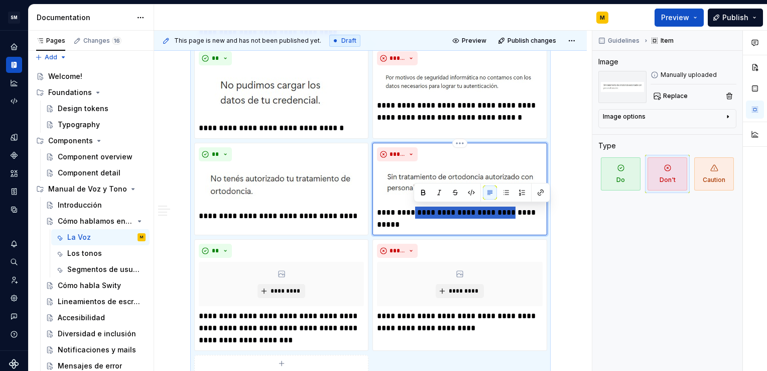
drag, startPoint x: 414, startPoint y: 212, endPoint x: 507, endPoint y: 213, distance: 92.9
click at [507, 213] on p "**********" at bounding box center [459, 218] width 165 height 24
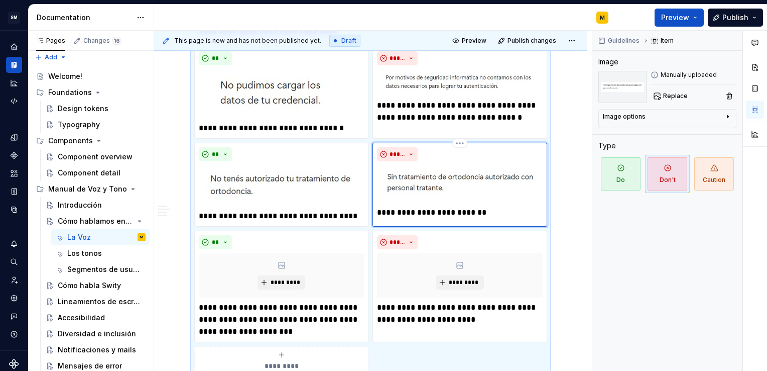
click at [480, 212] on p "**********" at bounding box center [459, 212] width 165 height 12
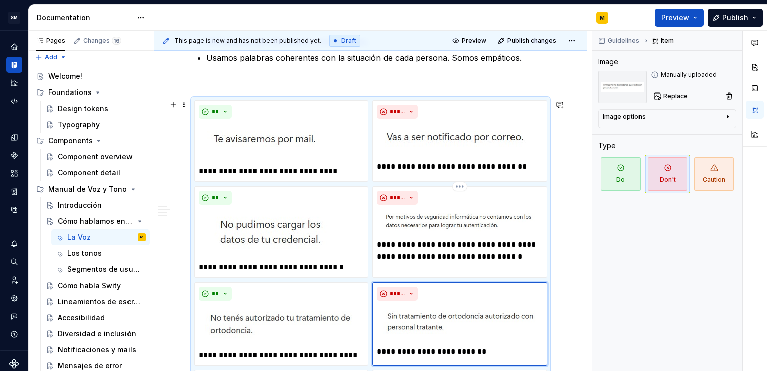
scroll to position [589, 0]
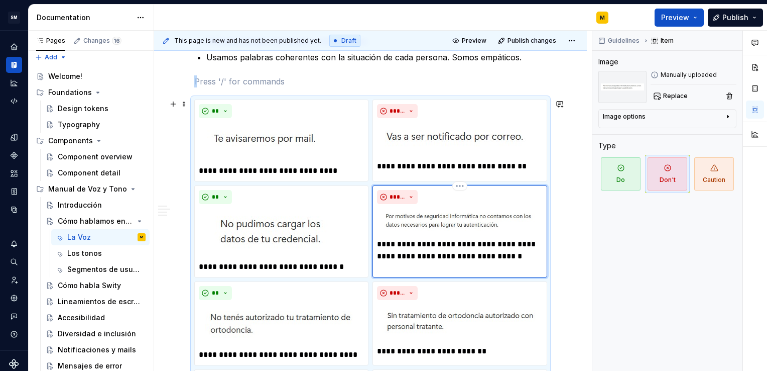
click at [430, 264] on div "**********" at bounding box center [460, 231] width 174 height 92
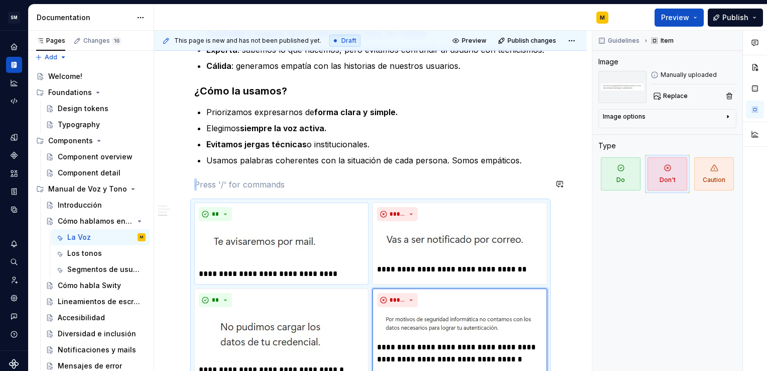
scroll to position [483, 0]
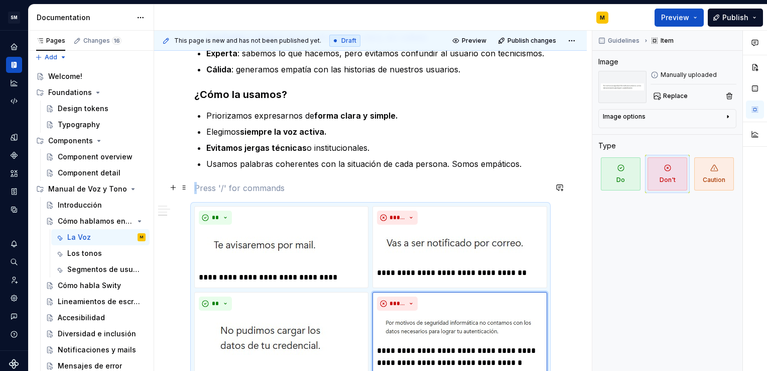
click at [239, 188] on p at bounding box center [370, 188] width 353 height 12
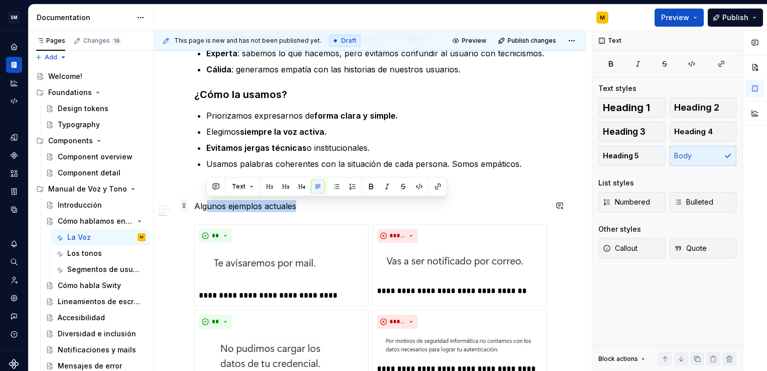
drag, startPoint x: 304, startPoint y: 207, endPoint x: 187, endPoint y: 200, distance: 117.7
click at [194, 200] on div "Una teoría breve ¿A qué nos referimos cuando hablamos de Voz y Tono? La voz 📣 L…" at bounding box center [370, 195] width 353 height 959
drag, startPoint x: 195, startPoint y: 205, endPoint x: 298, endPoint y: 209, distance: 102.5
click at [298, 209] on p "Algunos ejemplos actuales" at bounding box center [370, 206] width 353 height 12
click at [274, 188] on button "button" at bounding box center [274, 186] width 14 height 14
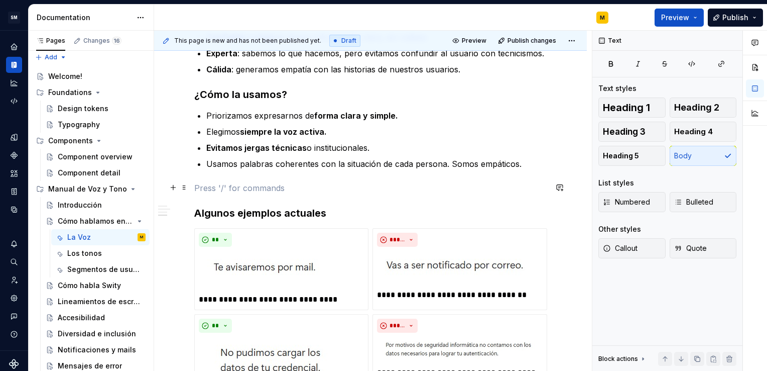
click at [356, 191] on p at bounding box center [370, 188] width 353 height 12
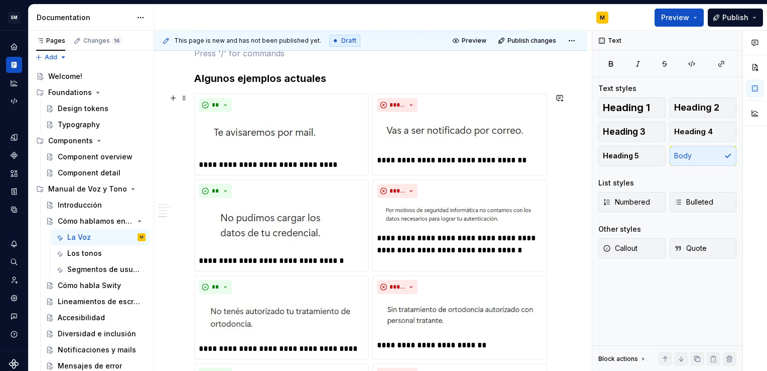
scroll to position [614, 0]
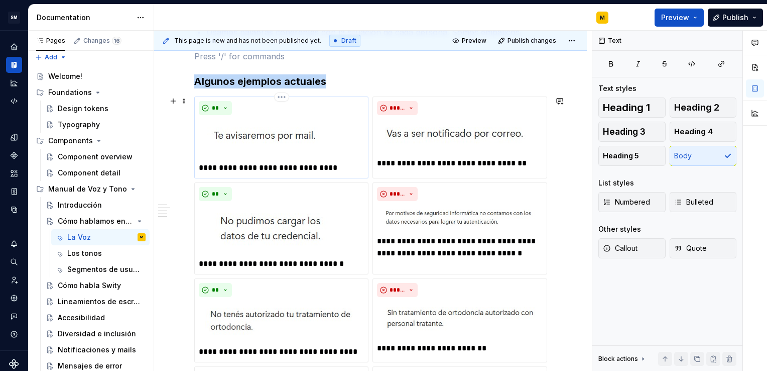
click at [308, 135] on img at bounding box center [265, 138] width 133 height 39
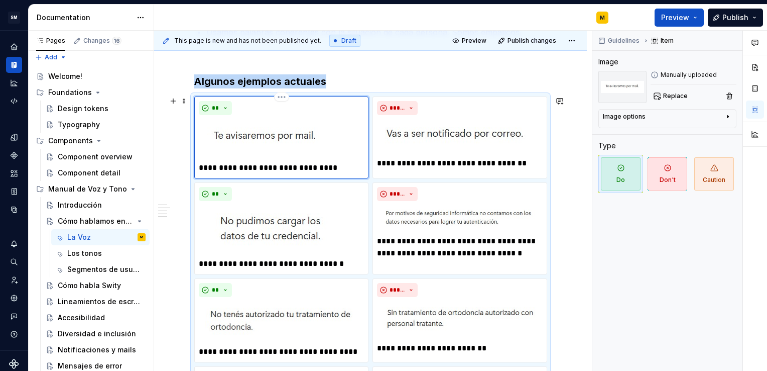
click at [308, 135] on img at bounding box center [265, 138] width 133 height 39
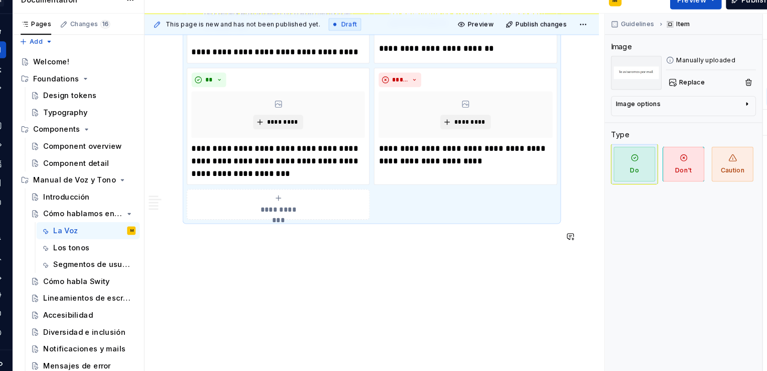
scroll to position [0, 0]
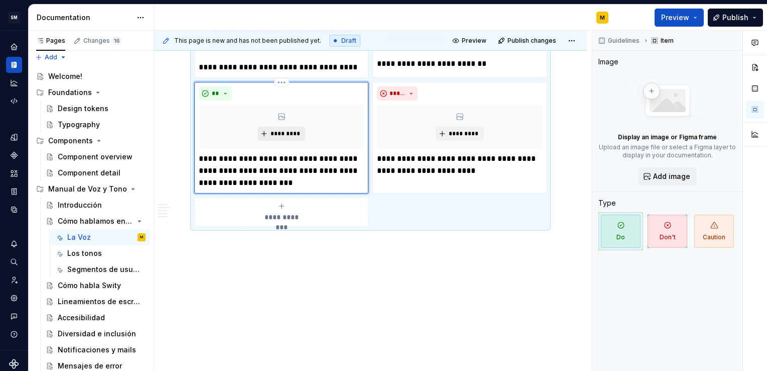
click at [272, 130] on span "*********" at bounding box center [285, 134] width 31 height 8
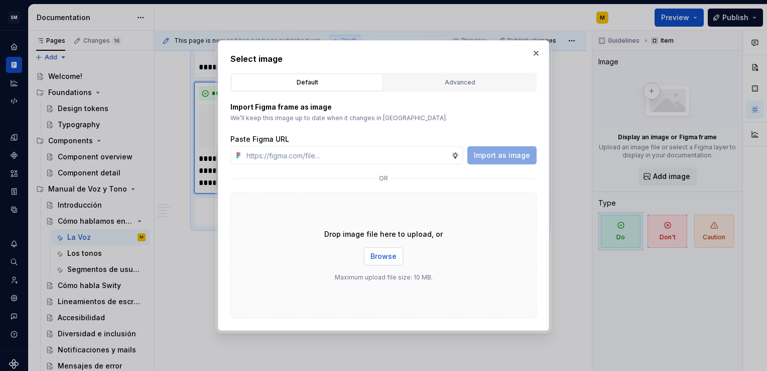
click at [378, 256] on span "Browse" at bounding box center [384, 256] width 26 height 10
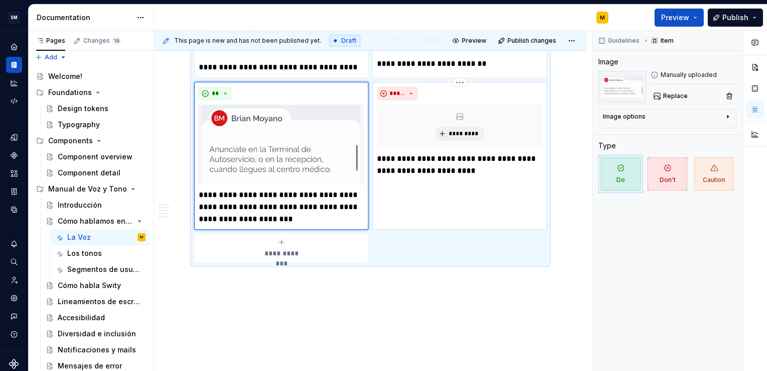
scroll to position [771, 0]
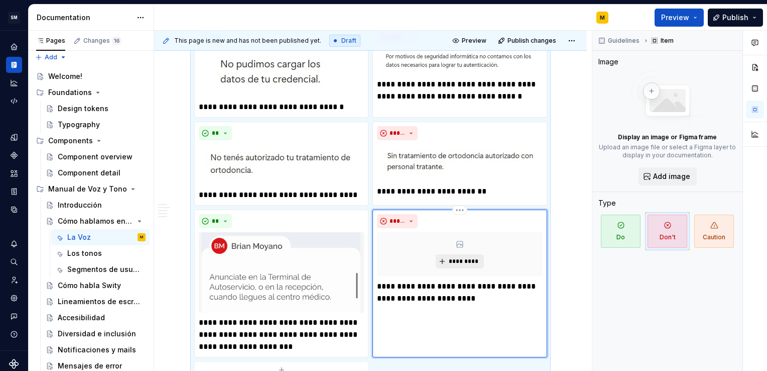
click at [460, 261] on span "*********" at bounding box center [463, 261] width 31 height 8
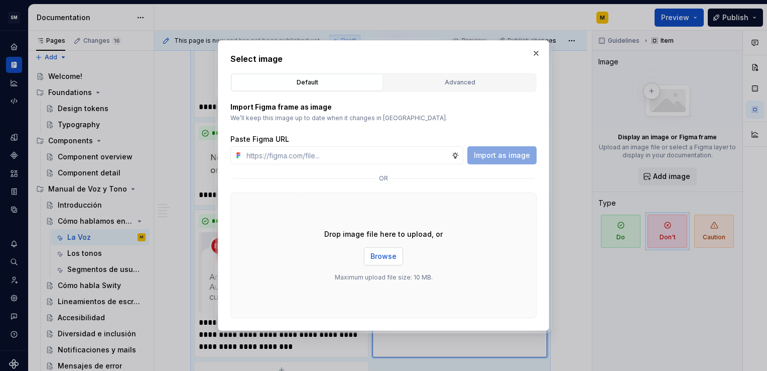
click at [378, 253] on span "Browse" at bounding box center [384, 256] width 26 height 10
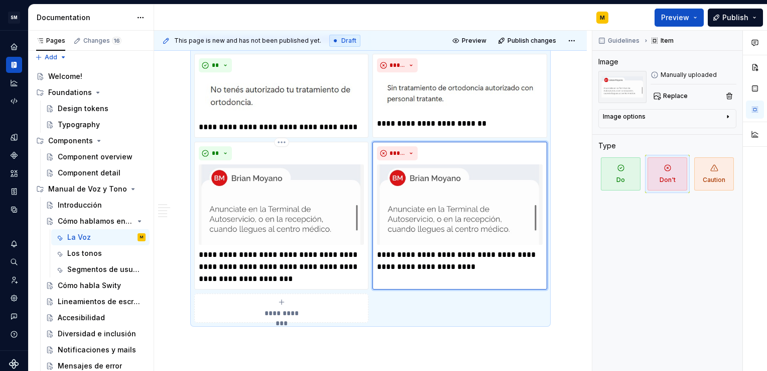
scroll to position [844, 0]
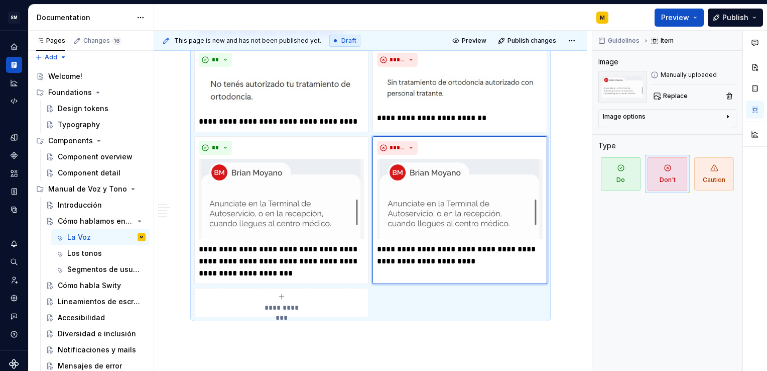
click at [283, 297] on icon "submit" at bounding box center [282, 296] width 8 height 8
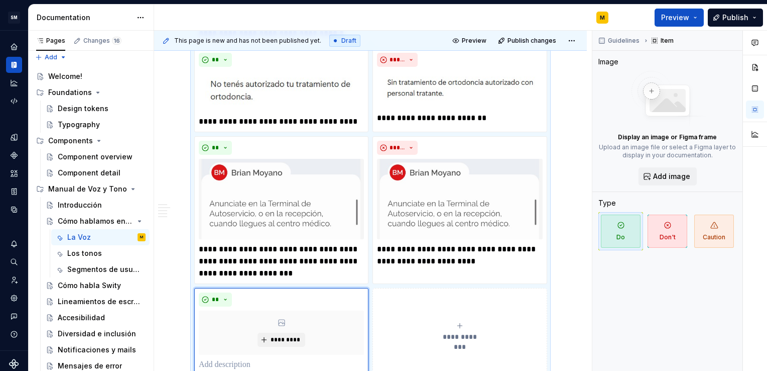
click at [458, 316] on button "**********" at bounding box center [460, 331] width 174 height 87
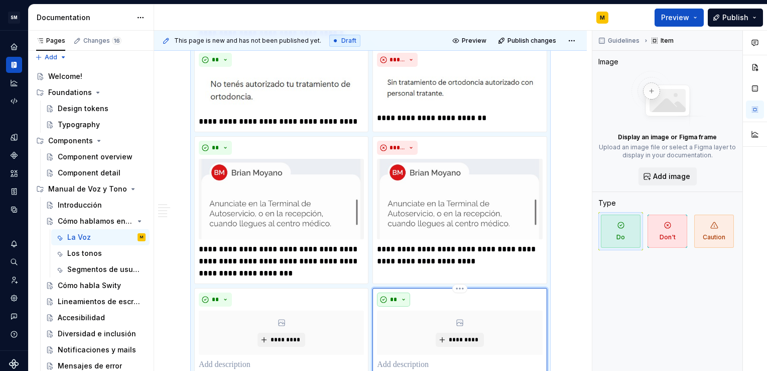
click at [402, 297] on button "**" at bounding box center [393, 299] width 33 height 14
click at [409, 327] on span "Don't" at bounding box center [421, 333] width 85 height 16
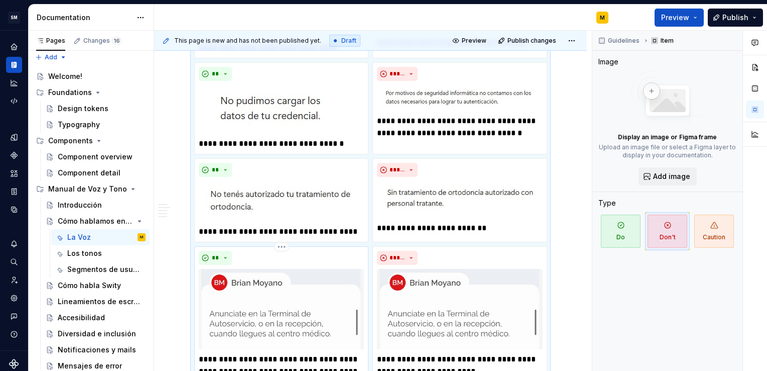
scroll to position [734, 0]
click at [302, 231] on p "**********" at bounding box center [281, 232] width 165 height 12
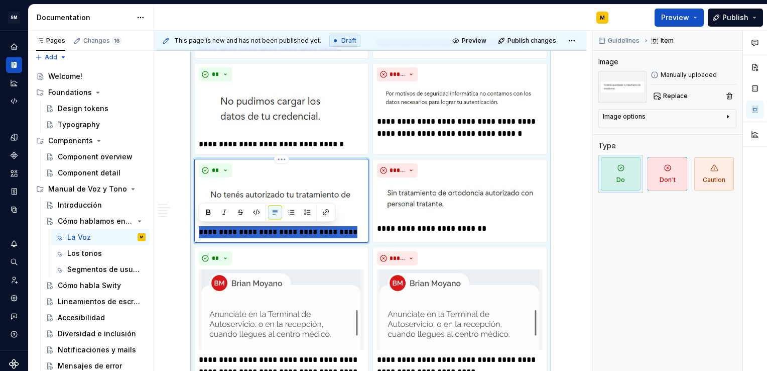
click at [302, 231] on p "**********" at bounding box center [281, 232] width 165 height 12
click at [348, 232] on p "**********" at bounding box center [281, 232] width 165 height 12
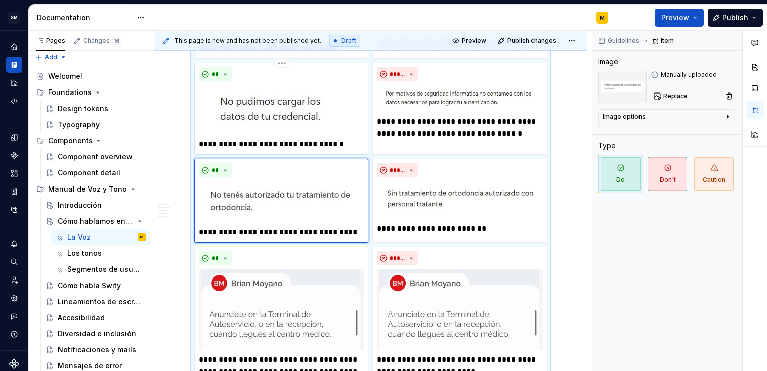
click at [261, 140] on p "**********" at bounding box center [281, 144] width 165 height 12
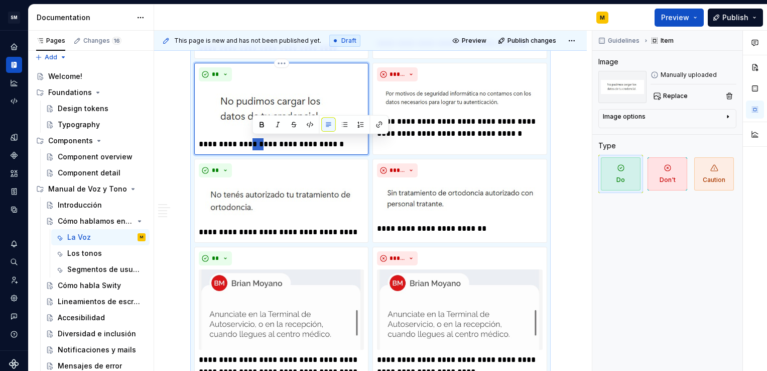
click at [261, 140] on p "**********" at bounding box center [281, 144] width 165 height 12
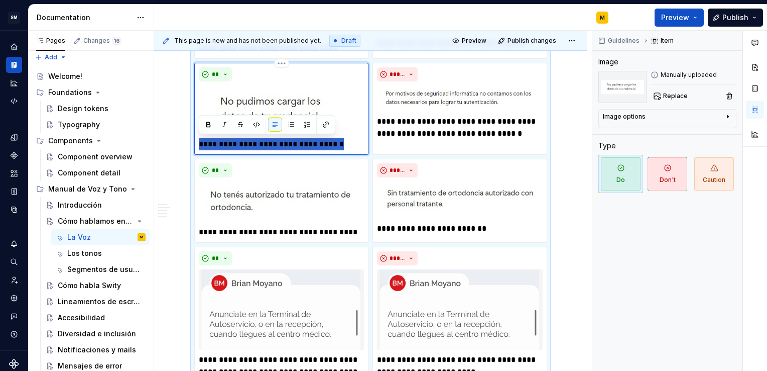
click at [261, 140] on p "**********" at bounding box center [281, 144] width 165 height 12
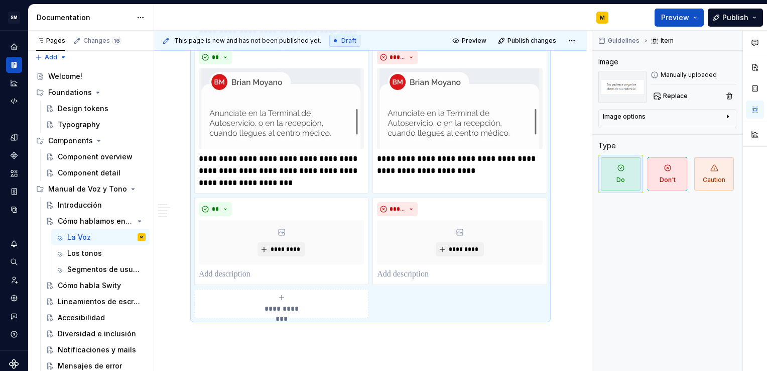
scroll to position [994, 0]
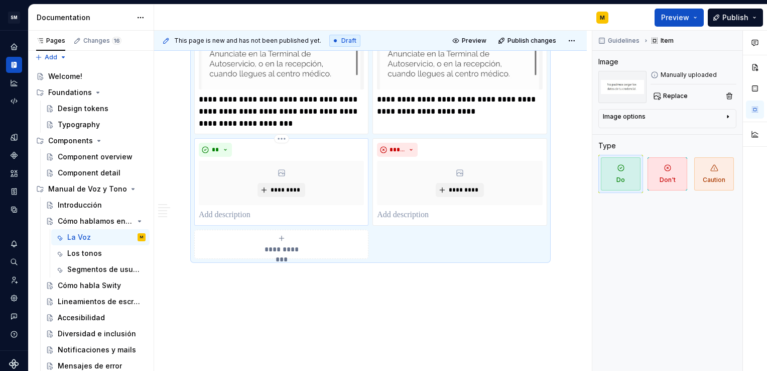
click at [245, 212] on p at bounding box center [281, 215] width 165 height 12
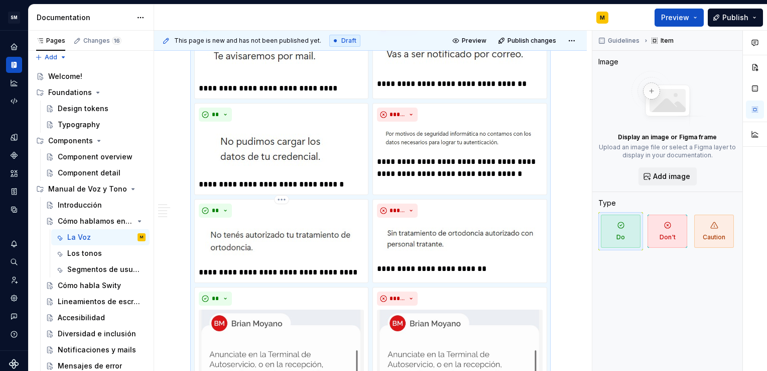
scroll to position [689, 0]
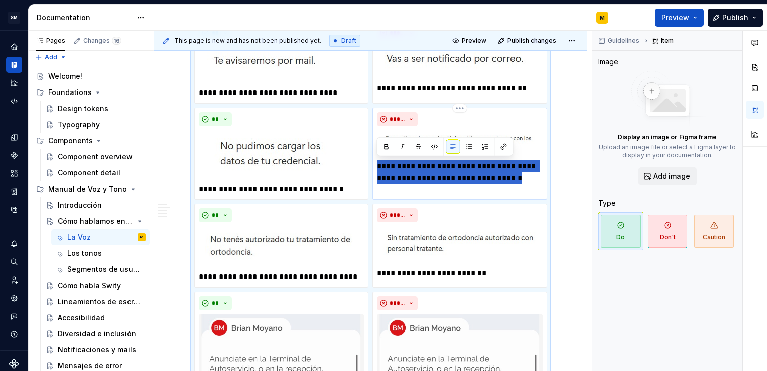
drag, startPoint x: 520, startPoint y: 182, endPoint x: 374, endPoint y: 168, distance: 146.8
click at [374, 168] on div "**********" at bounding box center [460, 153] width 174 height 92
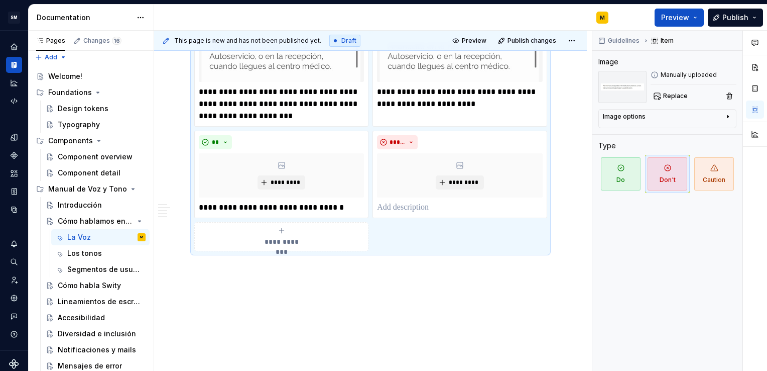
scroll to position [1018, 0]
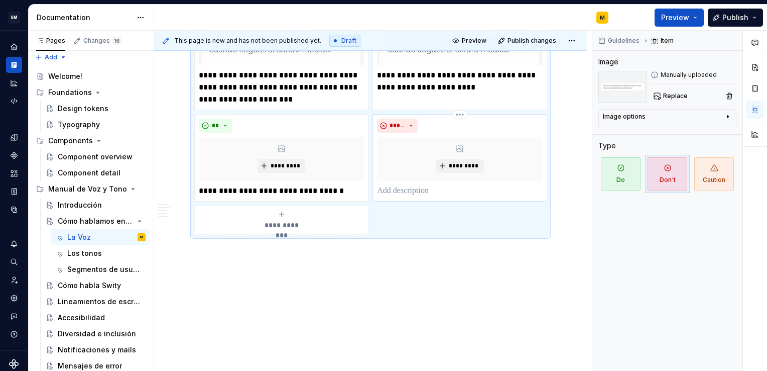
click at [392, 187] on p at bounding box center [459, 191] width 165 height 12
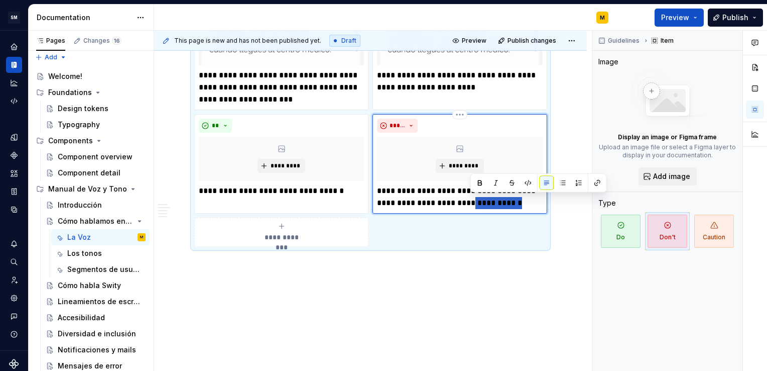
drag, startPoint x: 518, startPoint y: 200, endPoint x: 471, endPoint y: 201, distance: 46.7
click at [471, 201] on p "**********" at bounding box center [459, 197] width 165 height 24
click at [524, 197] on p "**********" at bounding box center [459, 197] width 165 height 24
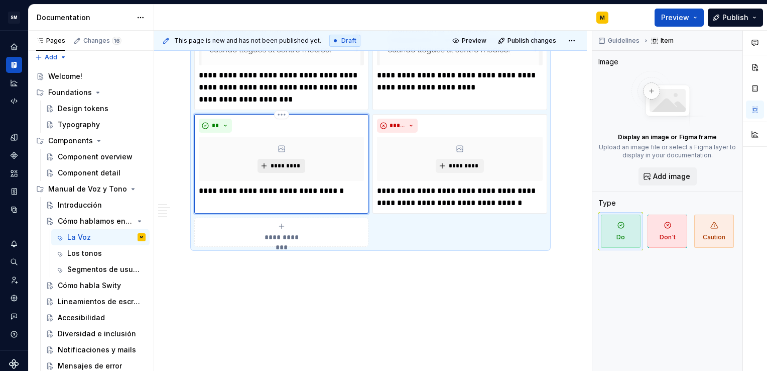
click at [260, 160] on button "*********" at bounding box center [282, 166] width 48 height 14
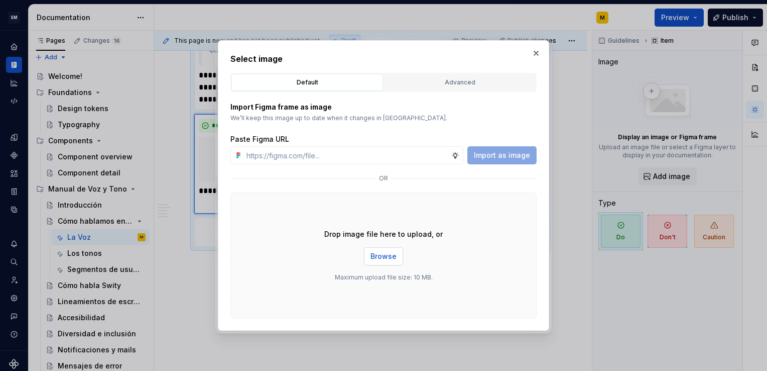
click at [378, 258] on span "Browse" at bounding box center [384, 256] width 26 height 10
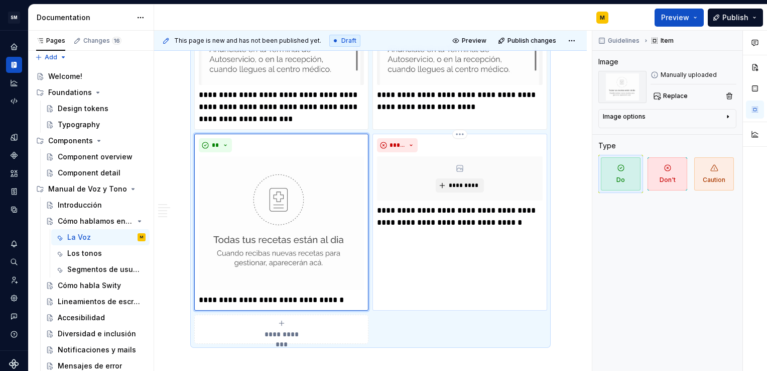
scroll to position [998, 0]
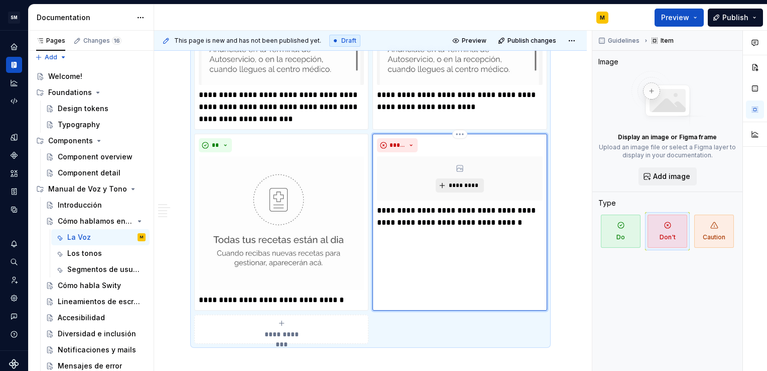
click at [449, 183] on span "*********" at bounding box center [463, 185] width 31 height 8
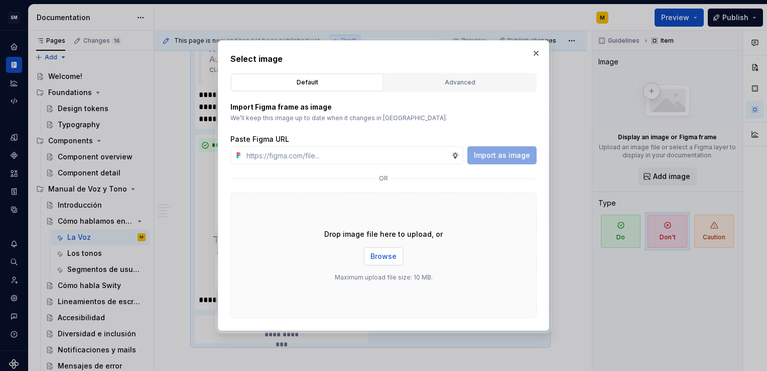
click at [378, 254] on span "Browse" at bounding box center [384, 256] width 26 height 10
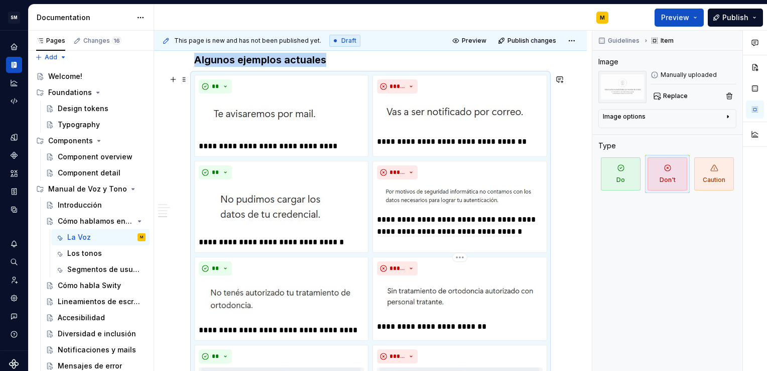
scroll to position [635, 0]
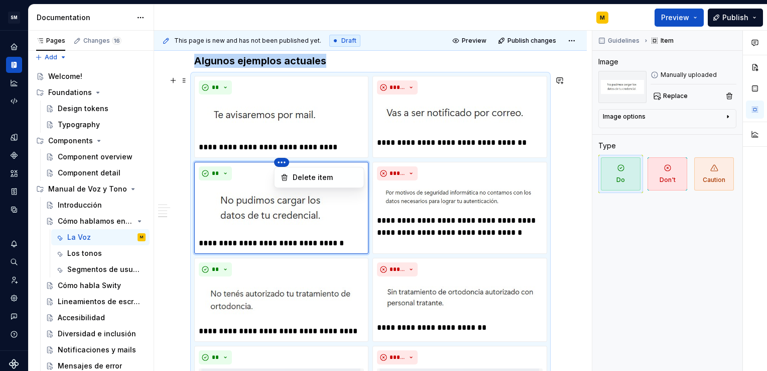
click at [278, 162] on html "SM DEV-DS M Design system data Documentation M Preview Publish Pages Changes 16…" at bounding box center [383, 185] width 767 height 371
click at [293, 176] on div "Delete item" at bounding box center [325, 177] width 65 height 10
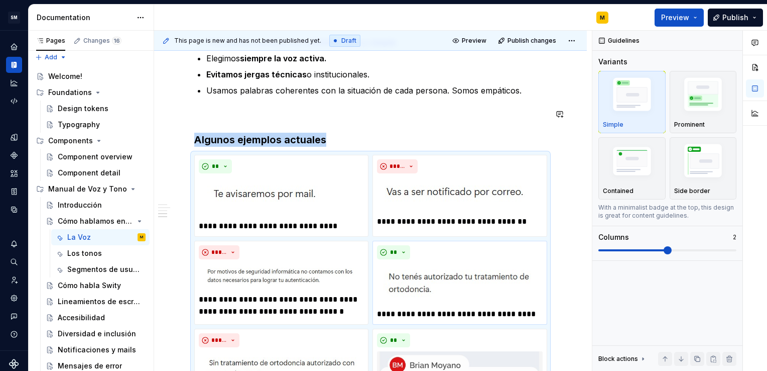
scroll to position [523, 0]
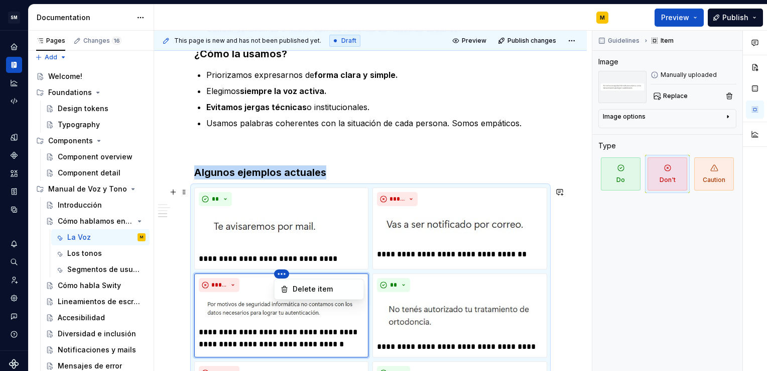
click at [283, 274] on html "SM DEV-DS M Design system data Documentation M Preview Publish Pages Changes 16…" at bounding box center [383, 185] width 767 height 371
click at [299, 290] on div "Delete item" at bounding box center [325, 289] width 65 height 10
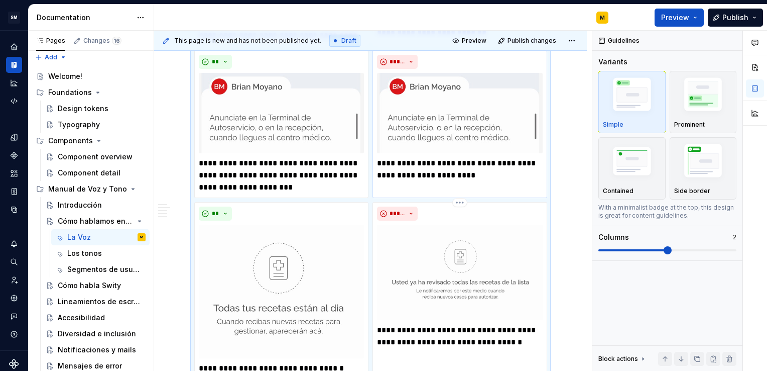
scroll to position [850, 0]
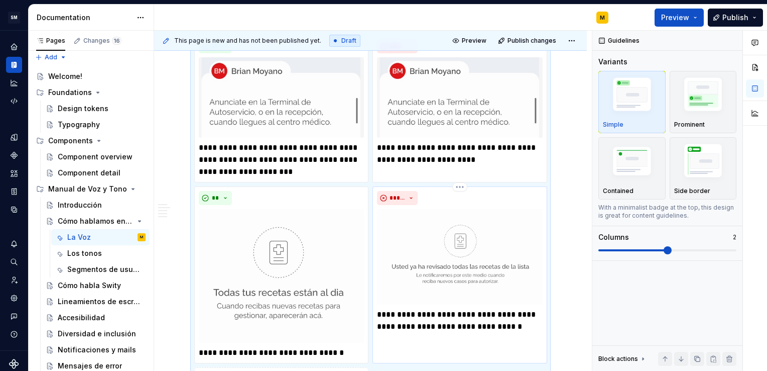
click at [518, 326] on p "**********" at bounding box center [459, 320] width 165 height 24
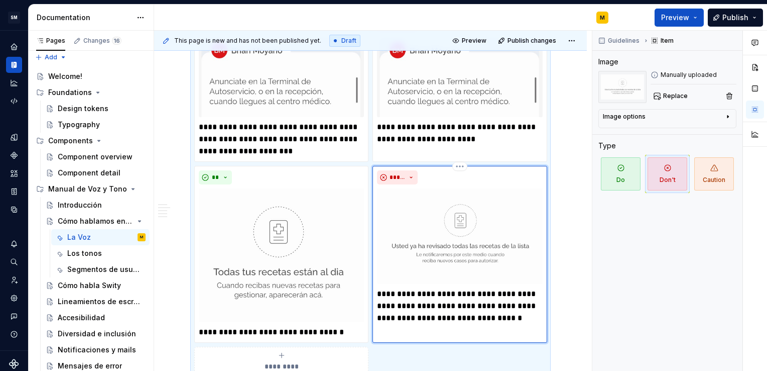
scroll to position [882, 0]
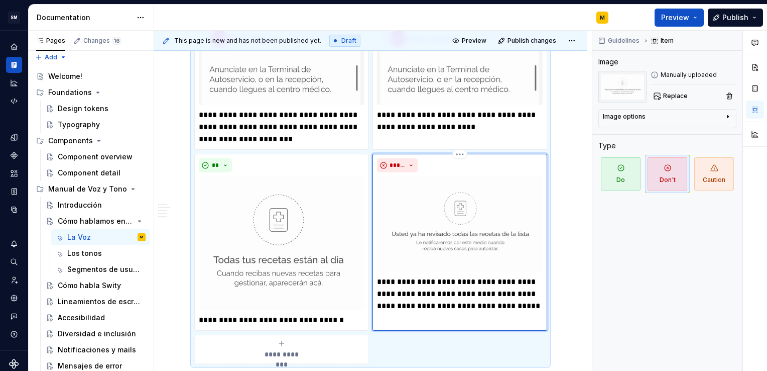
click at [434, 306] on p "**********" at bounding box center [459, 300] width 165 height 48
click at [426, 307] on p "**********" at bounding box center [459, 300] width 165 height 48
drag, startPoint x: 519, startPoint y: 304, endPoint x: 533, endPoint y: 305, distance: 14.1
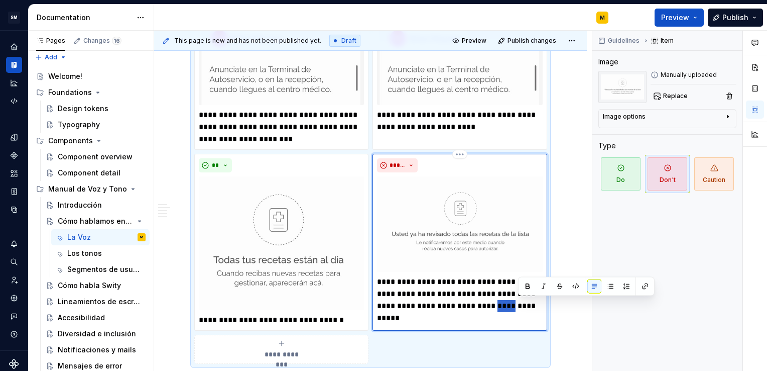
click at [533, 305] on p "**********" at bounding box center [459, 300] width 165 height 48
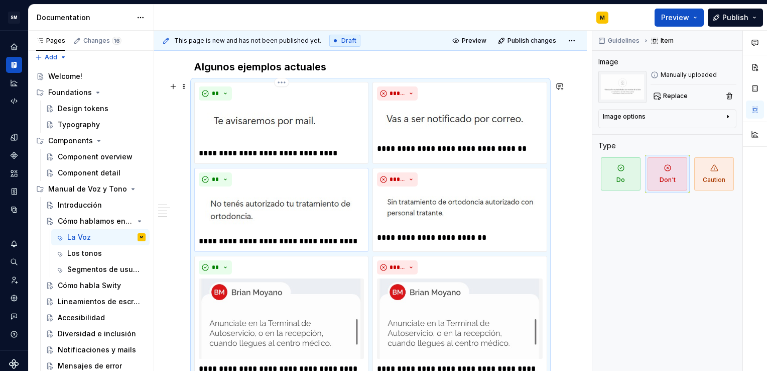
scroll to position [629, 0]
click at [702, 330] on div "Guidelines Item Image Manually uploaded Replace Image options Alignment Caption…" at bounding box center [668, 201] width 150 height 340
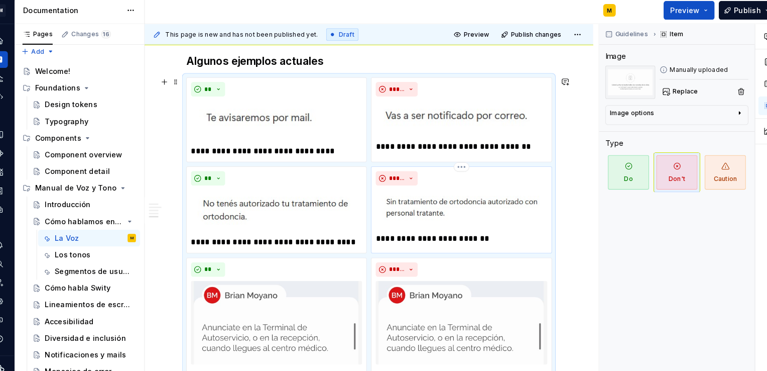
scroll to position [0, 0]
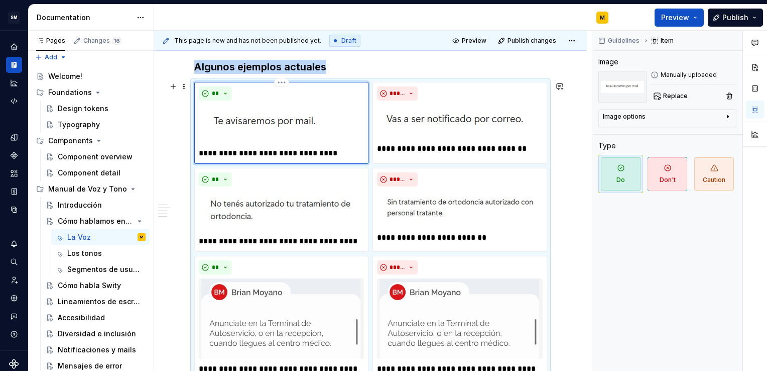
click at [299, 111] on img at bounding box center [265, 123] width 133 height 39
click at [675, 97] on span "Replace" at bounding box center [675, 96] width 25 height 8
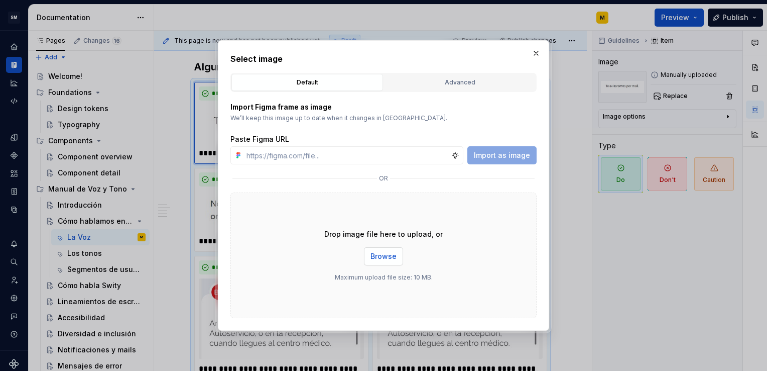
click at [383, 262] on button "Browse" at bounding box center [383, 256] width 39 height 18
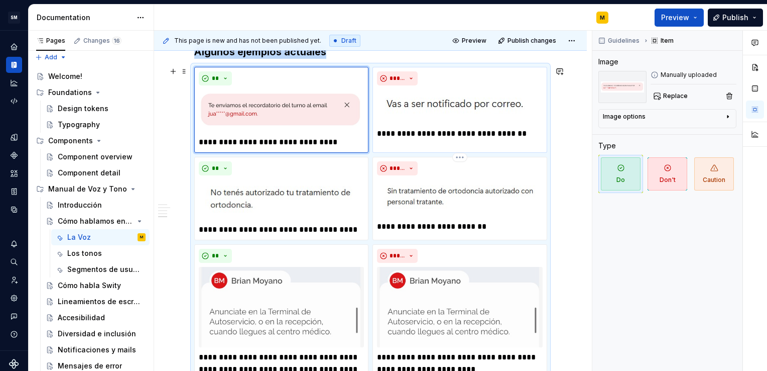
scroll to position [577, 0]
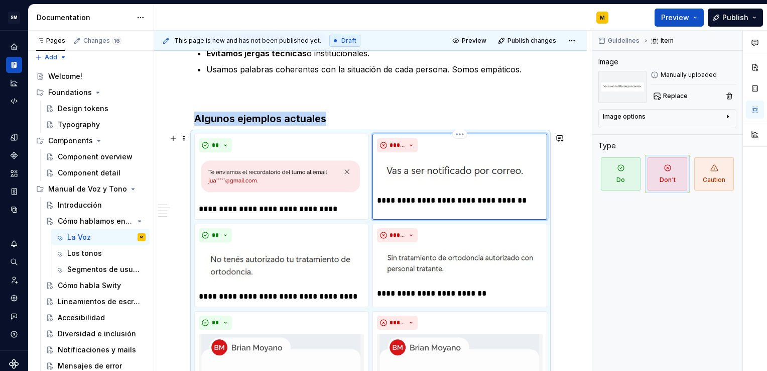
click at [467, 171] on img at bounding box center [455, 173] width 157 height 34
click at [667, 93] on span "Replace" at bounding box center [675, 96] width 25 height 8
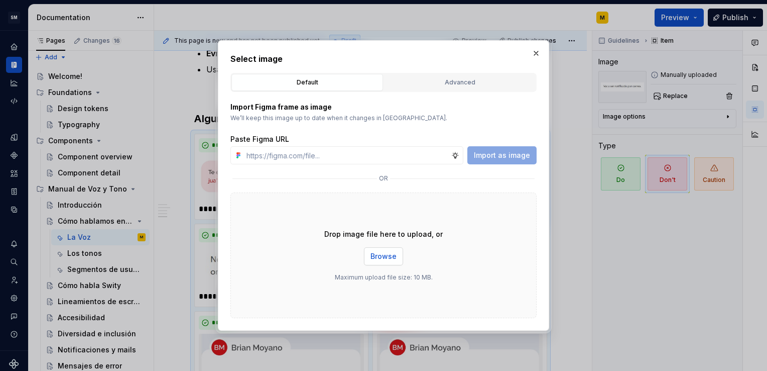
click at [385, 256] on span "Browse" at bounding box center [384, 256] width 26 height 10
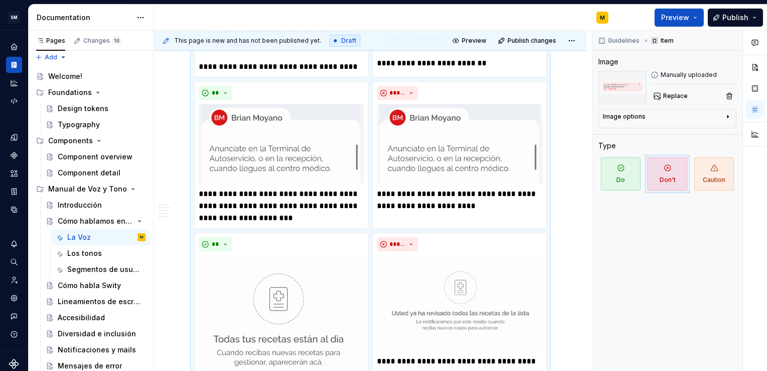
scroll to position [812, 0]
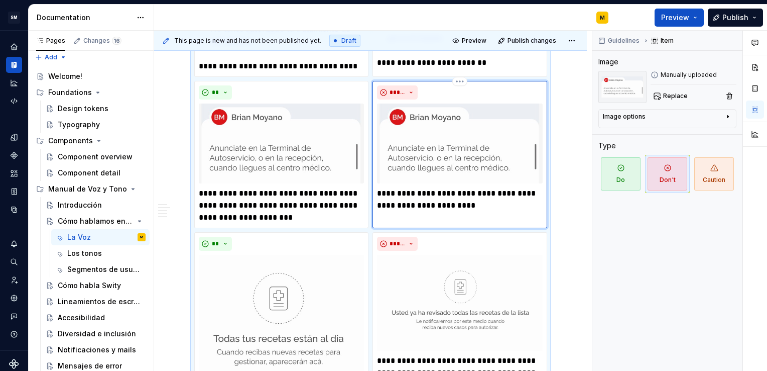
click at [457, 150] on img at bounding box center [459, 143] width 165 height 80
click at [666, 96] on span "Replace" at bounding box center [675, 96] width 25 height 8
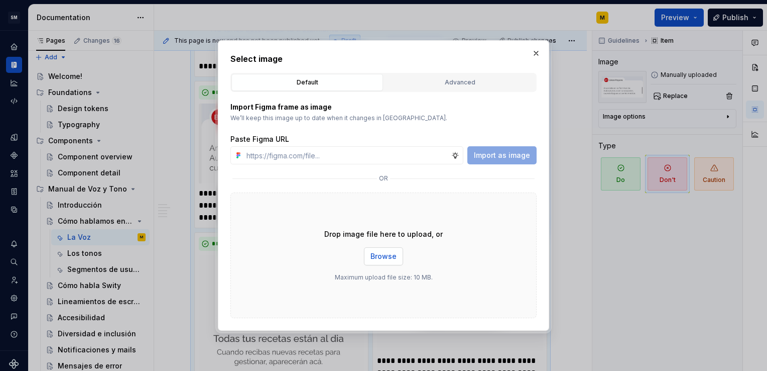
click at [377, 263] on button "Browse" at bounding box center [383, 256] width 39 height 18
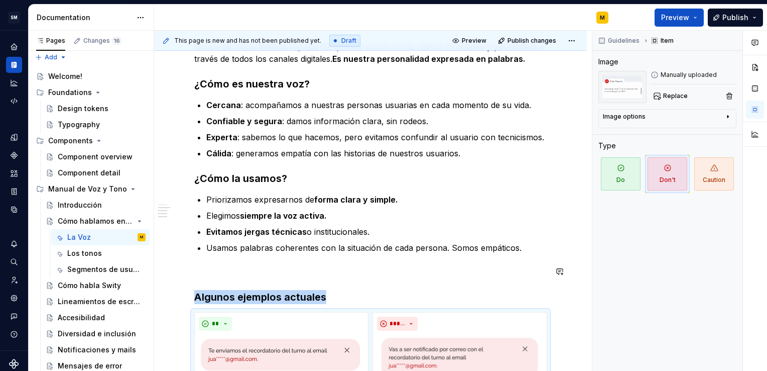
scroll to position [400, 0]
click at [336, 294] on h3 "Algunos ejemplos actuales" at bounding box center [370, 296] width 353 height 14
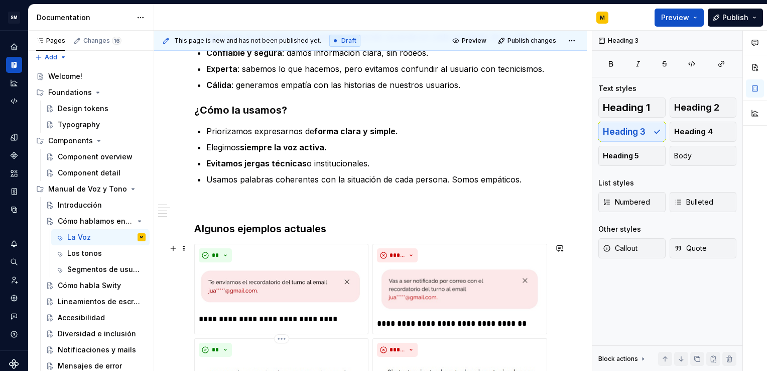
scroll to position [463, 0]
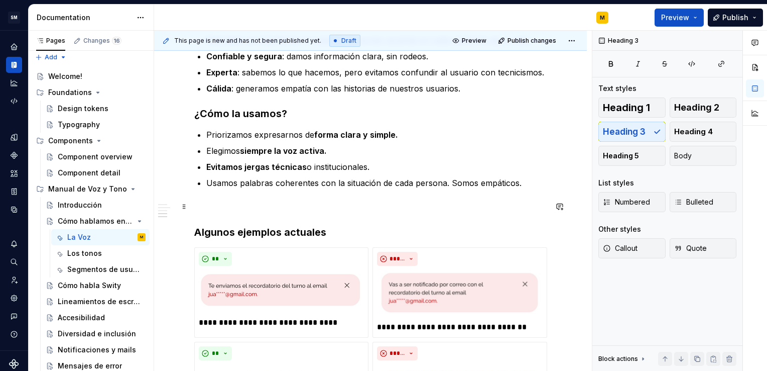
click at [248, 209] on p at bounding box center [370, 207] width 353 height 12
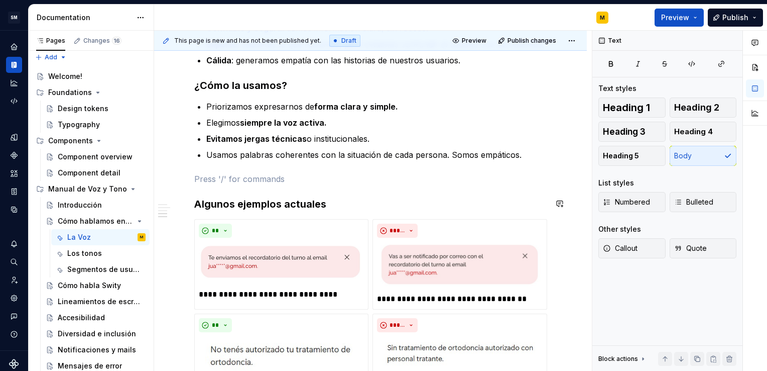
scroll to position [495, 0]
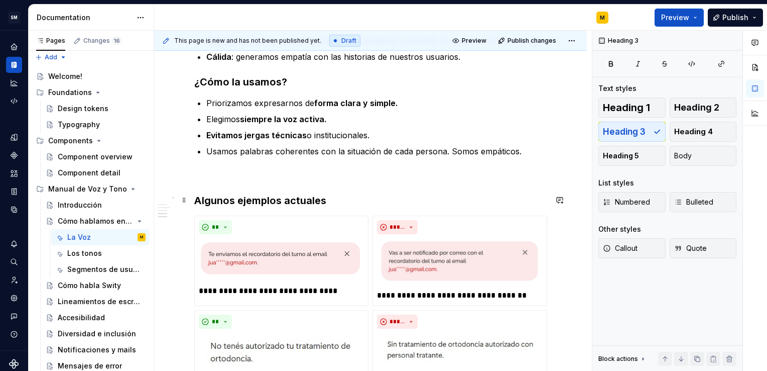
click at [336, 201] on h3 "Algunos ejemplos actuales" at bounding box center [370, 200] width 353 height 14
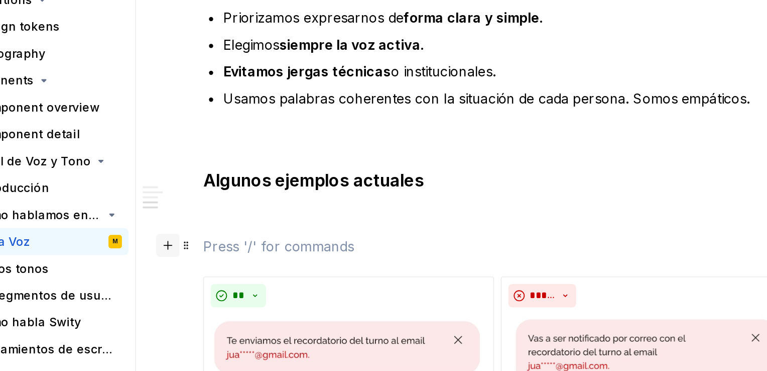
click at [175, 240] on button "button" at bounding box center [173, 239] width 14 height 14
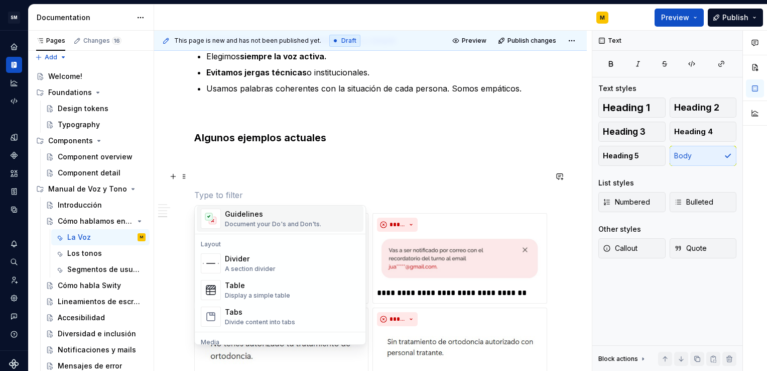
scroll to position [315, 0]
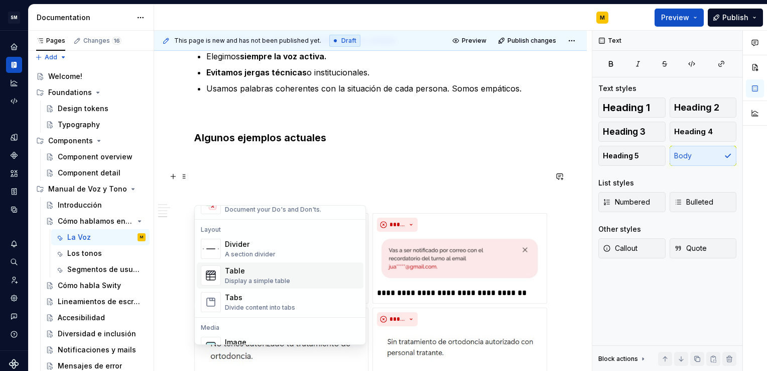
click at [259, 268] on div "Table" at bounding box center [257, 271] width 65 height 10
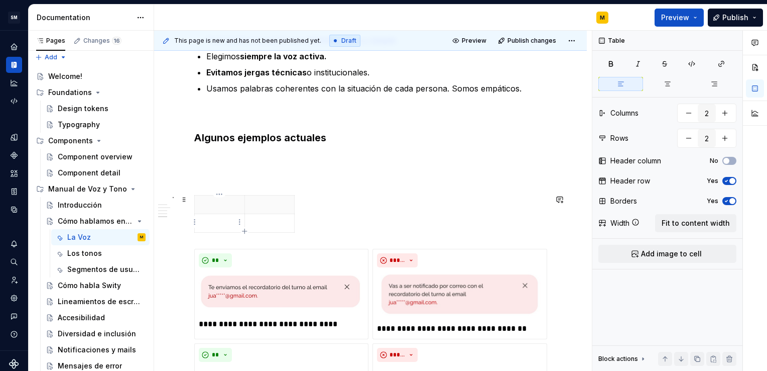
click at [215, 220] on p at bounding box center [220, 223] width 38 height 10
drag, startPoint x: 243, startPoint y: 201, endPoint x: 366, endPoint y: 206, distance: 122.6
drag, startPoint x: 415, startPoint y: 203, endPoint x: 545, endPoint y: 198, distance: 129.7
click at [229, 206] on p at bounding box center [281, 204] width 160 height 10
drag, startPoint x: 242, startPoint y: 203, endPoint x: 200, endPoint y: 207, distance: 41.8
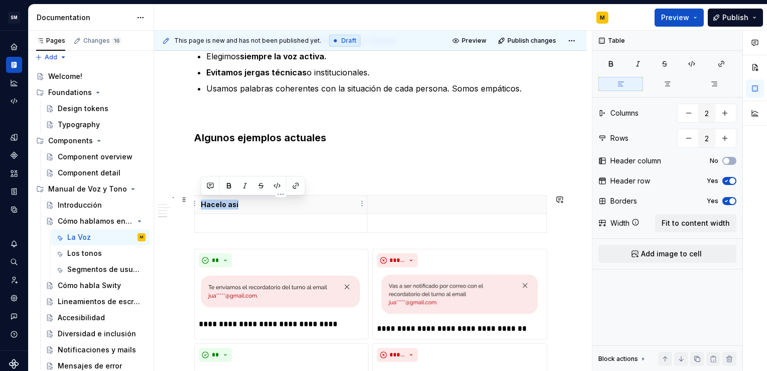
click at [200, 207] on th "Hacelo así" at bounding box center [281, 204] width 173 height 19
click at [412, 206] on p at bounding box center [457, 204] width 167 height 10
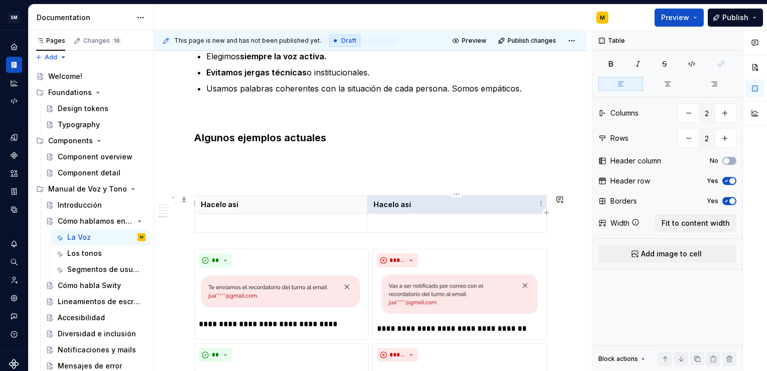
drag, startPoint x: 410, startPoint y: 202, endPoint x: 375, endPoint y: 203, distance: 35.2
click at [375, 203] on p "Hacelo así" at bounding box center [457, 204] width 167 height 10
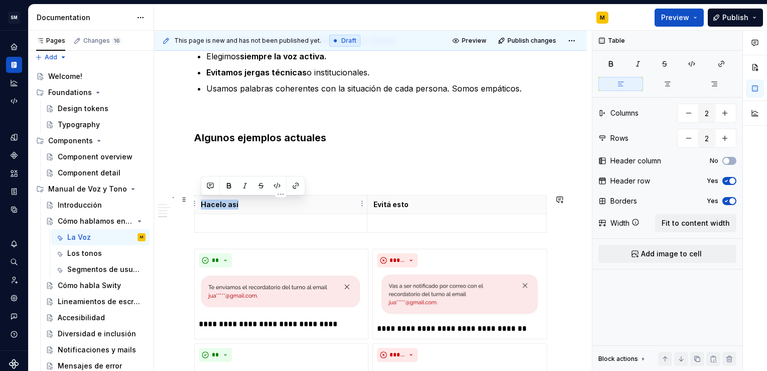
drag, startPoint x: 250, startPoint y: 200, endPoint x: 199, endPoint y: 203, distance: 50.8
click at [199, 203] on th "Hacelo así" at bounding box center [281, 204] width 173 height 19
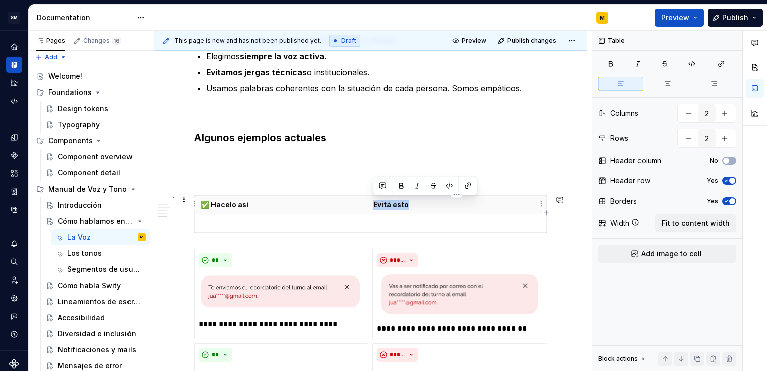
drag, startPoint x: 415, startPoint y: 203, endPoint x: 372, endPoint y: 202, distance: 43.2
click at [372, 202] on th "Evitá esto" at bounding box center [456, 204] width 179 height 19
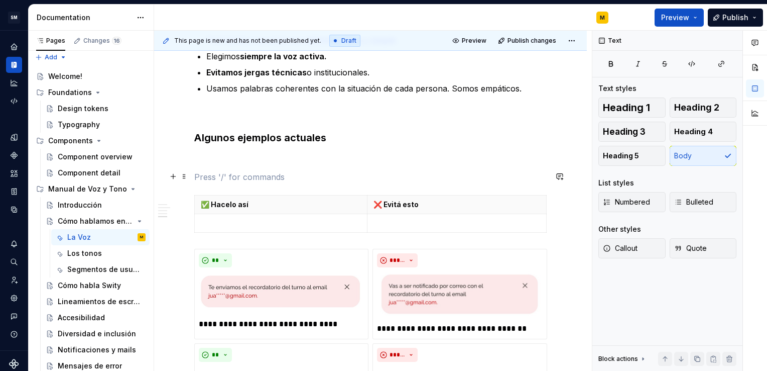
click at [326, 177] on p at bounding box center [370, 177] width 353 height 12
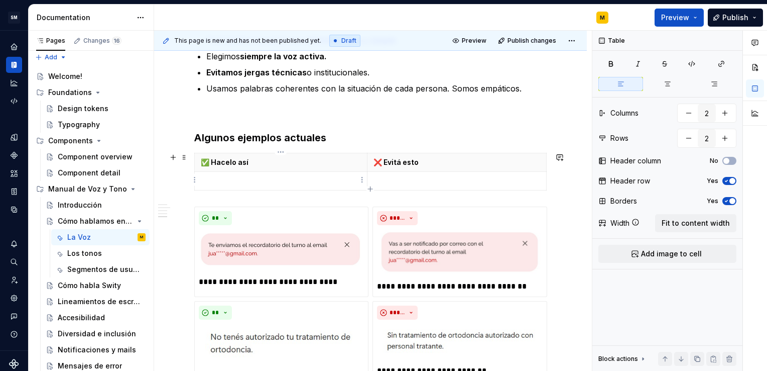
click at [201, 181] on p at bounding box center [281, 181] width 160 height 10
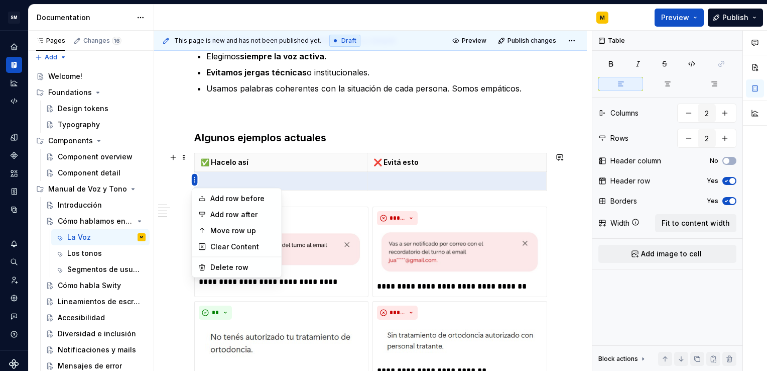
click at [194, 180] on html "SM DEV-DS M Design system data Documentation M Preview Publish Pages Changes 16…" at bounding box center [383, 185] width 767 height 371
click at [216, 231] on div "Move row up" at bounding box center [242, 230] width 65 height 10
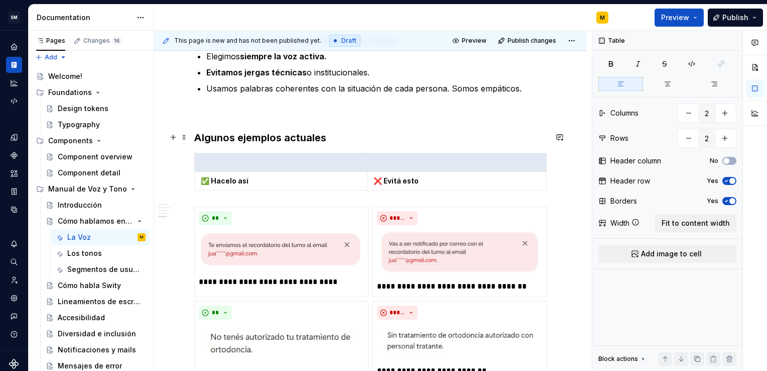
click at [371, 137] on h3 "Algunos ejemplos actuales" at bounding box center [370, 138] width 353 height 14
drag, startPoint x: 377, startPoint y: 162, endPoint x: 353, endPoint y: 162, distance: 23.6
click at [353, 162] on tr at bounding box center [371, 162] width 352 height 19
click at [726, 182] on icon "button" at bounding box center [727, 181] width 8 height 6
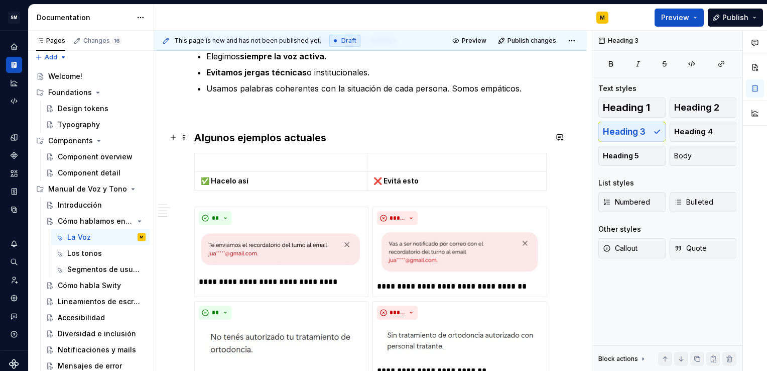
click at [454, 139] on h3 "Algunos ejemplos actuales" at bounding box center [370, 138] width 353 height 14
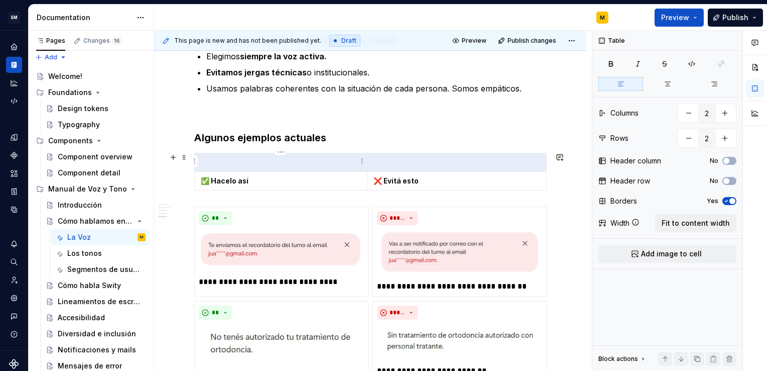
drag, startPoint x: 401, startPoint y: 159, endPoint x: 349, endPoint y: 166, distance: 52.1
click at [349, 166] on tr at bounding box center [371, 162] width 352 height 19
click at [693, 141] on button "button" at bounding box center [689, 138] width 18 height 18
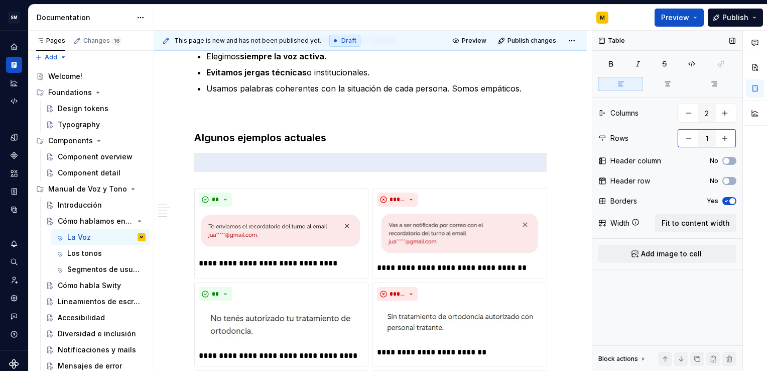
click at [725, 132] on button "button" at bounding box center [725, 138] width 18 height 18
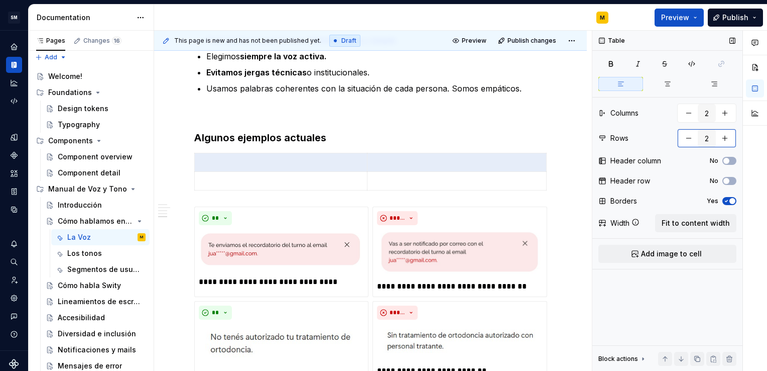
click at [695, 139] on button "button" at bounding box center [689, 138] width 18 height 18
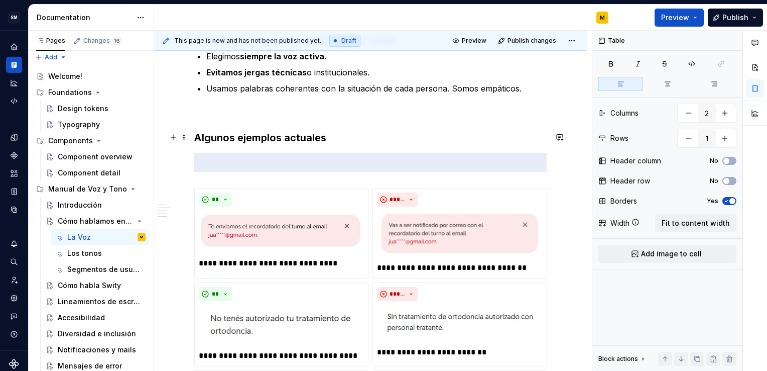
click at [401, 138] on h3 "Algunos ejemplos actuales" at bounding box center [370, 138] width 353 height 14
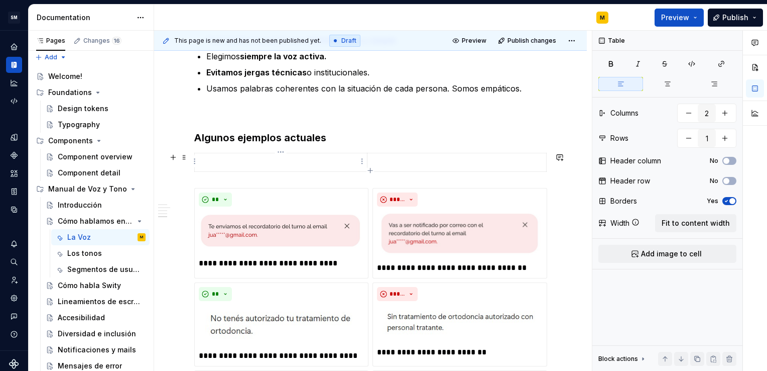
click at [307, 159] on p at bounding box center [281, 162] width 160 height 10
click at [383, 159] on p at bounding box center [457, 162] width 167 height 10
click at [302, 165] on p at bounding box center [281, 162] width 160 height 10
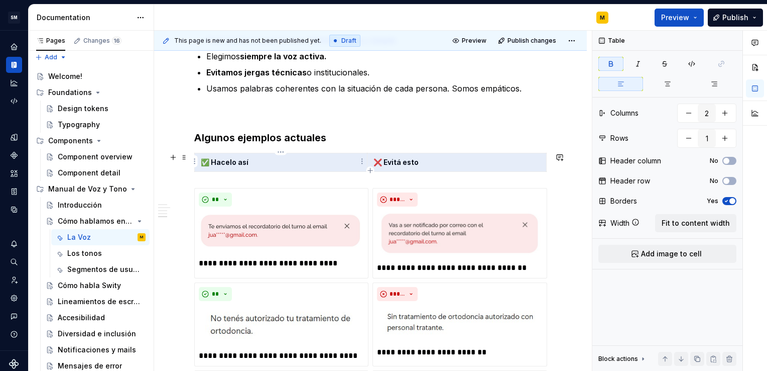
drag, startPoint x: 425, startPoint y: 160, endPoint x: 333, endPoint y: 159, distance: 92.4
click at [333, 159] on tr "✅ Hacelo así ❌ Evitá esto" at bounding box center [371, 162] width 352 height 19
click at [675, 86] on button "button" at bounding box center [667, 84] width 45 height 14
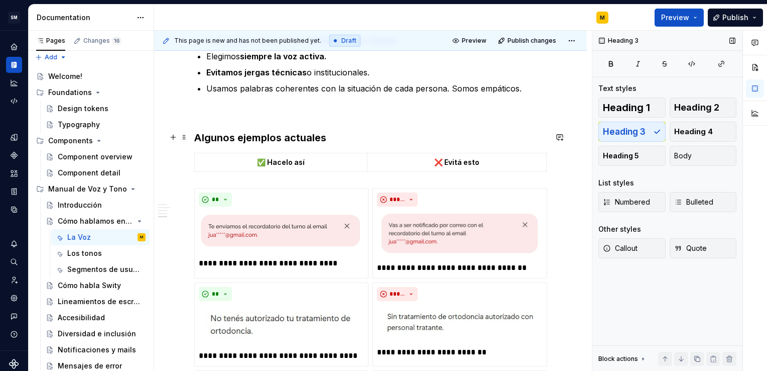
click at [458, 137] on h3 "Algunos ejemplos actuales" at bounding box center [370, 138] width 353 height 14
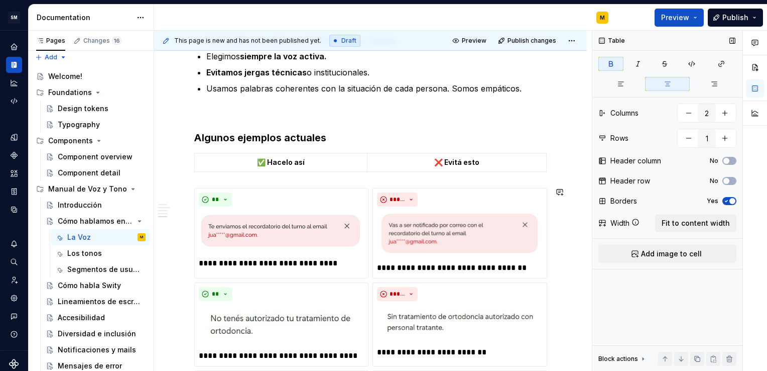
click at [353, 178] on div "Una teoría breve ¿A qué nos referimos cuando hablamos de Voz y Tono? La voz 📣 L…" at bounding box center [370, 197] width 353 height 1115
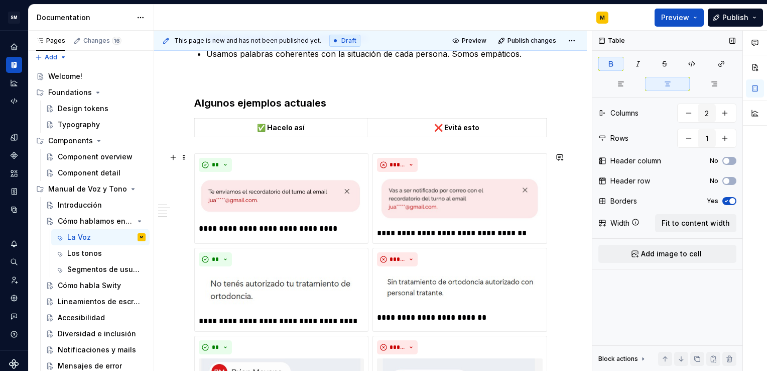
scroll to position [594, 0]
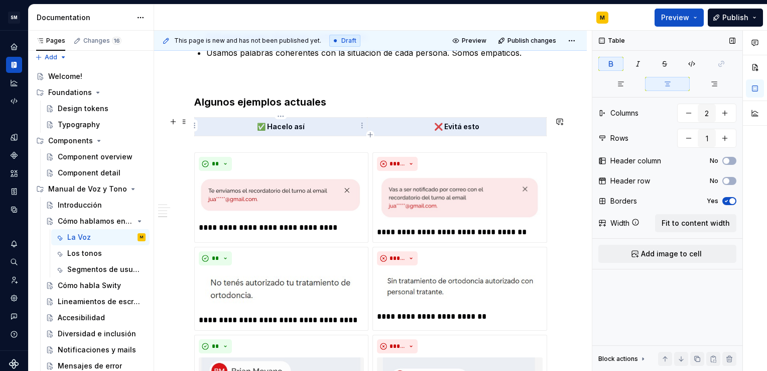
drag, startPoint x: 493, startPoint y: 120, endPoint x: 347, endPoint y: 125, distance: 145.2
click at [347, 125] on tr "✅ Hacelo así ❌ Evitá esto" at bounding box center [371, 127] width 352 height 19
click at [731, 178] on button "No" at bounding box center [730, 181] width 14 height 8
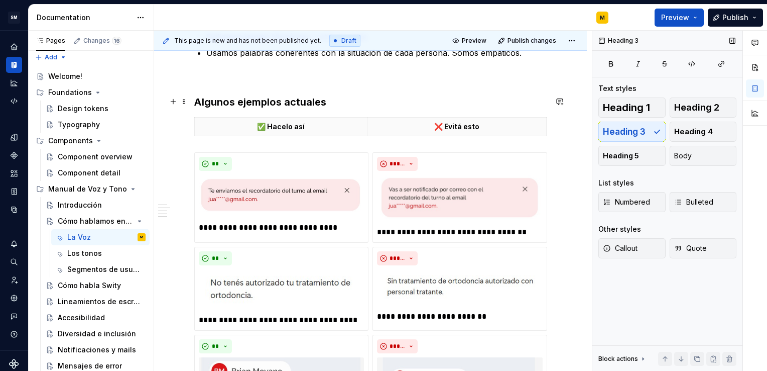
click at [502, 98] on h3 "Algunos ejemplos actuales" at bounding box center [370, 102] width 353 height 14
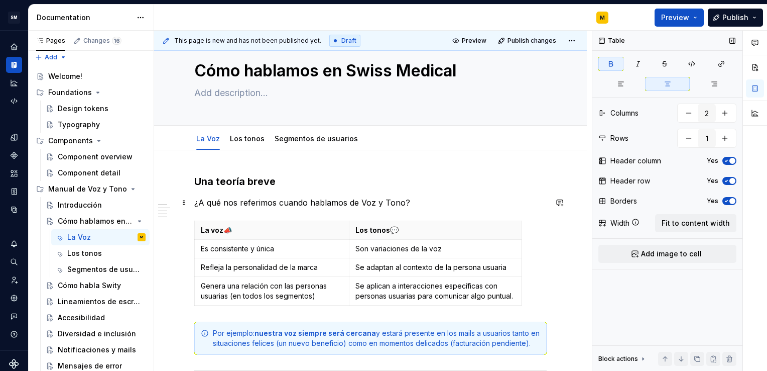
scroll to position [0, 0]
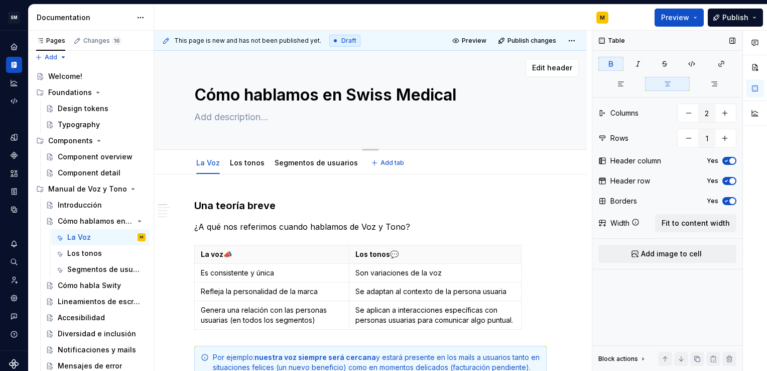
click at [554, 128] on div "Cómo hablamos en Swiss Medical Edit header" at bounding box center [370, 100] width 433 height 99
click at [561, 73] on button "Edit header" at bounding box center [552, 68] width 53 height 18
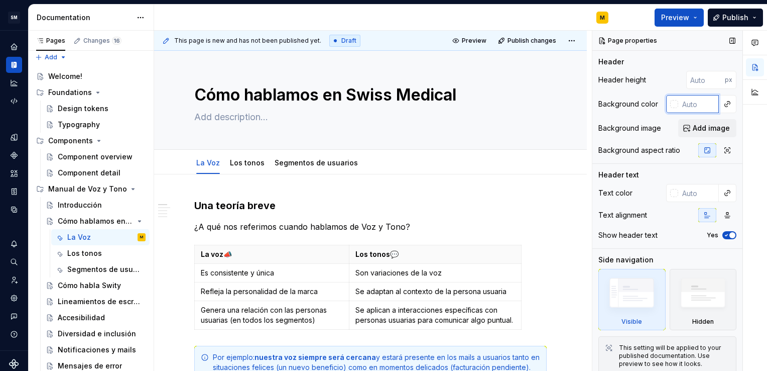
click at [678, 107] on input "text" at bounding box center [698, 104] width 41 height 18
click at [670, 104] on div at bounding box center [674, 104] width 8 height 8
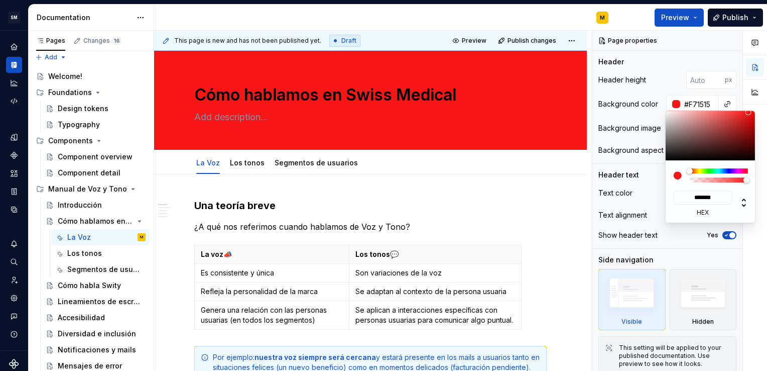
drag, startPoint x: 711, startPoint y: 143, endPoint x: 748, endPoint y: 112, distance: 48.5
click at [748, 112] on div at bounding box center [711, 135] width 90 height 50
click at [87, 206] on div "Pages Changes 16 Add Accessibility guide for tree Page tree. Navigate the tree …" at bounding box center [91, 203] width 126 height 344
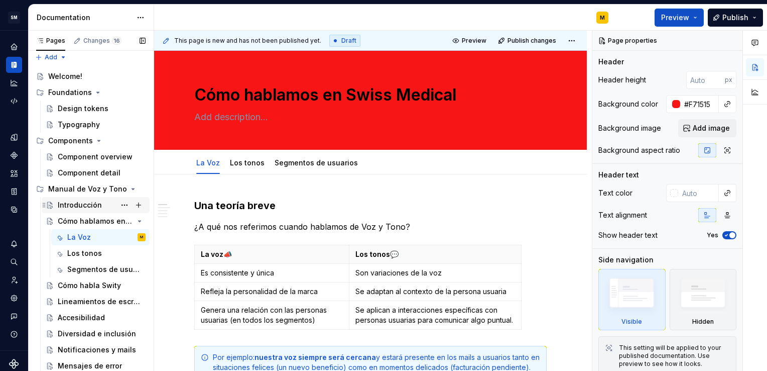
click at [87, 206] on div "Pages Changes 16 Add Accessibility guide for tree Page tree. Navigate the tree …" at bounding box center [91, 203] width 126 height 344
click at [87, 206] on div "Introducción" at bounding box center [80, 205] width 44 height 10
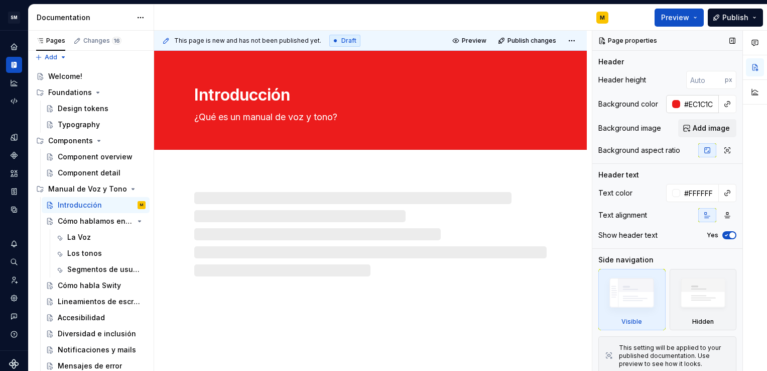
click at [702, 105] on input "#EC1C1C" at bounding box center [699, 104] width 39 height 18
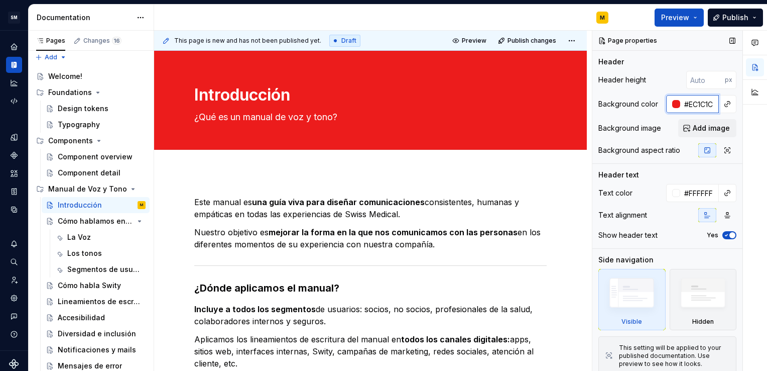
click at [702, 105] on input "#EC1C1C" at bounding box center [699, 104] width 39 height 18
click at [86, 219] on div "Cómo hablamos en Swiss Medical" at bounding box center [82, 221] width 48 height 10
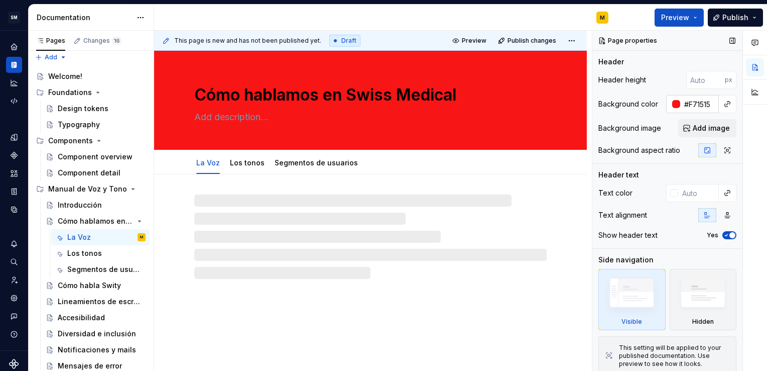
click at [688, 102] on input "#F71515" at bounding box center [699, 104] width 39 height 18
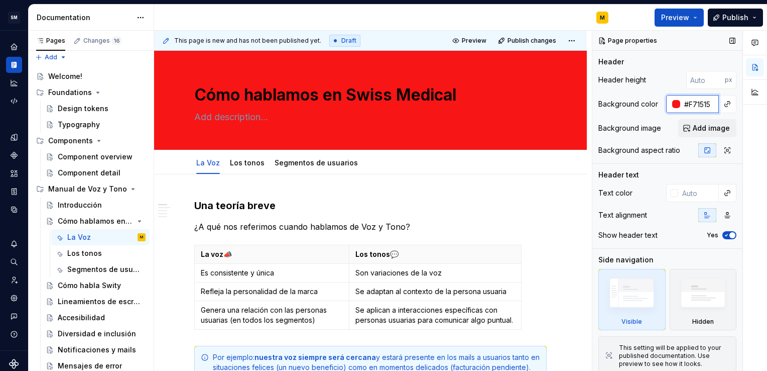
click at [688, 102] on input "#F71515" at bounding box center [699, 104] width 39 height 18
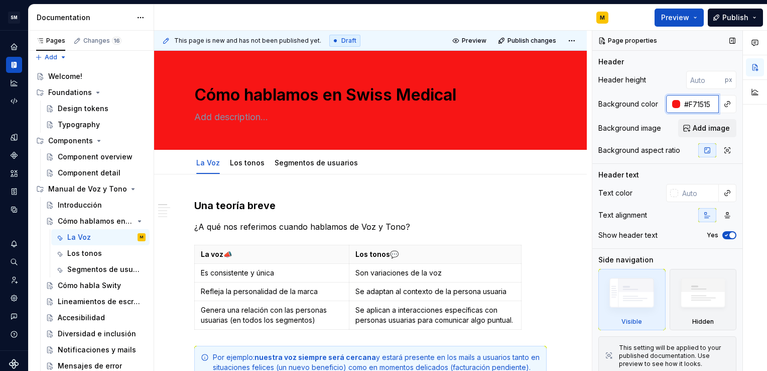
click at [688, 102] on input "#F71515" at bounding box center [699, 104] width 39 height 18
paste input "EC1C1C"
click at [683, 104] on input "#EC1C1C" at bounding box center [699, 104] width 39 height 18
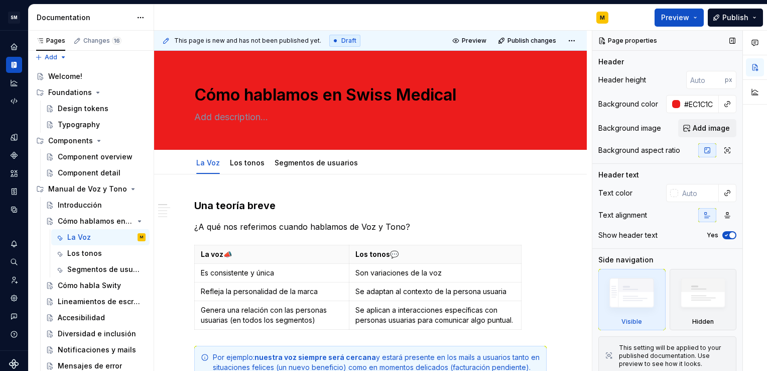
click at [668, 138] on div "Header height px Background color #EC1C1C Background image Add image Background…" at bounding box center [668, 117] width 138 height 92
click at [678, 193] on input "text" at bounding box center [698, 193] width 41 height 18
click at [670, 192] on div at bounding box center [674, 193] width 8 height 8
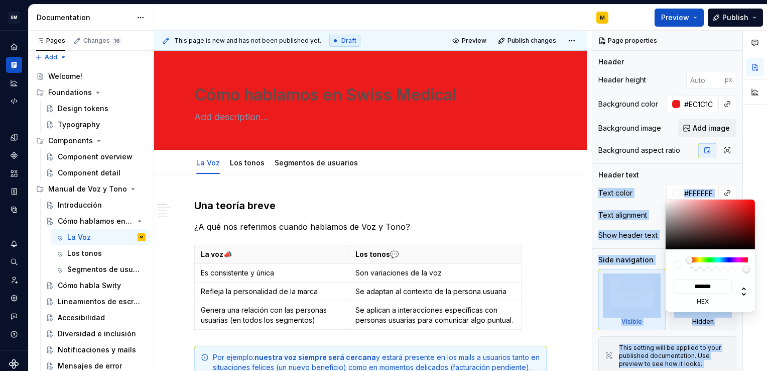
drag, startPoint x: 685, startPoint y: 230, endPoint x: 656, endPoint y: 181, distance: 57.2
click at [656, 181] on body "SM DEV-DS M Design system data Documentation M Preview Publish Pages Changes 16…" at bounding box center [383, 185] width 767 height 371
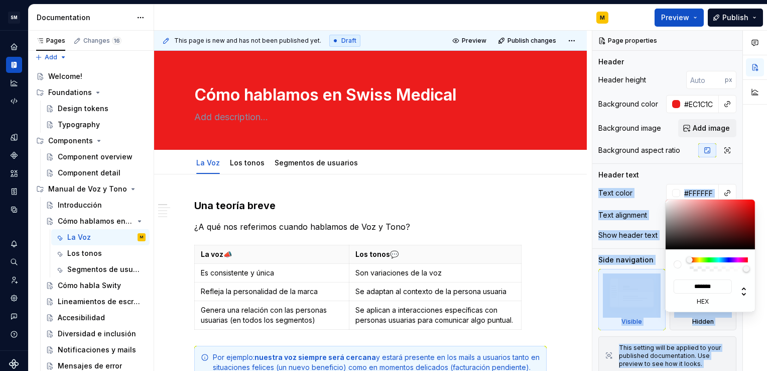
drag, startPoint x: 656, startPoint y: 181, endPoint x: 703, endPoint y: 175, distance: 47.0
click at [703, 175] on div "Comments Open comments No comments yet Select ‘Comment’ from the block context …" at bounding box center [680, 201] width 175 height 340
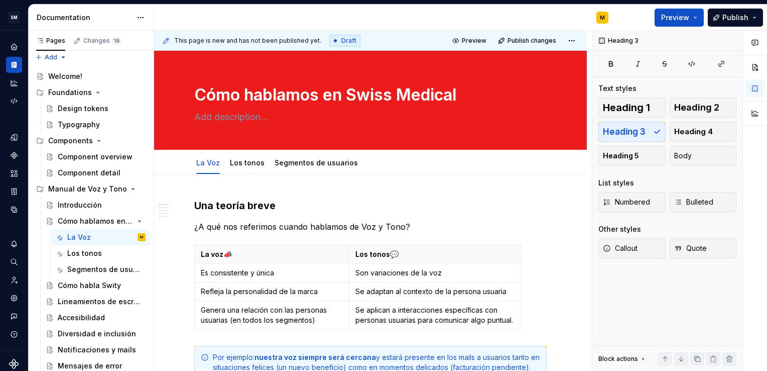
click at [533, 175] on html "SM DEV-DS M Design system data Documentation M Preview Publish Pages Changes 16…" at bounding box center [383, 185] width 767 height 371
click at [254, 118] on textarea at bounding box center [368, 117] width 353 height 16
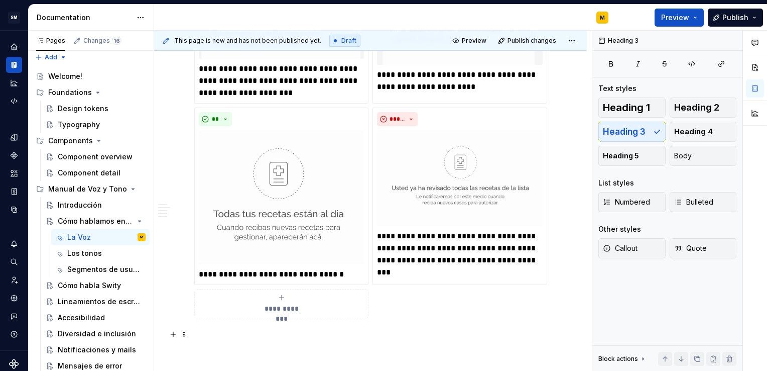
scroll to position [1063, 0]
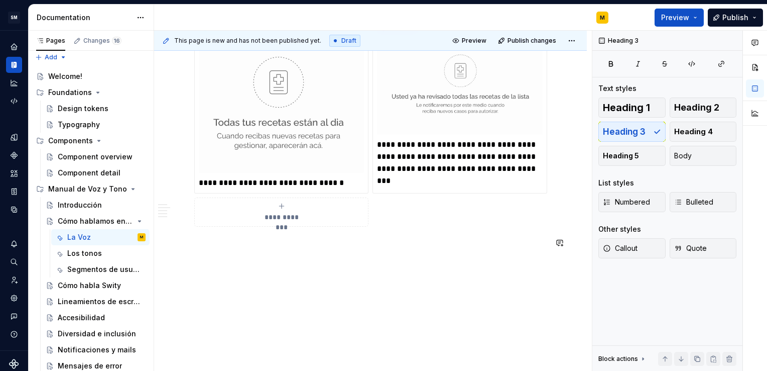
click at [172, 248] on button "button" at bounding box center [173, 243] width 14 height 14
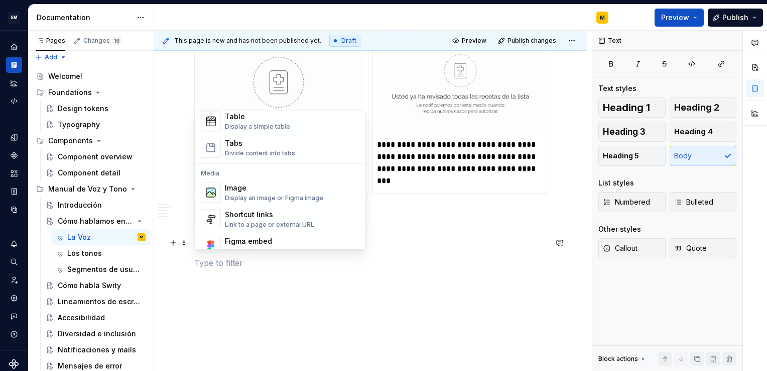
scroll to position [374, 0]
click at [263, 216] on div "Shortcut links" at bounding box center [269, 214] width 89 height 10
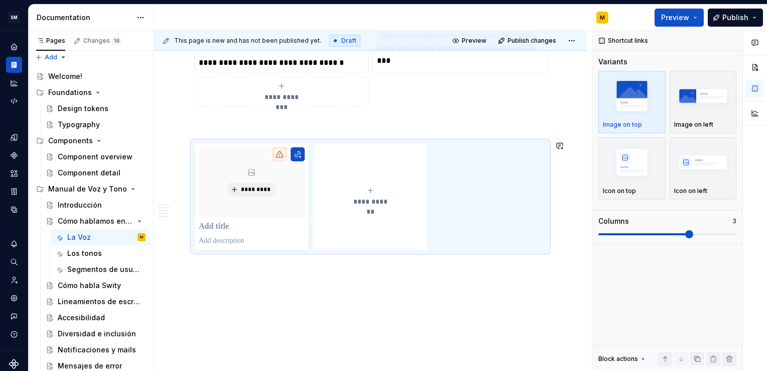
scroll to position [1183, 0]
click at [218, 225] on p at bounding box center [252, 227] width 106 height 10
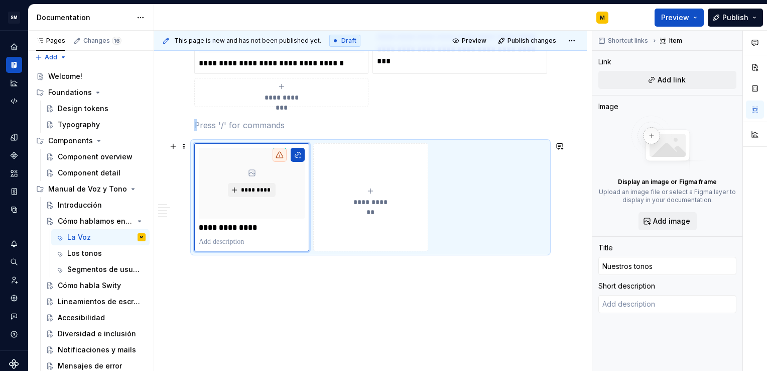
click at [365, 202] on span "**********" at bounding box center [371, 202] width 44 height 10
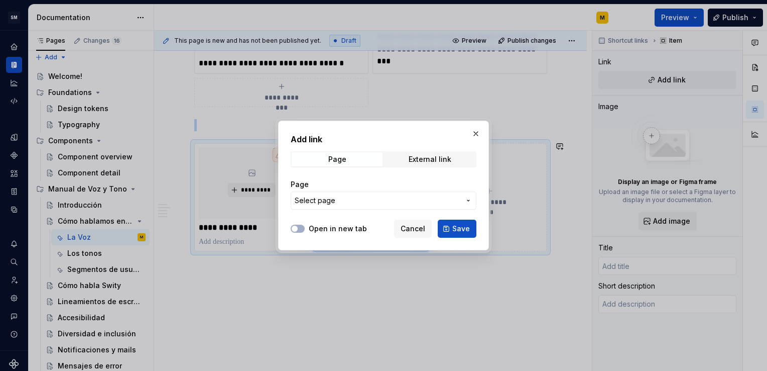
click at [378, 199] on span "Select page" at bounding box center [378, 200] width 166 height 10
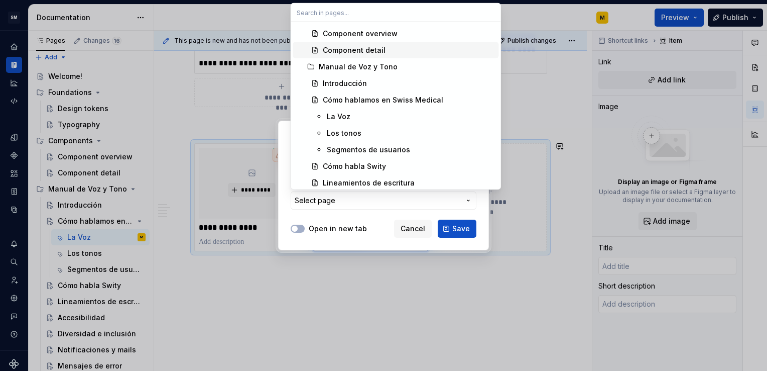
scroll to position [98, 0]
click at [356, 144] on div "Segmentos de usuarios" at bounding box center [368, 149] width 83 height 10
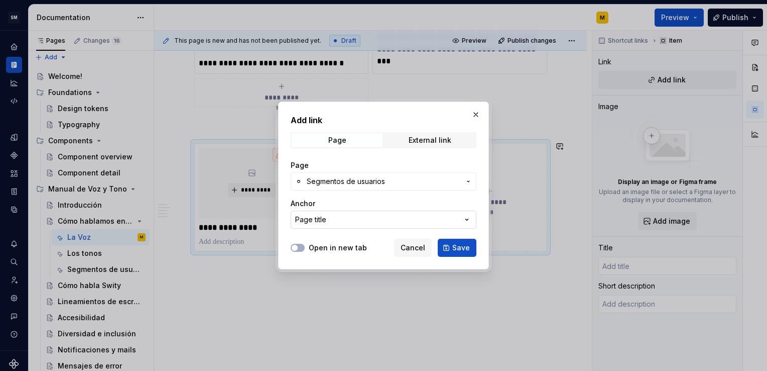
click at [336, 220] on button "Page title" at bounding box center [384, 219] width 186 height 18
click at [352, 264] on div "Add link Page External link Page Segmentos de usuarios Anchor Page title Open i…" at bounding box center [383, 185] width 767 height 371
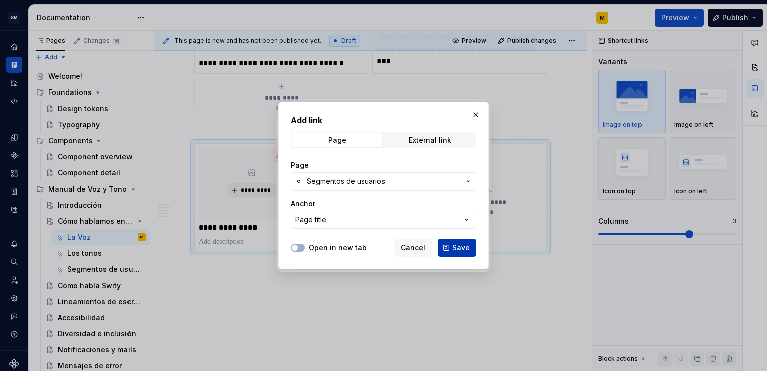
click at [460, 246] on span "Save" at bounding box center [461, 248] width 18 height 10
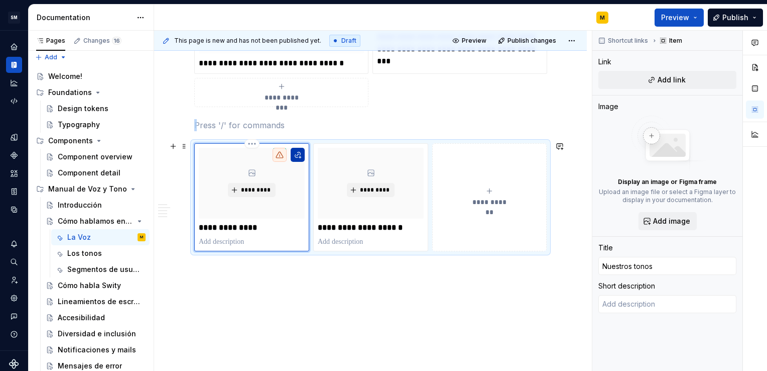
click at [297, 148] on button "button" at bounding box center [298, 155] width 14 height 14
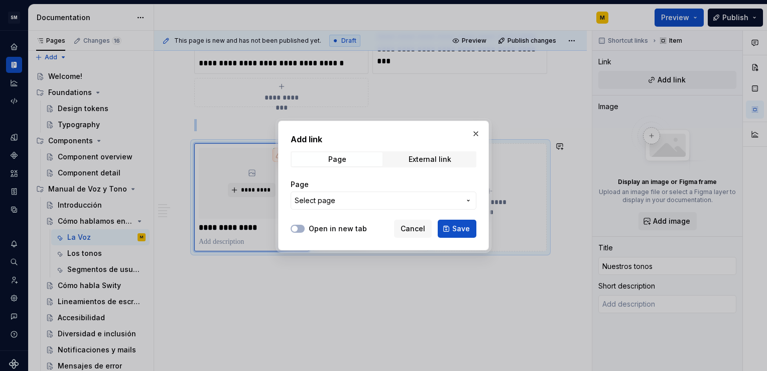
click at [342, 199] on span "Select page" at bounding box center [378, 200] width 166 height 10
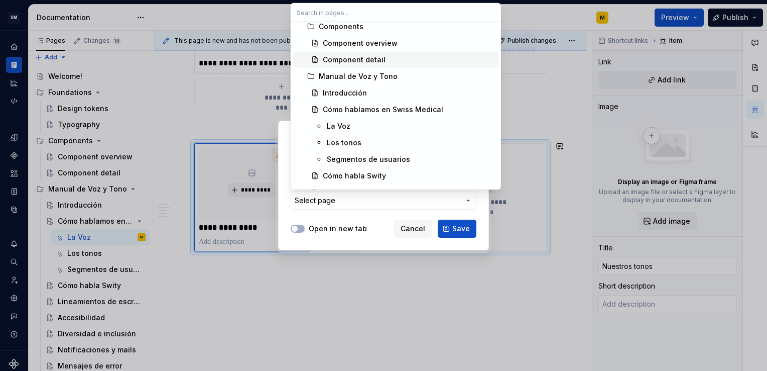
scroll to position [90, 0]
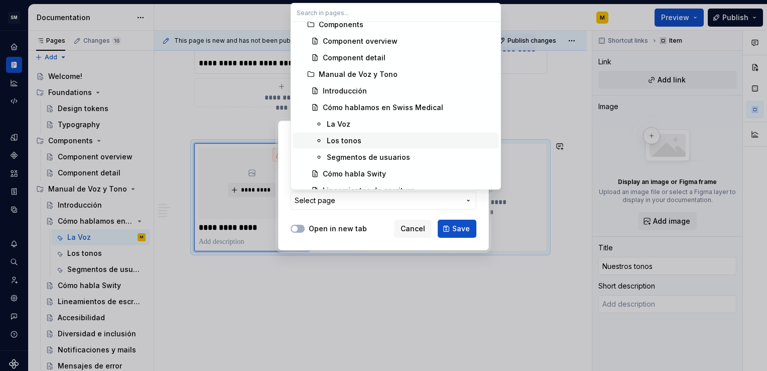
click at [338, 136] on div "Los tonos" at bounding box center [344, 141] width 35 height 10
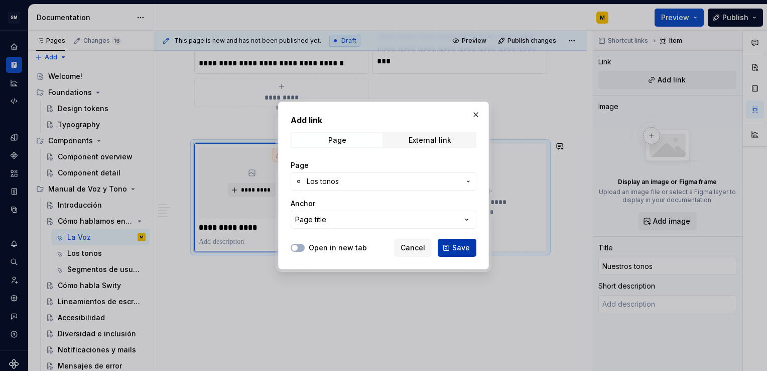
click at [452, 246] on button "Save" at bounding box center [457, 248] width 39 height 18
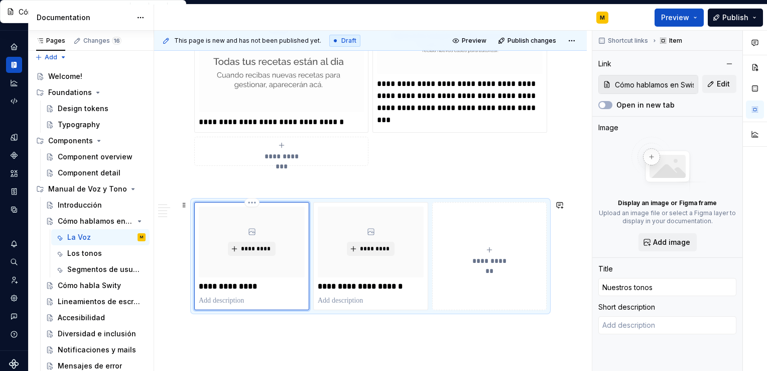
scroll to position [1125, 0]
click at [243, 253] on div "*********" at bounding box center [252, 240] width 106 height 71
click at [232, 247] on button "*********" at bounding box center [252, 248] width 48 height 14
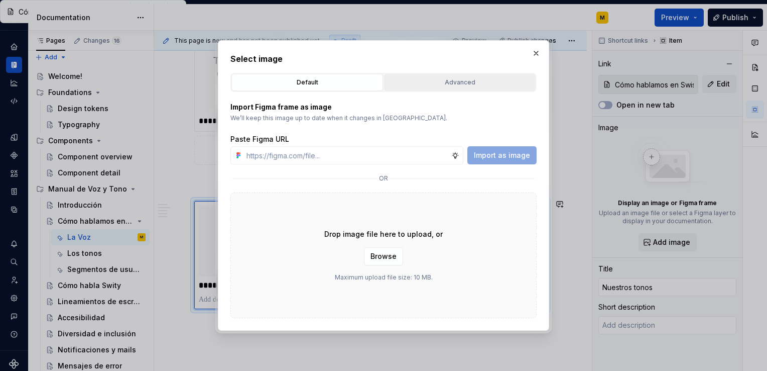
click at [432, 83] on div "Advanced" at bounding box center [460, 82] width 145 height 10
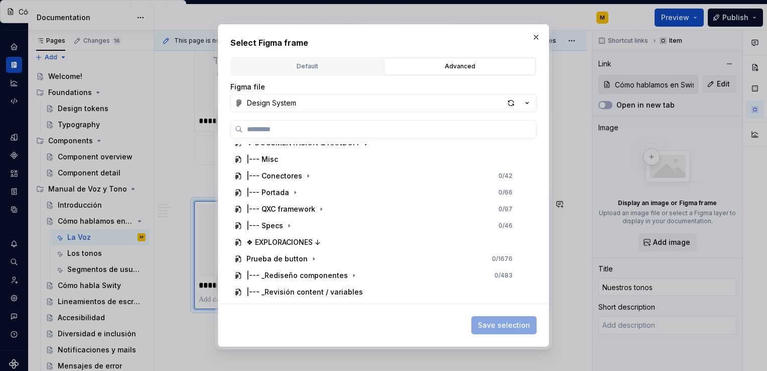
scroll to position [569, 0]
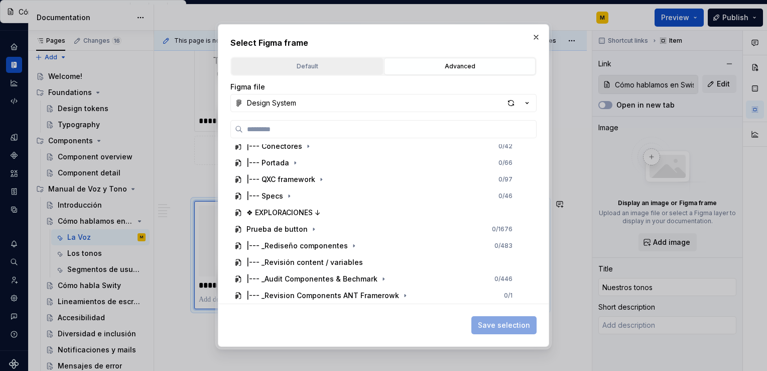
click at [254, 67] on div "Default" at bounding box center [307, 66] width 145 height 10
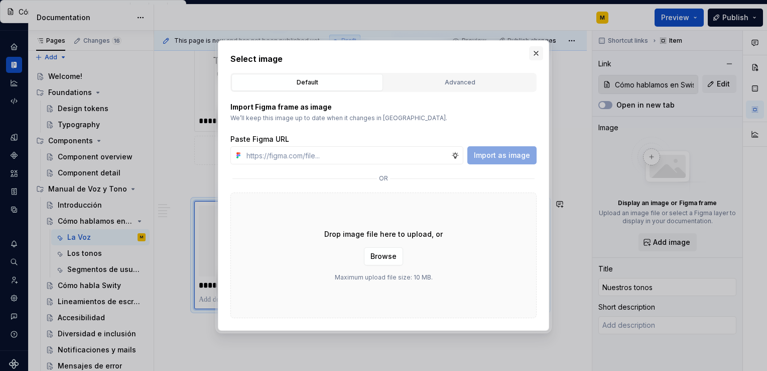
click at [535, 51] on button "button" at bounding box center [536, 53] width 14 height 14
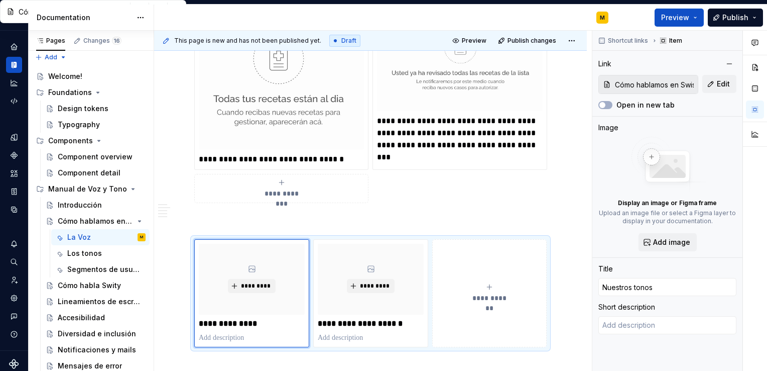
scroll to position [1171, 0]
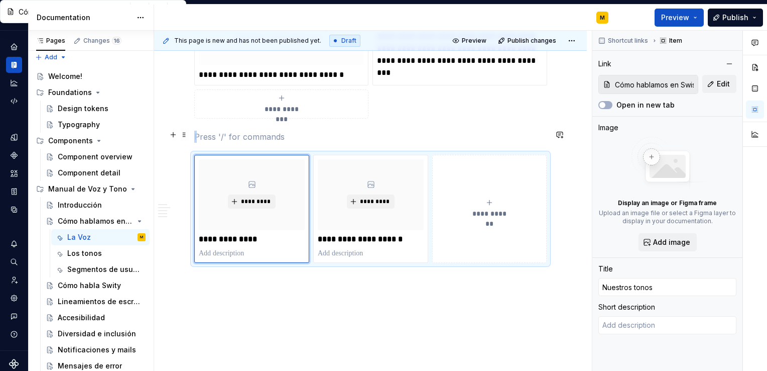
click at [219, 134] on p at bounding box center [370, 137] width 353 height 12
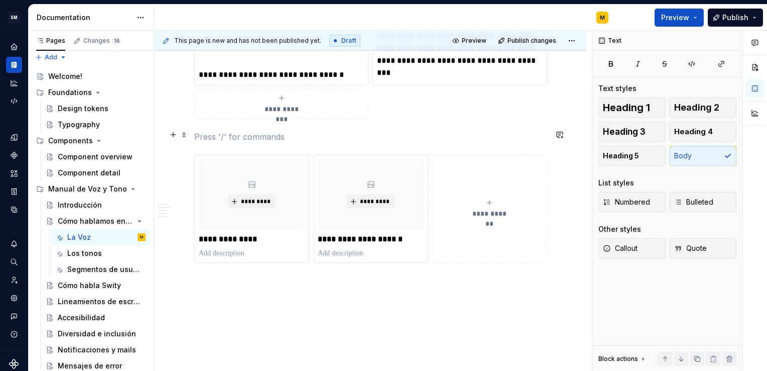
drag, startPoint x: 219, startPoint y: 134, endPoint x: 207, endPoint y: 131, distance: 11.8
click at [207, 131] on p at bounding box center [370, 137] width 353 height 12
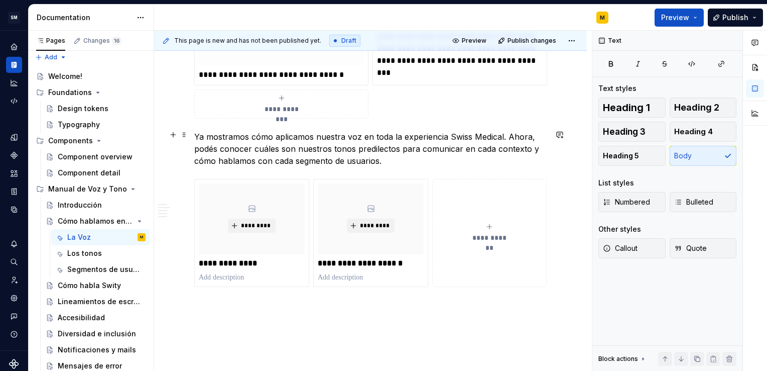
click at [205, 136] on p "Ya mostramos cómo aplicamos nuestra voz en toda la experiencia Swiss Medical. A…" at bounding box center [370, 149] width 353 height 36
click at [517, 137] on p "Ya te mostramos cómo aplicamos nuestra voz en toda la experiencia Swiss Medical…" at bounding box center [370, 149] width 353 height 36
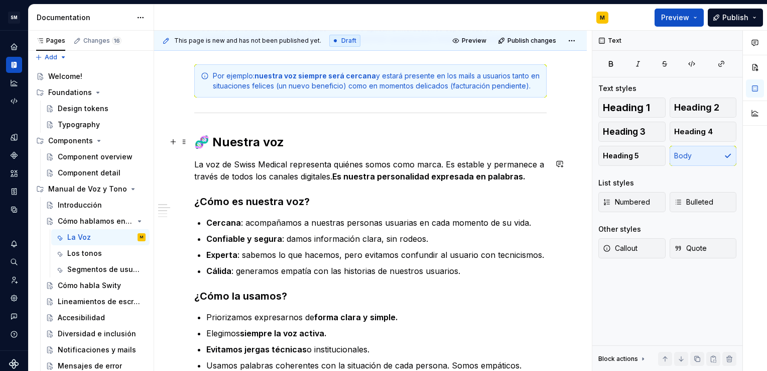
scroll to position [0, 0]
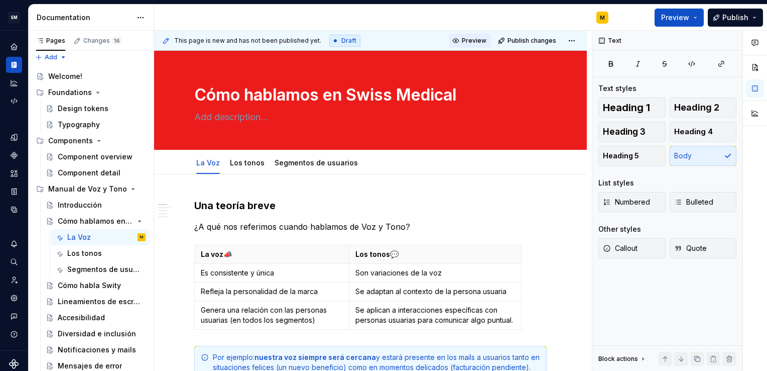
click at [475, 35] on button "Preview" at bounding box center [470, 41] width 42 height 14
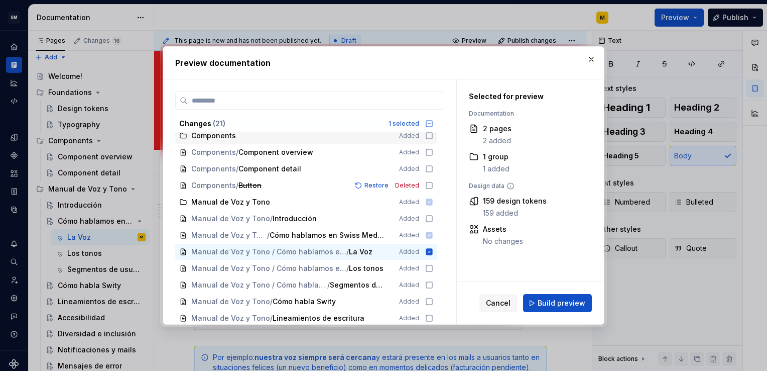
scroll to position [71, 0]
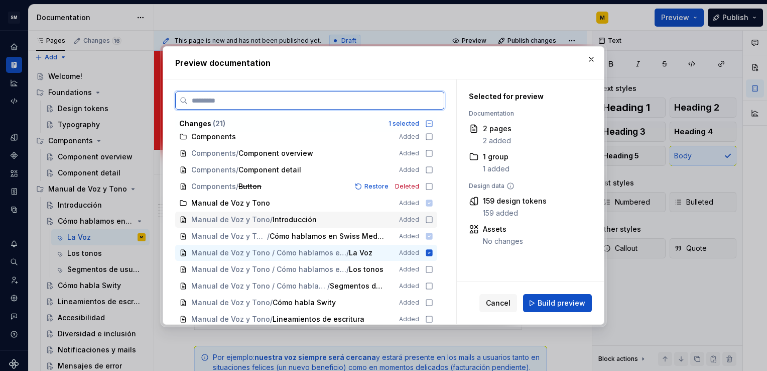
click at [430, 220] on icon at bounding box center [429, 219] width 8 height 8
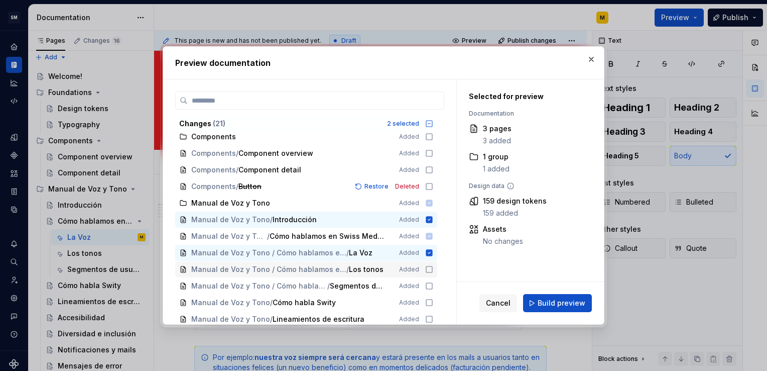
scroll to position [124, 0]
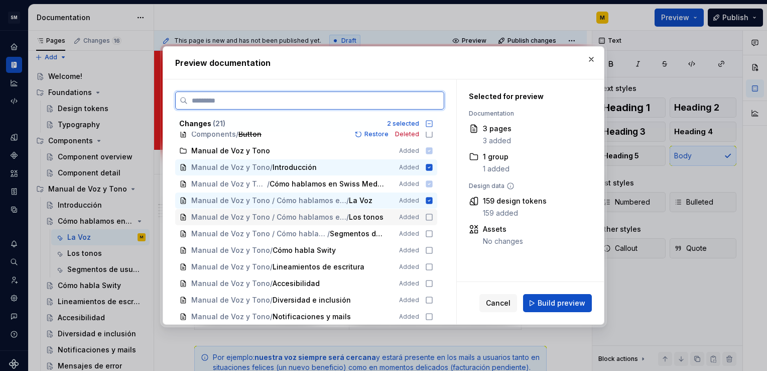
click at [430, 216] on icon at bounding box center [429, 217] width 8 height 8
click at [430, 233] on icon at bounding box center [429, 233] width 8 height 8
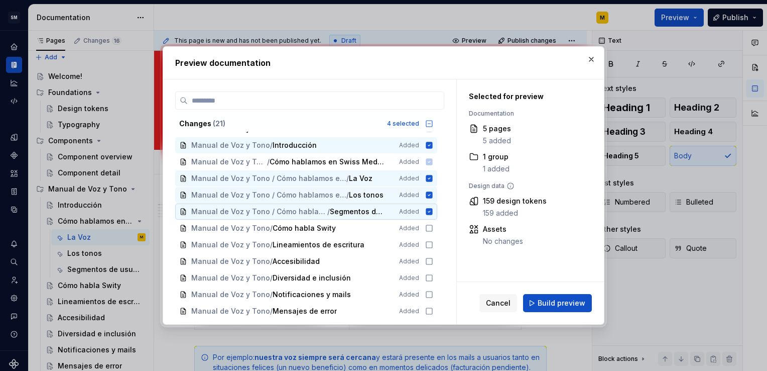
scroll to position [157, 0]
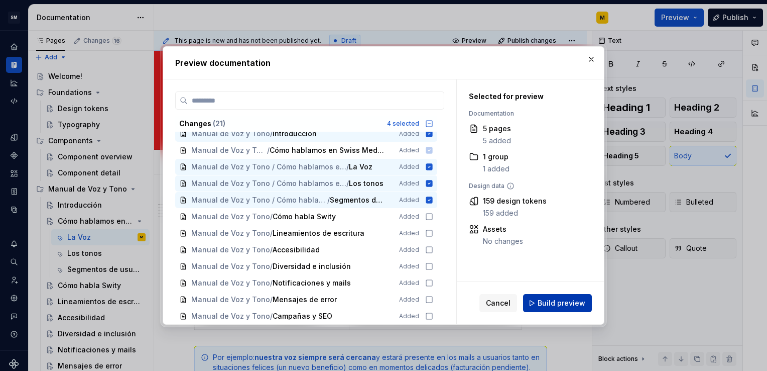
click at [567, 306] on span "Build preview" at bounding box center [562, 303] width 48 height 10
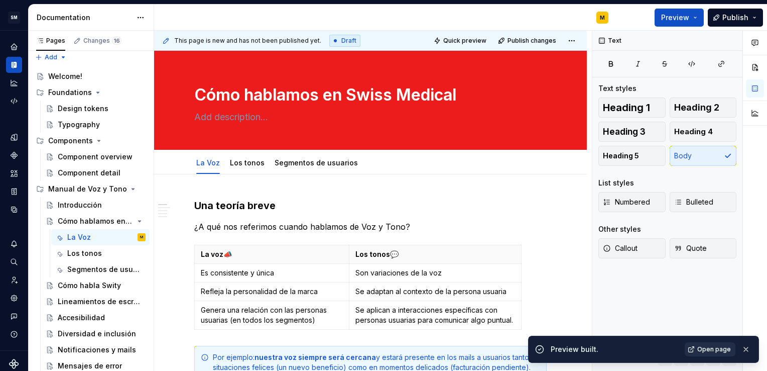
click at [705, 348] on span "Open page" at bounding box center [714, 349] width 34 height 8
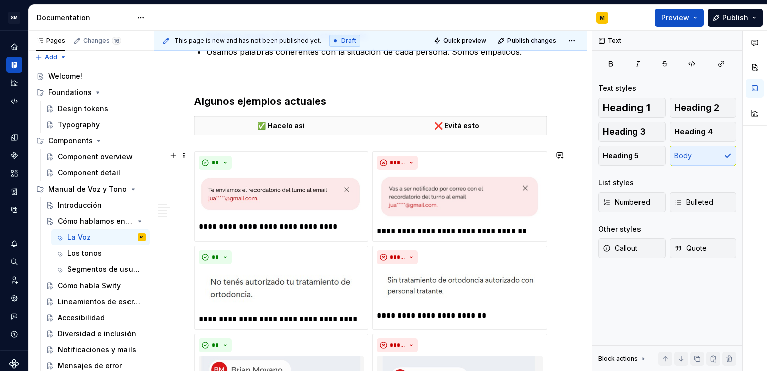
scroll to position [557, 0]
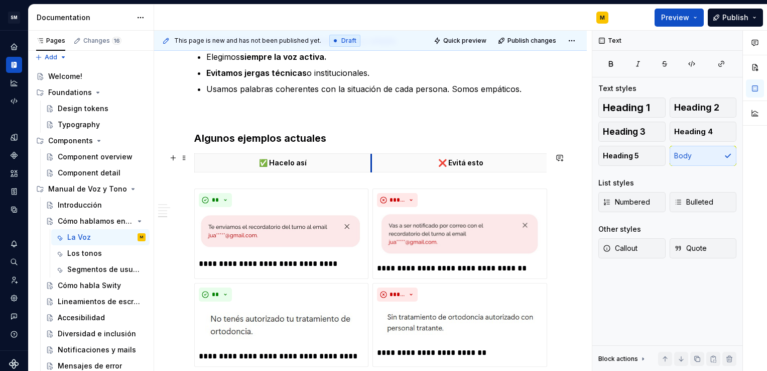
click at [372, 164] on th "❌ Evitá esto" at bounding box center [461, 163] width 180 height 19
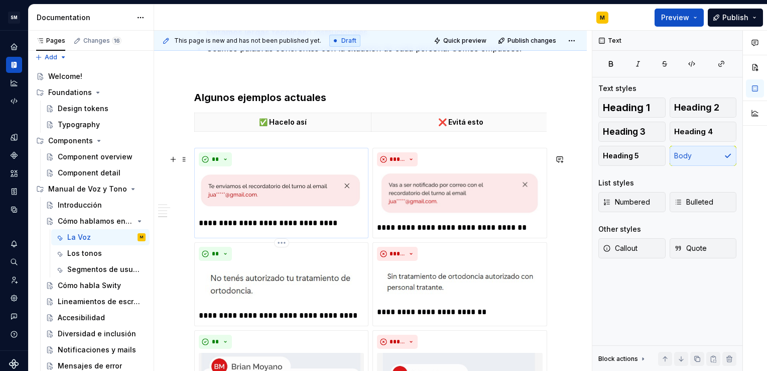
scroll to position [599, 0]
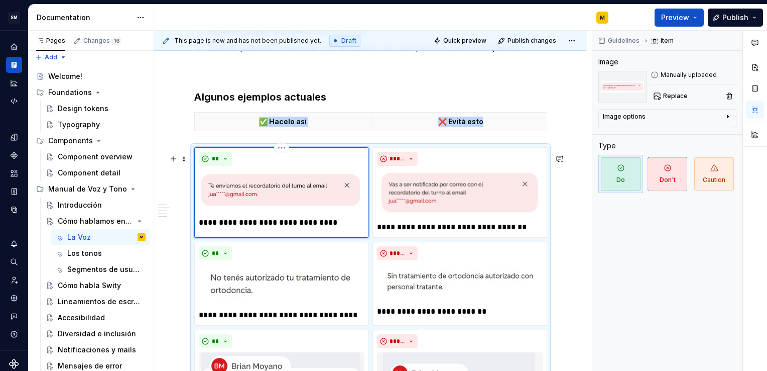
click at [344, 174] on div "**********" at bounding box center [281, 190] width 165 height 77
click at [684, 122] on div "Image options" at bounding box center [663, 118] width 121 height 12
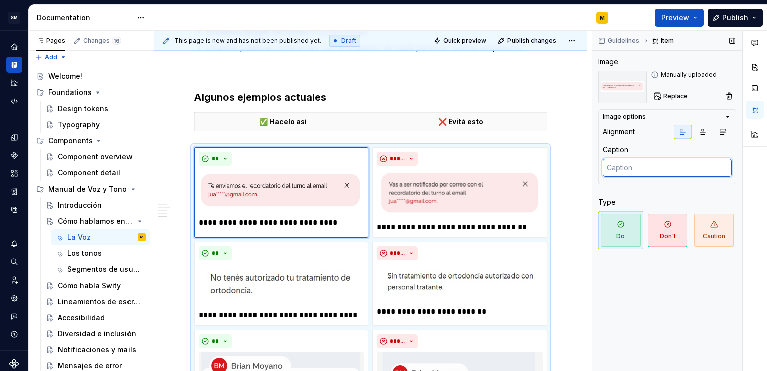
click at [687, 166] on textarea at bounding box center [667, 168] width 129 height 18
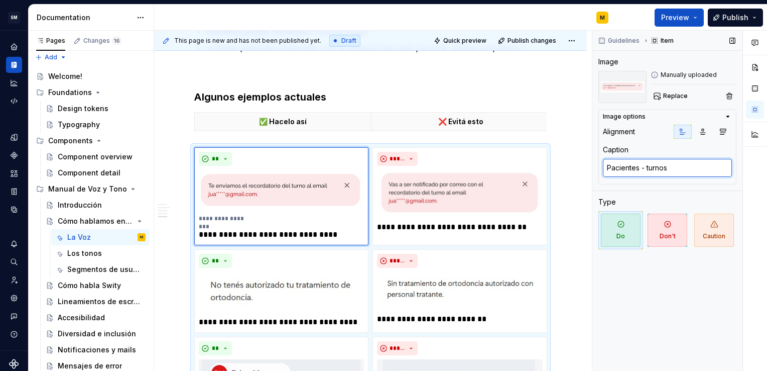
drag, startPoint x: 676, startPoint y: 166, endPoint x: 607, endPoint y: 169, distance: 69.4
click at [607, 169] on textarea "Pacientes - turnos" at bounding box center [667, 168] width 129 height 18
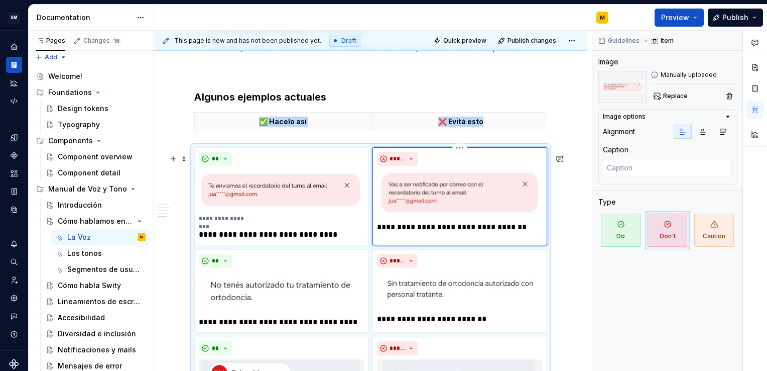
click at [491, 217] on img at bounding box center [459, 193] width 165 height 47
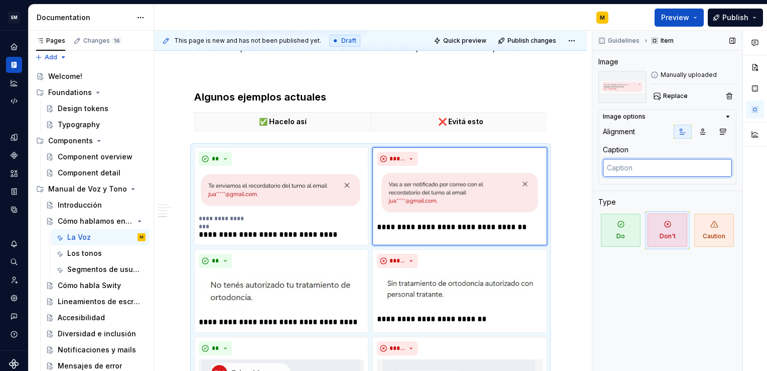
click at [629, 168] on textarea at bounding box center [667, 168] width 129 height 18
paste textarea "Pacientes - turnos"
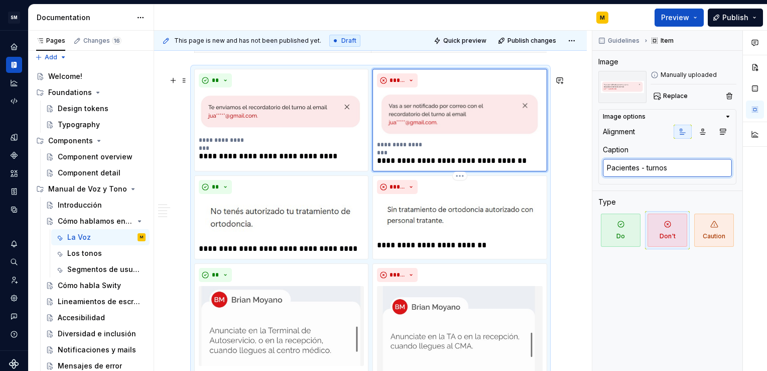
scroll to position [678, 0]
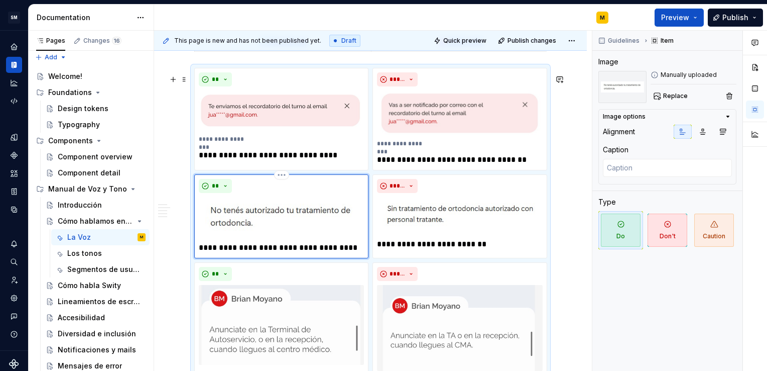
click at [327, 238] on img at bounding box center [281, 217] width 165 height 41
click at [631, 165] on textarea at bounding box center [667, 168] width 129 height 18
paste textarea "Pacientes - turnos"
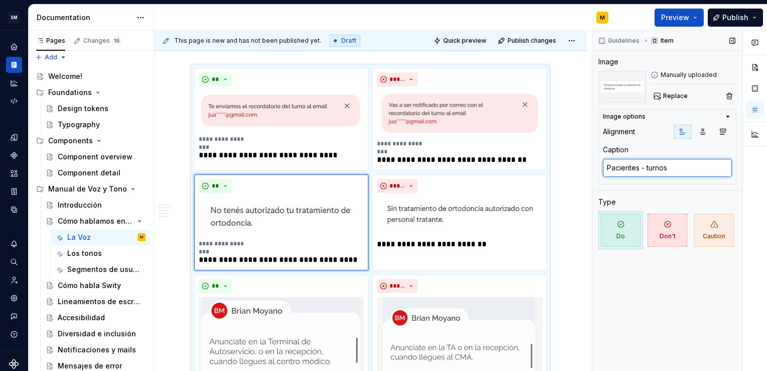
drag, startPoint x: 647, startPoint y: 168, endPoint x: 671, endPoint y: 167, distance: 24.1
click at [671, 167] on textarea "Pacientes - turnos" at bounding box center [667, 168] width 129 height 18
drag, startPoint x: 701, startPoint y: 168, endPoint x: 605, endPoint y: 170, distance: 96.4
click at [605, 170] on textarea "Pacientes - Autorizaciones" at bounding box center [667, 168] width 129 height 18
click at [413, 248] on p "**********" at bounding box center [459, 244] width 165 height 12
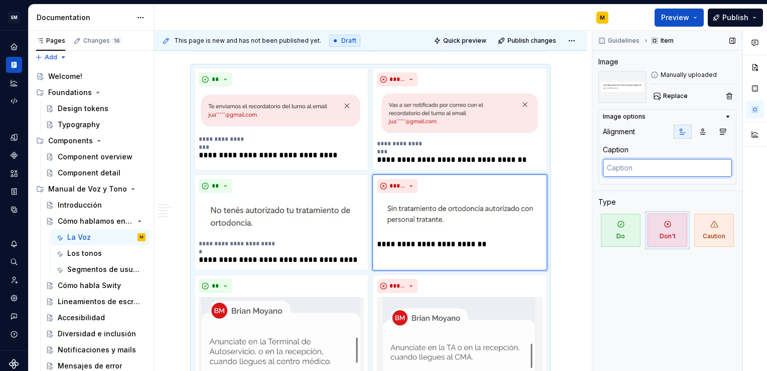
click at [613, 168] on textarea at bounding box center [667, 168] width 129 height 18
paste textarea "Pacientes - Autorizaciones"
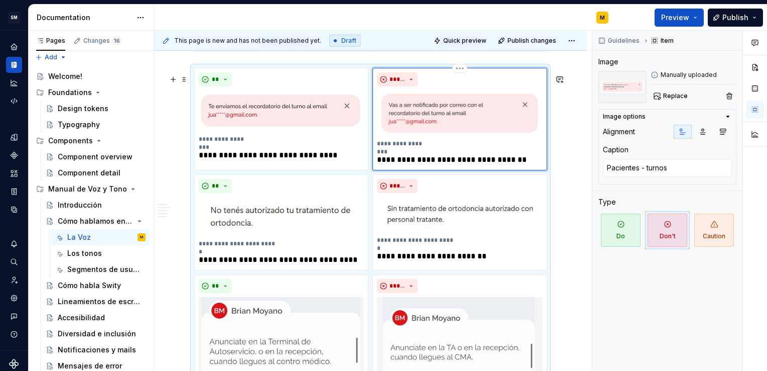
click at [417, 150] on div "**********" at bounding box center [459, 119] width 165 height 59
click at [649, 169] on textarea "Pacientes - turnos" at bounding box center [667, 168] width 129 height 18
click at [309, 161] on p "**********" at bounding box center [281, 155] width 165 height 12
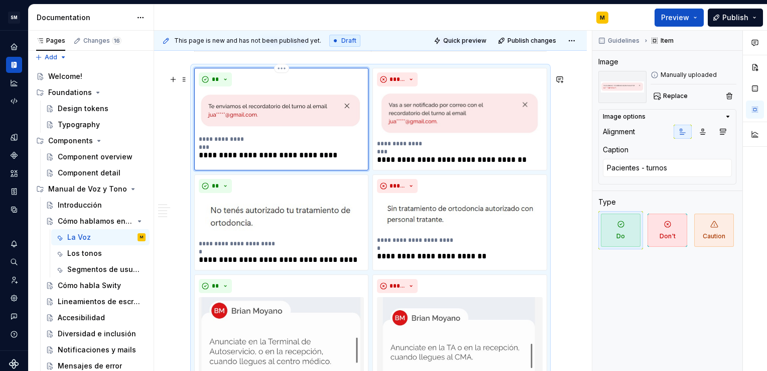
click at [237, 143] on p "**********" at bounding box center [225, 139] width 52 height 8
click at [649, 169] on textarea "Pacientes - turnos" at bounding box center [667, 168] width 129 height 18
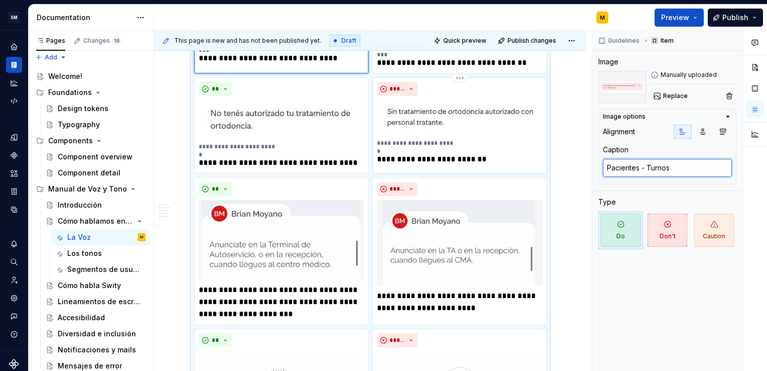
scroll to position [798, 0]
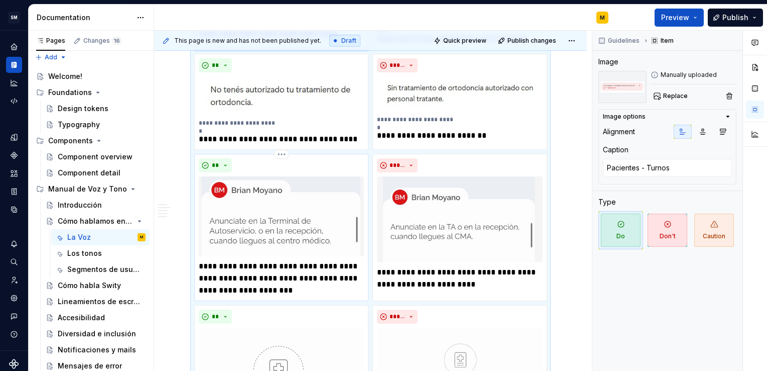
click at [340, 290] on p "**********" at bounding box center [281, 278] width 165 height 36
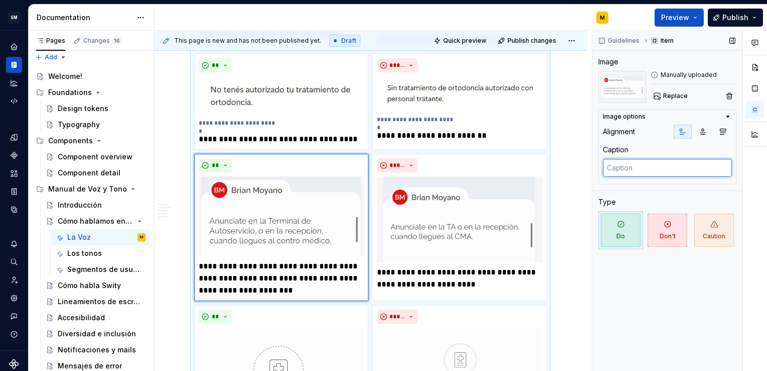
click at [635, 166] on textarea at bounding box center [667, 168] width 129 height 18
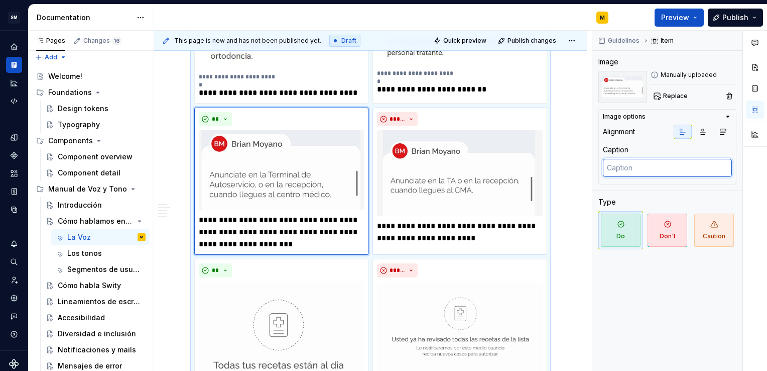
scroll to position [845, 0]
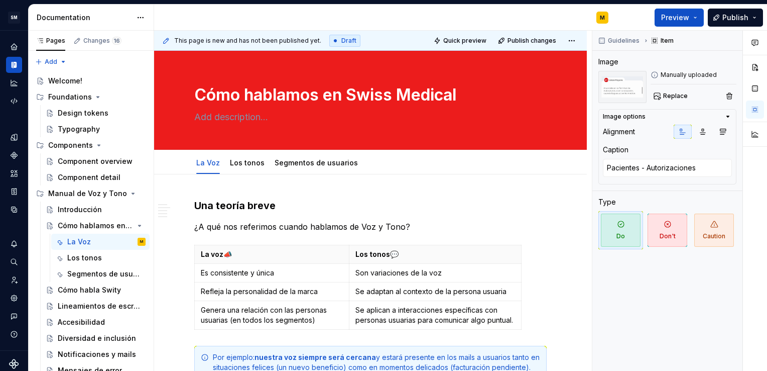
scroll to position [845, 0]
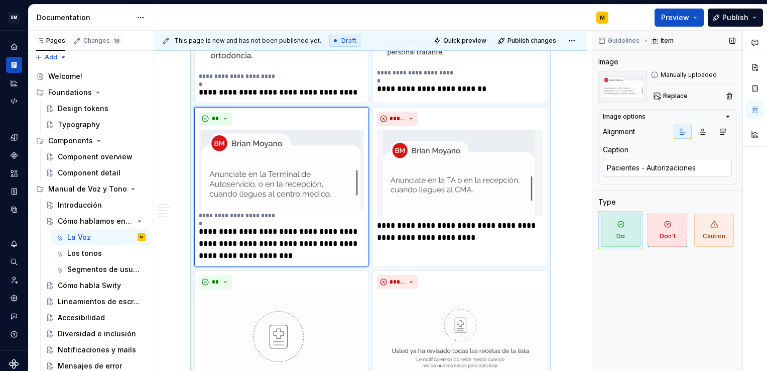
drag, startPoint x: 647, startPoint y: 167, endPoint x: 713, endPoint y: 168, distance: 65.8
click at [713, 168] on textarea "Pacientes - Autorizaciones" at bounding box center [667, 168] width 129 height 18
type textarea "Pacientes - G"
type textarea "*"
type textarea "Pacientes - Gu"
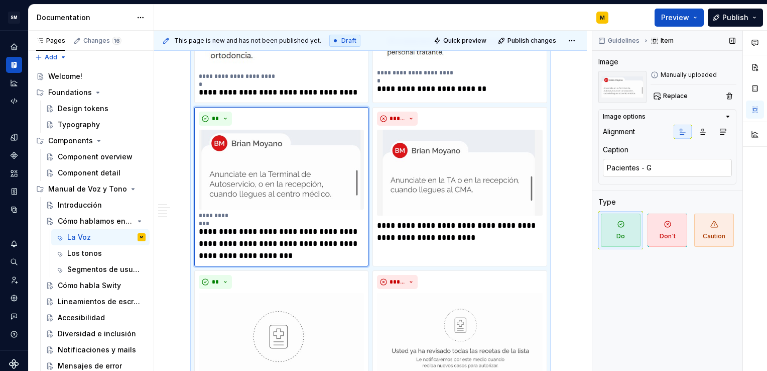
type textarea "*"
type textarea "Pacientes - Gua"
type textarea "*"
type textarea "Pacientes - Guar"
type textarea "*"
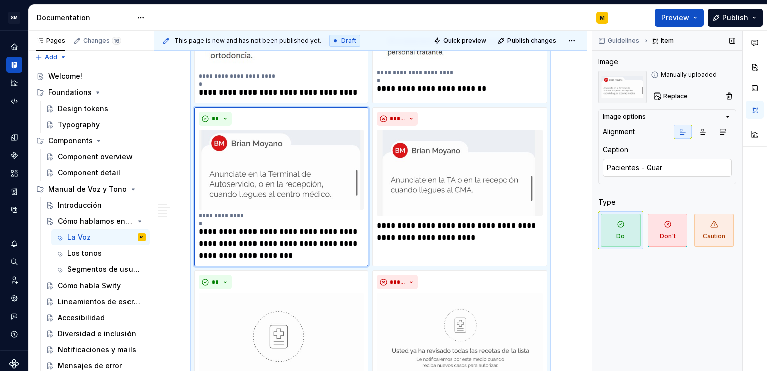
type textarea "Pacientes - Guard"
type textarea "*"
type textarea "Pacientes - Guardi"
type textarea "*"
type textarea "Pacientes - Guardia"
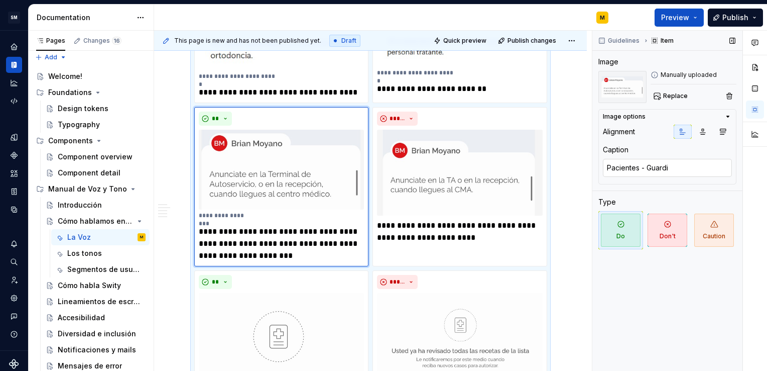
type textarea "*"
type textarea "Pacientes - Guardia"
type textarea "*"
type textarea "Pacientes - Guardia á"
type textarea "*"
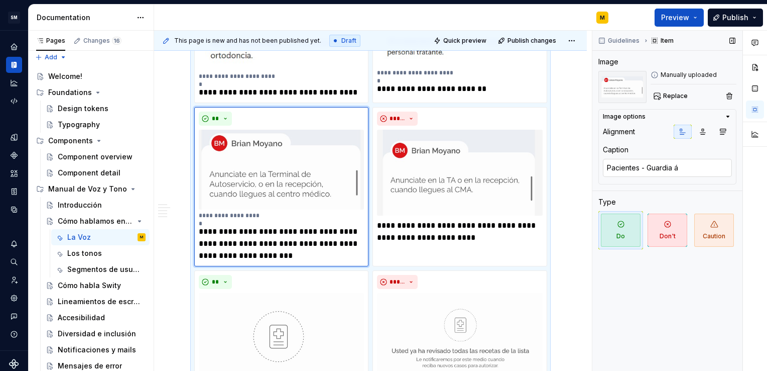
type textarea "Pacientes - Guardia"
type textarea "*"
type textarea "Pacientes - Guardia"
type textarea "*"
type textarea "Pacientes - GuardiaA"
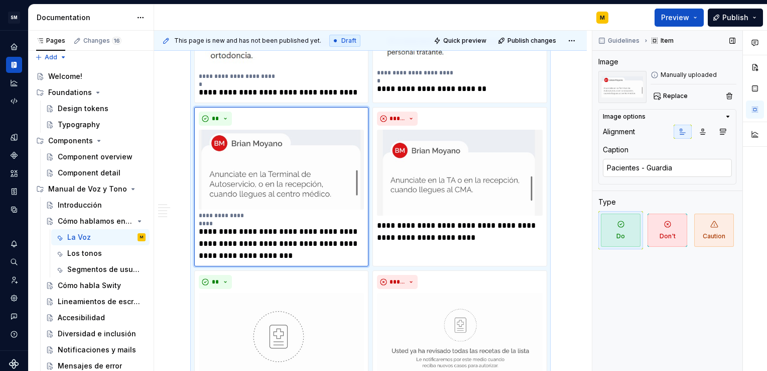
type textarea "*"
type textarea "Pacientes - Guardia"
type textarea "*"
type textarea "Pacientes - Guardia"
type textarea "*"
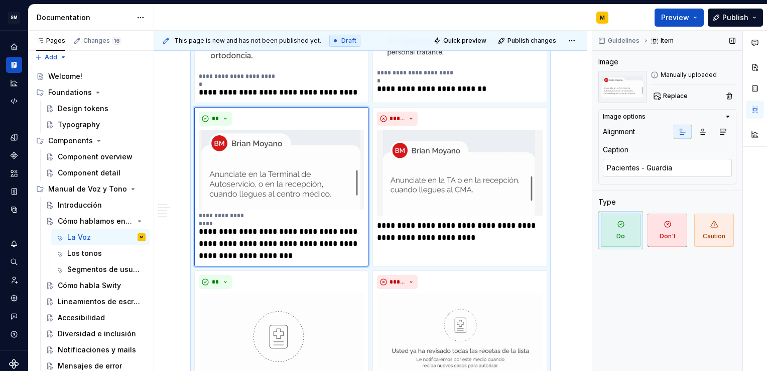
type textarea "Pacientes - Guardia Á"
type textarea "*"
type textarea "Pacientes - Guardia Ág"
type textarea "*"
type textarea "Pacientes - Guardia Ági"
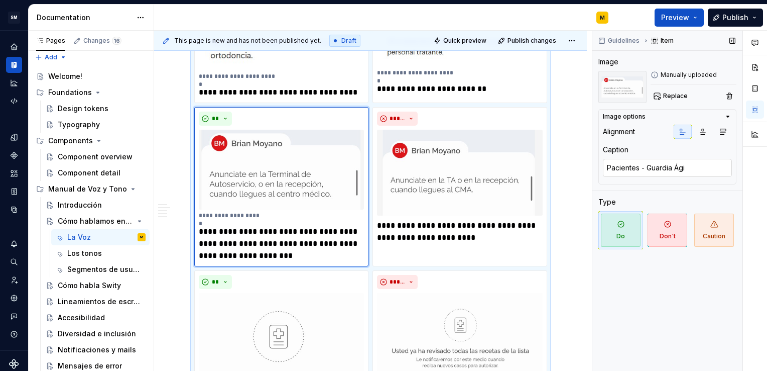
type textarea "*"
type textarea "Pacientes - Guardia Ágil"
type textarea "*"
type textarea "Pacientes - Guardia gil"
type textarea "*"
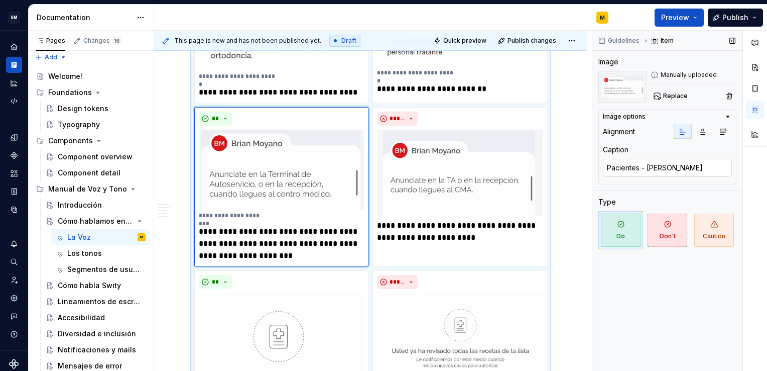
type textarea "Pacientes - Guardia ágil"
type textarea "*"
drag, startPoint x: 692, startPoint y: 168, endPoint x: 607, endPoint y: 169, distance: 85.4
click at [607, 169] on textarea "Pacientes - Guardia ágil" at bounding box center [667, 168] width 129 height 18
type textarea "Pacientes - Guardia ágil"
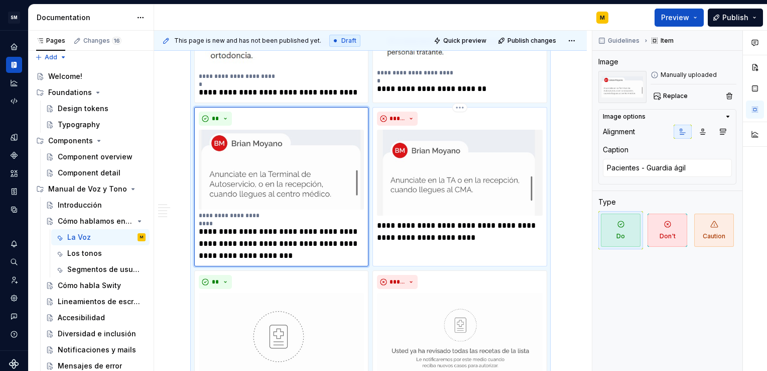
click at [474, 239] on p "**********" at bounding box center [459, 231] width 165 height 24
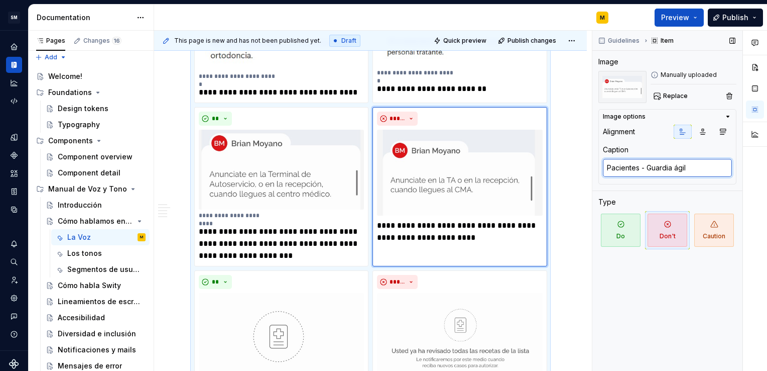
type textarea "*"
click at [623, 166] on textarea "Pacientes - Guardia ágil" at bounding box center [667, 168] width 129 height 18
paste textarea "Pacientes - Guardia ágil"
type textarea "Pacientes - Guardia ágil"
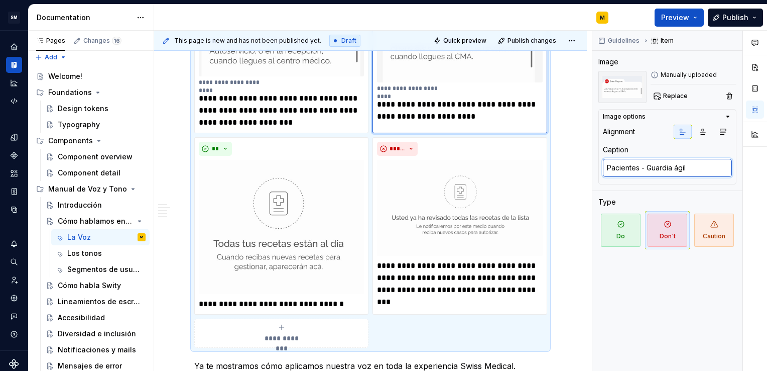
scroll to position [1009, 0]
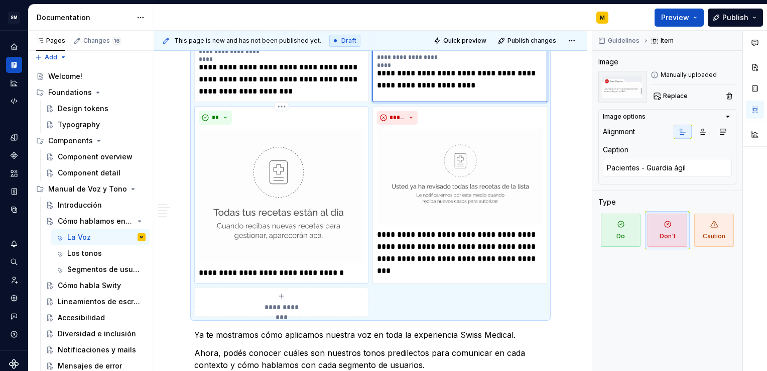
click at [352, 231] on img at bounding box center [281, 196] width 165 height 134
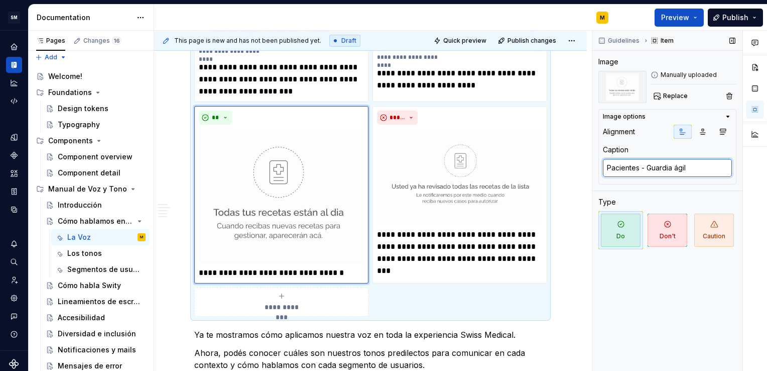
type textarea "*"
click at [646, 170] on textarea "Pacientes - Guardia ágil" at bounding box center [667, 168] width 129 height 18
type textarea "P"
type textarea "*"
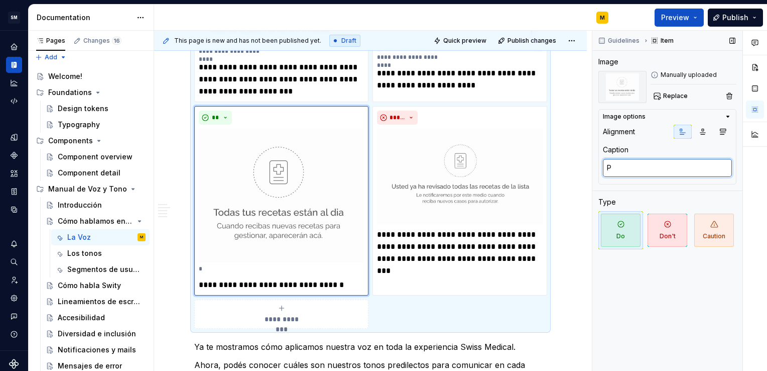
type textarea "Pr"
type textarea "*"
type textarea "Pro"
type textarea "*"
type textarea "Prof"
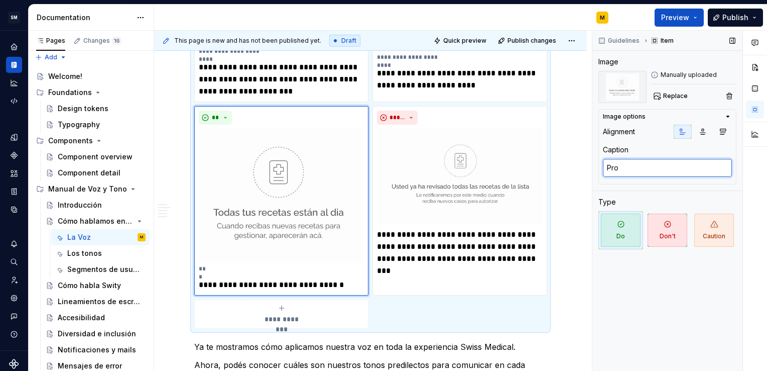
type textarea "*"
type textarea "Prof."
type textarea "*"
type textarea "Prof."
type textarea "*"
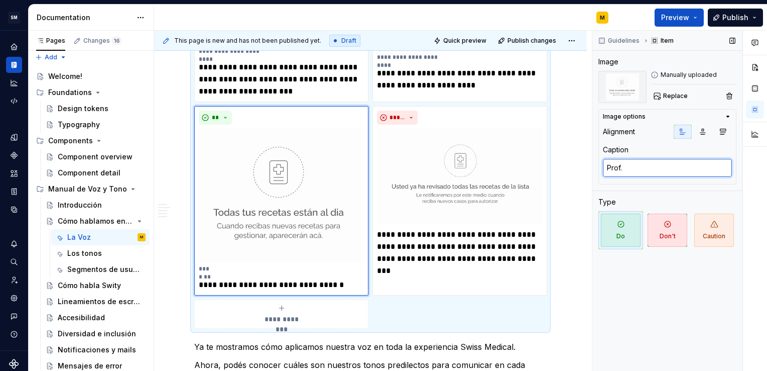
type textarea "Prof. d"
type textarea "*"
type textarea "Prof. de"
type textarea "*"
type textarea "Prof. de"
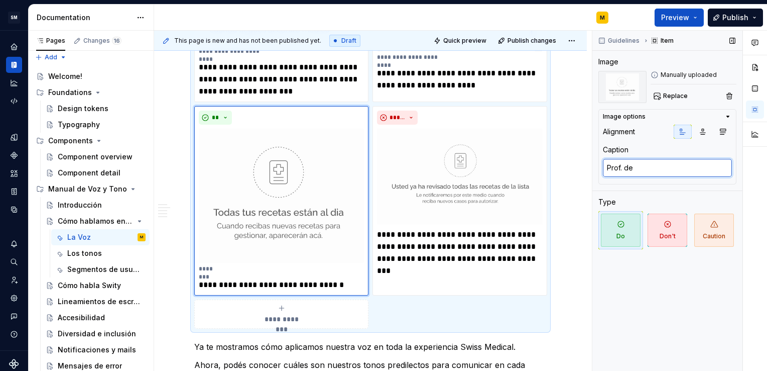
type textarea "*"
type textarea "Prof. de l"
type textarea "*"
type textarea "Prof. de la"
type textarea "*"
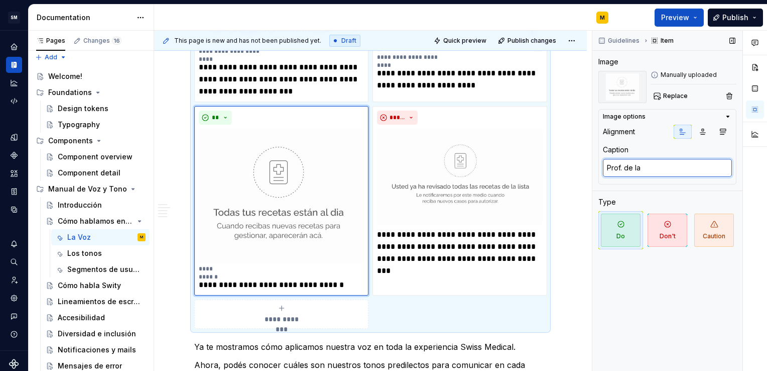
type textarea "Prof. de la"
type textarea "*"
type textarea "Prof. de la s"
type textarea "*"
type textarea "Prof. de la sa"
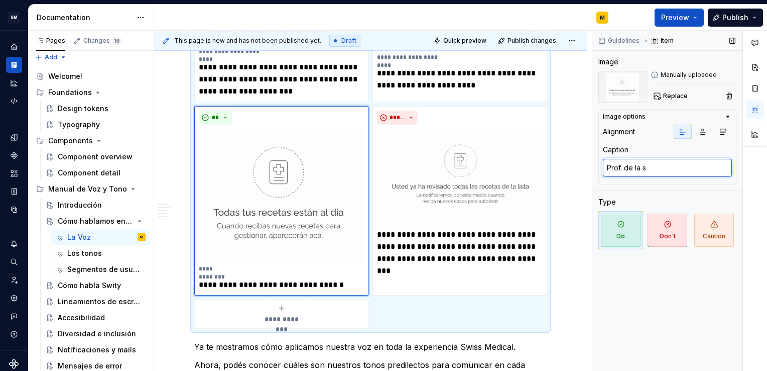
type textarea "*"
type textarea "Prof. de la sal"
type textarea "*"
type textarea "Prof. de la salu"
type textarea "*"
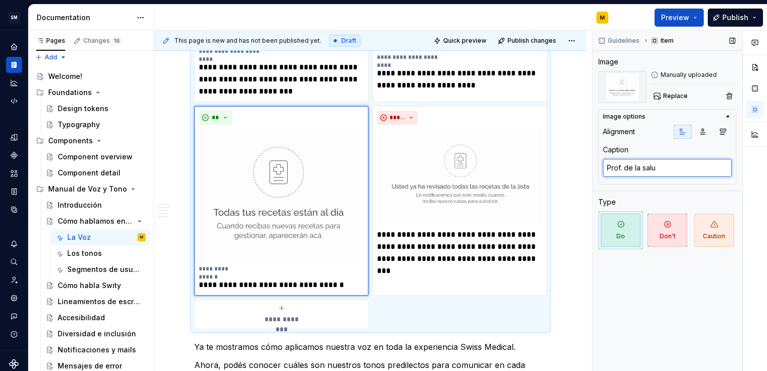
type textarea "Prof. de la salud"
type textarea "*"
type textarea "Prof. de la salud"
type textarea "*"
type textarea "Prof. de la salud -"
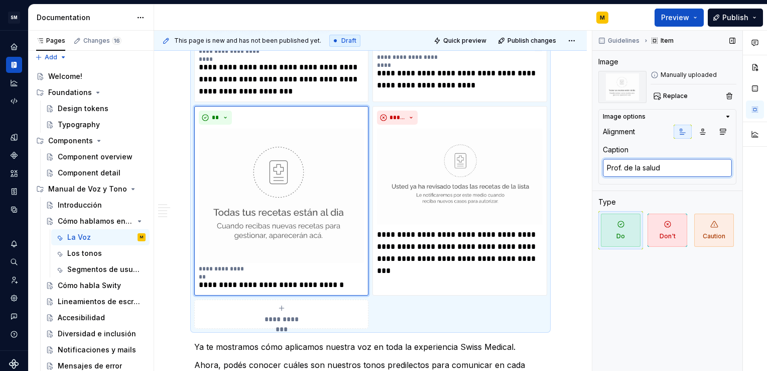
type textarea "*"
type textarea "Prof. de la salud -"
type textarea "*"
type textarea "Prof. de la salud - C"
type textarea "*"
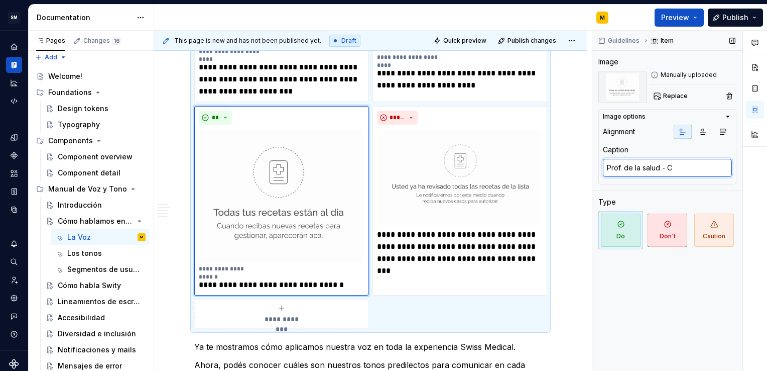
type textarea "Prof. de la salud - Co"
type textarea "*"
type textarea "Prof. de la salud - Con"
type textarea "*"
type textarea "Prof. de la salud - Cont"
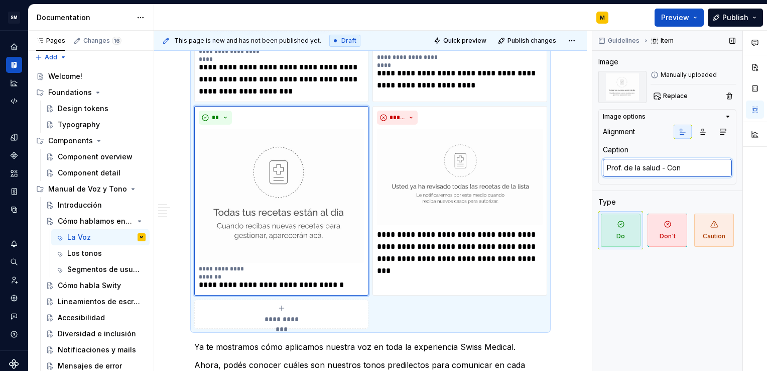
type textarea "*"
type textarea "Prof. de la salud - Contr"
type textarea "*"
type textarea "Prof. de la salud - Contro"
type textarea "*"
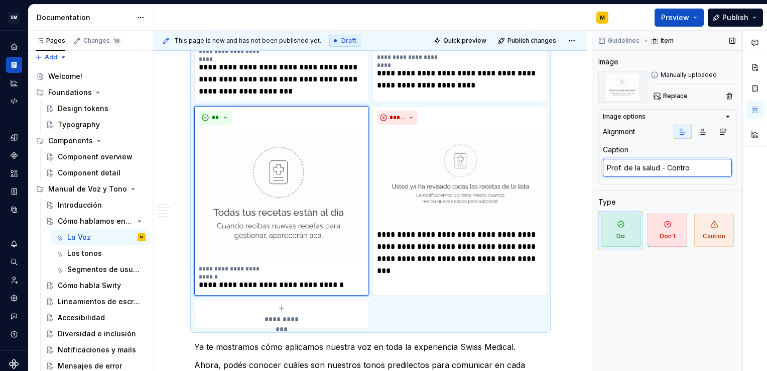
type textarea "Prof. de la salud - Control"
type textarea "*"
type textarea "Prof. de la salud - Control"
type textarea "*"
type textarea "Prof. de la salud - Control d"
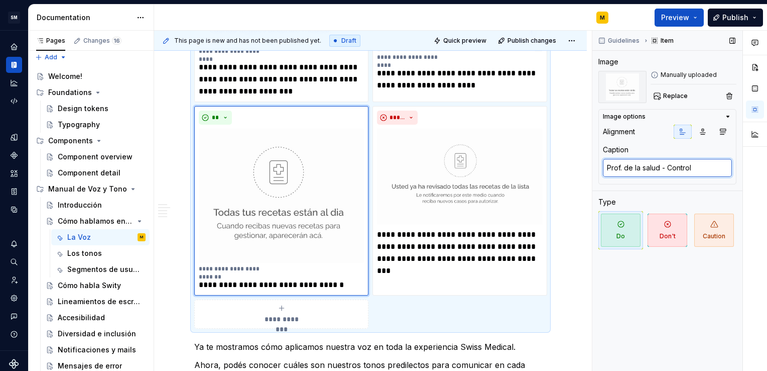
type textarea "*"
type textarea "Prof. de la salud - Control de"
type textarea "*"
type textarea "Prof. de la salud - Control de"
type textarea "*"
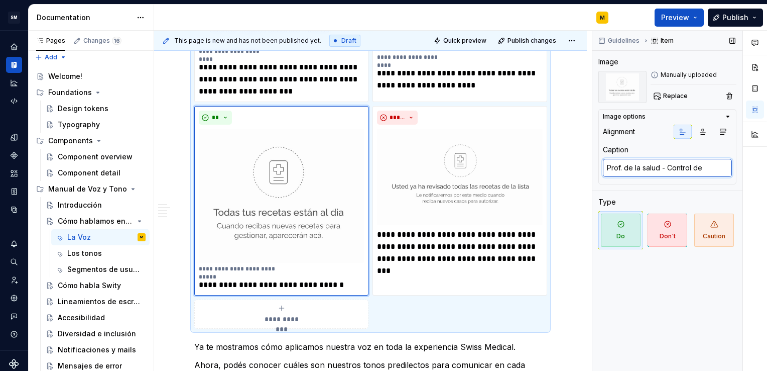
type textarea "Prof. de la salud - Control de c"
type textarea "*"
type textarea "Prof. de la salud - Control de ce"
type textarea "*"
type textarea "Prof. de la salud - Control de cen"
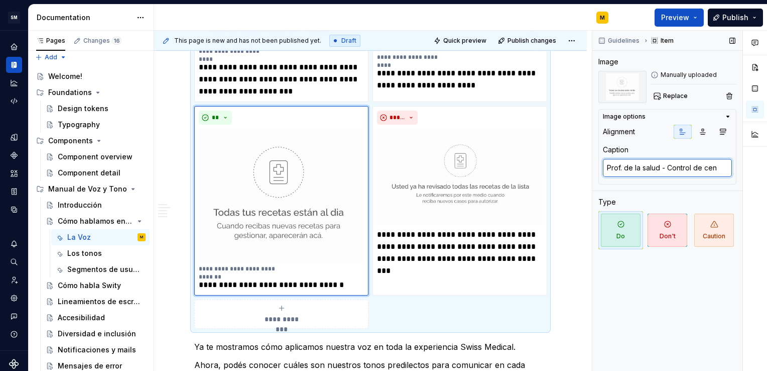
type textarea "*"
type textarea "Prof. de la salud - Control de cent"
type textarea "*"
type textarea "Prof. de la salud - Control de cento"
type textarea "*"
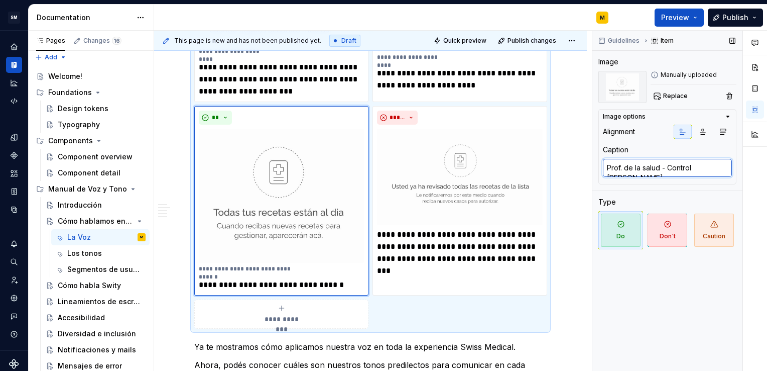
type textarea "Prof. de la salud - Control de cent"
type textarea "*"
type textarea "Prof. de la salud - Control de cen"
type textarea "*"
type textarea "Prof. de la salud - Control de cens"
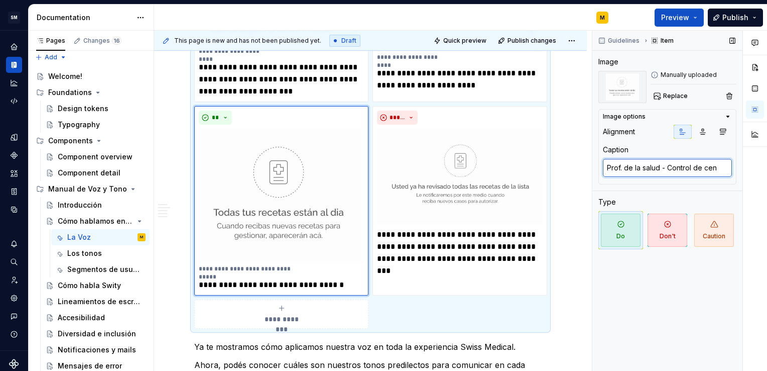
type textarea "*"
type textarea "Prof. de la salud - Control de censo"
type textarea "*"
type textarea "Prof. de la salud - Control de censos"
type textarea "*"
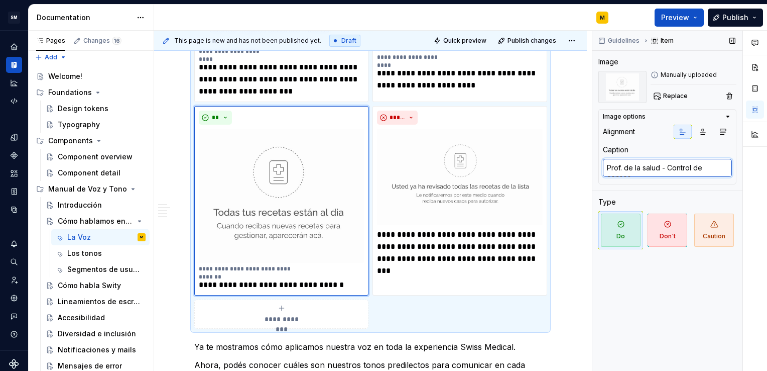
type textarea "Prof. de la salud - Control de censo"
type textarea "*"
type textarea "Prof. de la salud - Control de cens"
type textarea "*"
type textarea "Prof. de la salud - Control de cen"
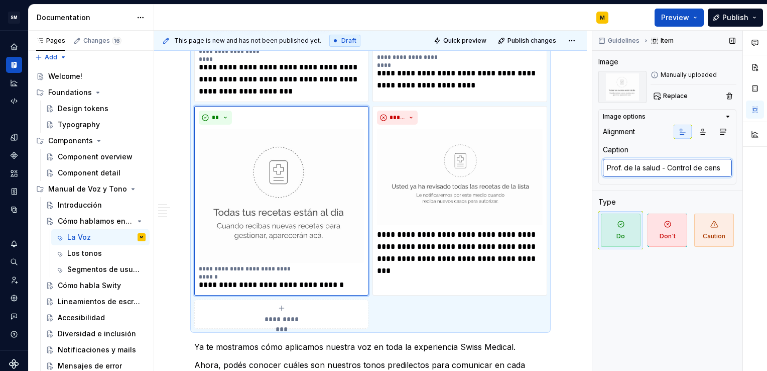
type textarea "*"
type textarea "Prof. de la salud - Control de ce"
type textarea "*"
type textarea "Prof. de la salud - Control de c"
type textarea "*"
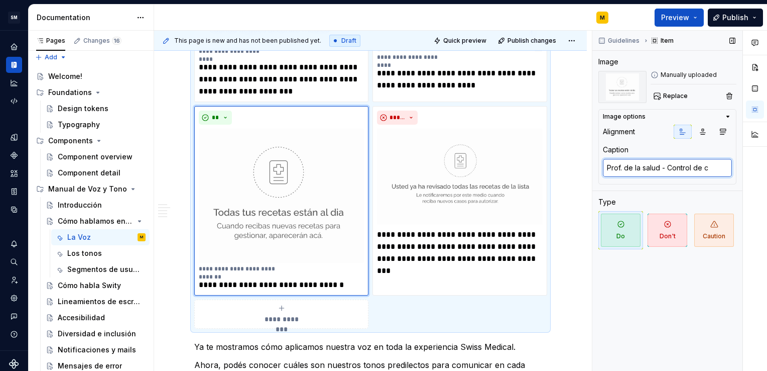
type textarea "Prof. de la salud - Control de"
type textarea "*"
type textarea "Prof. de la salud - Control de"
type textarea "*"
click at [713, 171] on textarea "Prof. de la salud - Control de" at bounding box center [667, 168] width 129 height 18
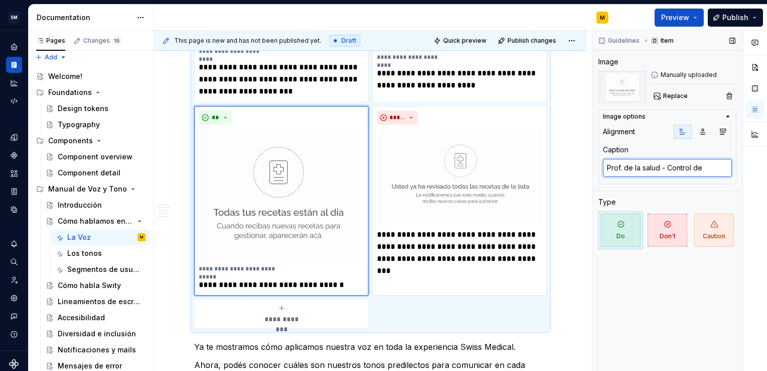
type textarea "Prof. de la salud - Control de"
type textarea "*"
type textarea "Prof. de la salud - Control d"
type textarea "*"
type textarea "Prof. de la salud - Control"
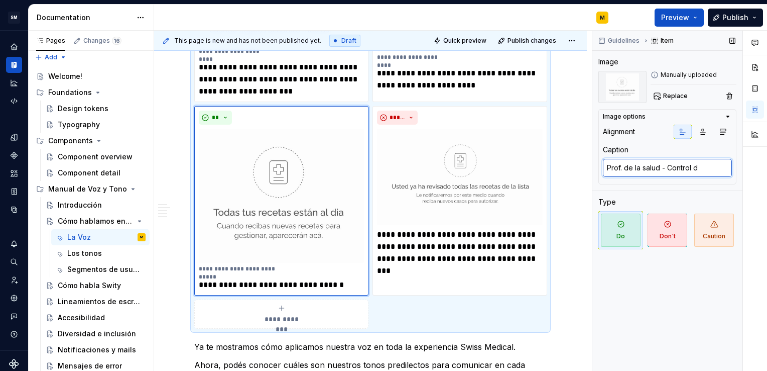
type textarea "*"
type textarea "Prof. de la salud - Control"
type textarea "*"
type textarea "Prof. de la salud - Contro"
type textarea "*"
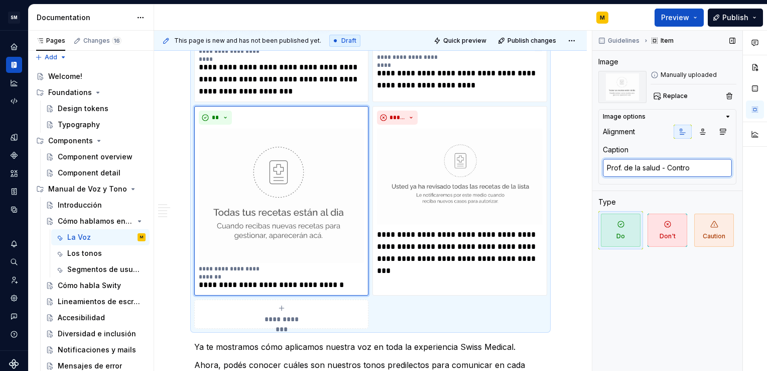
type textarea "Prof. de la salud - Contr"
type textarea "*"
type textarea "Prof. de la salud - Cont"
type textarea "*"
type textarea "Prof. de la salud - Con"
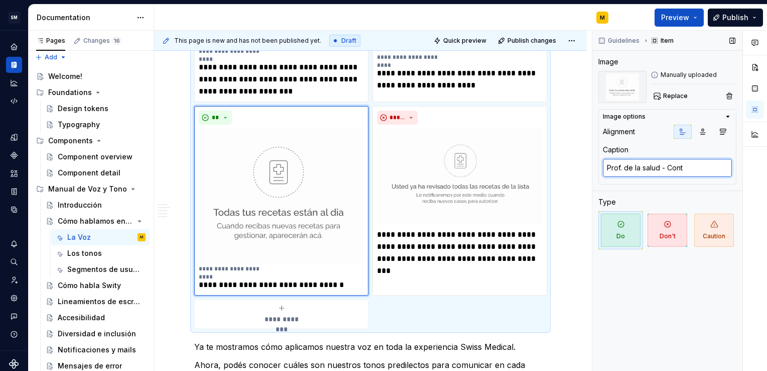
type textarea "*"
type textarea "Prof. de la salud - Co"
type textarea "*"
type textarea "Prof. de la salud - C"
type textarea "*"
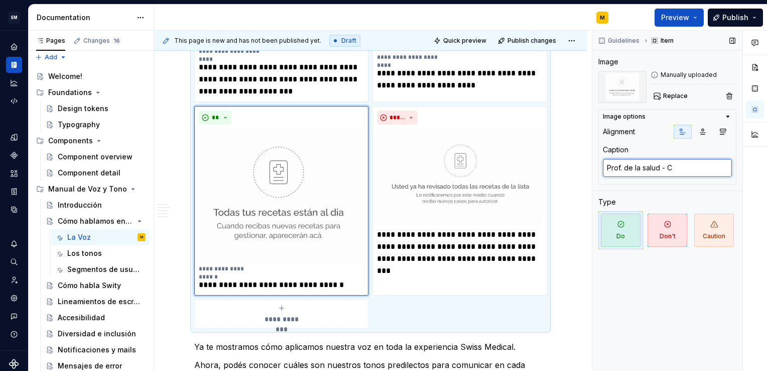
type textarea "Prof. de la salud -"
type textarea "*"
type textarea "Prof. de la salud - R"
type textarea "*"
type textarea "Prof. de la salud - Re"
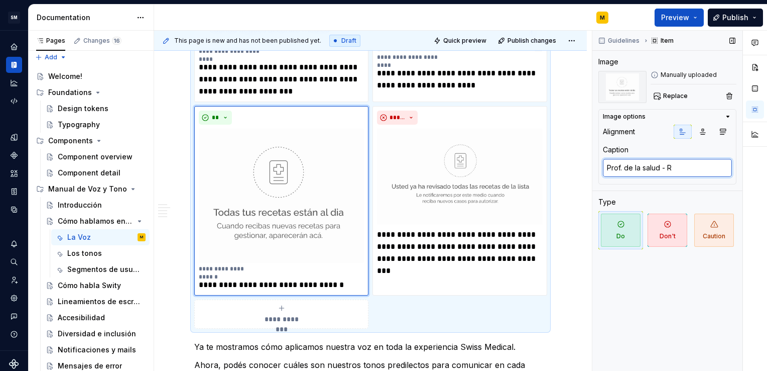
type textarea "*"
type textarea "Prof. de la salud - Rec"
type textarea "*"
type textarea "Prof. de la salud - Rece"
type textarea "*"
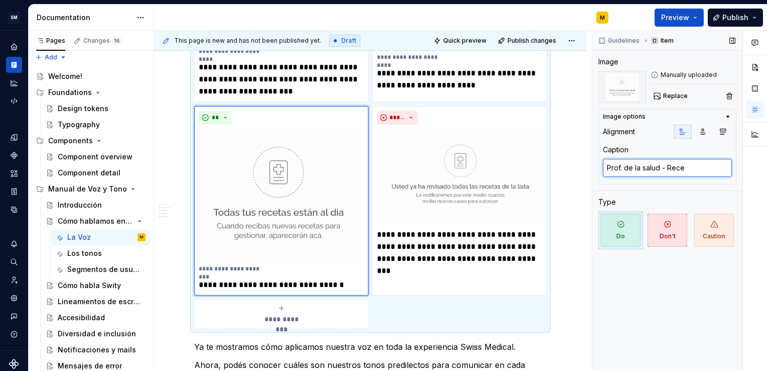
type textarea "Prof. de la salud - Recet"
type textarea "*"
type textarea "Prof. de la salud - Receta"
type textarea "*"
type textarea "Prof. de la salud - Recetas"
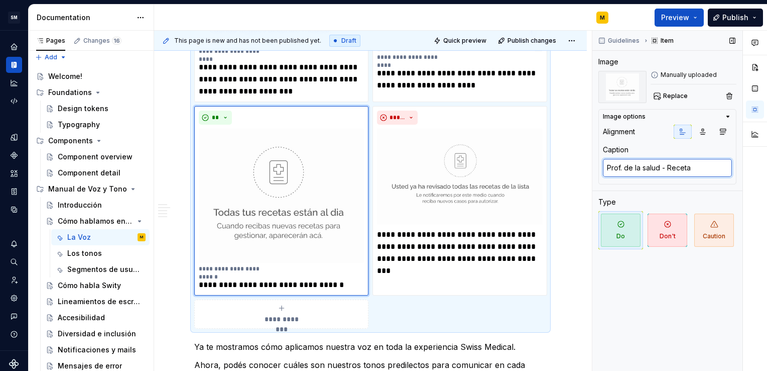
type textarea "*"
drag, startPoint x: 608, startPoint y: 165, endPoint x: 707, endPoint y: 169, distance: 99.0
click at [707, 169] on textarea "Prof. de la salud - Recetas" at bounding box center [667, 168] width 129 height 18
type textarea "Prof. de la salud - Recetas"
click at [486, 277] on p "**********" at bounding box center [459, 252] width 165 height 48
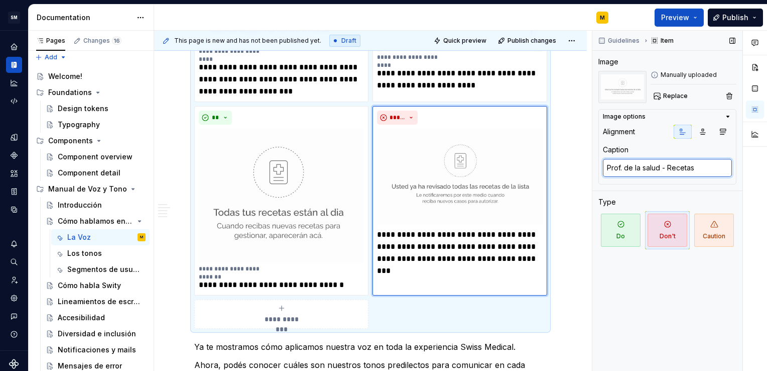
type textarea "*"
click at [629, 168] on textarea "Prof. de la salud - Recetas" at bounding box center [667, 168] width 129 height 18
paste textarea "Prof. de la salud - Recetas"
type textarea "Prof. de la salud - Recetas"
type textarea "*"
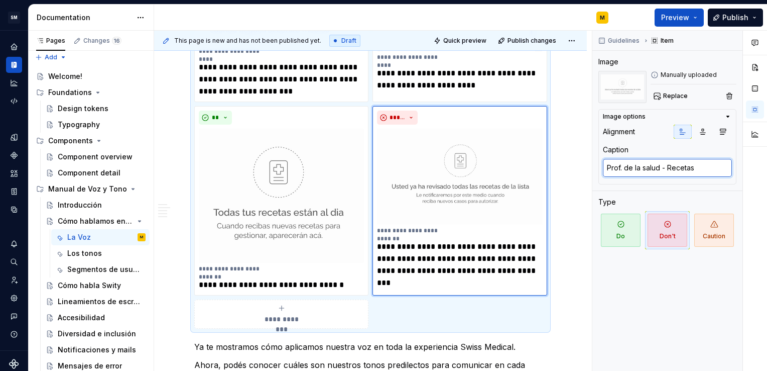
type textarea "Prof. de la salud - Recetas"
click at [729, 118] on icon "button" at bounding box center [728, 116] width 8 height 8
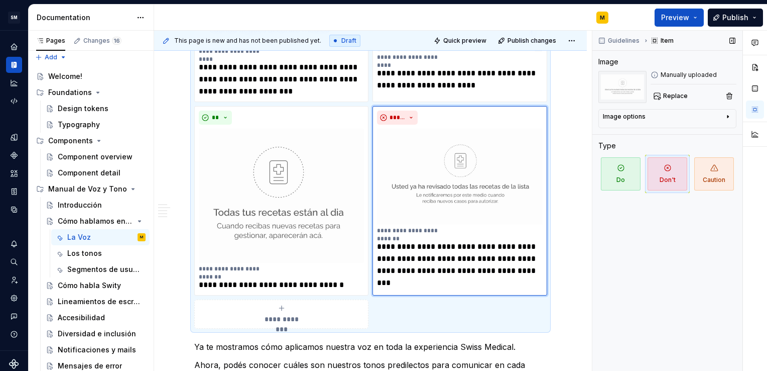
click at [729, 118] on icon "button" at bounding box center [728, 116] width 8 height 8
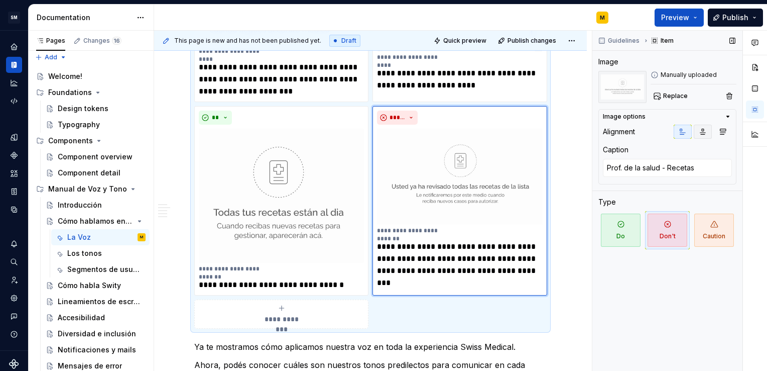
click at [704, 131] on icon "button" at bounding box center [703, 132] width 8 height 8
click at [683, 134] on icon "button" at bounding box center [683, 132] width 6 height 6
click at [729, 134] on button "button" at bounding box center [723, 132] width 18 height 14
click at [678, 132] on button "button" at bounding box center [683, 132] width 18 height 14
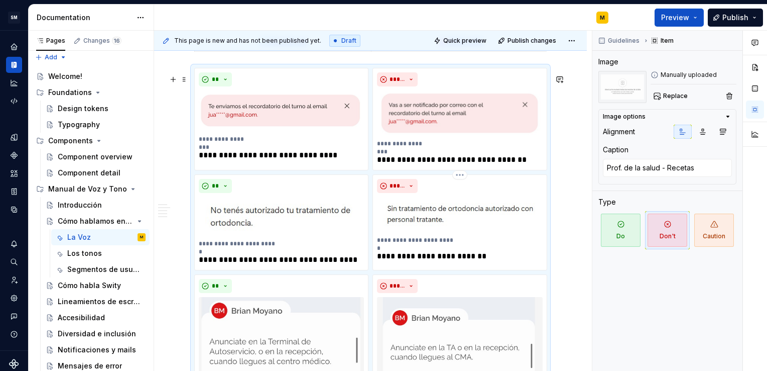
scroll to position [668, 0]
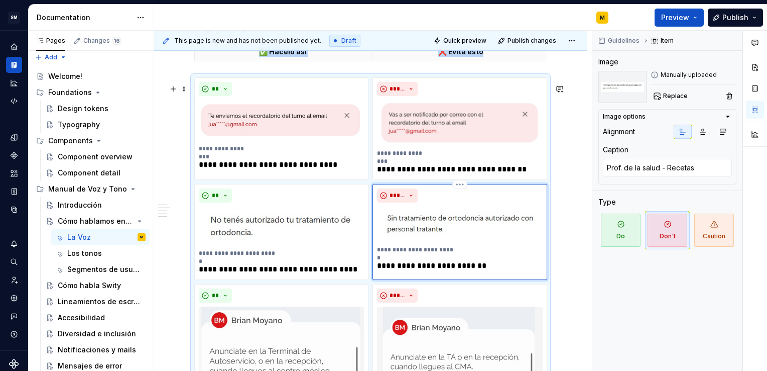
click at [443, 241] on img at bounding box center [459, 224] width 165 height 37
click at [725, 133] on icon "button" at bounding box center [723, 132] width 8 height 8
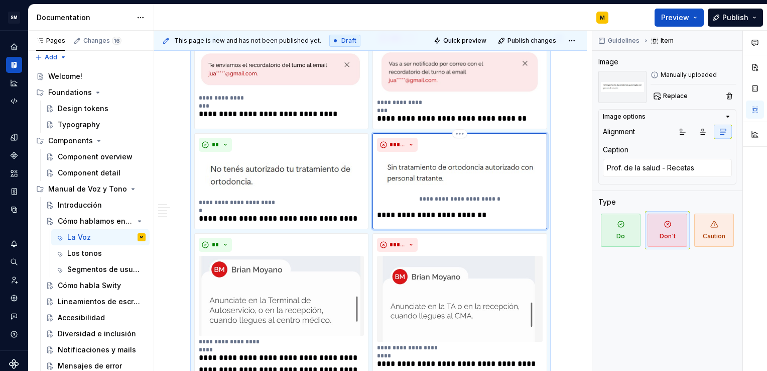
scroll to position [718, 0]
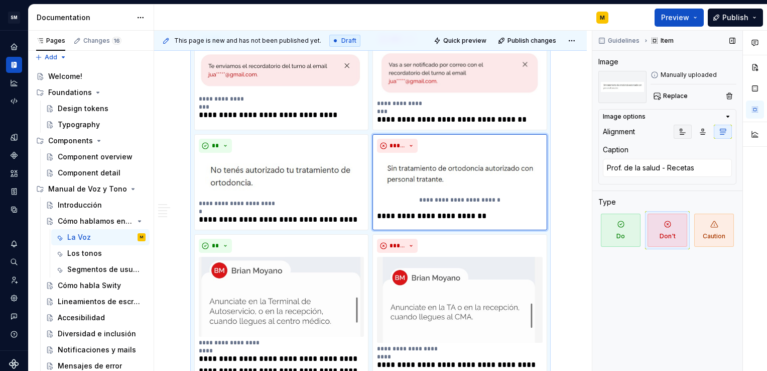
click at [681, 128] on icon "button" at bounding box center [683, 132] width 8 height 8
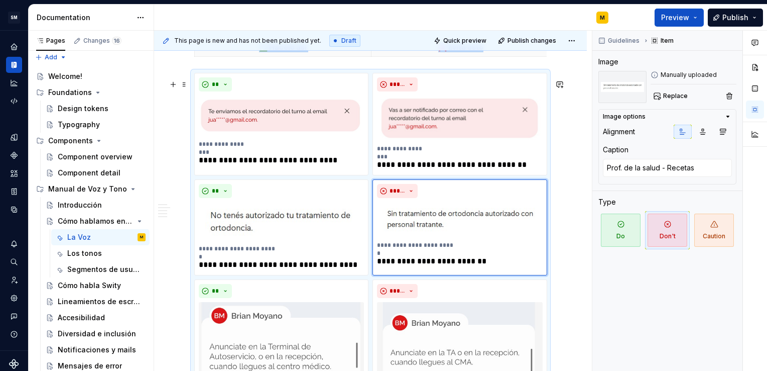
scroll to position [671, 0]
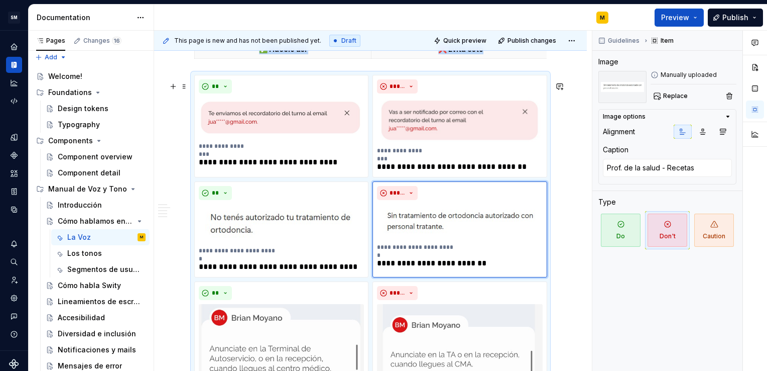
click at [558, 221] on div "Una teoría breve ¿A qué nos referimos cuando hablamos de Voz y Tono? La voz 📣 L…" at bounding box center [370, 245] width 433 height 1485
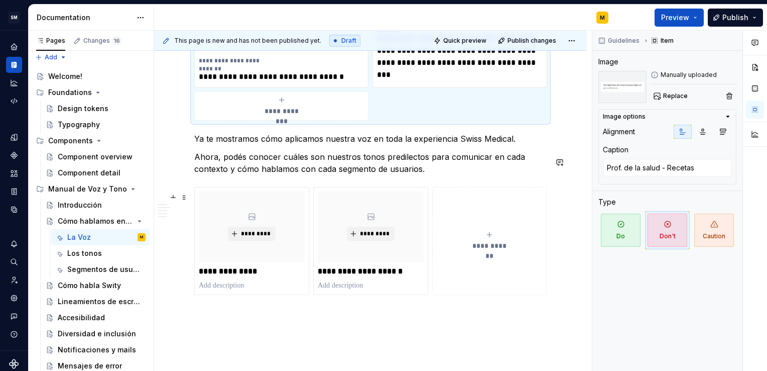
scroll to position [1219, 0]
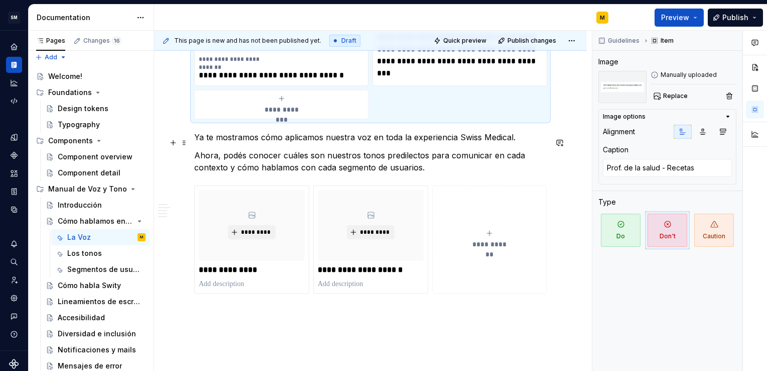
click at [195, 141] on p "Ya te mostramos cómo aplicamos nuestra voz en toda la experiencia Swiss Medical." at bounding box center [370, 137] width 353 height 12
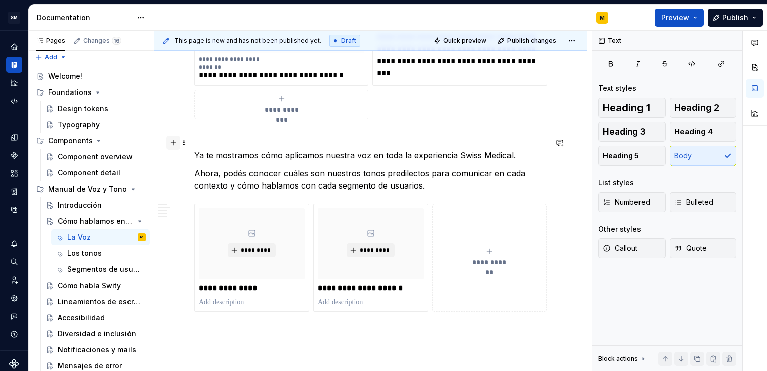
click at [174, 143] on button "button" at bounding box center [173, 143] width 14 height 14
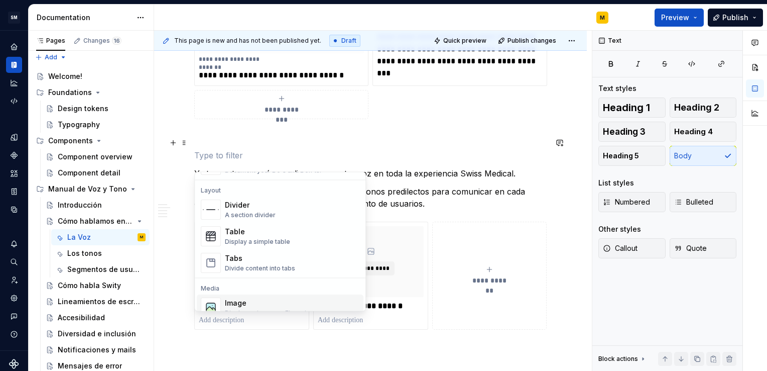
scroll to position [320, 0]
click at [264, 215] on div "A section divider" at bounding box center [250, 215] width 51 height 8
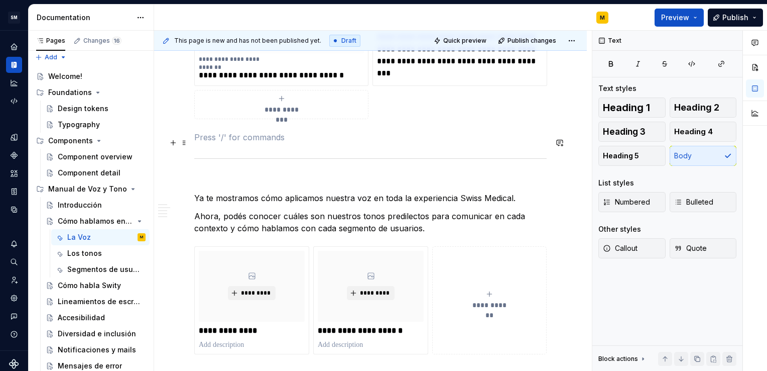
click at [256, 143] on p at bounding box center [370, 137] width 353 height 12
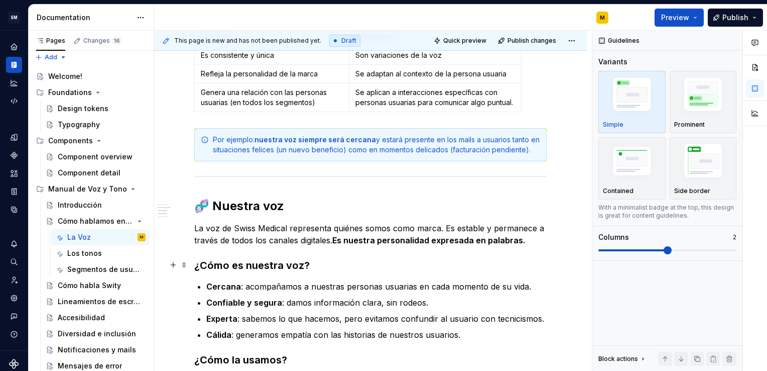
scroll to position [0, 0]
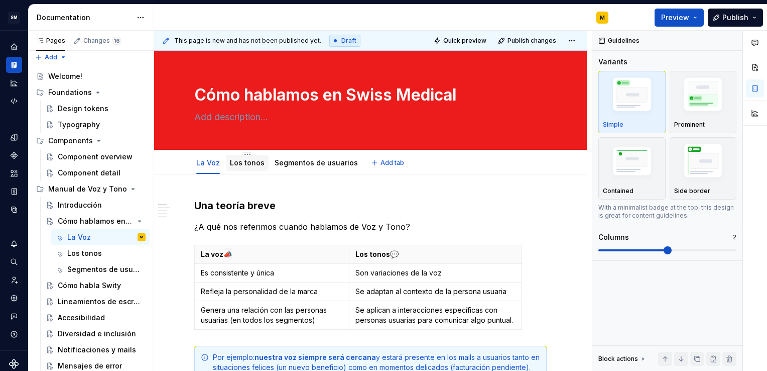
click at [239, 166] on link "Los tonos" at bounding box center [247, 162] width 35 height 9
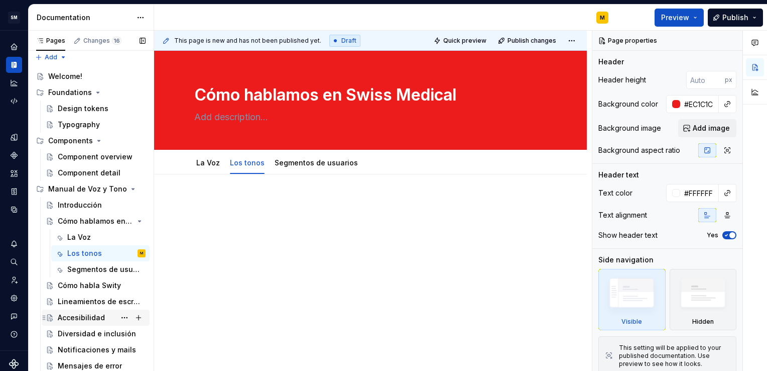
scroll to position [21, 0]
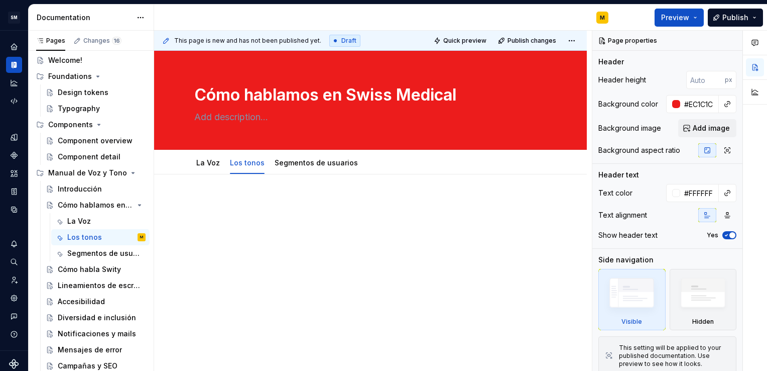
type textarea "*"
